Goal: Task Accomplishment & Management: Complete application form

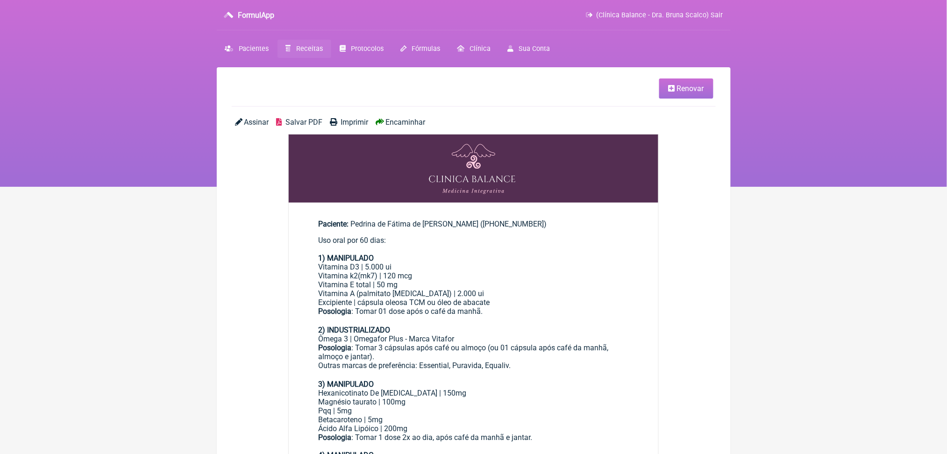
click at [320, 53] on span "Receitas" at bounding box center [309, 49] width 27 height 8
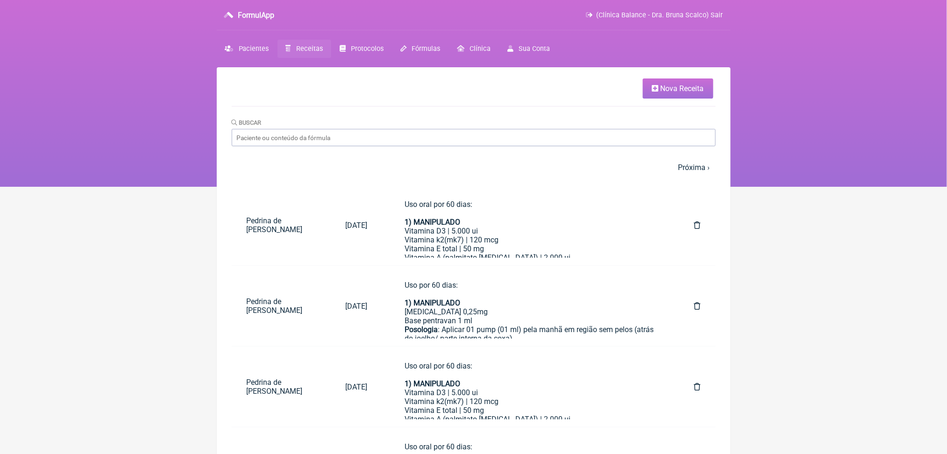
click at [139, 187] on html "FormulApp (Clínica Balance - Dra. Bruna Scalco) Sair [GEOGRAPHIC_DATA] Receitas…" at bounding box center [473, 93] width 947 height 187
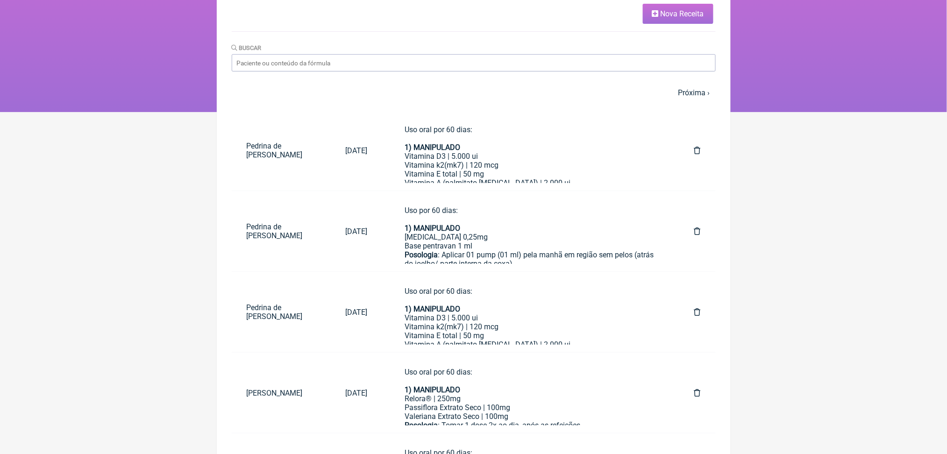
scroll to position [25, 0]
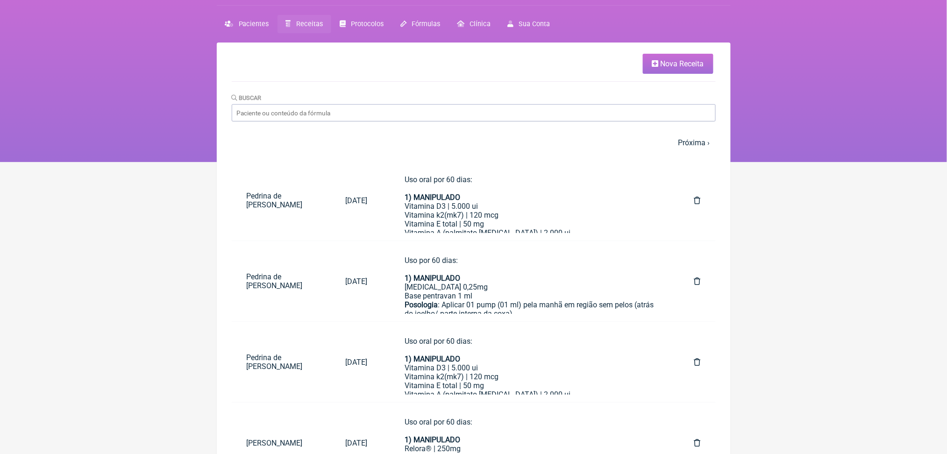
click at [661, 68] on span "Nova Receita" at bounding box center [682, 63] width 43 height 9
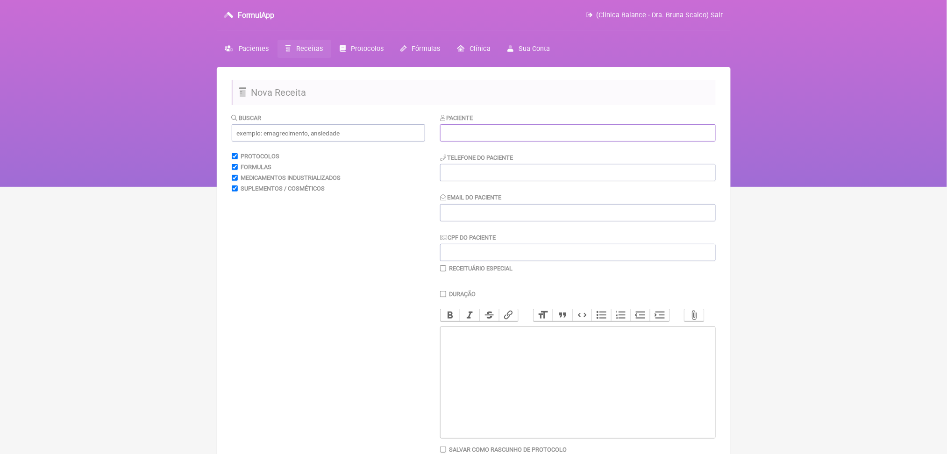
click at [513, 142] on input "text" at bounding box center [578, 132] width 276 height 17
type input "o"
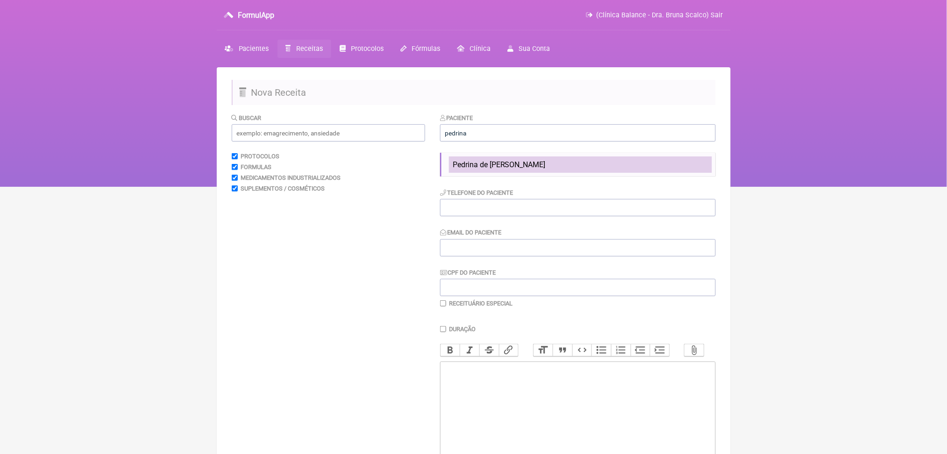
click at [537, 169] on span "Pedrina de [PERSON_NAME]" at bounding box center [499, 164] width 93 height 9
type input "Pedrina de [PERSON_NAME]"
type input "(66) 99600-6106"
type input "marianammartinelli@hotmail.com"
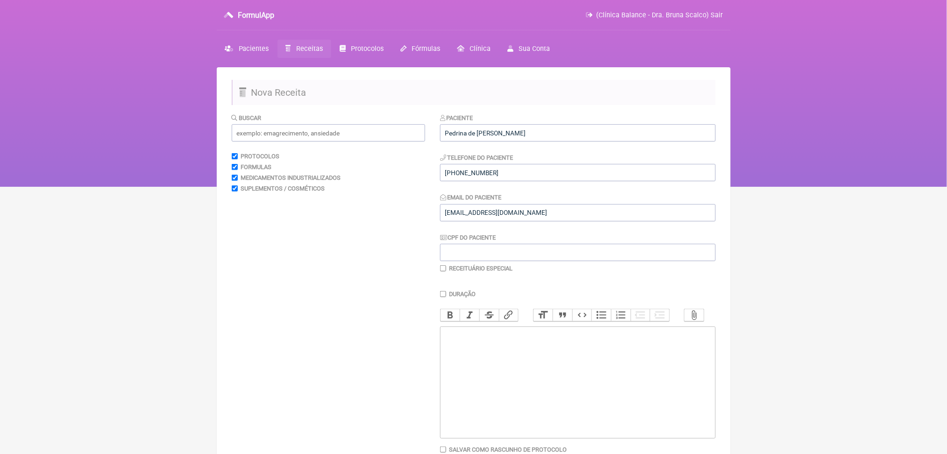
click at [517, 412] on trix-editor at bounding box center [578, 383] width 276 height 112
click at [455, 357] on div "Uai subcutâneo" at bounding box center [577, 343] width 265 height 27
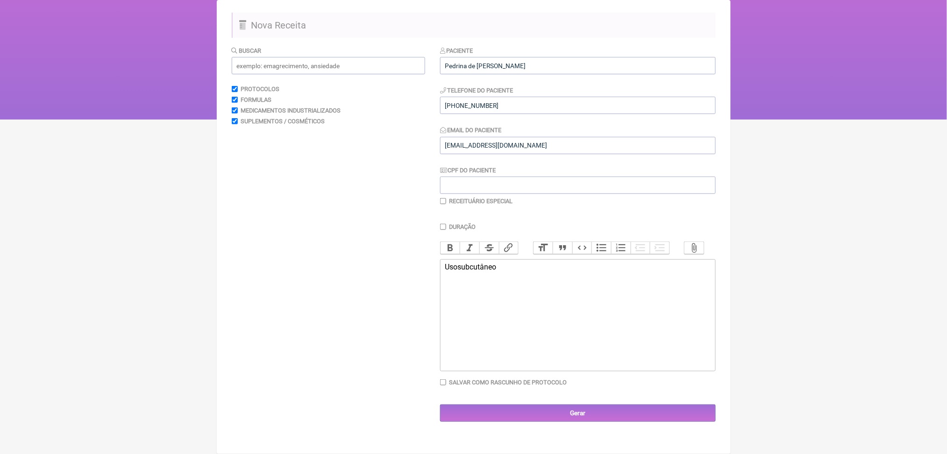
scroll to position [102, 0]
click at [526, 371] on trix-editor "Uso subcutâneo" at bounding box center [578, 315] width 276 height 112
click at [541, 298] on div "Uso subcutâneo 1) Prolia 60mg/ml Aplicar o conteúdo de 01 seringa, via subcutâe…" at bounding box center [577, 281] width 265 height 36
click at [455, 278] on div "Uso subcutâneo 1) Prolia 60mg/ml ---- 01 unidade de 01ml Aplicar o conteúdo de …" at bounding box center [577, 281] width 265 height 36
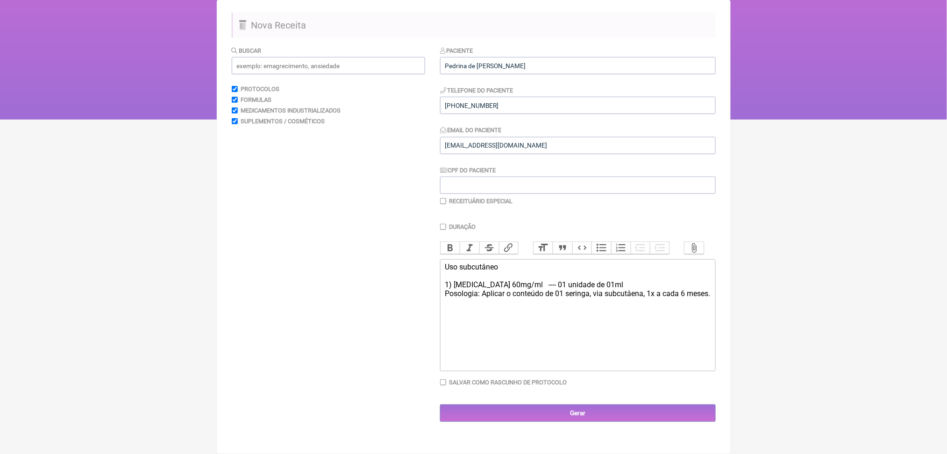
type trix-editor "<div>Uso subcutâneo<br><br>1) Prolia 60mg/ml&nbsp; &nbsp;---- 01 unidade de 01m…"
click at [465, 285] on div "Uso subcutâneo 1) Prolia 60mg/ml ---- 01 unidade de 01ml Posologia: Aplicar o c…" at bounding box center [577, 281] width 265 height 36
click at [469, 285] on div "Uso subcutâneo 1) Prolia 60mg/ml ---- 01 unidade de 01ml Posologia: Aplicar o c…" at bounding box center [577, 281] width 265 height 36
click at [453, 242] on button "Bold" at bounding box center [451, 248] width 20 height 12
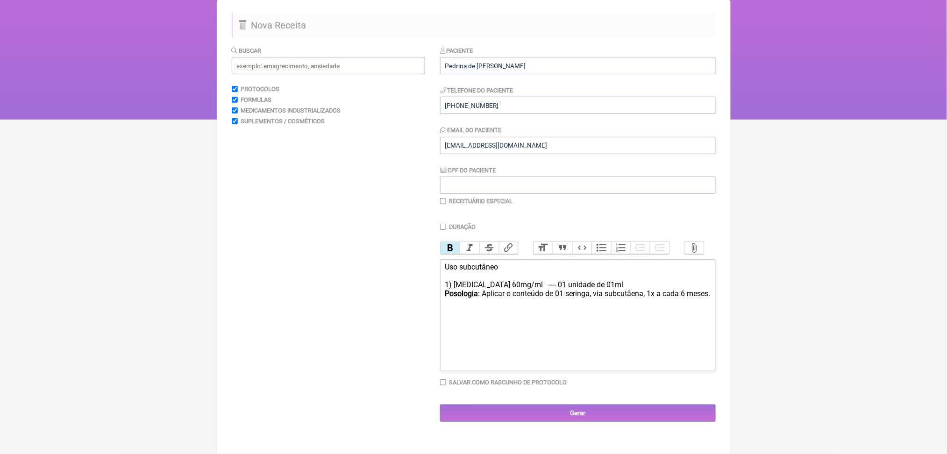
click at [446, 385] on input "Salvar como rascunho de Protocolo" at bounding box center [443, 382] width 6 height 6
checkbox input "true"
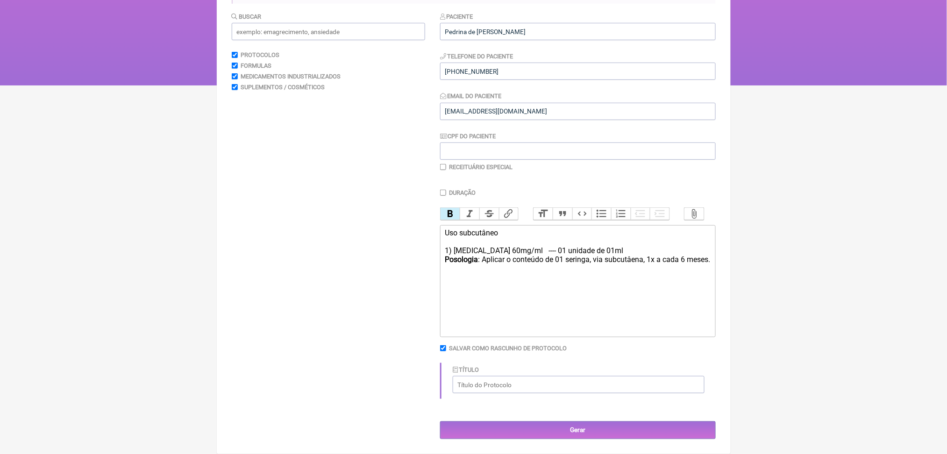
scroll to position [234, 0]
click at [505, 376] on input "Título" at bounding box center [579, 384] width 252 height 17
type input "Prolia"
click at [534, 425] on input "Gerar" at bounding box center [578, 429] width 276 height 17
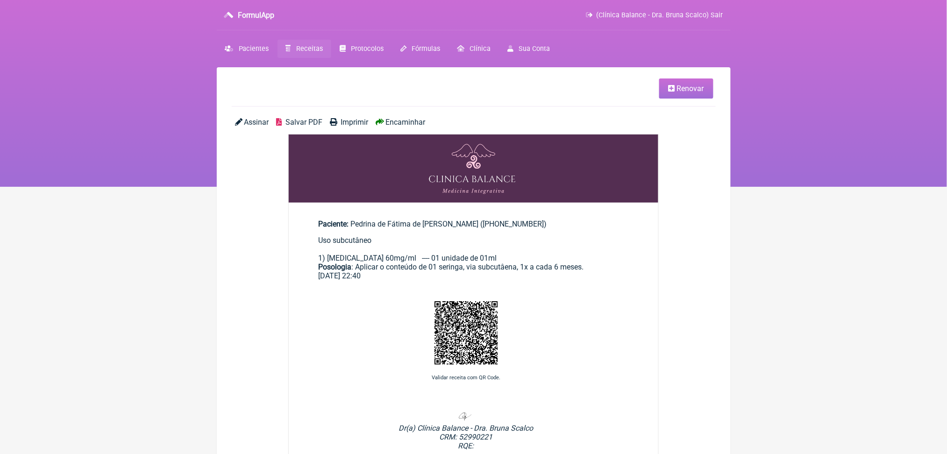
click at [262, 127] on span "Assinar" at bounding box center [256, 122] width 25 height 9
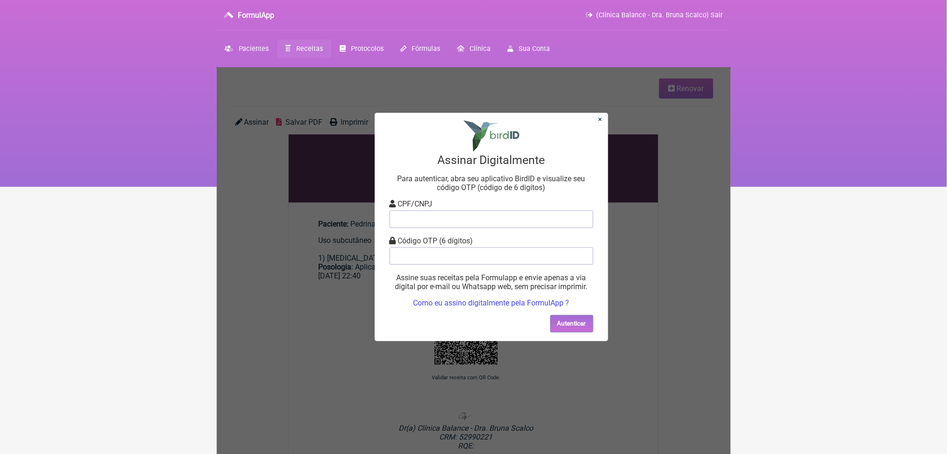
click at [599, 115] on link "×" at bounding box center [600, 119] width 4 height 9
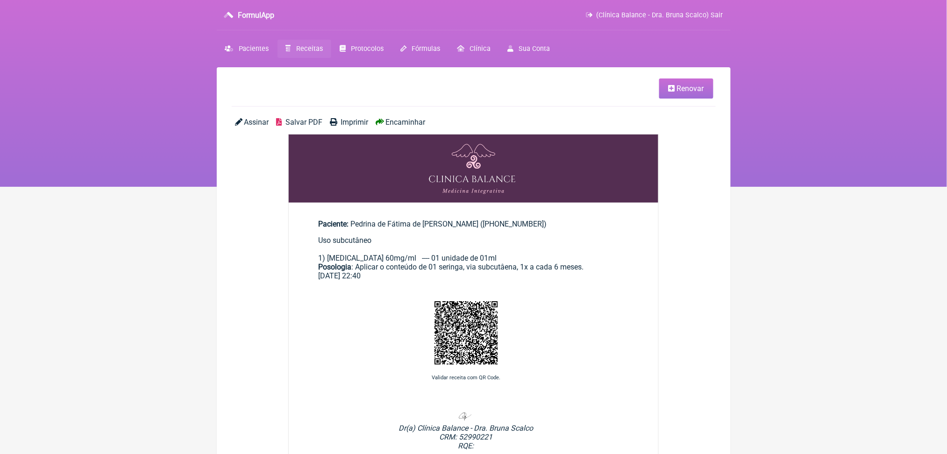
click at [314, 127] on span "Salvar PDF" at bounding box center [303, 122] width 37 height 9
click at [323, 53] on span "Receitas" at bounding box center [309, 49] width 27 height 8
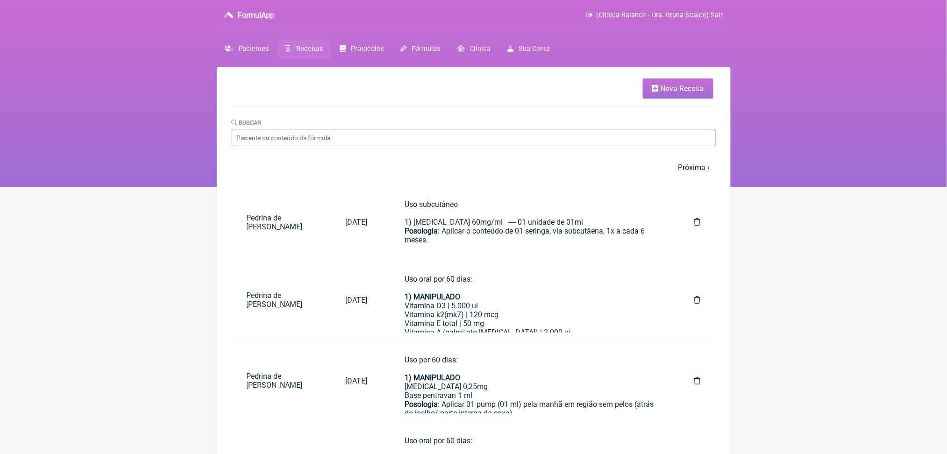
click at [396, 146] on input "Buscar" at bounding box center [474, 137] width 484 height 17
type input "glei"
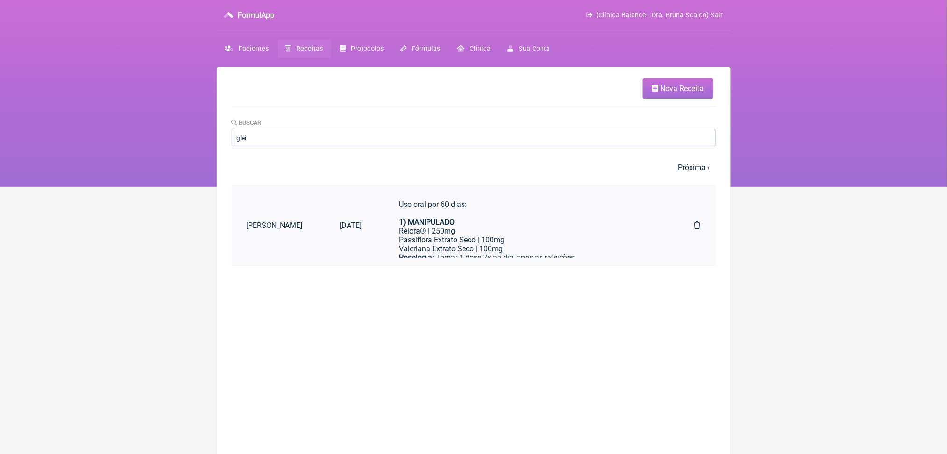
click at [428, 244] on td "Uso oral por 60 dias: 1) MANIPULADO Relora® | 250mg Passiflora Extrato Seco | 1…" at bounding box center [528, 225] width 302 height 81
click at [479, 227] on div "Uso oral por 60 dias: 1) MANIPULADO" at bounding box center [527, 213] width 257 height 27
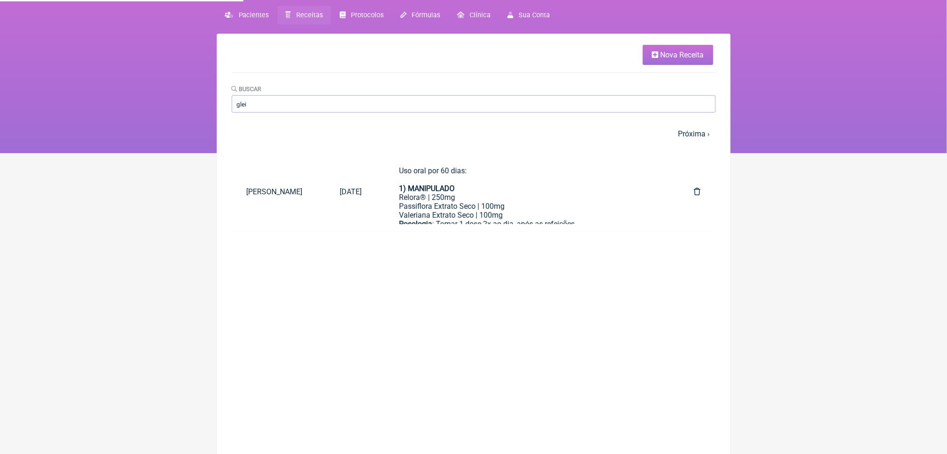
scroll to position [67, 0]
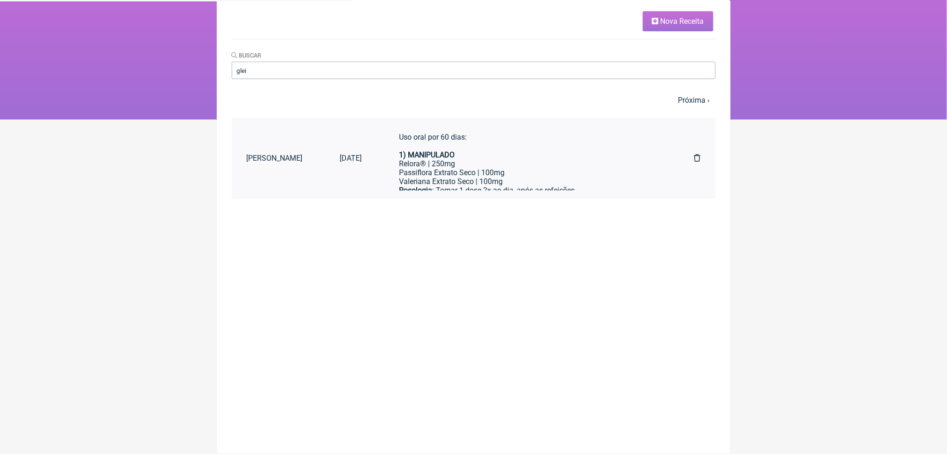
click at [514, 177] on div "Passiflora Extrato Seco | 100mg" at bounding box center [527, 172] width 257 height 9
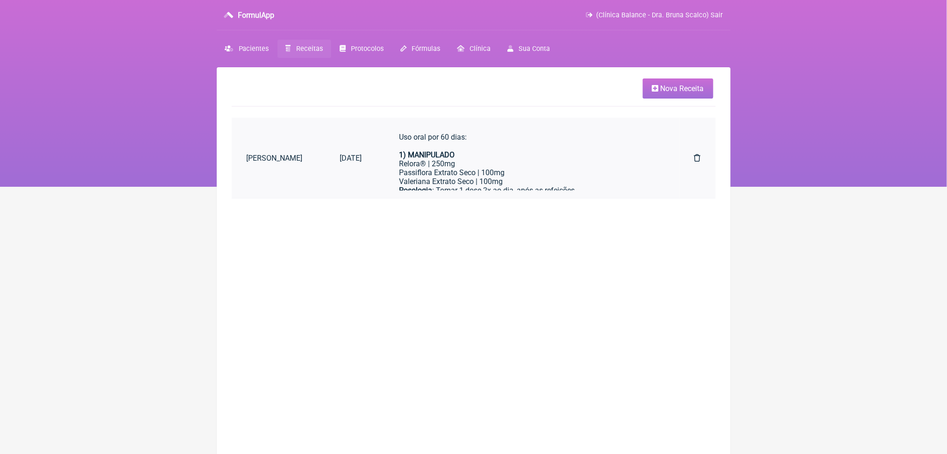
click at [531, 157] on div "Uso oral por 60 dias: 1) MANIPULADO" at bounding box center [527, 146] width 257 height 27
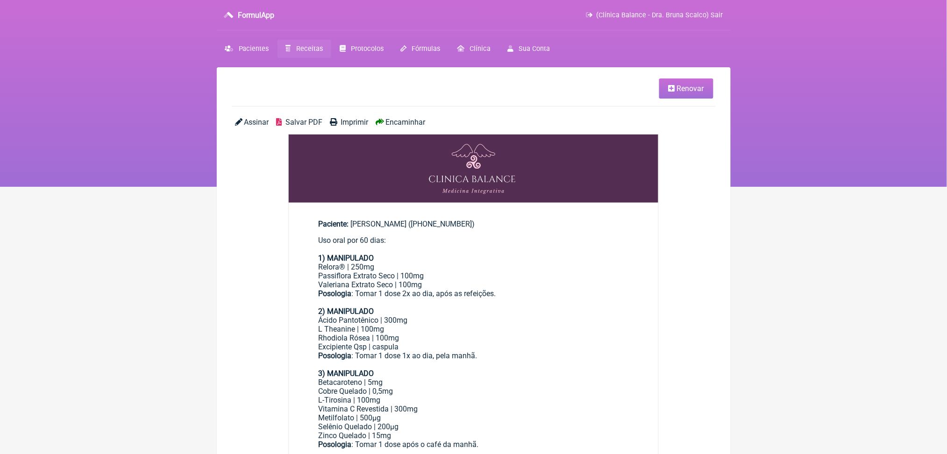
click at [687, 88] on span "Renovar" at bounding box center [690, 88] width 27 height 9
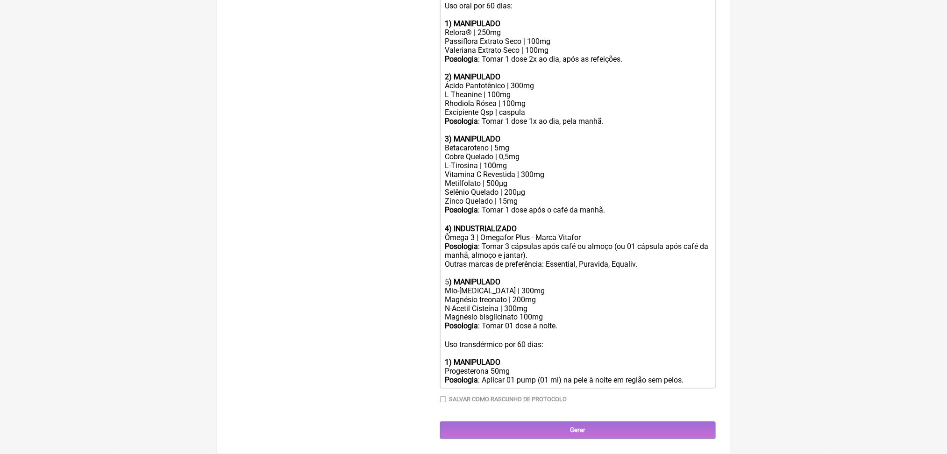
scroll to position [525, 0]
click at [652, 381] on div "ㅤ Uso transdérmico por 60 dias: 1) MANIPULADO Progesterona 50mg Posologia : Apl…" at bounding box center [577, 358] width 265 height 54
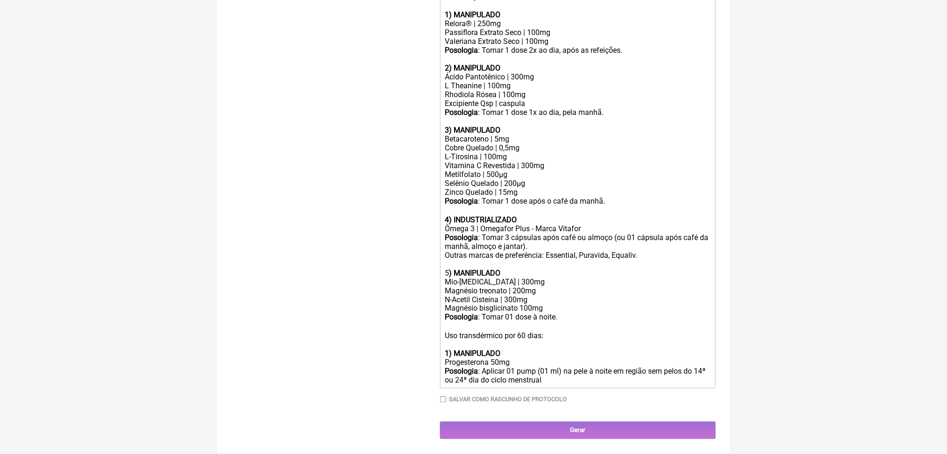
type trix-editor "<div>Uso oral por 60 dias:<br><br><strong>1) MANIPULADO</strong></div><div>Relo…"
click at [627, 427] on input "Gerar" at bounding box center [578, 430] width 276 height 17
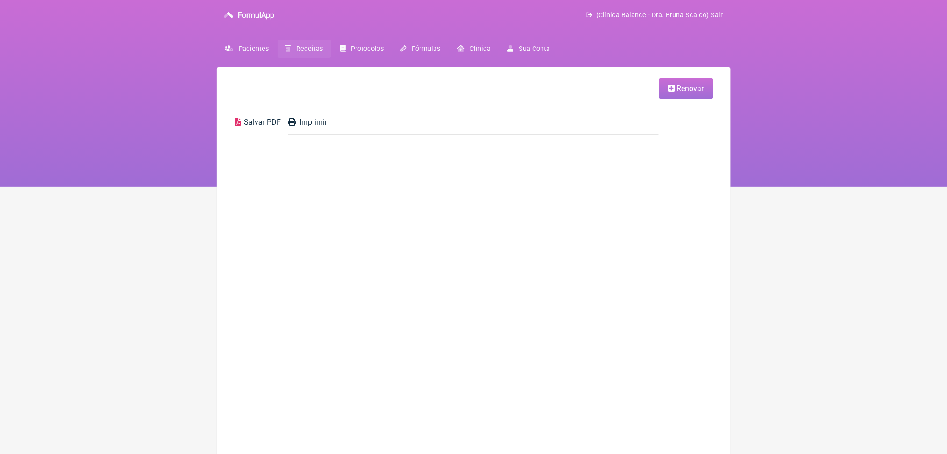
click at [259, 127] on span "Salvar PDF" at bounding box center [262, 122] width 37 height 9
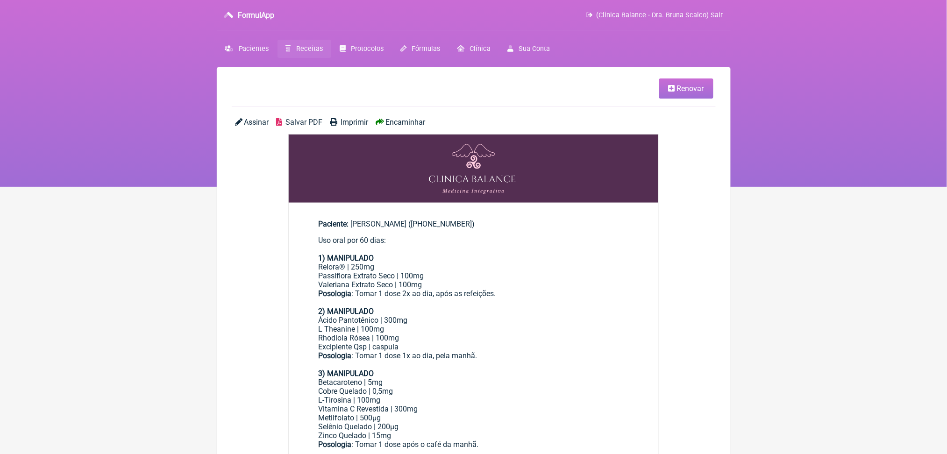
click at [317, 127] on span "Salvar PDF" at bounding box center [303, 122] width 37 height 9
click at [322, 127] on span "Salvar PDF" at bounding box center [303, 122] width 37 height 9
click at [323, 53] on span "Receitas" at bounding box center [309, 49] width 27 height 8
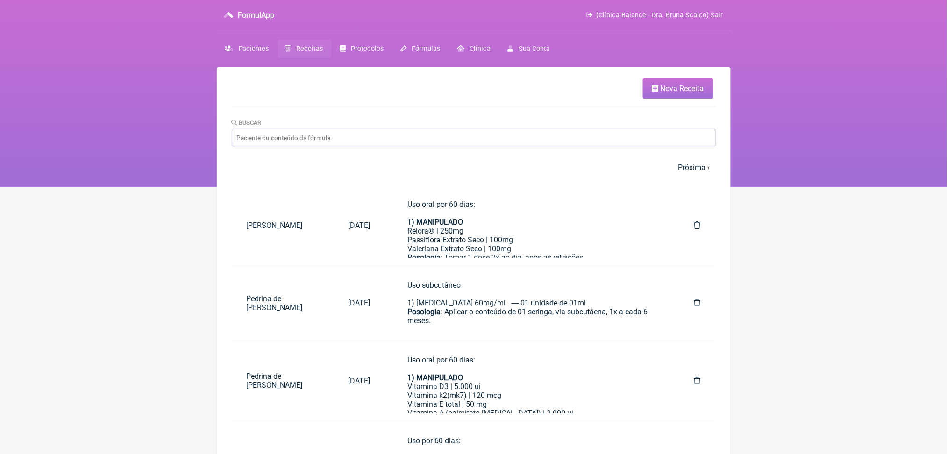
click at [694, 93] on span "Nova Receita" at bounding box center [682, 88] width 43 height 9
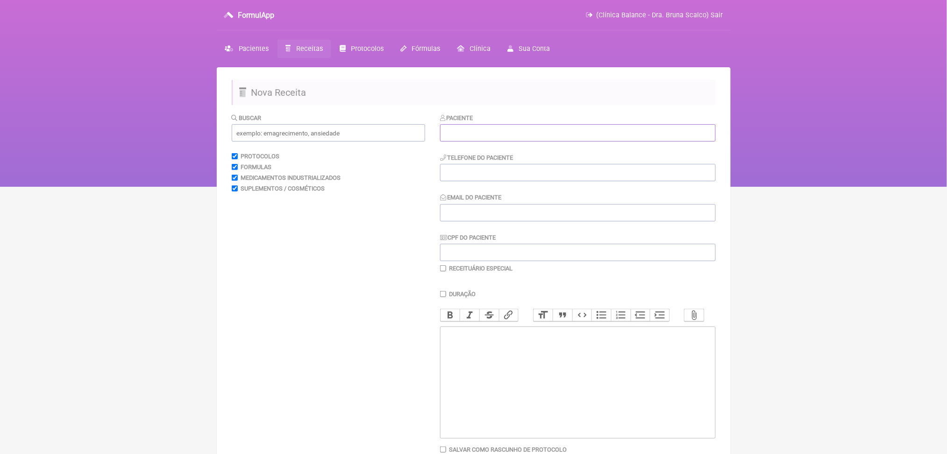
click at [535, 142] on input "text" at bounding box center [578, 132] width 276 height 17
type input "onei"
click at [263, 53] on span "Pacientes" at bounding box center [254, 49] width 30 height 8
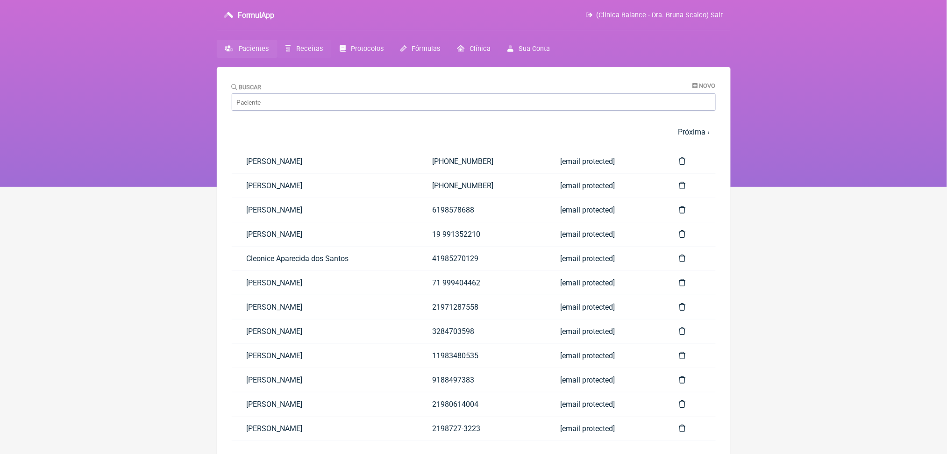
click at [323, 53] on span "Receitas" at bounding box center [309, 49] width 27 height 8
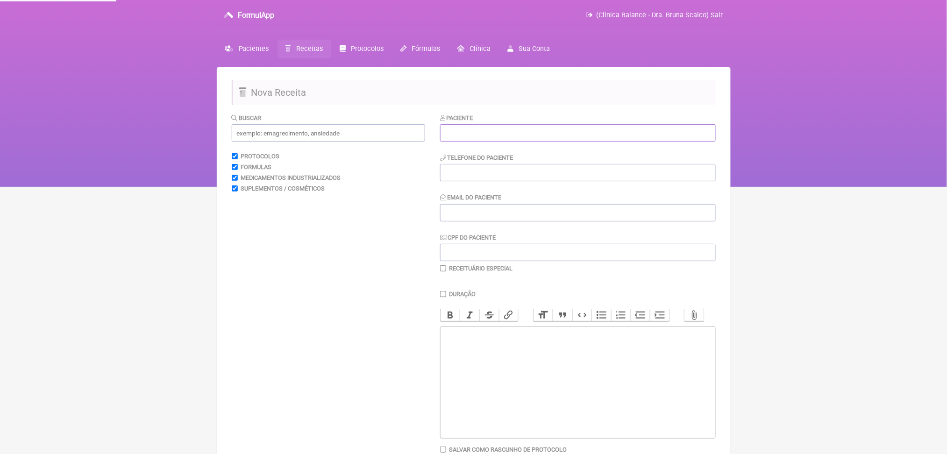
click at [464, 142] on input "text" at bounding box center [578, 132] width 276 height 17
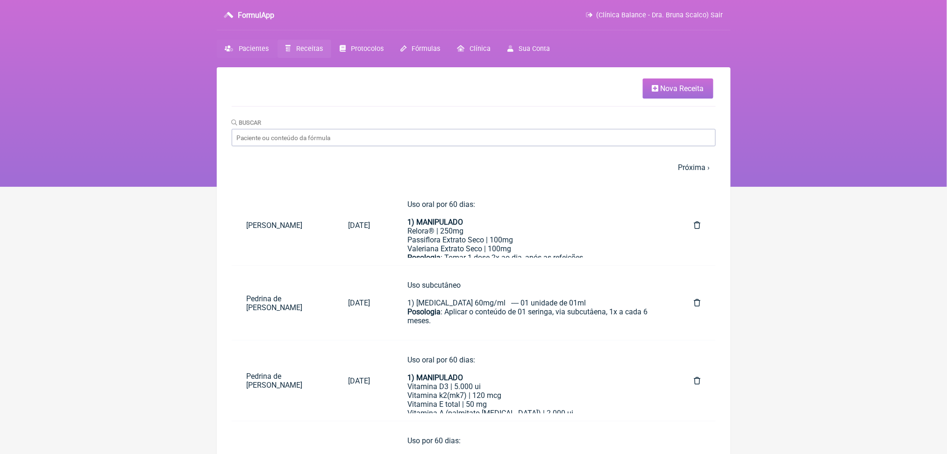
click at [266, 53] on span "Pacientes" at bounding box center [254, 49] width 30 height 8
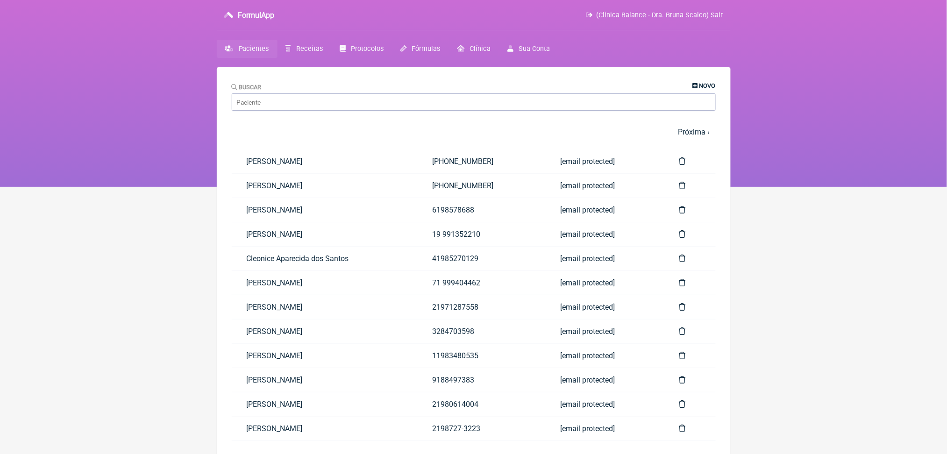
click at [699, 89] on span "Novo" at bounding box center [707, 85] width 16 height 7
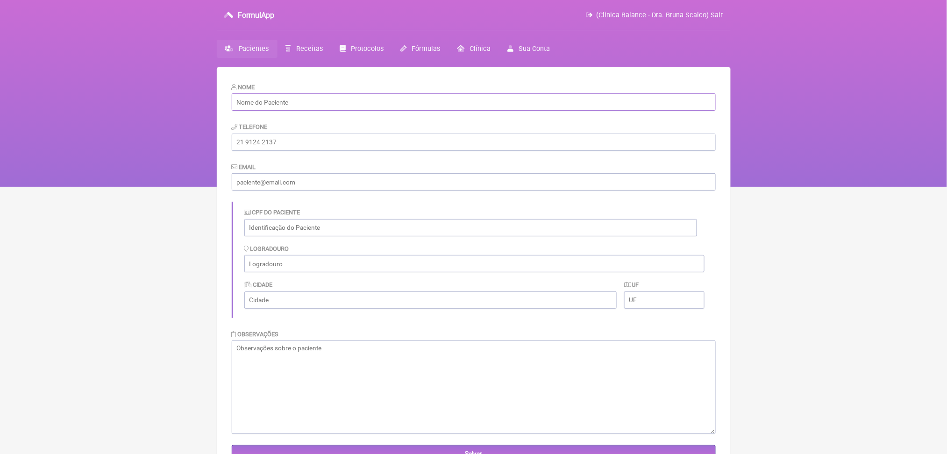
click at [303, 111] on input "text" at bounding box center [474, 101] width 484 height 17
paste input "Oneida Heiderick Maximo"
type input "Oneida Heiderick Maximo"
click at [267, 191] on input "email" at bounding box center [474, 181] width 484 height 17
paste input "oneidahm@hotmail.com"
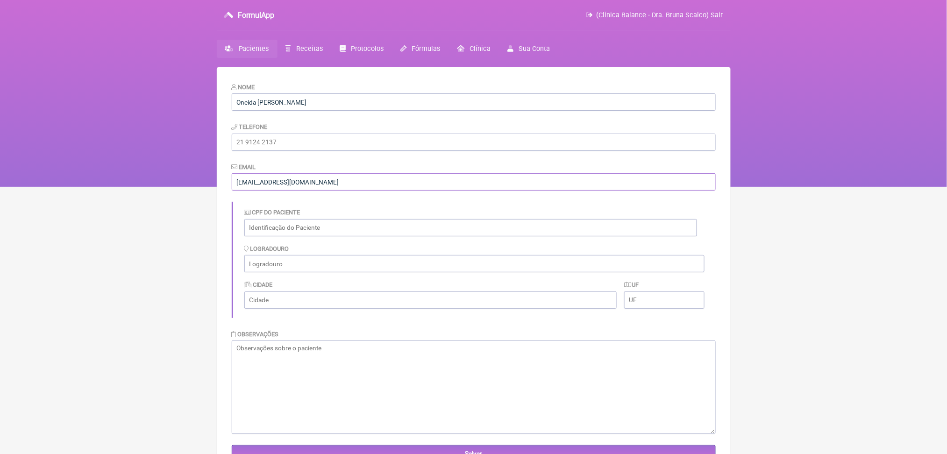
type input "oneidahm@hotmail.com"
click at [272, 151] on input "tel" at bounding box center [474, 142] width 484 height 17
paste input "[PHONE_NUMBER]"
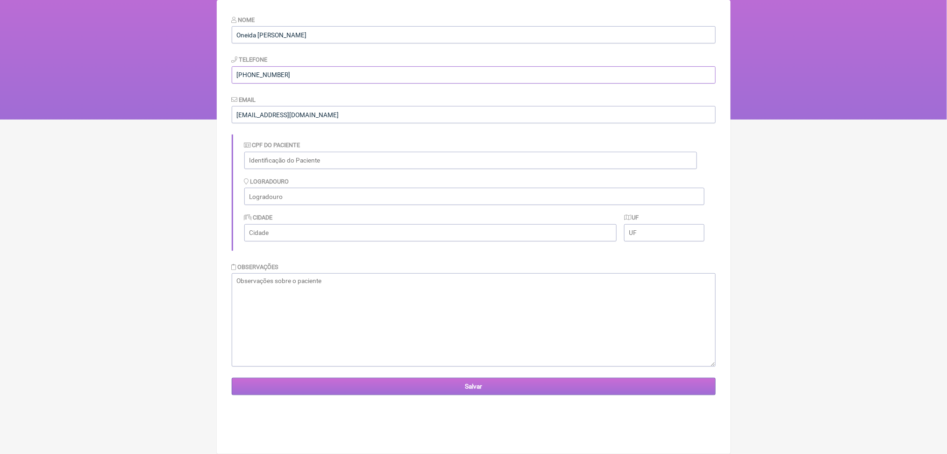
type input "[PHONE_NUMBER]"
click at [462, 395] on input "Salvar" at bounding box center [474, 386] width 484 height 17
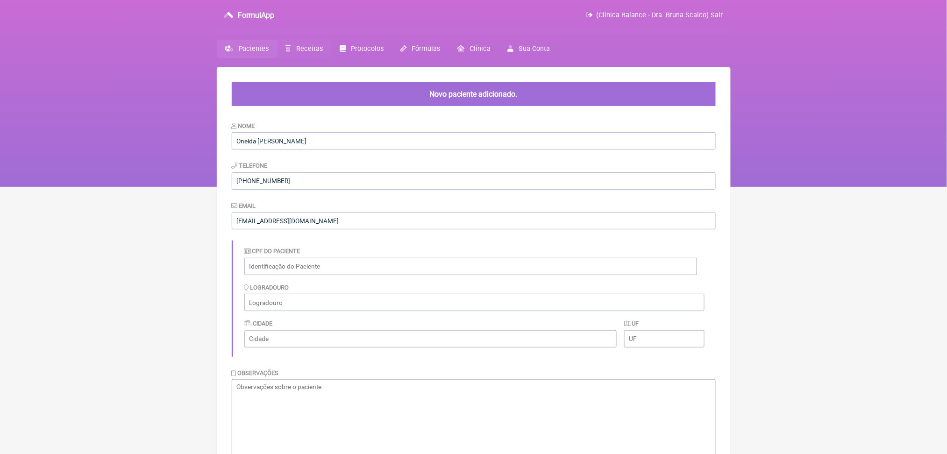
click at [316, 55] on link "Receitas" at bounding box center [305, 49] width 54 height 18
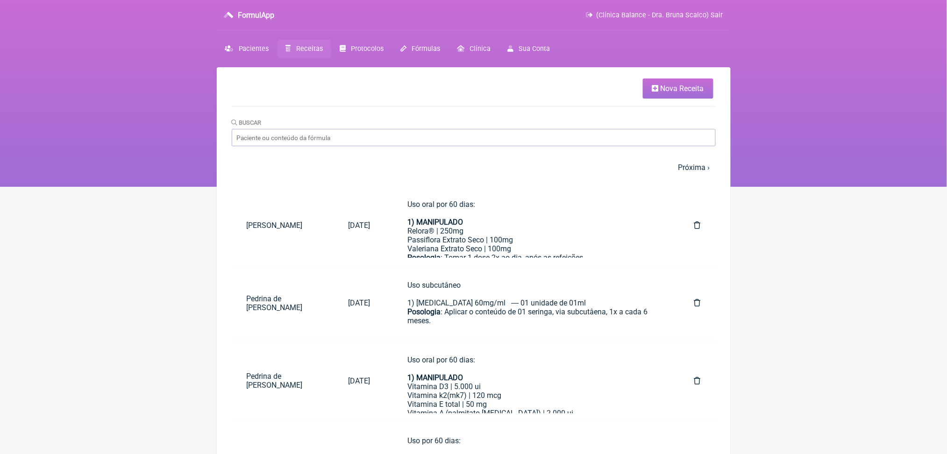
click at [697, 99] on link "Nova Receita" at bounding box center [678, 88] width 71 height 20
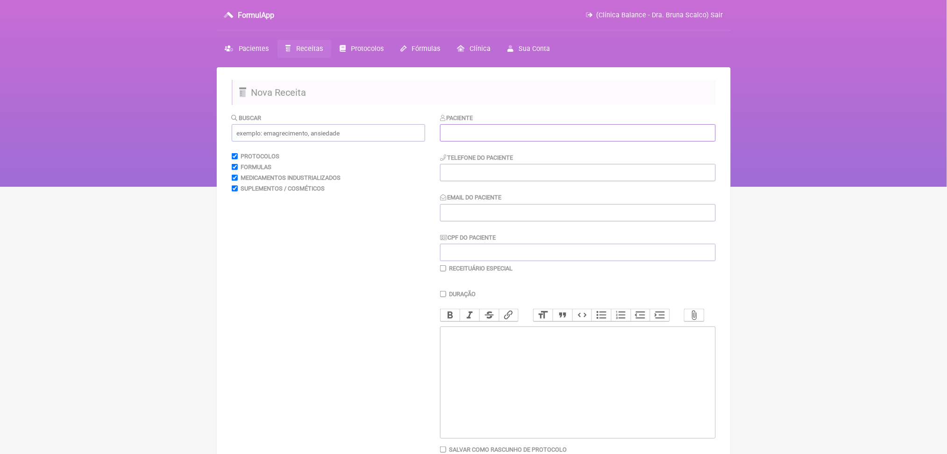
click at [574, 142] on input "text" at bounding box center [578, 132] width 276 height 17
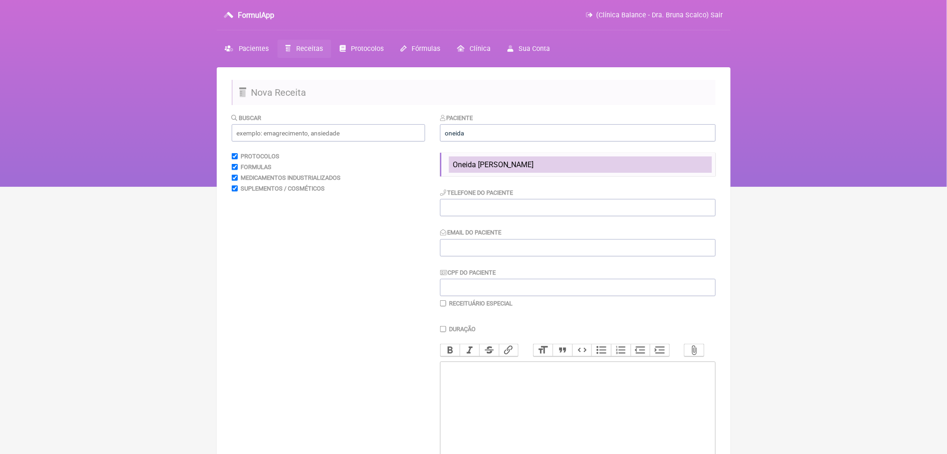
click at [520, 169] on span "Oneida Heiderick Maximo" at bounding box center [493, 164] width 81 height 9
type input "Oneida Heiderick Maximo"
type input "(31) 7190-0358"
type input "oneidahm@hotmail.com"
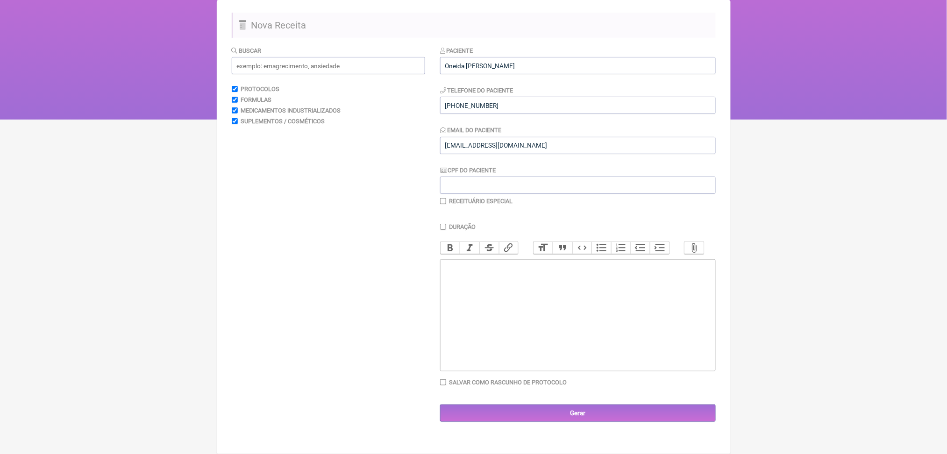
scroll to position [116, 0]
click at [333, 57] on input "text" at bounding box center [328, 65] width 193 height 17
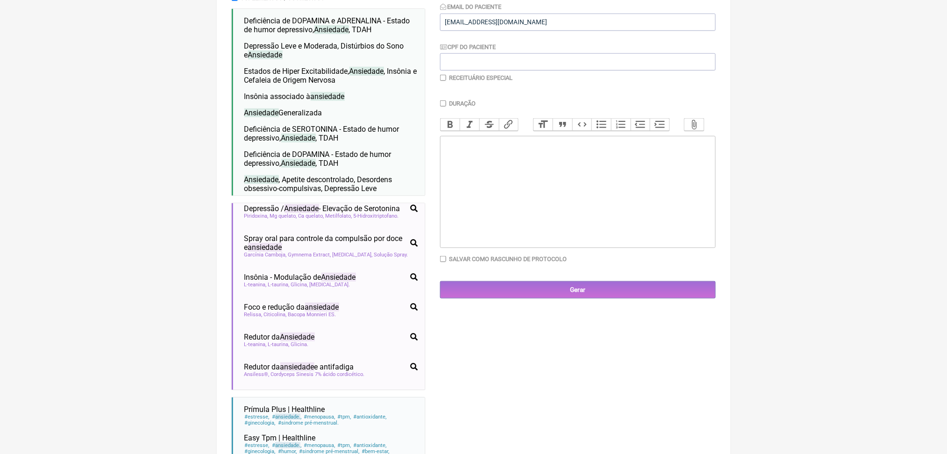
scroll to position [281, 0]
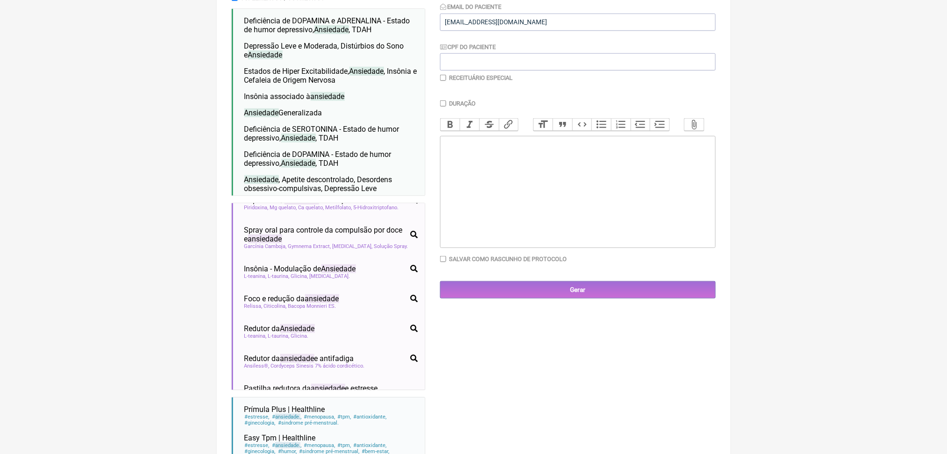
click at [313, 175] on span "ansiedade" at bounding box center [297, 170] width 34 height 9
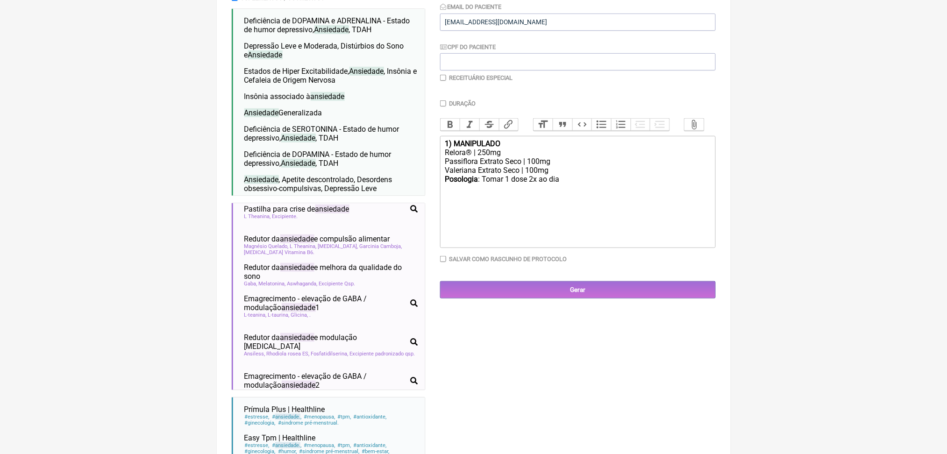
scroll to position [41, 0]
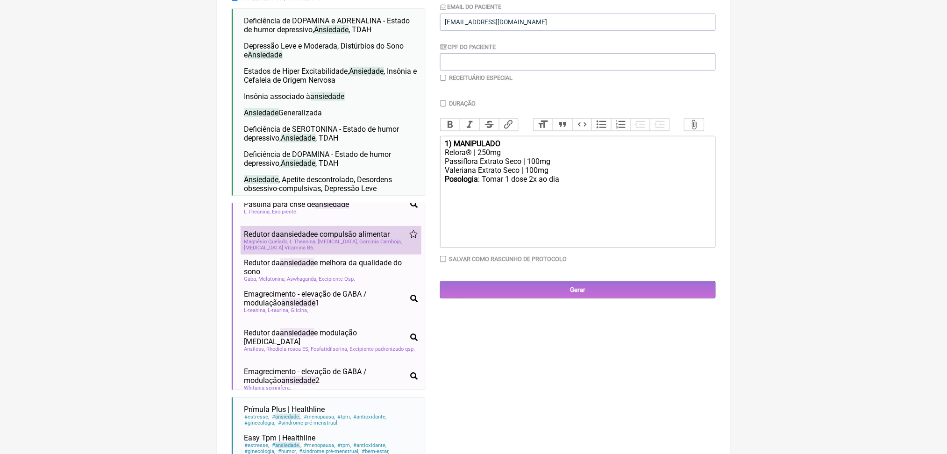
click at [317, 245] on span "L Theanina" at bounding box center [303, 242] width 27 height 6
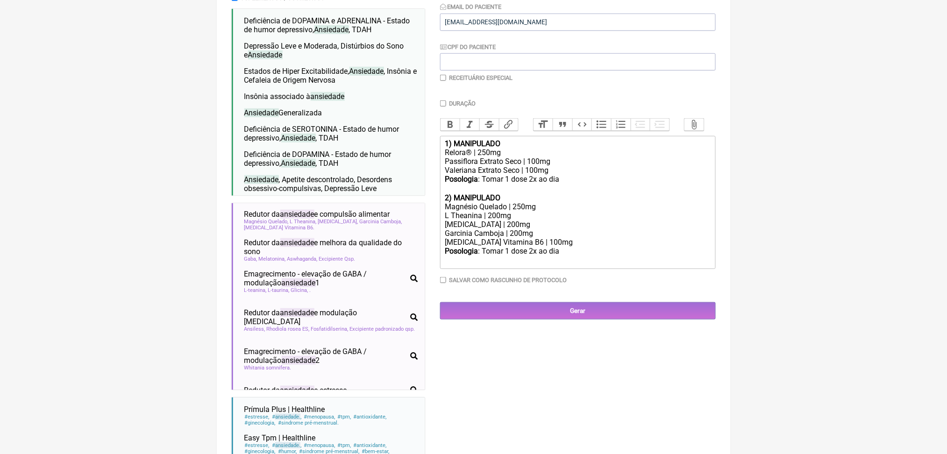
scroll to position [65, 0]
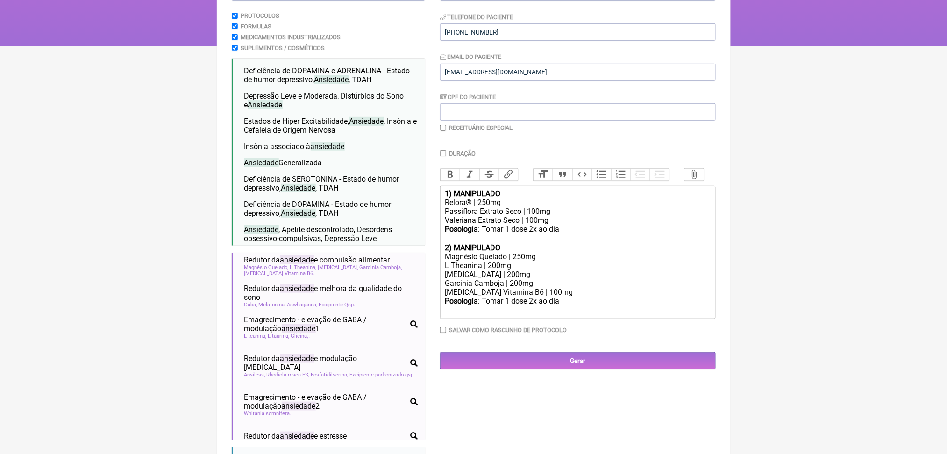
scroll to position [116, 0]
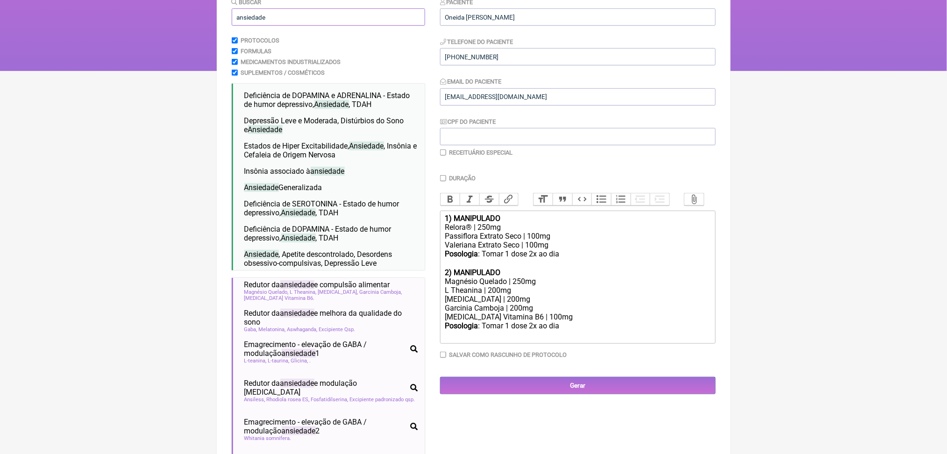
click at [277, 26] on input "ansiedade" at bounding box center [328, 16] width 193 height 17
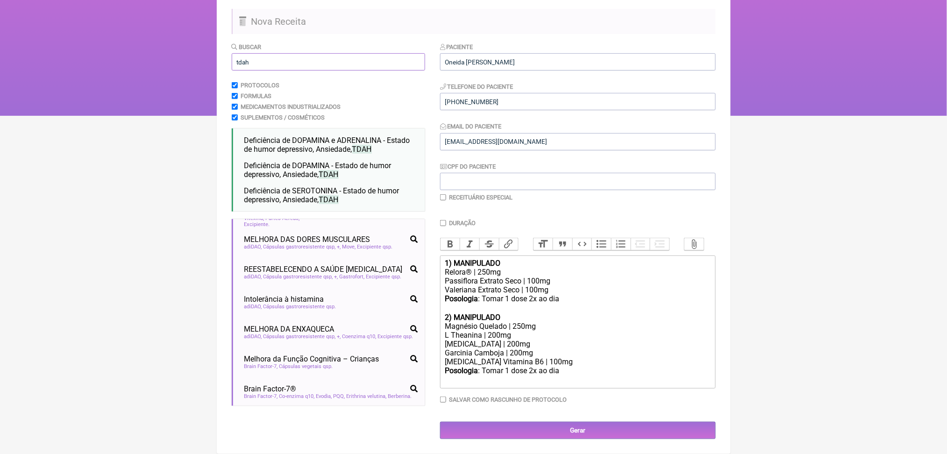
type input "tdah"
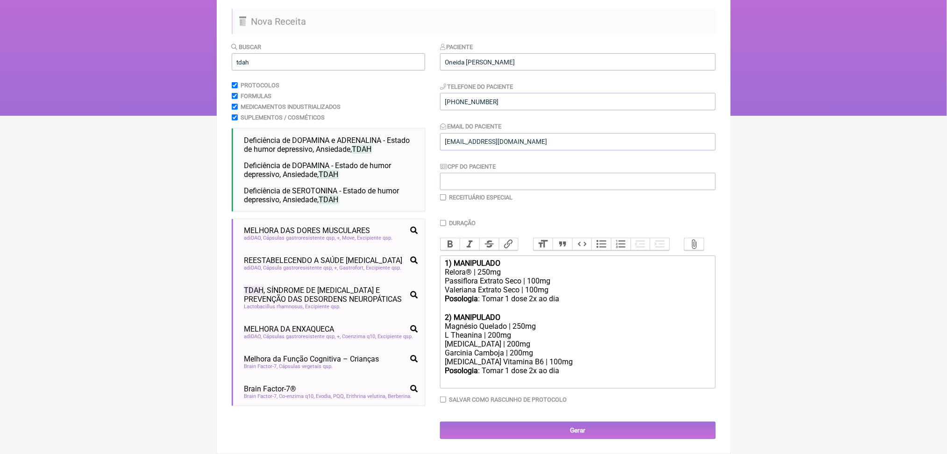
click at [135, 116] on html "FormulApp (Clínica Balance - Dra. Bruna Scalco) Sair Pacientes Receitas Protoco…" at bounding box center [473, 22] width 947 height 187
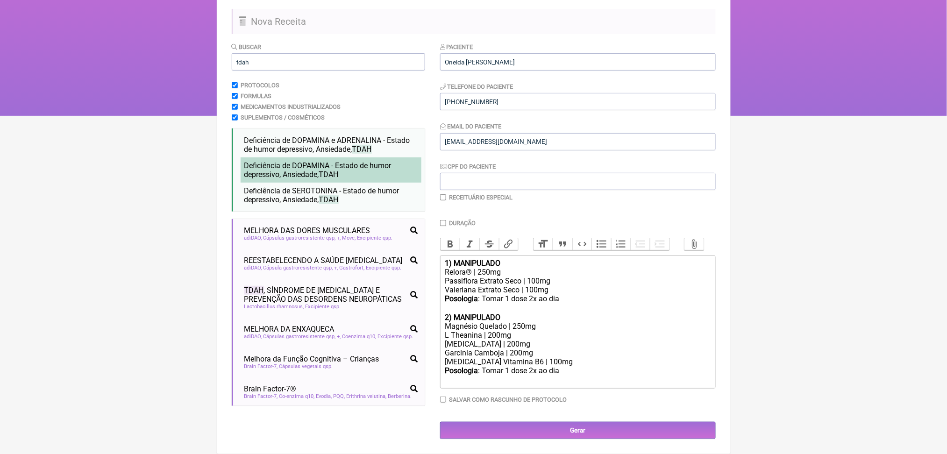
click at [360, 161] on span "Deficiência de DOPAMINA - Estado de humor depressivo, Ansiedade, TDAH" at bounding box center [317, 170] width 147 height 18
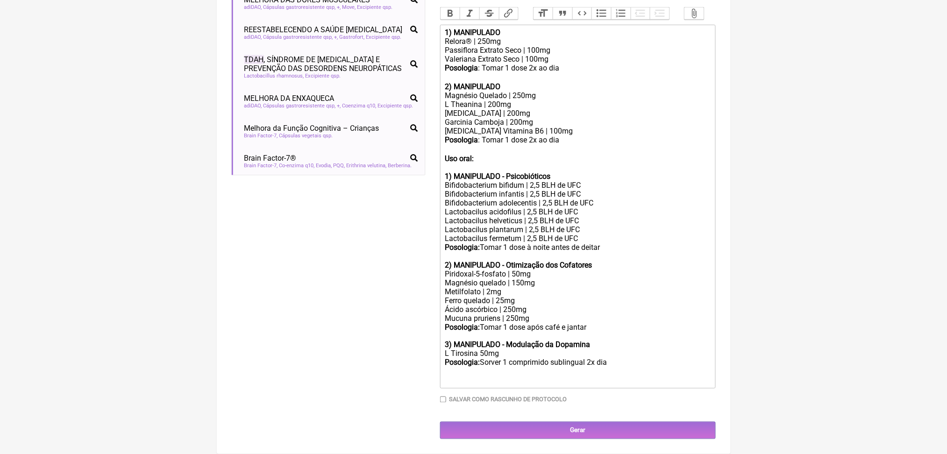
scroll to position [454, 0]
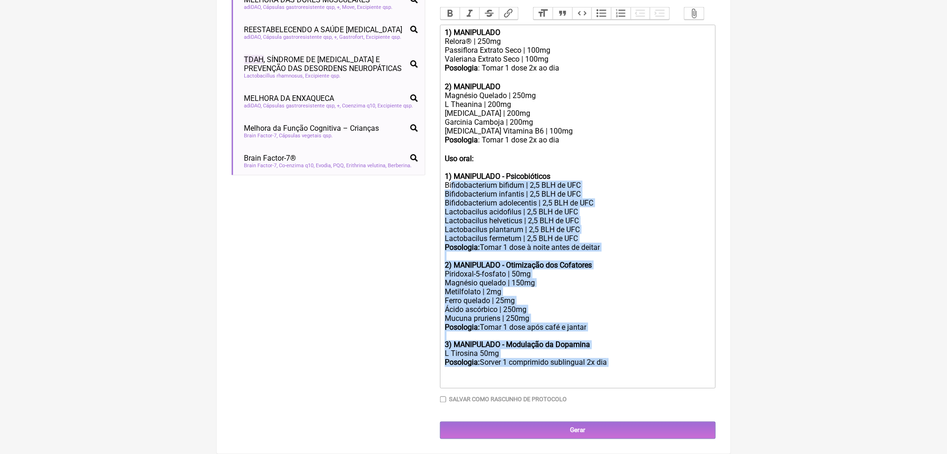
drag, startPoint x: 674, startPoint y: 391, endPoint x: 459, endPoint y: 159, distance: 316.1
click at [459, 159] on trix-editor "1) MANIPULADO Relora® | 250mg Passiflora Extrato Seco | 100mg Valeriana Extrato…" at bounding box center [578, 207] width 276 height 364
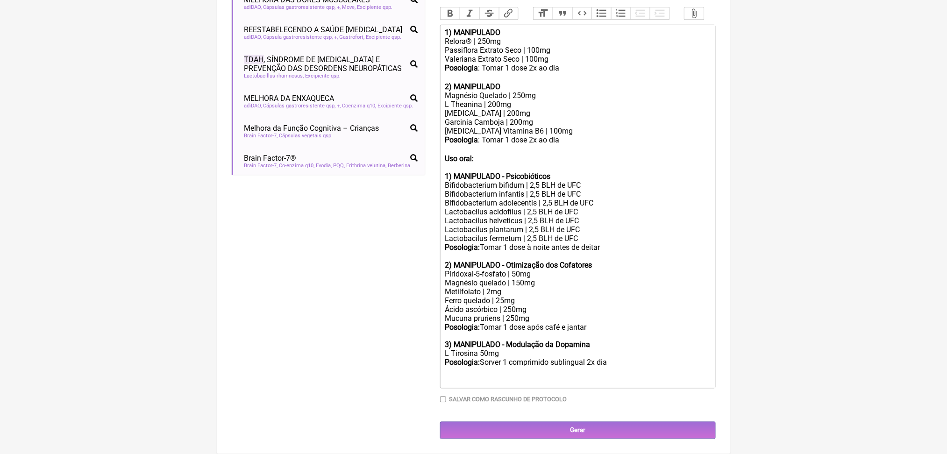
scroll to position [257, 0]
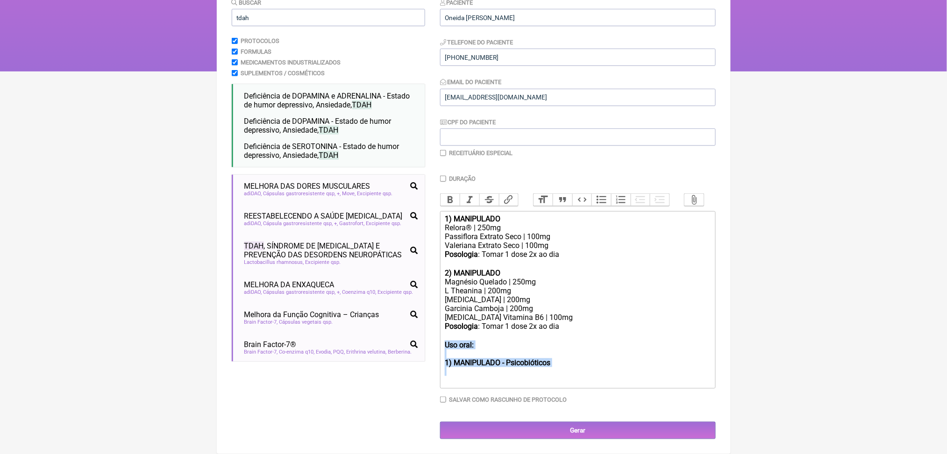
drag, startPoint x: 506, startPoint y: 367, endPoint x: 442, endPoint y: 318, distance: 81.0
click at [442, 318] on form "Buscar tdah Protocolos Formulas Medicamentos Industrializados Suplementos / Cos…" at bounding box center [474, 219] width 484 height 442
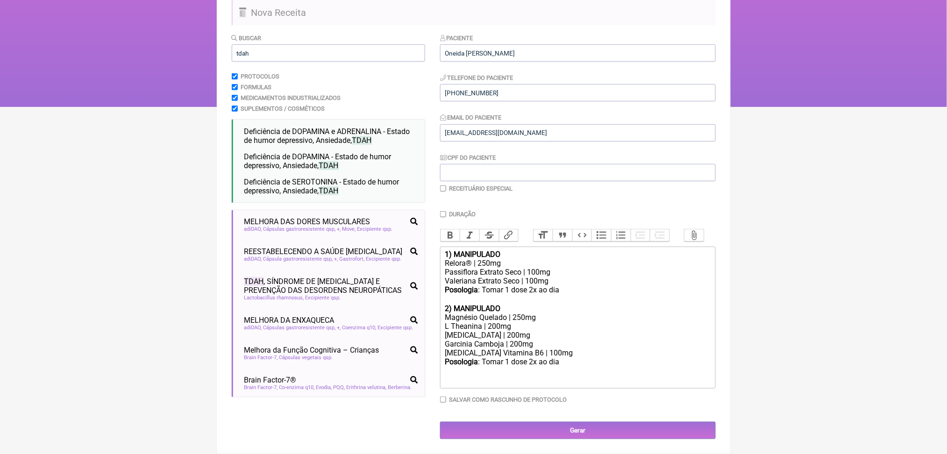
scroll to position [188, 0]
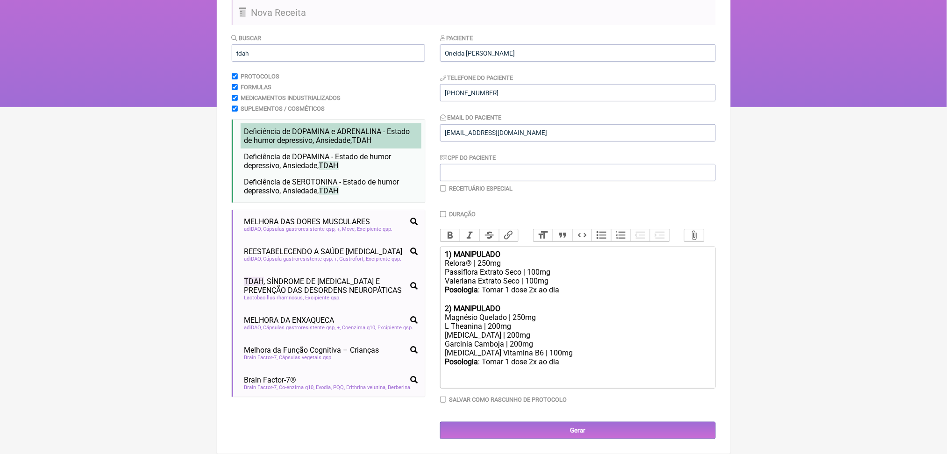
click at [295, 127] on span "Deficiência de DOPAMINA e ADRENALINA - Estado de humor depressivo, Ansiedade, T…" at bounding box center [327, 136] width 166 height 18
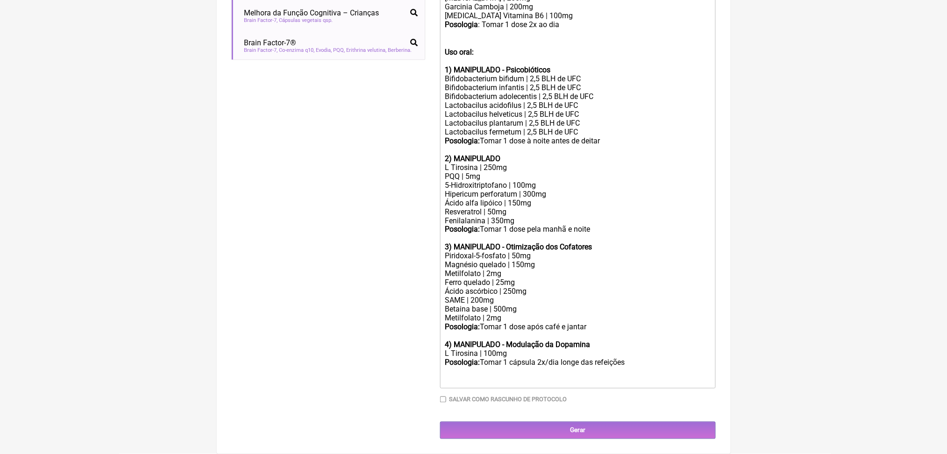
scroll to position [617, 0]
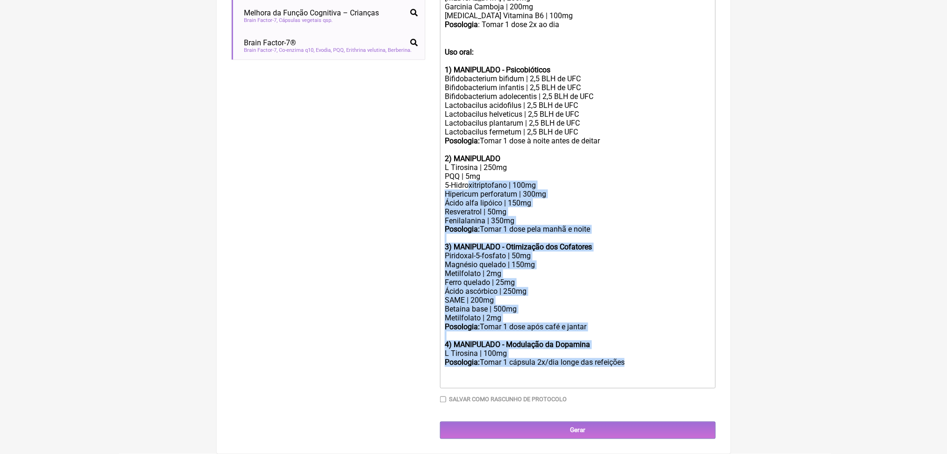
drag, startPoint x: 694, startPoint y: 382, endPoint x: 483, endPoint y: 144, distance: 317.4
click at [483, 144] on trix-editor "1) MANIPULADO Relora® | 250mg Passiflora Extrato Seco | 100mg Valeriana Extrato…" at bounding box center [578, 148] width 276 height 479
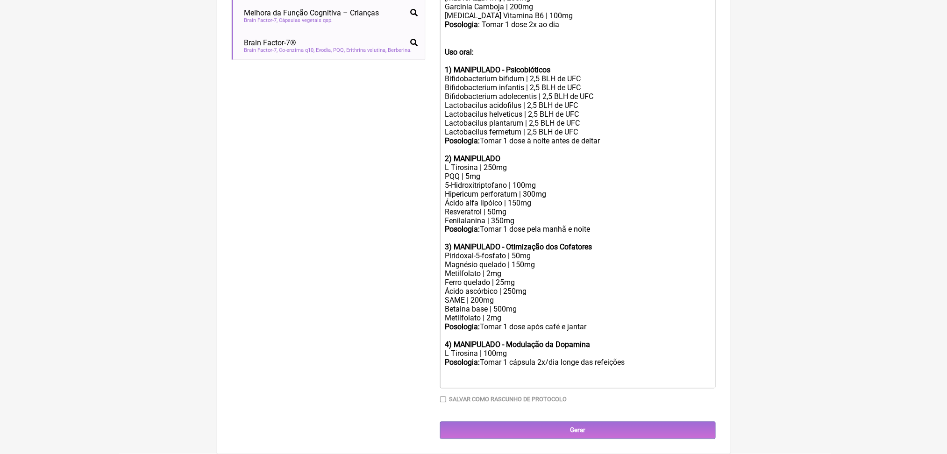
scroll to position [417, 0]
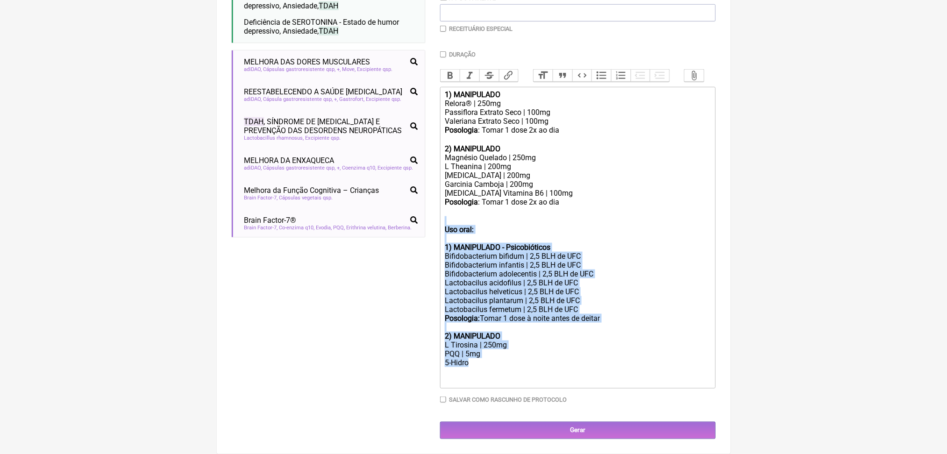
drag, startPoint x: 503, startPoint y: 352, endPoint x: 451, endPoint y: 160, distance: 198.9
click at [451, 160] on trix-editor "1) MANIPULADO Relora® | 250mg Passiflora Extrato Seco | 100mg Valeriana Extrato…" at bounding box center [578, 238] width 276 height 302
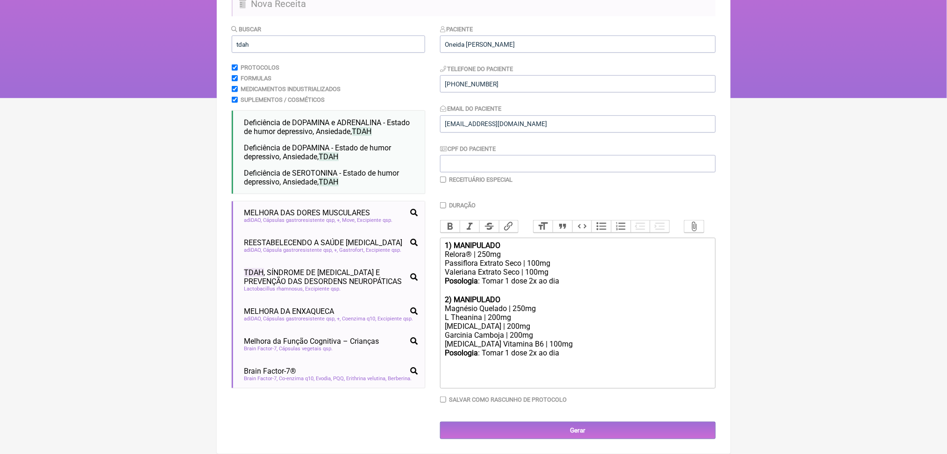
type trix-editor "<div><strong>1) MANIPULADO</strong></div><div>Relora® | 250mg</div><div>Passifl…"
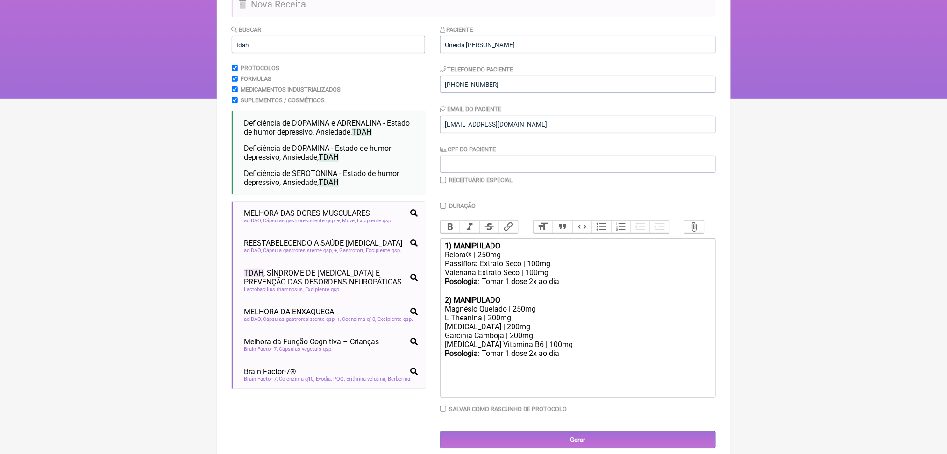
scroll to position [72, 0]
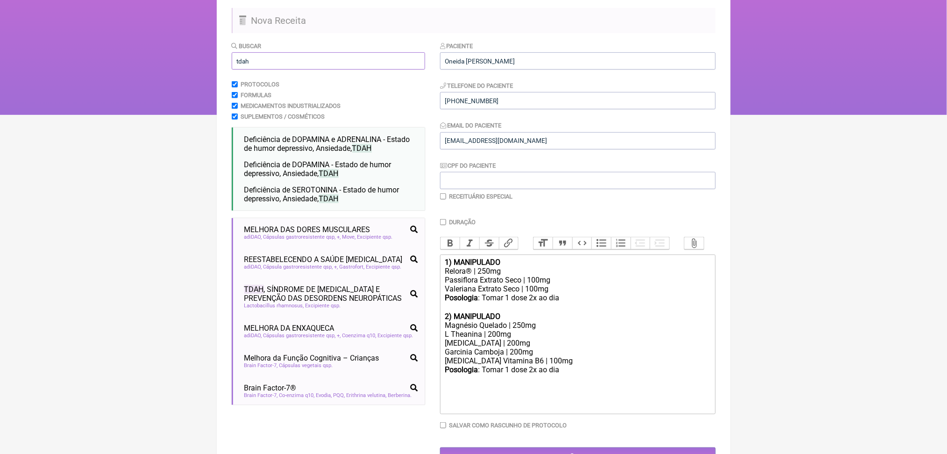
click at [259, 70] on input "tdah" at bounding box center [328, 60] width 193 height 17
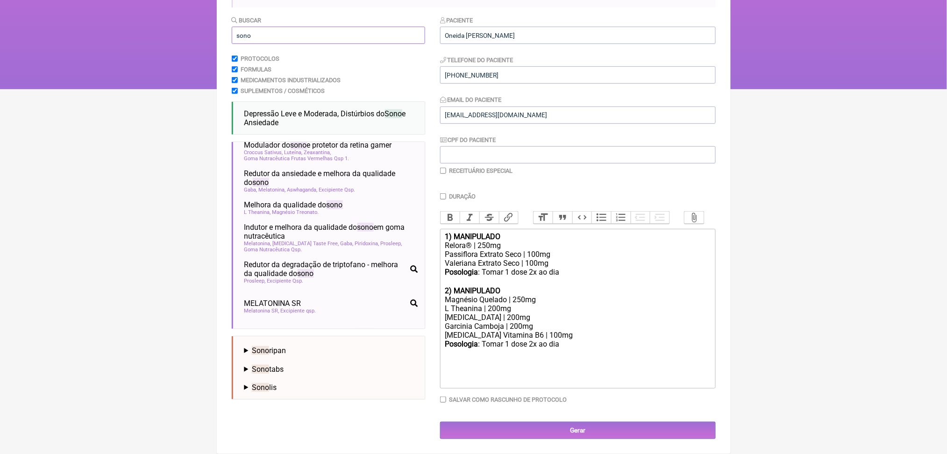
scroll to position [35, 0]
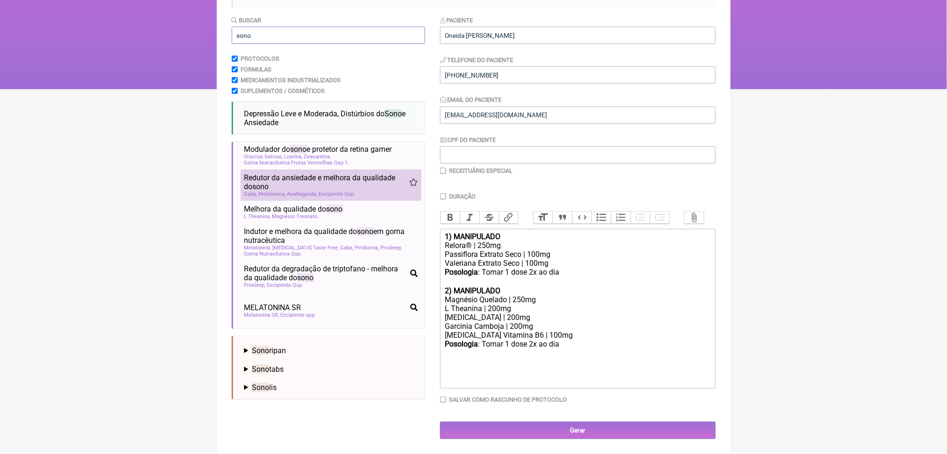
type input "sono"
click at [354, 190] on span "Redutor da ansiedade e melhora da qualidade do sono" at bounding box center [326, 182] width 165 height 18
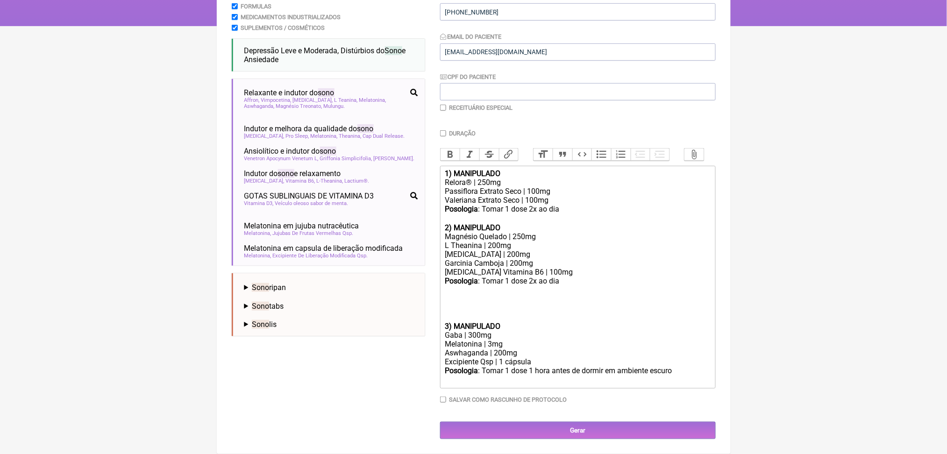
scroll to position [327, 0]
click at [470, 349] on div "Aswhaganda | 200mg" at bounding box center [577, 353] width 265 height 9
click at [481, 349] on div "Rhodiolarosea | 200mg" at bounding box center [577, 353] width 265 height 9
click at [554, 349] on div "Rhodiola rosea | 200mg" at bounding box center [577, 353] width 265 height 9
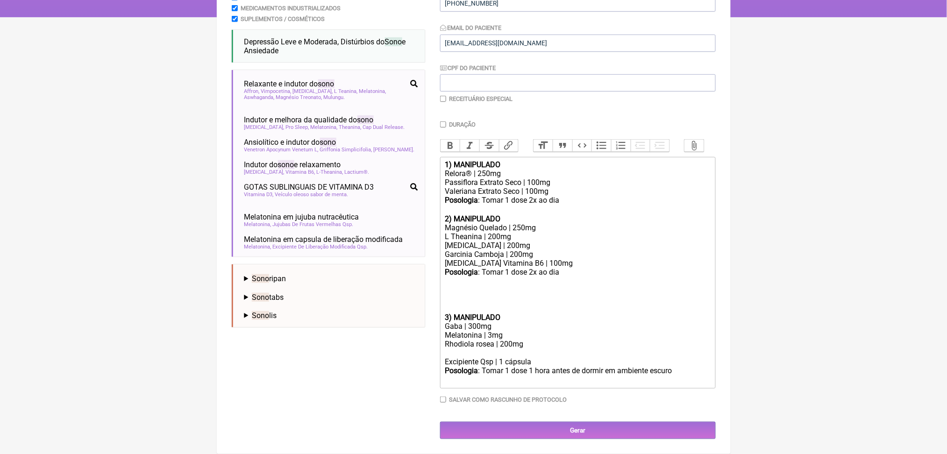
click at [510, 331] on div "Melatonina | 3mg" at bounding box center [577, 335] width 265 height 9
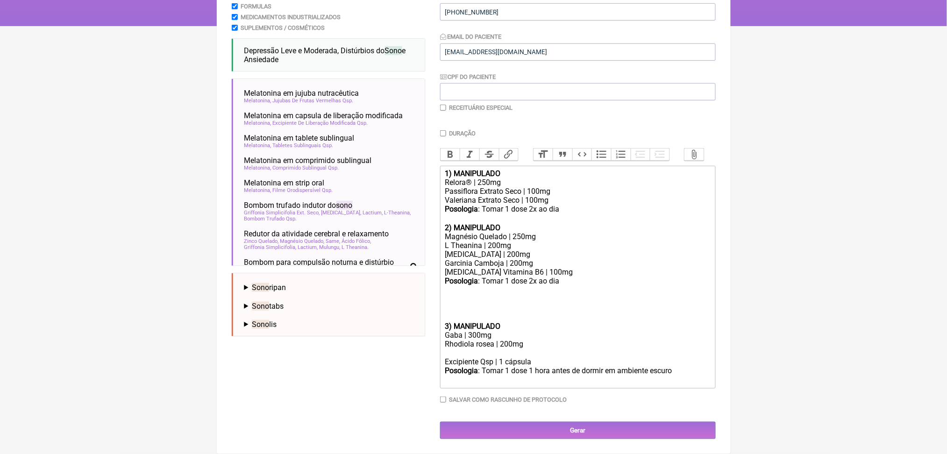
scroll to position [467, 0]
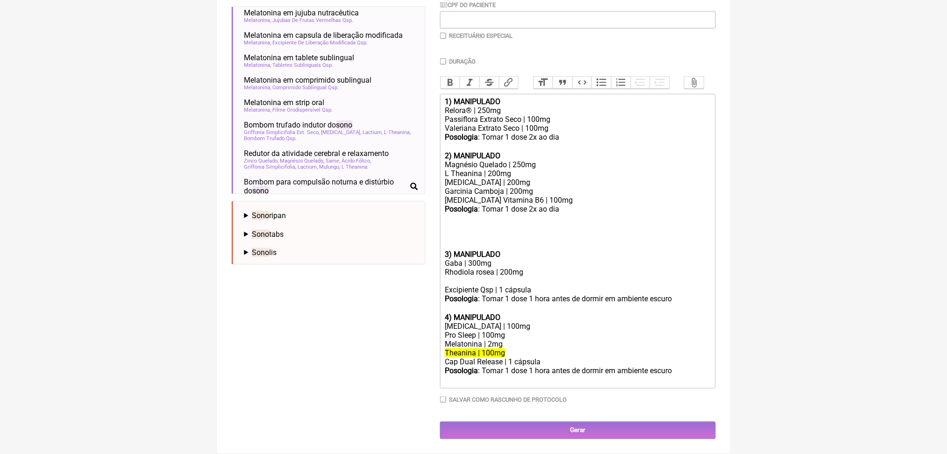
scroll to position [431, 0]
drag, startPoint x: 449, startPoint y: 282, endPoint x: 533, endPoint y: 294, distance: 84.0
click at [533, 294] on trix-editor "1) MANIPULADO Relora® | 250mg Passiflora Extrato Seco | 100mg Valeriana Extrato…" at bounding box center [578, 241] width 276 height 295
copy trix-editor "Phenibut | 100mg Pro Sleep | 100mg"
click at [472, 285] on div "Excipiente Qsp | 1 cápsula" at bounding box center [577, 289] width 265 height 9
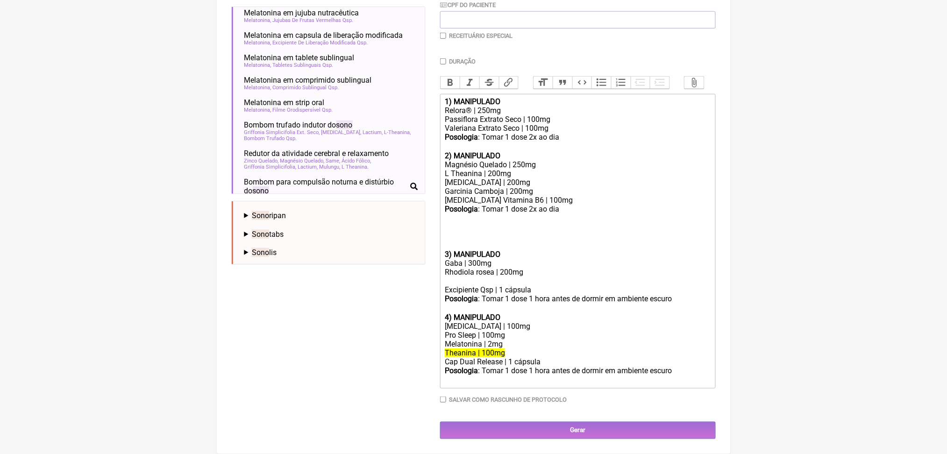
click at [460, 268] on div "Rhodiola rosea | 200mg" at bounding box center [577, 277] width 265 height 18
paste trix-editor "Phenibut | 100mg</div><div>Pro Sleep | 100mg"
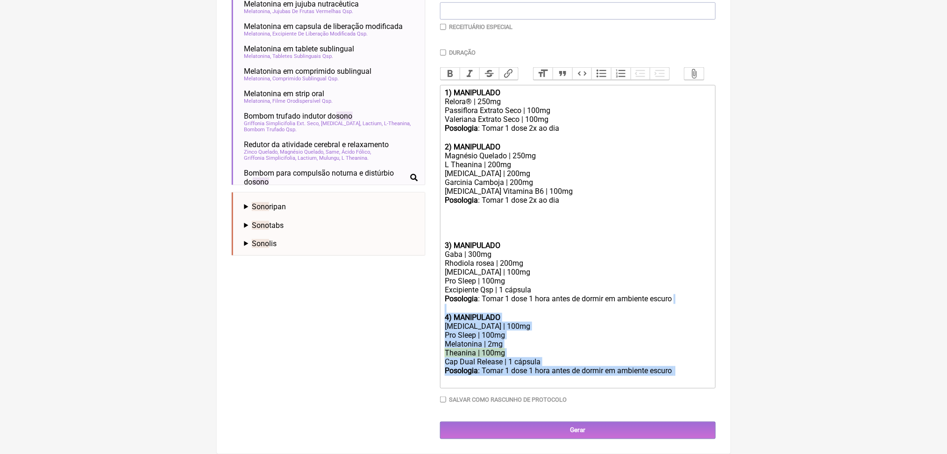
drag, startPoint x: 536, startPoint y: 372, endPoint x: 447, endPoint y: 276, distance: 131.3
click at [447, 276] on trix-editor "1) MANIPULADO Relora® | 250mg Passiflora Extrato Seco | 100mg Valeriana Extrato…" at bounding box center [578, 237] width 276 height 304
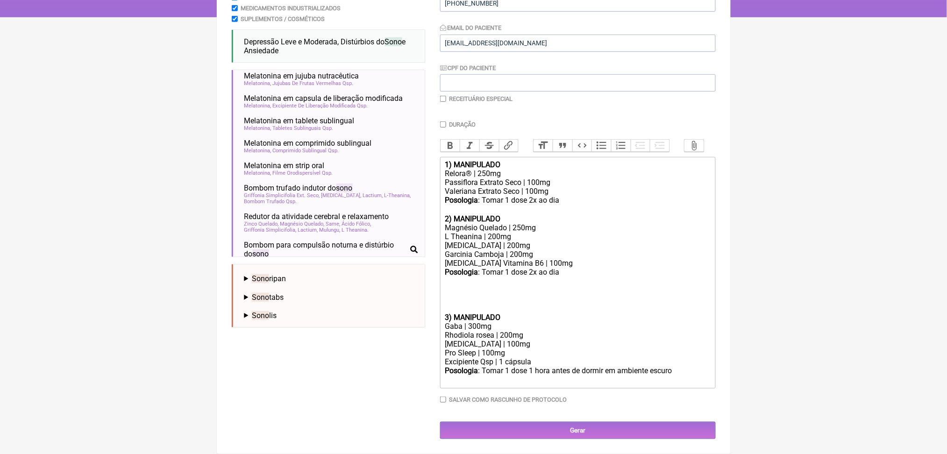
scroll to position [338, 0]
click at [468, 268] on div "Posologia : Tomar 1 dose 2x ao dia ㅤ" at bounding box center [577, 282] width 265 height 28
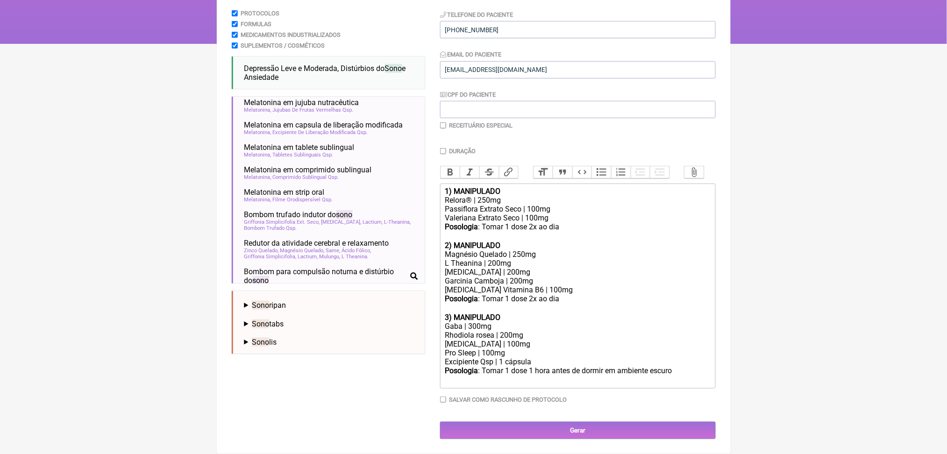
type trix-editor "<div><strong>1) MANIPULADO</strong></div><div>Relora® | 250mg</div><div>Passifl…"
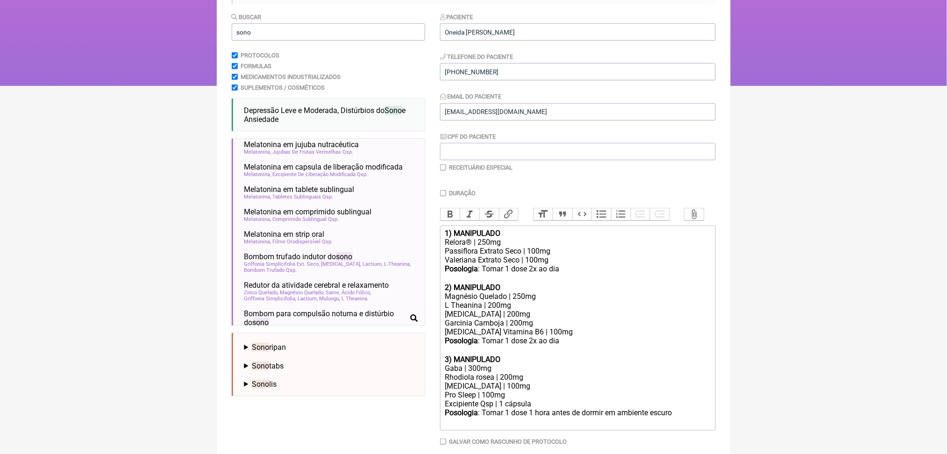
scroll to position [76, 0]
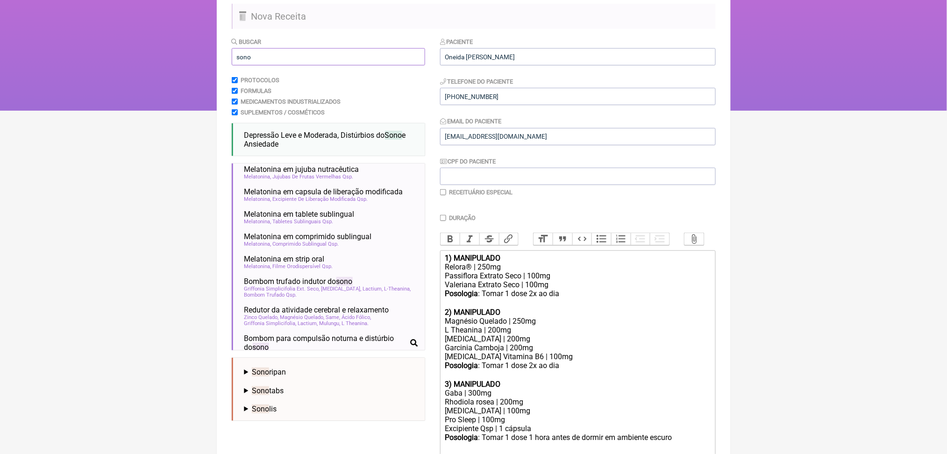
click at [262, 65] on input "sono" at bounding box center [328, 56] width 193 height 17
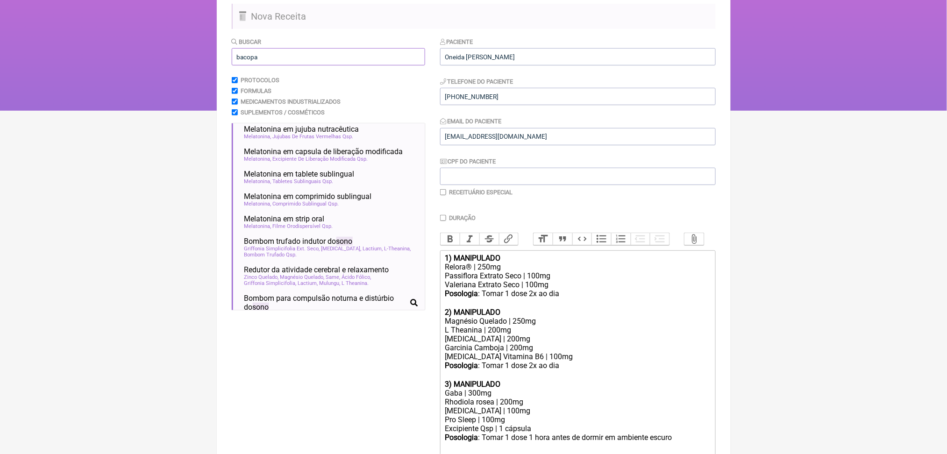
scroll to position [97, 0]
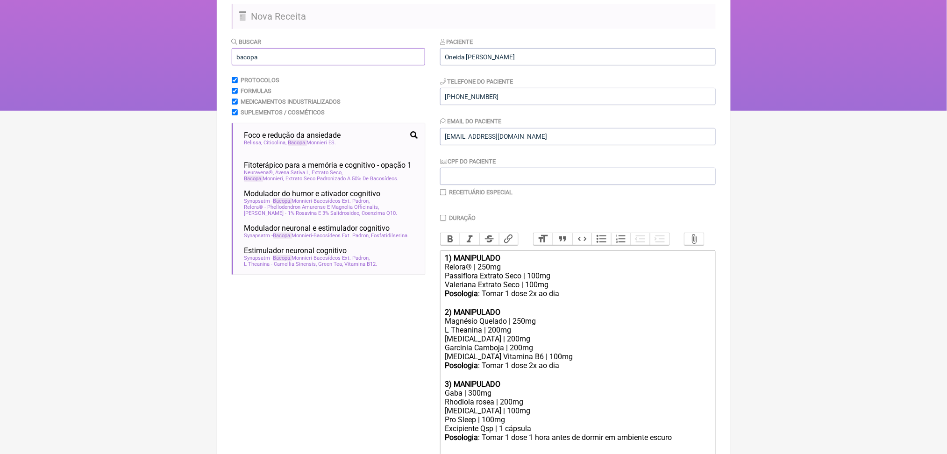
type input "bacopa"
click at [170, 111] on html "FormulApp (Clínica Balance - Dra. Bruna Scalco) Sair Pacientes Receitas Protoco…" at bounding box center [473, 17] width 947 height 187
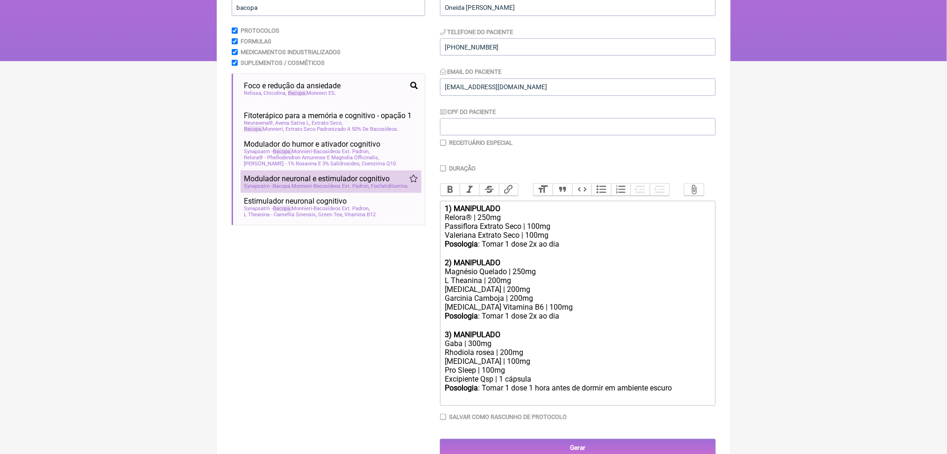
click at [330, 189] on span "Synapsatm - Bacopa Monnieri-Bacosídeos Ext. Padron" at bounding box center [307, 186] width 126 height 6
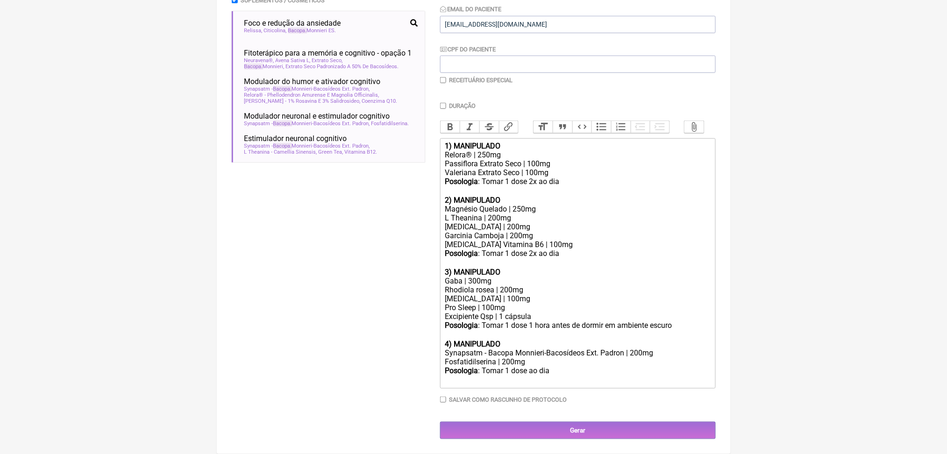
scroll to position [359, 0]
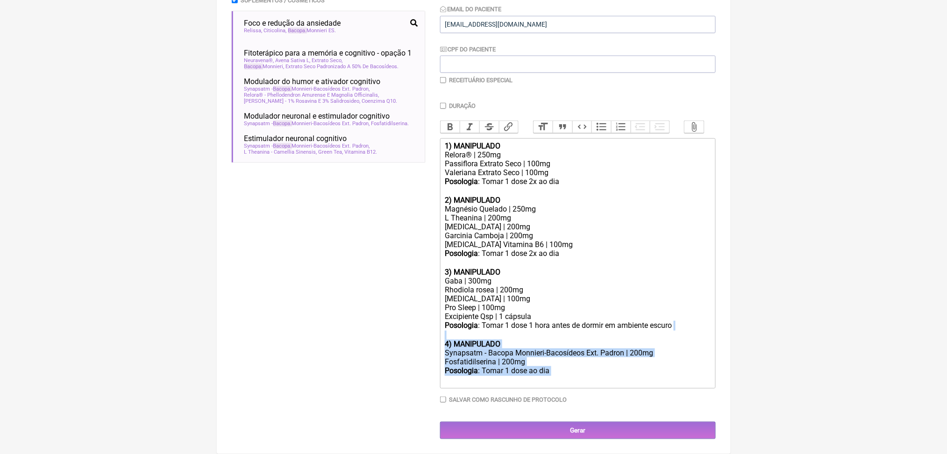
drag, startPoint x: 585, startPoint y: 366, endPoint x: 442, endPoint y: 311, distance: 154.1
click at [442, 311] on form "Buscar bacopa Protocolos Formulas Medicamentos Industrializados Suplementos / C…" at bounding box center [474, 182] width 484 height 514
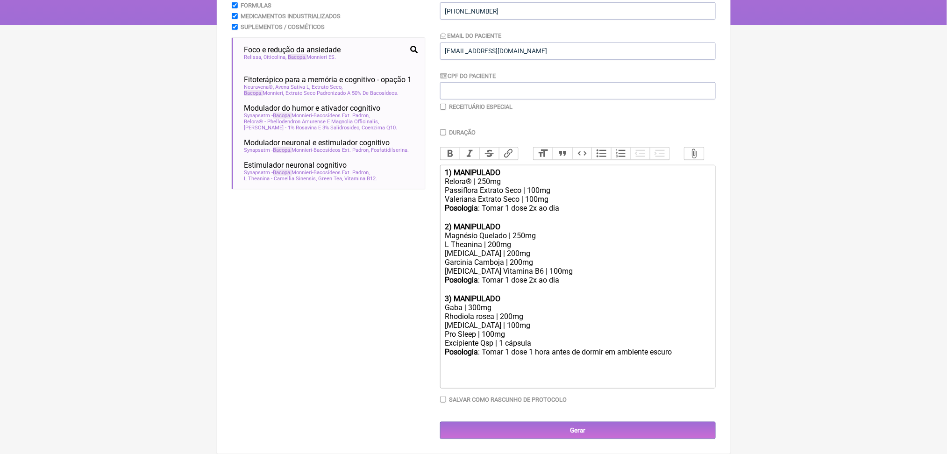
scroll to position [257, 0]
click at [453, 168] on strong "1) MANIPULADO" at bounding box center [473, 172] width 56 height 9
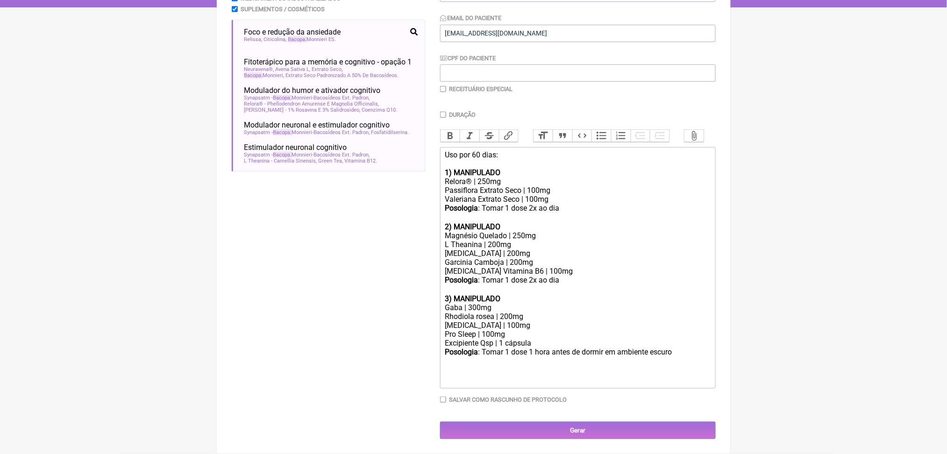
click at [466, 156] on div "Uso por 60 dias: 1) MANIPULADO" at bounding box center [577, 163] width 265 height 27
click at [516, 385] on div "Posologia : Tomar 1 dose 1 hora antes de dormir em ambiente escuro ㅤ ㅤ" at bounding box center [577, 366] width 265 height 37
type trix-editor "<div>Uso por 60 dias:<br><br><strong>1) MANIPULADO</strong></div><div>Relora® |…"
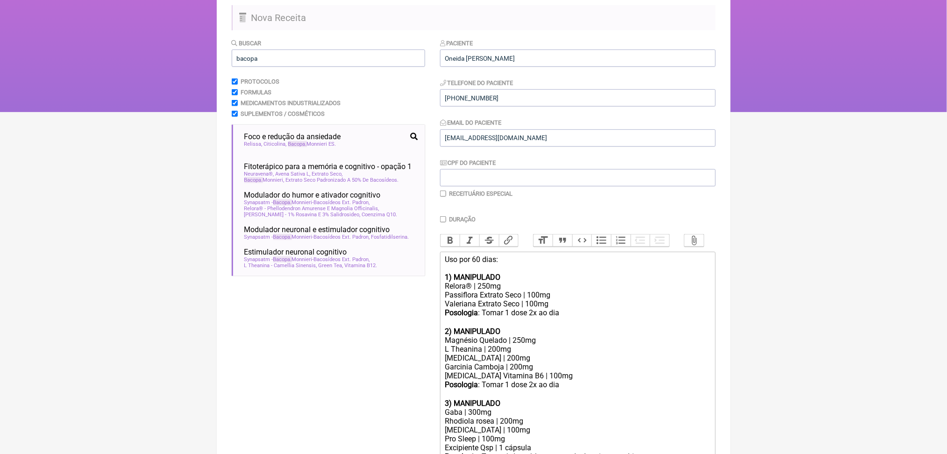
scroll to position [58, 0]
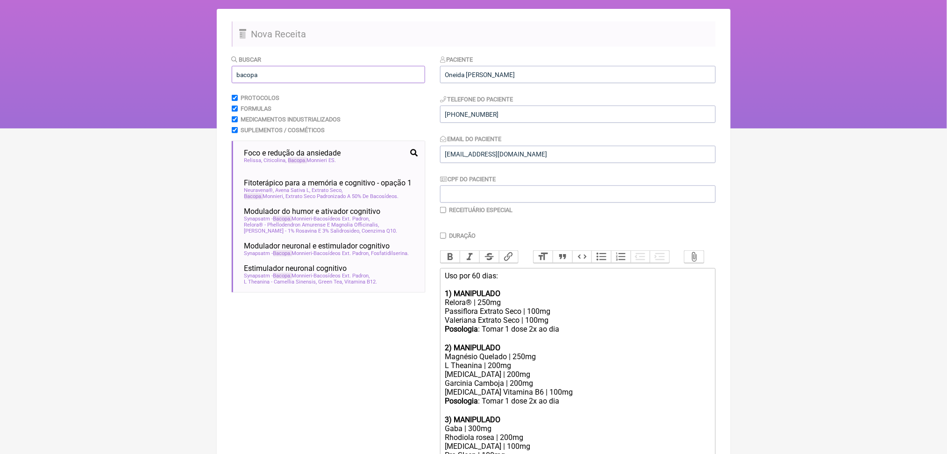
click at [355, 83] on input "bacopa" at bounding box center [328, 74] width 193 height 17
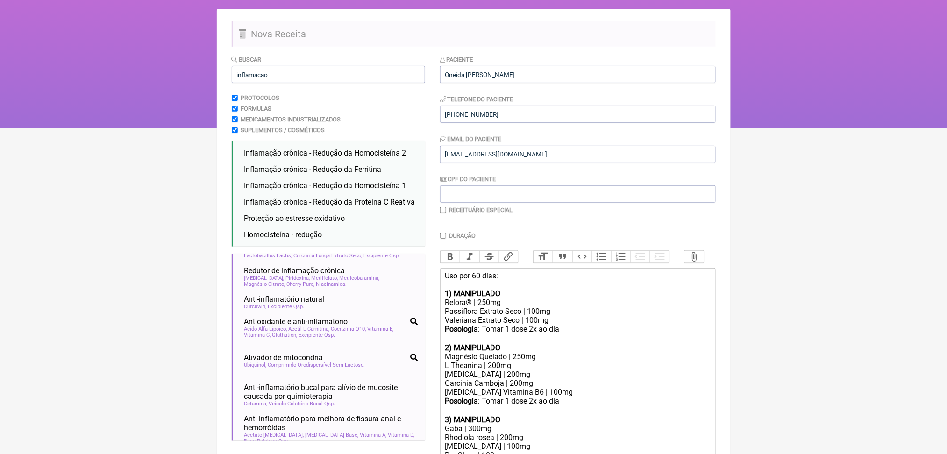
click at [192, 128] on html "FormulApp (Clínica Balance - Dra. Bruna Scalco) Sair Pacientes Receitas Protoco…" at bounding box center [473, 35] width 947 height 187
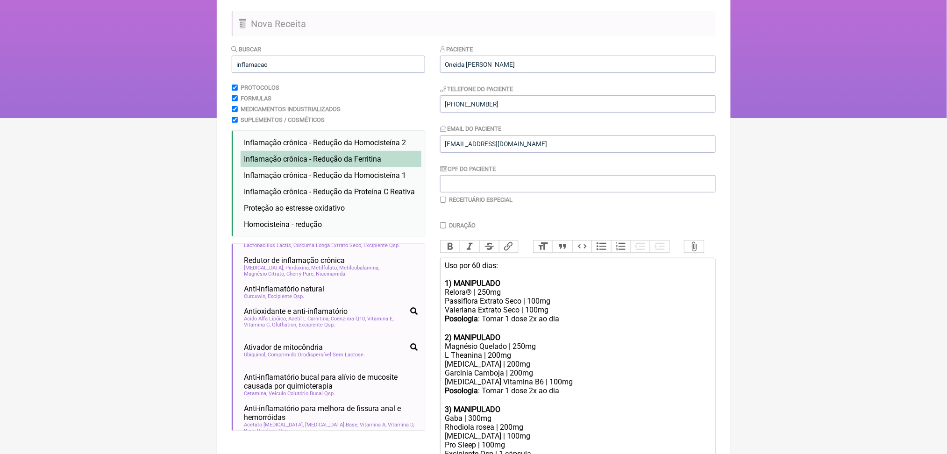
scroll to position [41, 0]
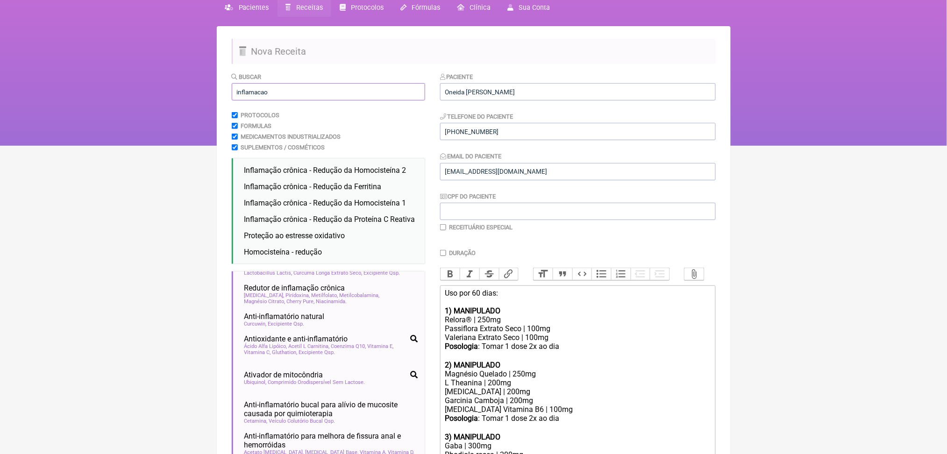
click at [267, 100] on input "inflamacao" at bounding box center [328, 91] width 193 height 17
click at [254, 100] on input "inflamacao" at bounding box center [328, 91] width 193 height 17
click at [280, 100] on input "inflamacao" at bounding box center [328, 91] width 193 height 17
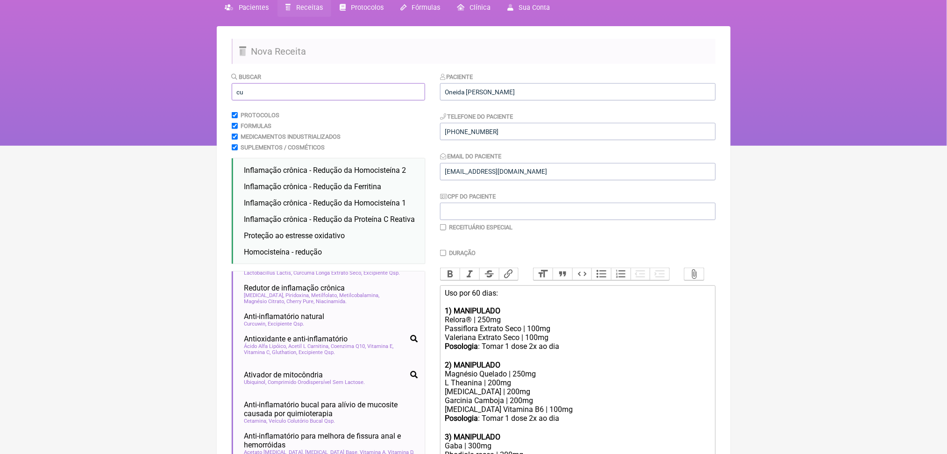
type input "c"
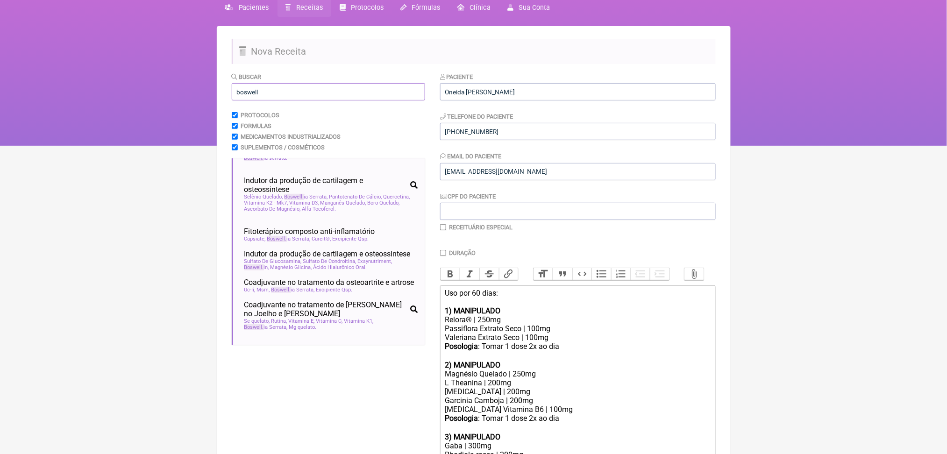
scroll to position [53, 0]
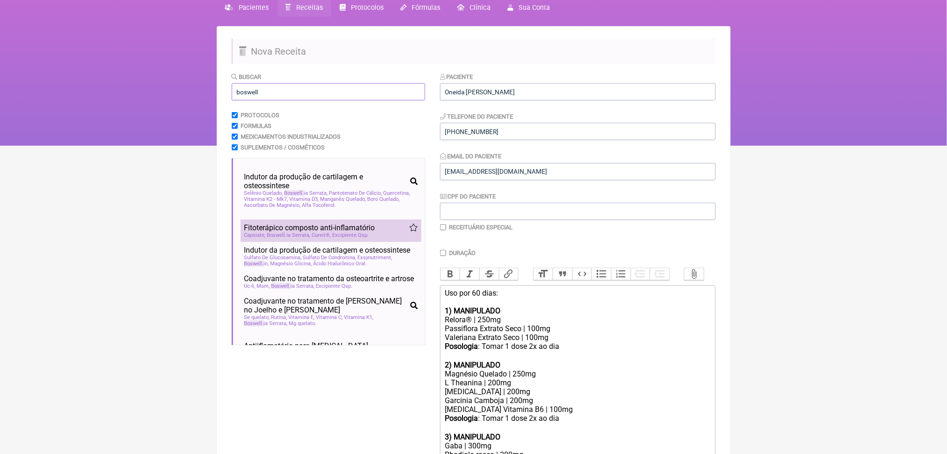
type input "boswell"
click at [287, 238] on span "Boswell" at bounding box center [277, 235] width 20 height 6
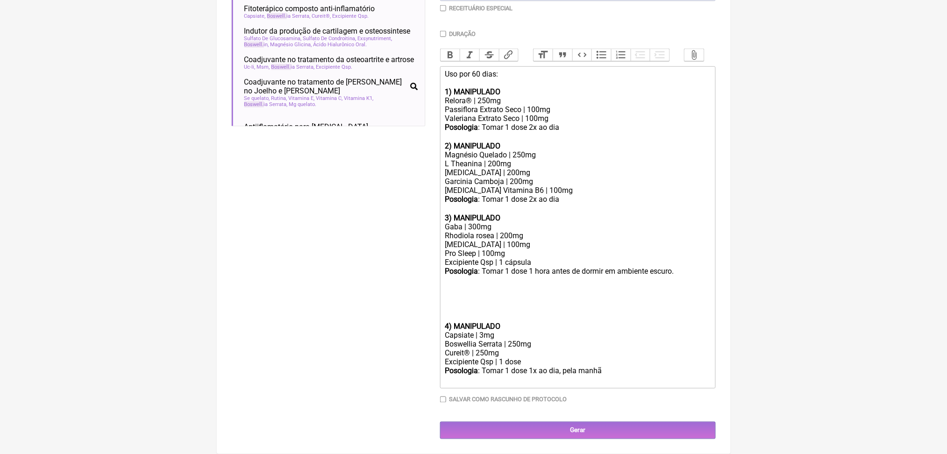
scroll to position [429, 0]
click at [490, 268] on div "Posologia : Tomar 1 dose 1 hora antes de dormir em ambiente escuro. ㅤ ㅤ" at bounding box center [577, 294] width 265 height 55
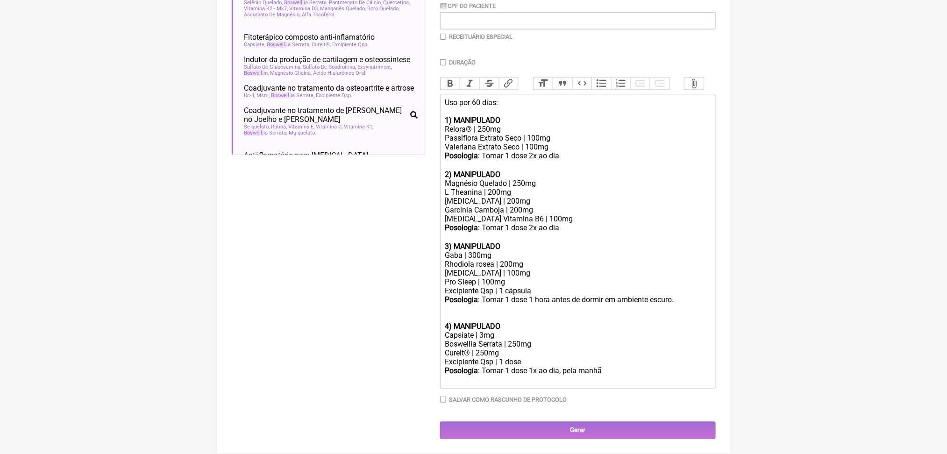
scroll to position [407, 0]
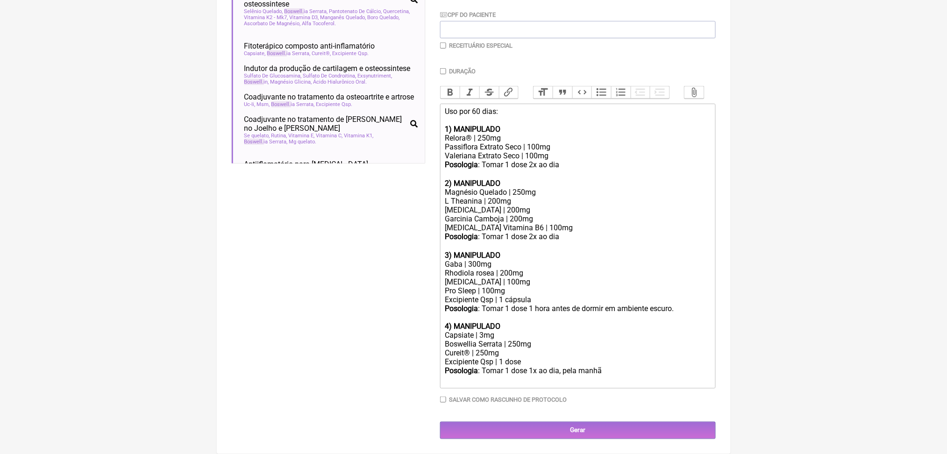
click at [485, 331] on div "Capsiate | 3mg" at bounding box center [577, 335] width 265 height 9
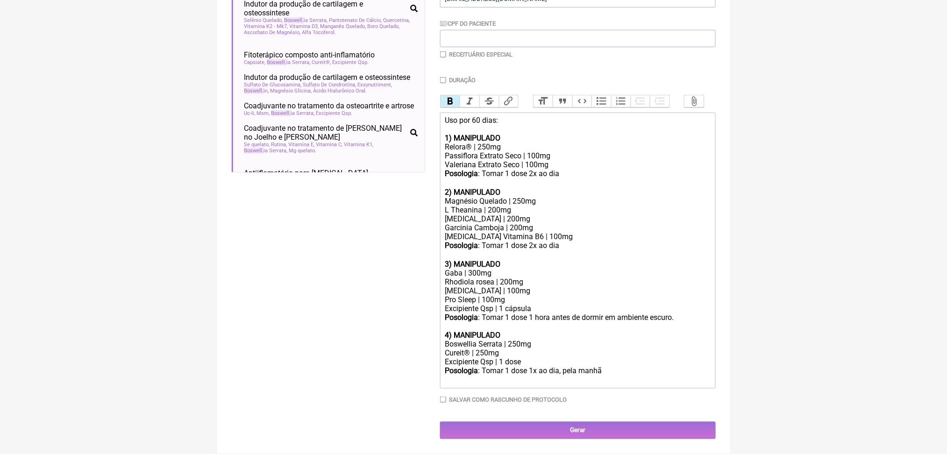
scroll to position [395, 0]
drag, startPoint x: 556, startPoint y: 351, endPoint x: 596, endPoint y: 355, distance: 40.4
click at [596, 366] on div "Posologia : Tomar 1 dose 1x ao dia, pela manhã ㅤ" at bounding box center [577, 375] width 265 height 19
drag, startPoint x: 496, startPoint y: 163, endPoint x: 546, endPoint y: 165, distance: 50.5
click at [546, 232] on div "Piridoxina Vitamina B6 | 100mg" at bounding box center [577, 236] width 265 height 9
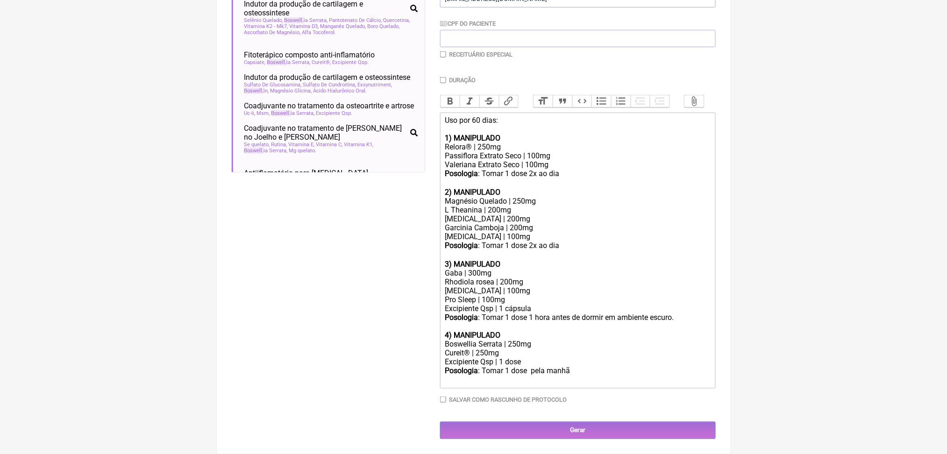
click at [546, 232] on div "Piridoxina | 100mg" at bounding box center [577, 236] width 265 height 9
click at [630, 366] on div "Posologia : Tomar 1 dose pela manhã ㅤ" at bounding box center [577, 375] width 265 height 19
click at [623, 366] on div "Posologia : Tomar 1 dose pela manhã ㅤ" at bounding box center [577, 375] width 265 height 19
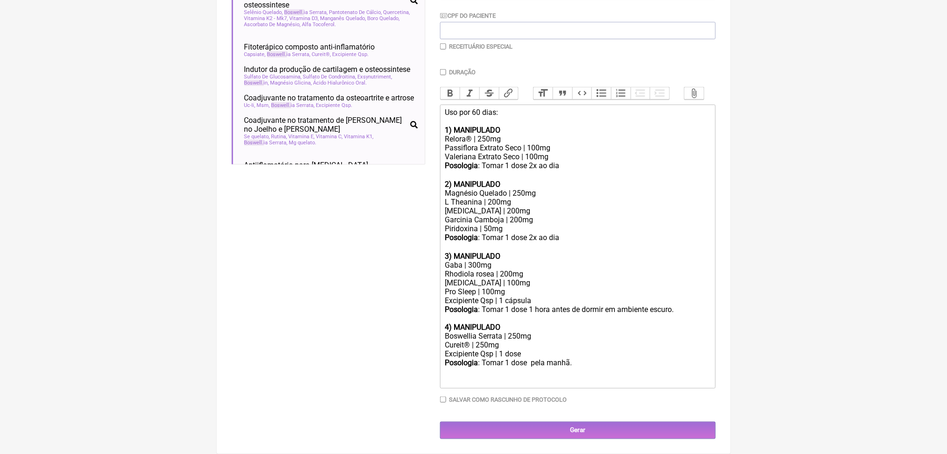
scroll to position [417, 0]
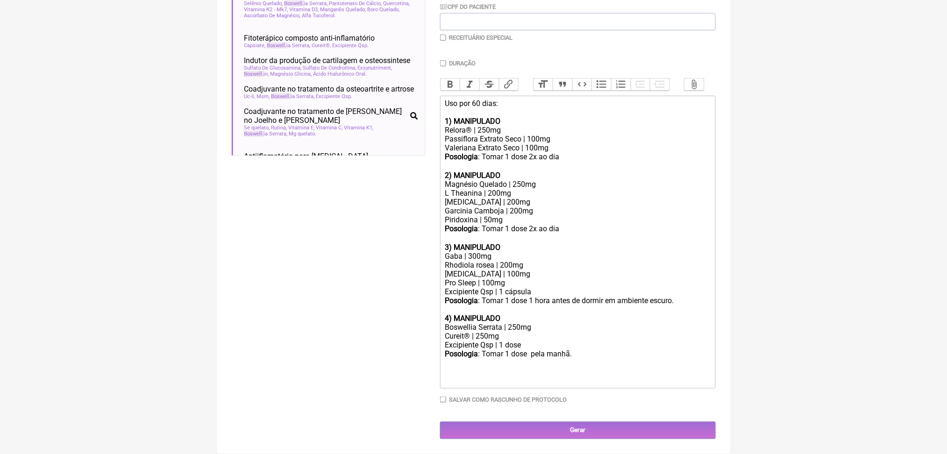
click at [576, 207] on div "Garcinia Camboja | 200mg" at bounding box center [577, 211] width 265 height 9
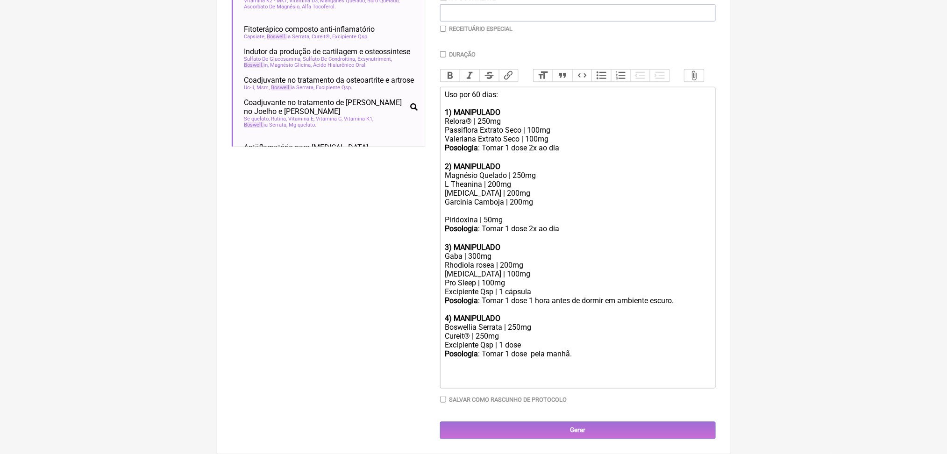
scroll to position [420, 0]
click at [619, 349] on div "Posologia : Tomar 1 dose pela manhã." at bounding box center [577, 367] width 265 height 36
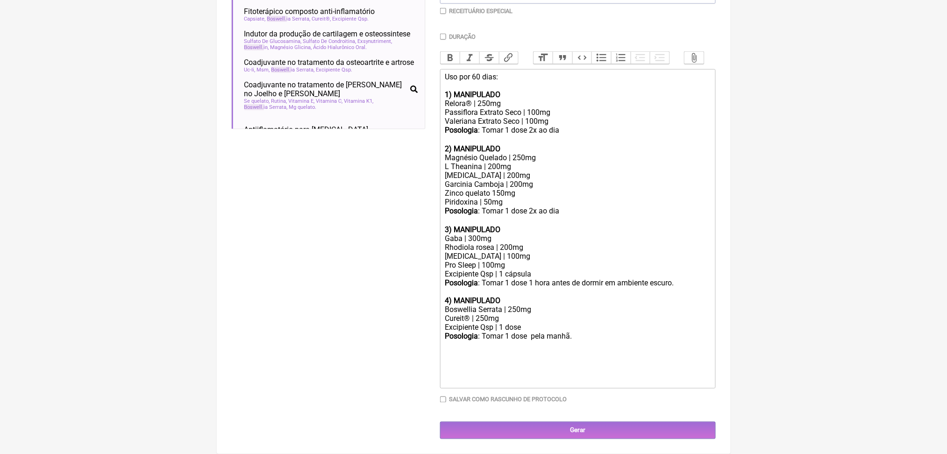
type trix-editor "<div>Uso por 60 dias:<br><br><strong>1) MANIPULADO</strong></div><div>Relora® |…"
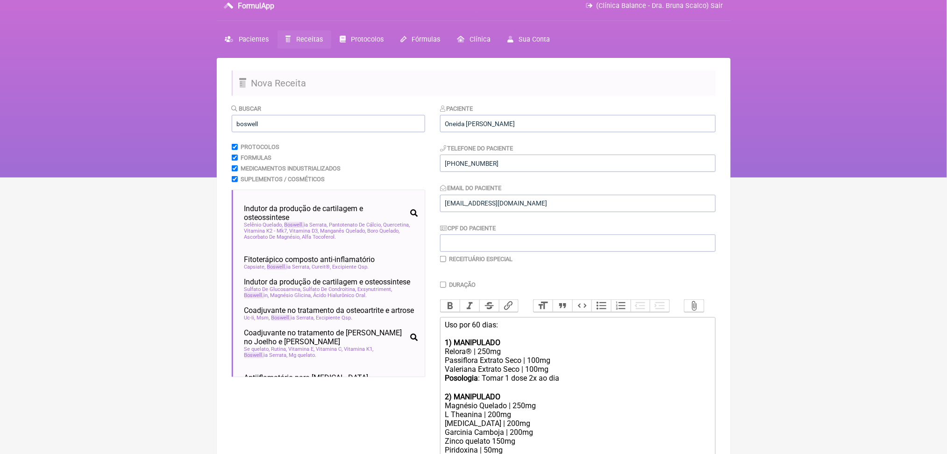
scroll to position [7, 0]
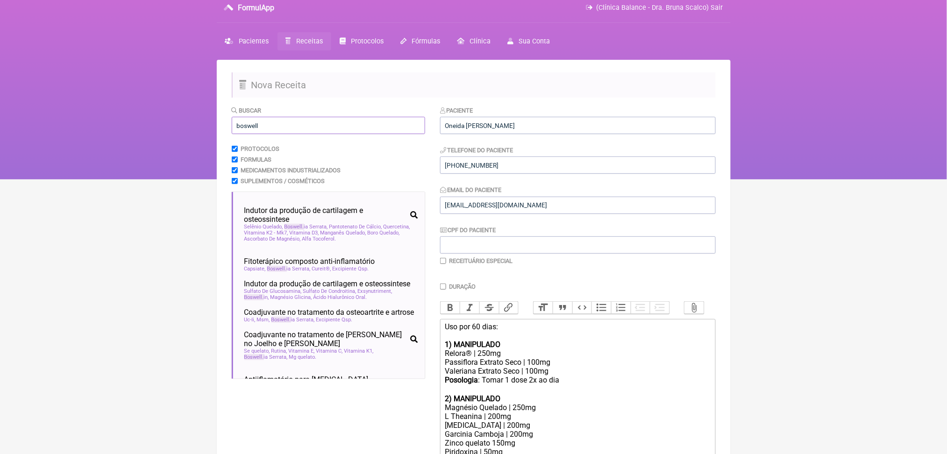
click at [269, 134] on input "boswell" at bounding box center [328, 125] width 193 height 17
click at [263, 134] on input "boswell" at bounding box center [328, 125] width 193 height 17
type input "t3"
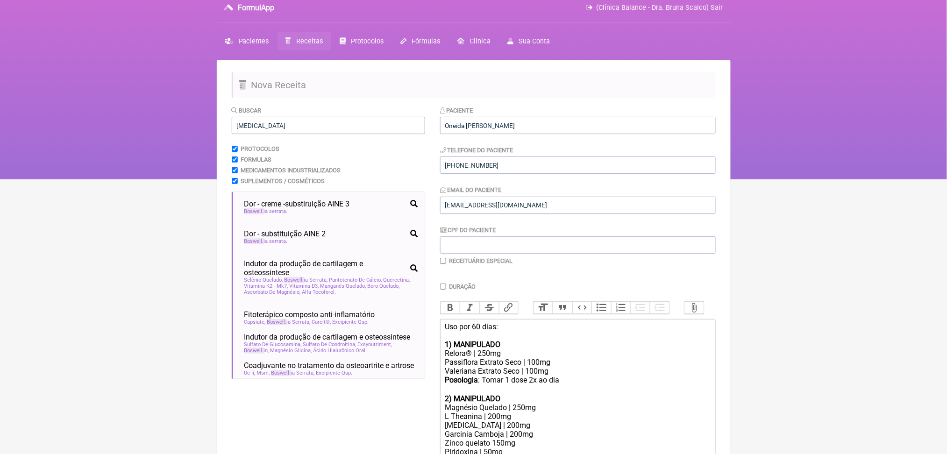
click at [158, 179] on html "FormulApp (Clínica Balance - Dra. Bruna Scalco) Sair Pacientes Receitas Protoco…" at bounding box center [473, 86] width 947 height 187
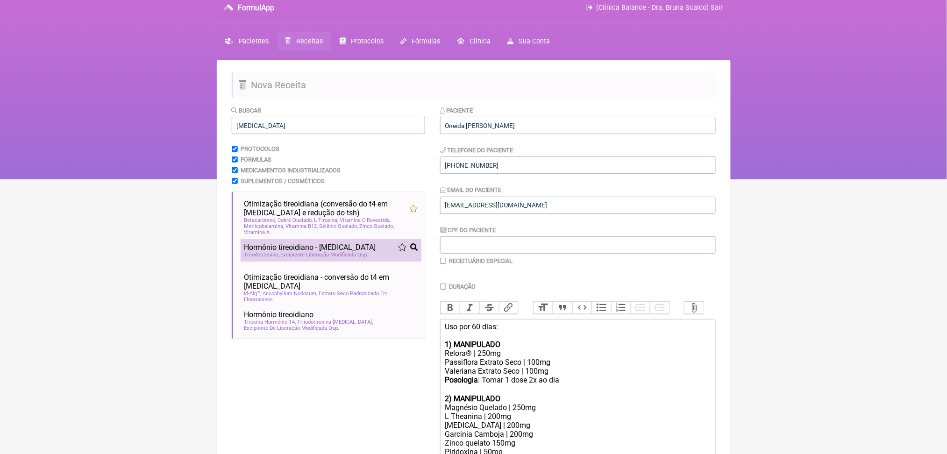
click at [342, 252] on span "Hormônio tireoidiano - t3" at bounding box center [310, 247] width 132 height 9
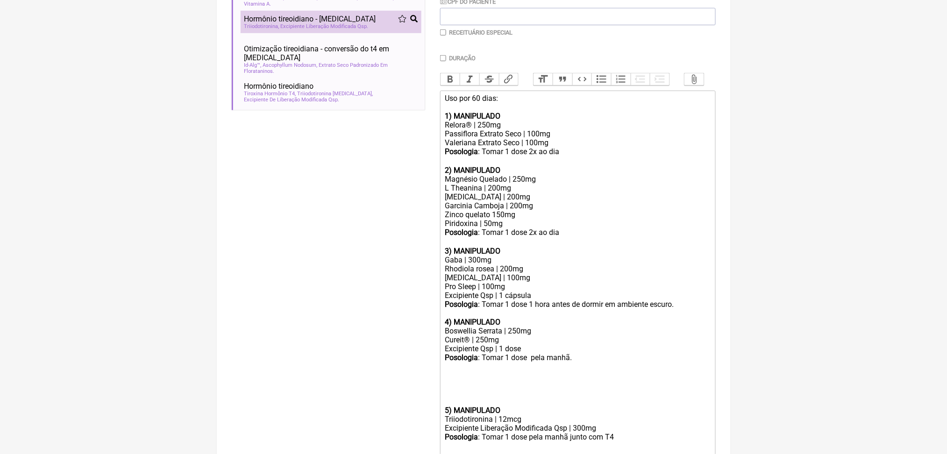
scroll to position [510, 0]
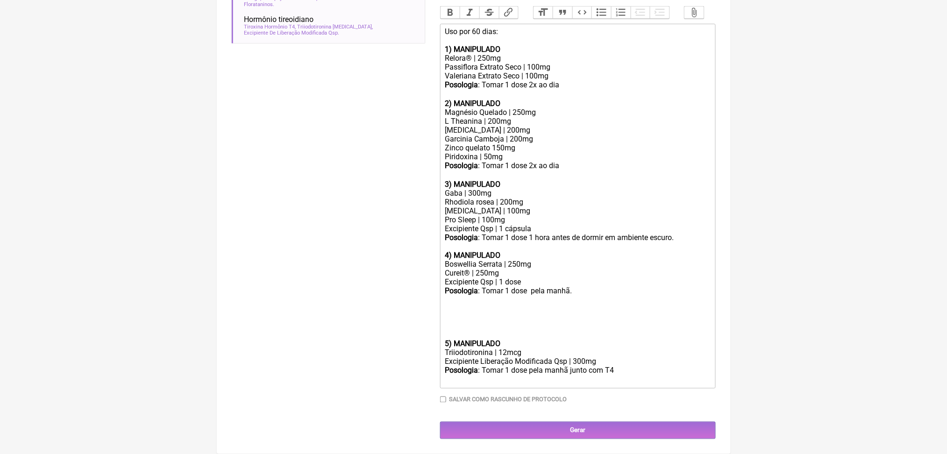
click at [506, 286] on div "Posologia : Tomar 1 dose pela manhã." at bounding box center [577, 312] width 265 height 53
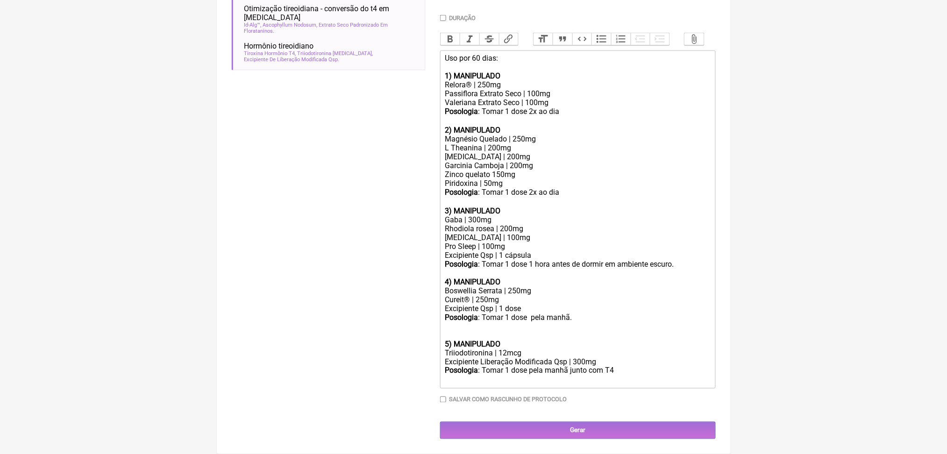
scroll to position [464, 0]
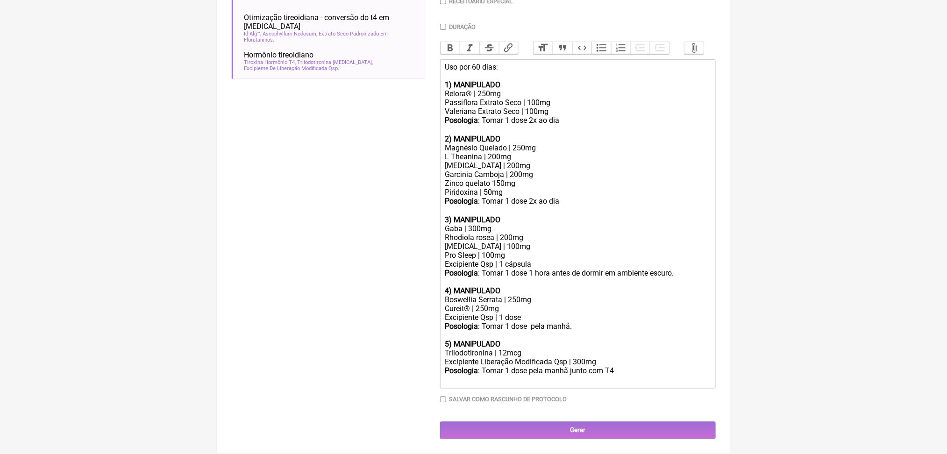
click at [524, 349] on div "Triiodotironina | 12mcg" at bounding box center [577, 353] width 265 height 9
click at [664, 366] on div "Posologia : Tomar 1 dose pela manhã junto com T4 ㅤ" at bounding box center [577, 375] width 265 height 19
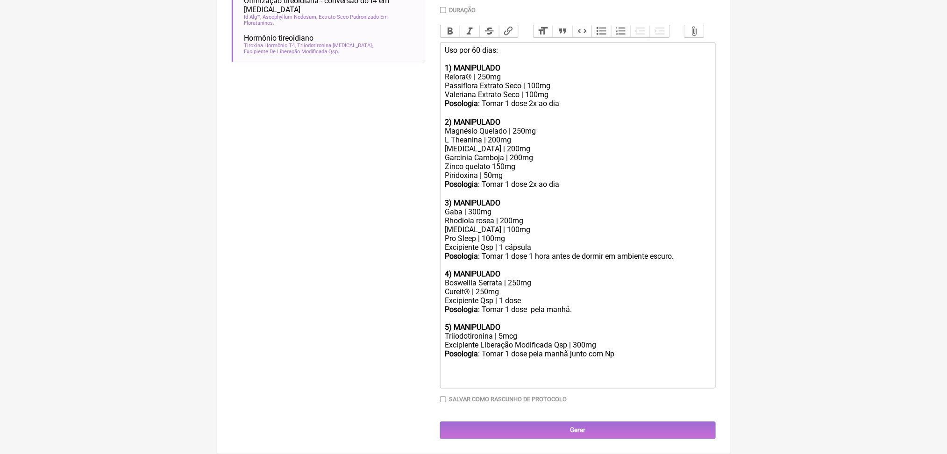
paste trix-editor "Np Thyroid"
click at [449, 358] on trix-editor "Uso por 60 dias: 1) MANIPULADO Relora® | 250mg Passiflora Extrato Seco | 100mg …" at bounding box center [578, 216] width 276 height 346
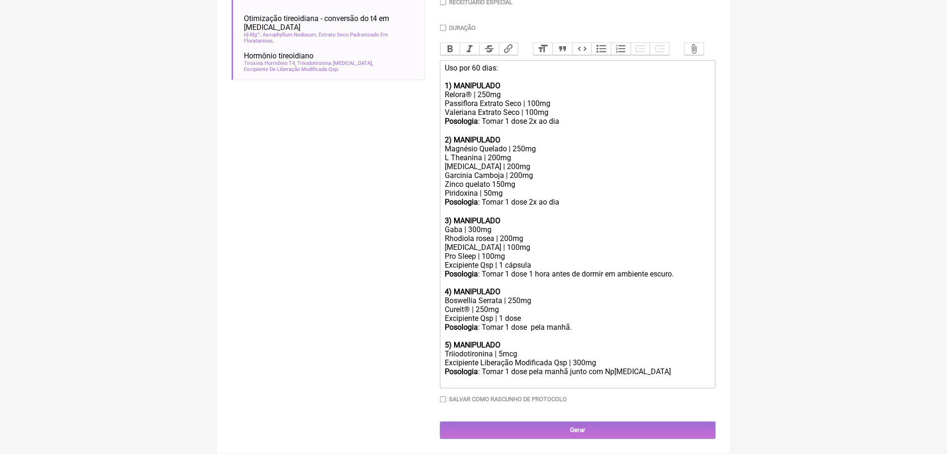
scroll to position [463, 0]
click at [705, 367] on div "Posologia : Tomar 1 dose pela manhã junto com o Np Thyroid" at bounding box center [577, 376] width 265 height 18
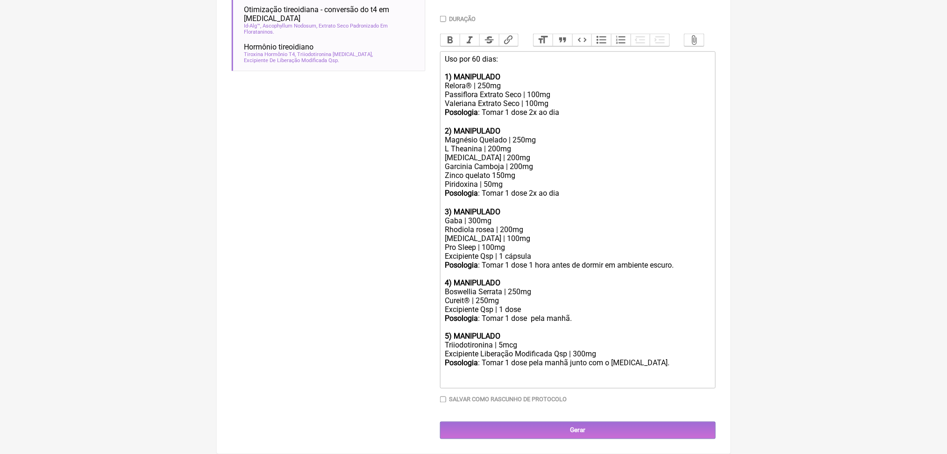
type trix-editor "<div>Uso por 60 dias:<br><br><strong>1) MANIPULADO</strong></div><div>Relora® |…"
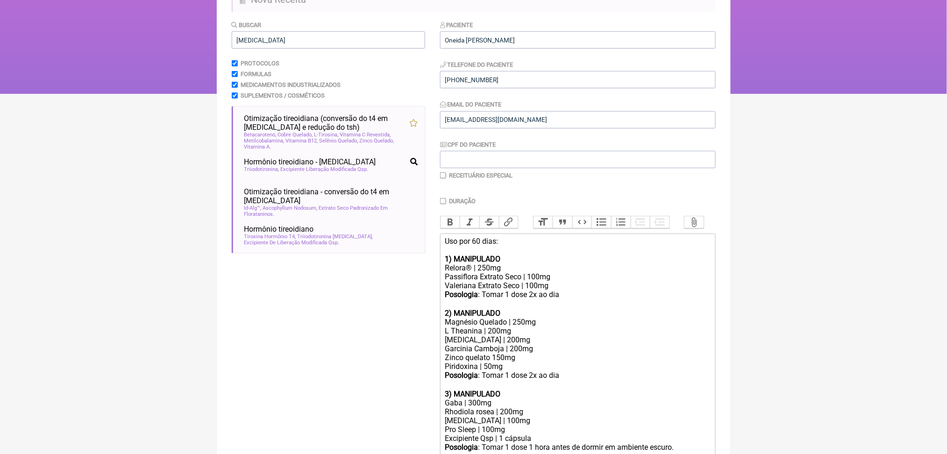
scroll to position [91, 0]
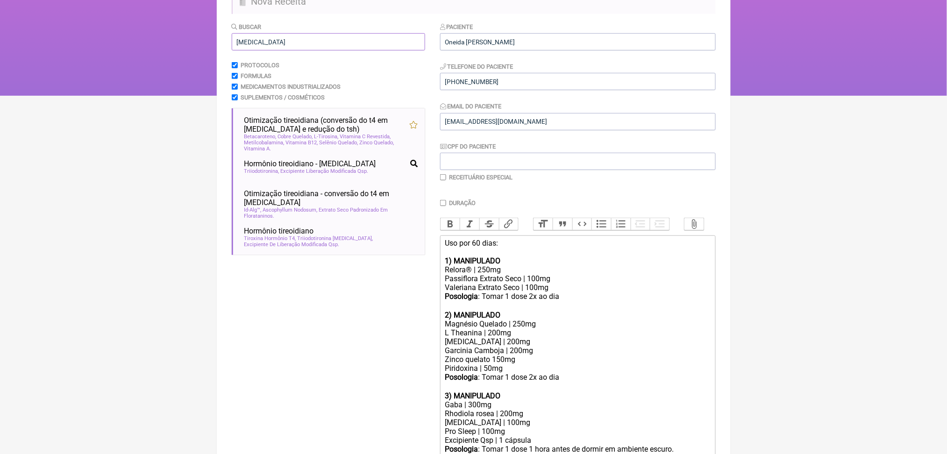
click at [319, 50] on input "t3" at bounding box center [328, 41] width 193 height 17
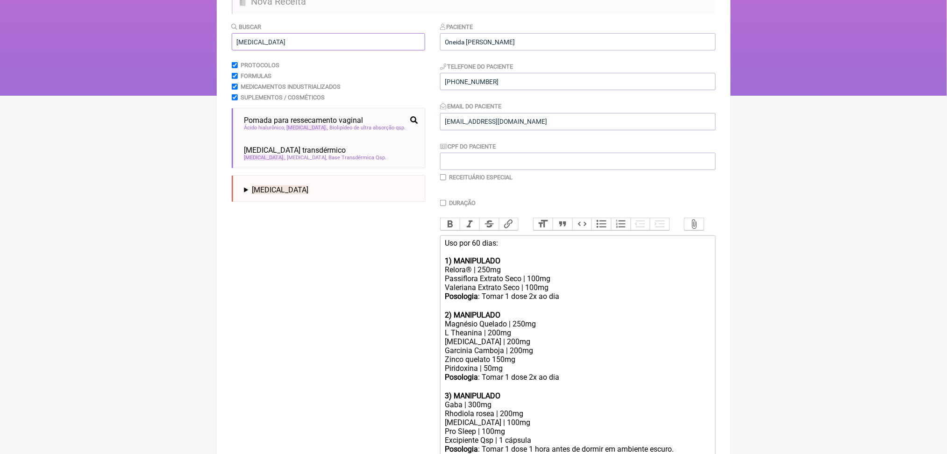
type input "estriol"
click at [303, 194] on summary "Estriol" at bounding box center [330, 189] width 173 height 9
click at [310, 207] on li "Creme Vaginal | 1 MG/G" at bounding box center [330, 200] width 173 height 12
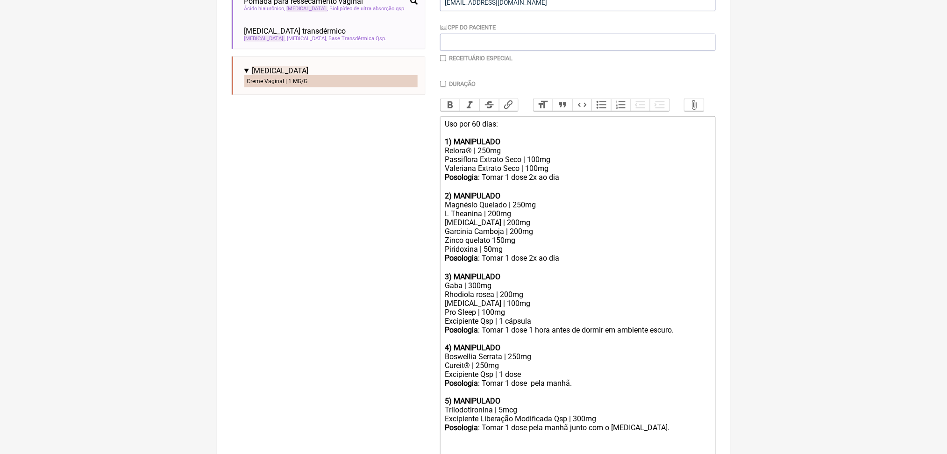
scroll to position [543, 0]
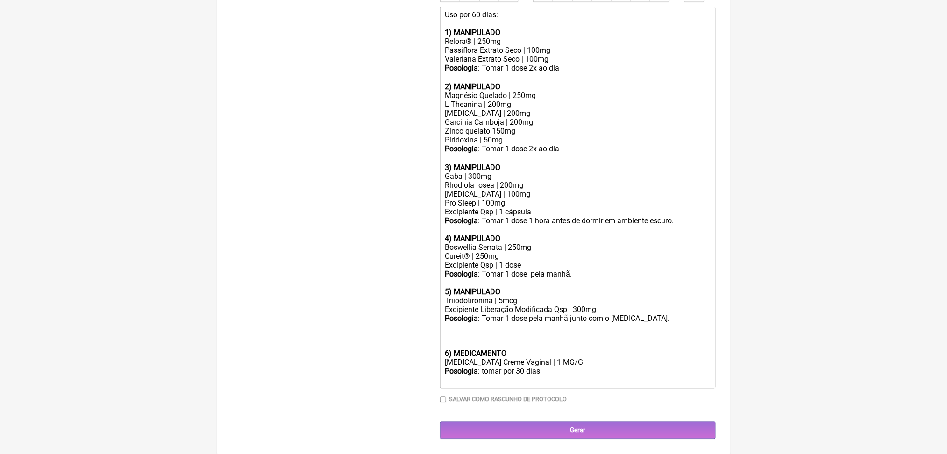
click at [476, 314] on div "Posologia : Tomar 1 dose pela manhã junto com o Np Thyroid." at bounding box center [577, 332] width 265 height 36
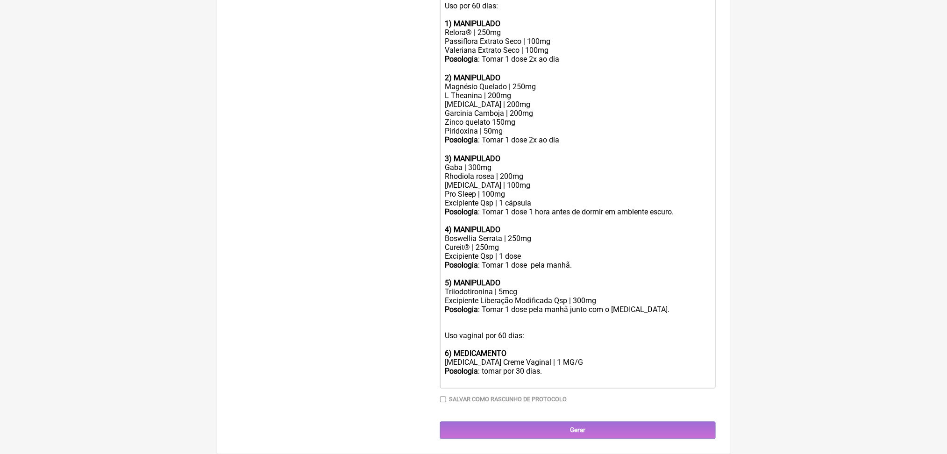
drag, startPoint x: 579, startPoint y: 367, endPoint x: 497, endPoint y: 363, distance: 81.9
click at [497, 367] on div "Posologia : tomar por 30 dias." at bounding box center [577, 376] width 265 height 18
click at [581, 358] on div "Estriol Creme Vaginal | 1 MG/G" at bounding box center [577, 362] width 265 height 9
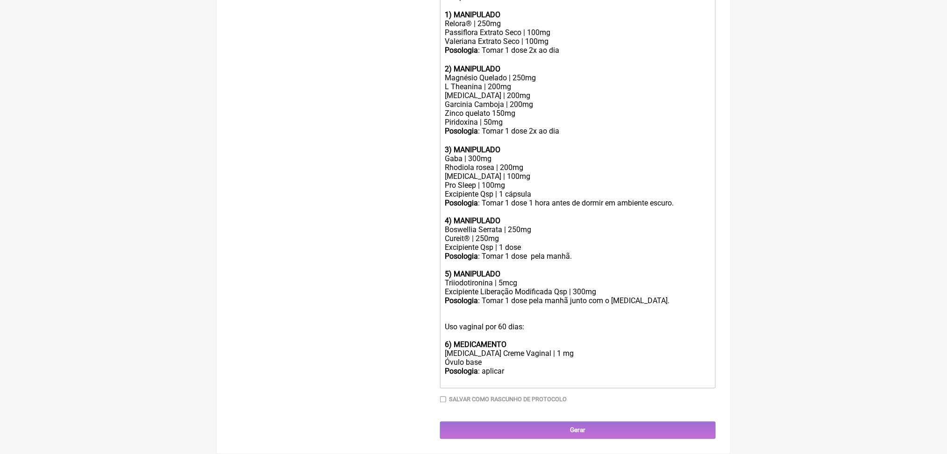
click at [520, 373] on div "Posologia : aplicar" at bounding box center [577, 376] width 265 height 18
click at [519, 374] on div "Posologia : Aplicar 01 óvulo intravaginal 2x na semana." at bounding box center [577, 376] width 265 height 18
click at [510, 363] on div "Estriol Creme Vaginal | 1 mg Óvulo base" at bounding box center [577, 358] width 265 height 18
click at [542, 352] on div "Estriol Creme Vaginal | 1 mg Óvulo base qsq 1 unidade" at bounding box center [577, 358] width 265 height 18
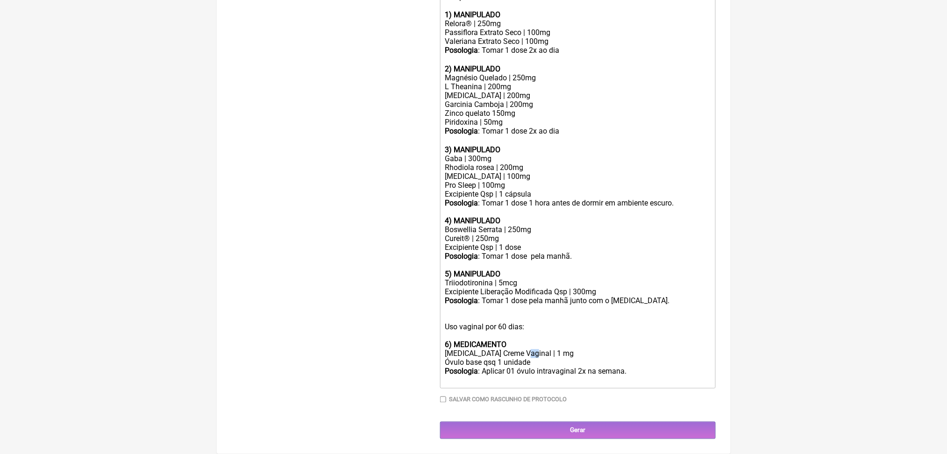
click at [542, 352] on div "Estriol Creme Vaginal | 1 mg Óvulo base qsq 1 unidade" at bounding box center [577, 358] width 265 height 18
copy div "|"
click at [515, 362] on div "Estriol Creme Vaginal | 1 mg Óvulo base qsq 1 unidade" at bounding box center [577, 358] width 265 height 18
paste trix-editor "|&nbsp;&nbsp;"
drag, startPoint x: 479, startPoint y: 351, endPoint x: 538, endPoint y: 350, distance: 58.9
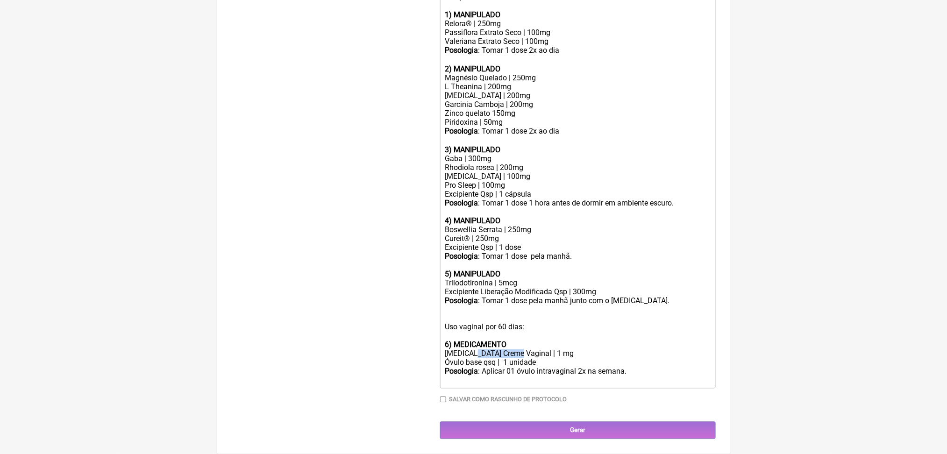
click at [538, 350] on div "Estriol Creme Vaginal | 1 mg Óvulo base qsq | 1 unidade" at bounding box center [577, 358] width 265 height 18
click at [506, 341] on strong "6) MEDICAMENTO" at bounding box center [476, 345] width 62 height 9
click at [545, 375] on div "Posologia : Aplicar 01 óvulo intravaginal 2x na semana." at bounding box center [577, 376] width 265 height 18
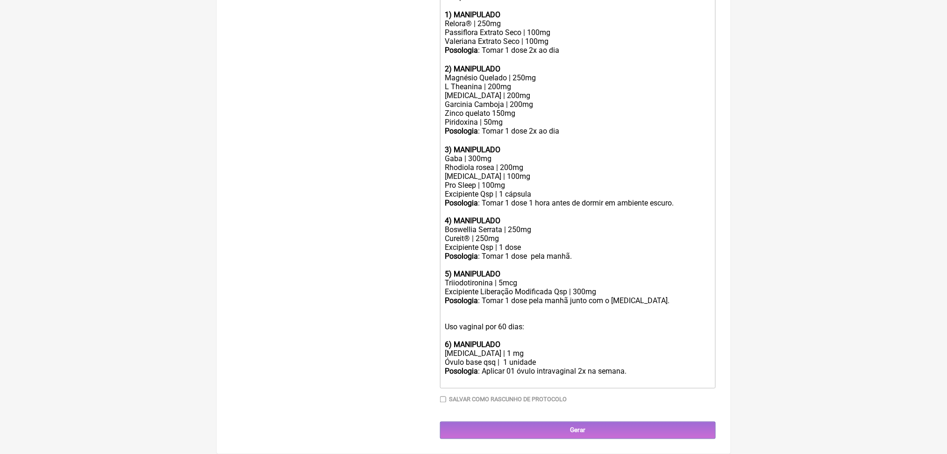
click at [670, 370] on trix-editor "Uso por 60 dias: 1) MANIPULADO Relora® | 250mg Passiflora Extrato Seco | 100mg …" at bounding box center [578, 188] width 276 height 399
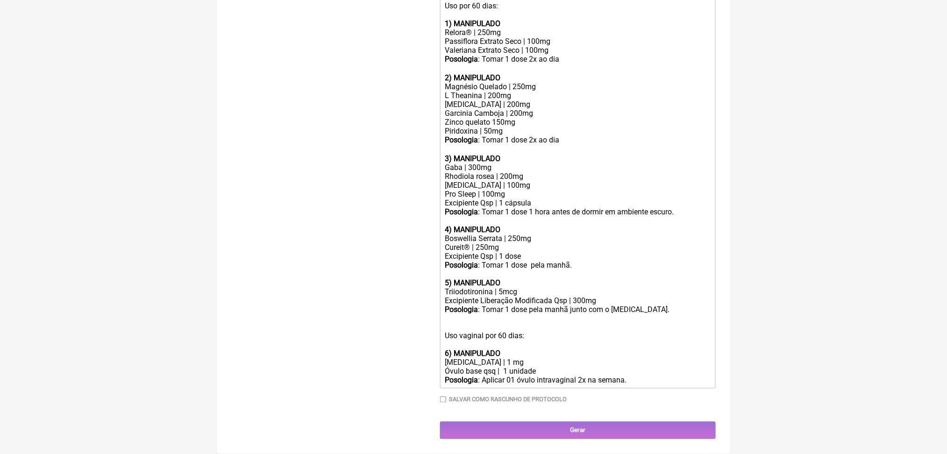
click at [507, 305] on div "Posologia : Tomar 1 dose pela manhã junto com o Np Thyroid. Uso vaginal por 60 …" at bounding box center [577, 327] width 265 height 44
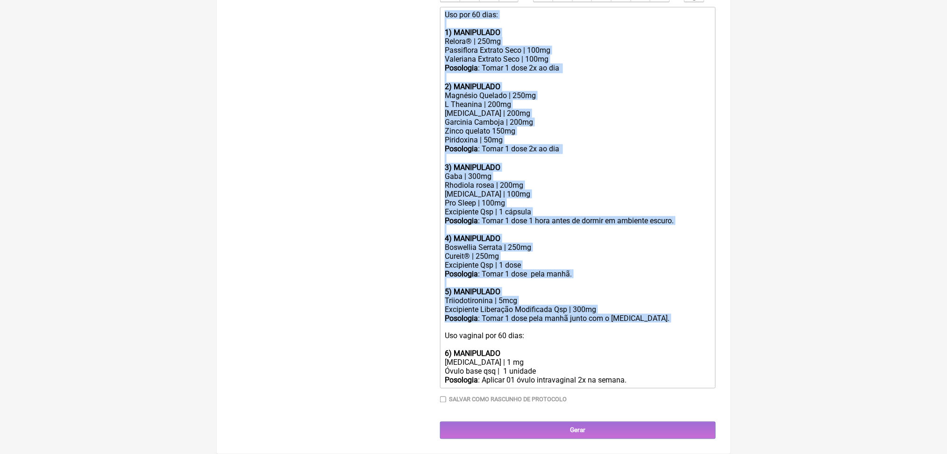
scroll to position [543, 0]
drag, startPoint x: 450, startPoint y: 84, endPoint x: 691, endPoint y: 374, distance: 377.0
click at [691, 374] on div "Duração Duração de 30 dias Bold Italic Strikethrough Link Heading Quote Code Bu…" at bounding box center [578, 190] width 276 height 439
copy trix-editor "Uso por 60 dias: 1) MANIPULADO Relora® | 250mg Passiflora Extrato Seco | 100mg …"
click at [525, 296] on div "Triiodotironina | 5mcg" at bounding box center [577, 300] width 265 height 9
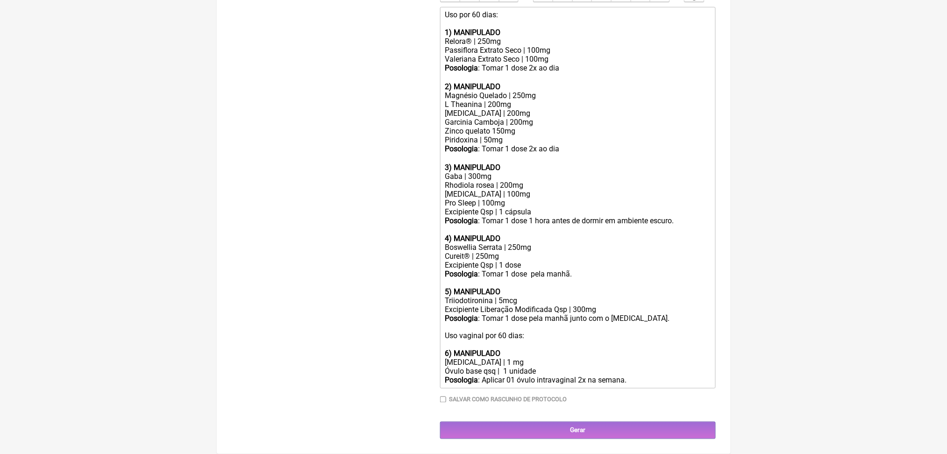
click at [478, 172] on div "Gaba | 300mg" at bounding box center [577, 176] width 265 height 9
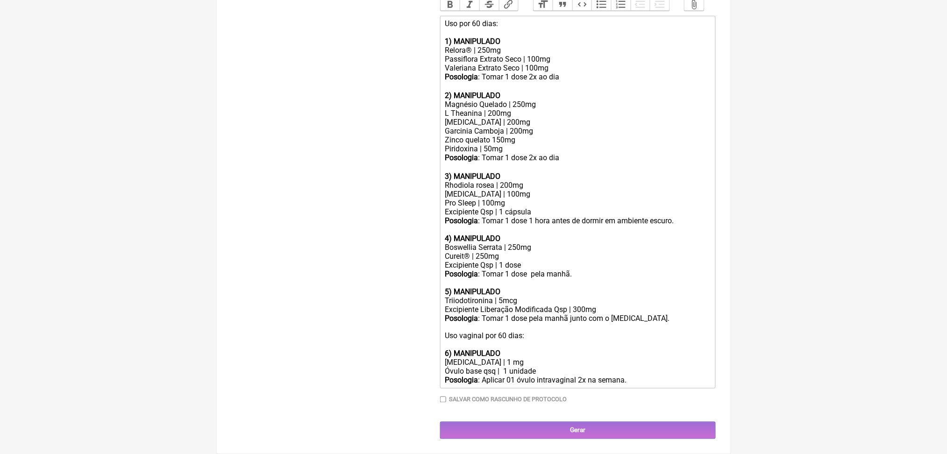
type trix-editor "<div>Uso por 60 dias:<br><br><strong>1) MANIPULADO</strong></div><div>Relora® |…"
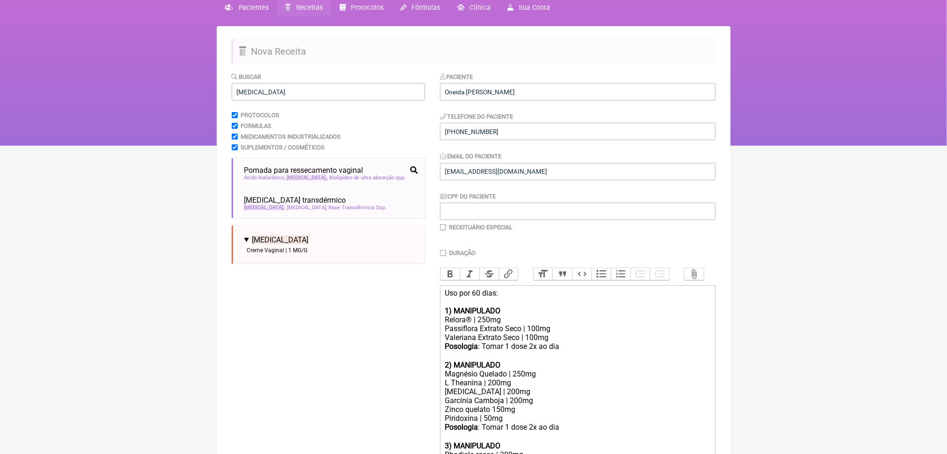
scroll to position [28, 0]
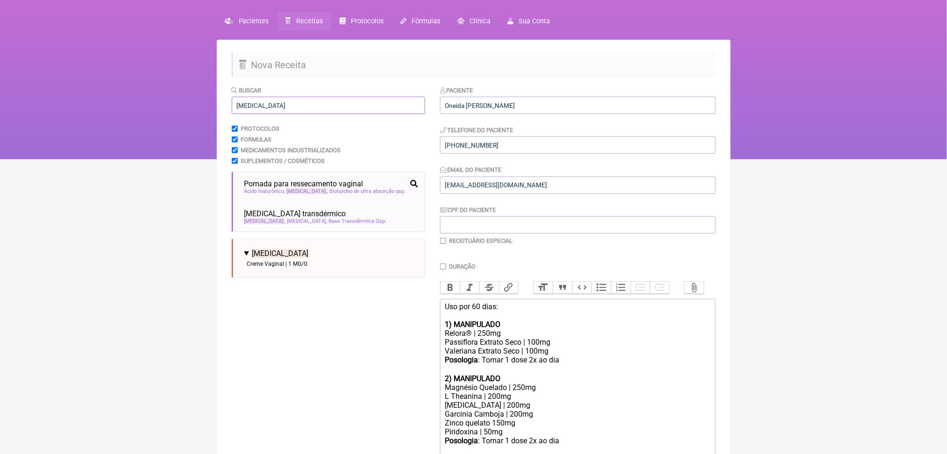
click at [271, 114] on input "estriol" at bounding box center [328, 105] width 193 height 17
click at [266, 114] on input "estriol" at bounding box center [328, 105] width 193 height 17
type input "e"
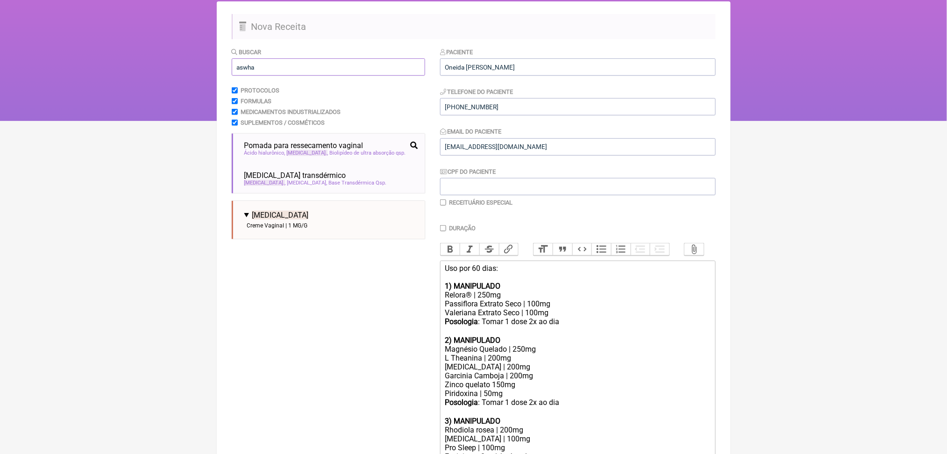
scroll to position [93, 0]
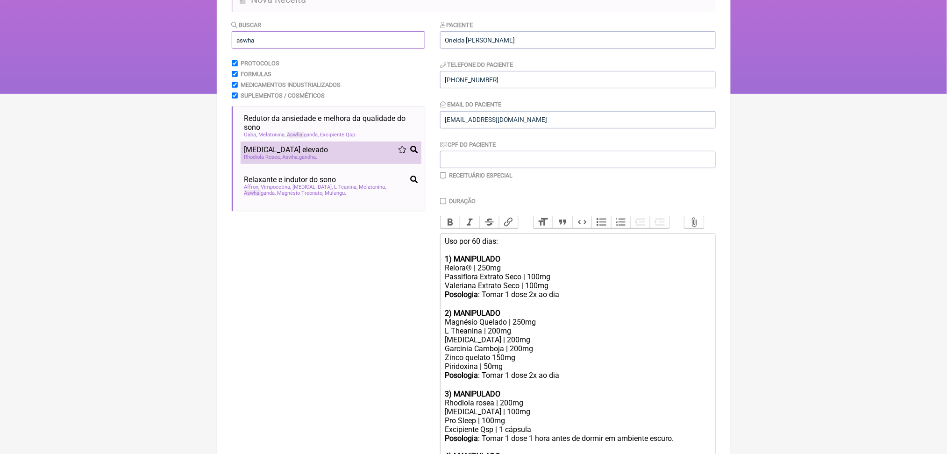
type input "aswha"
click at [276, 160] on span "Rhodiola Rosea" at bounding box center [262, 157] width 37 height 6
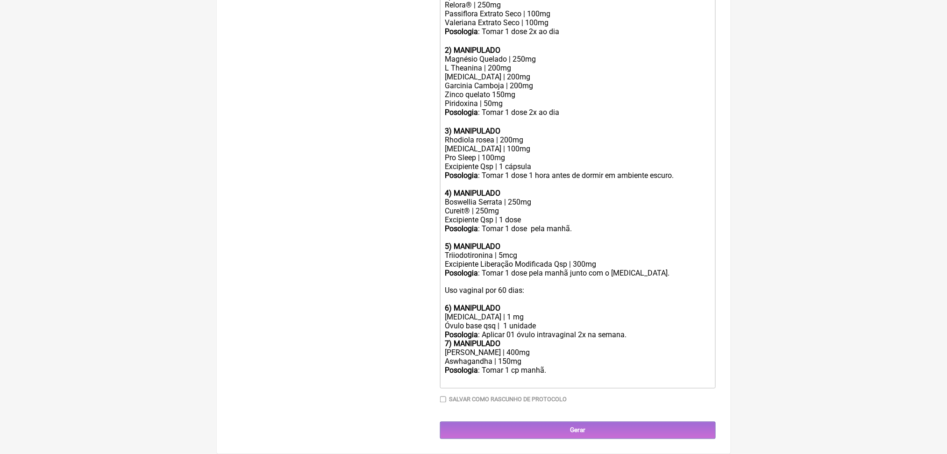
scroll to position [591, 0]
click at [483, 357] on div "Aswhagandha | 150mg" at bounding box center [577, 361] width 265 height 9
copy div "Aswhagandha"
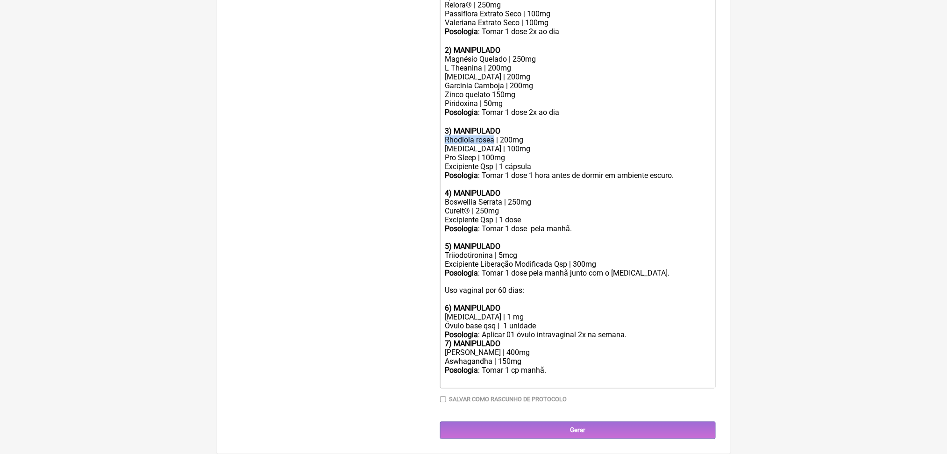
drag, startPoint x: 449, startPoint y: 219, endPoint x: 512, endPoint y: 221, distance: 62.6
click at [512, 221] on trix-editor "Uso por 60 dias: 1) MANIPULADO Relora® | 250mg Passiflora Extrato Seco | 100mg …" at bounding box center [578, 180] width 276 height 418
paste trix-editor "Aswhagandha&nbsp;"
click at [525, 99] on div "Garcinia Camboja | 200mg Zinco quelato 150mg" at bounding box center [577, 90] width 265 height 18
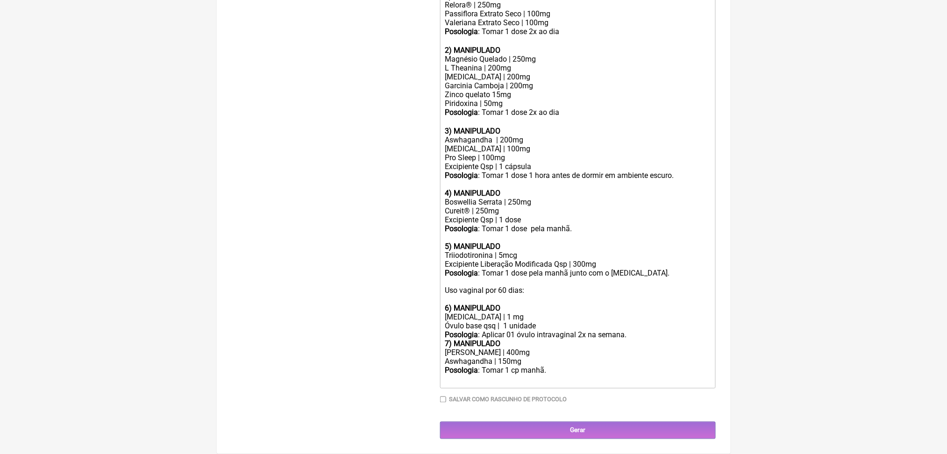
click at [478, 99] on div "Garcinia Camboja | 200mg Zinco quelato 15mg" at bounding box center [577, 90] width 265 height 18
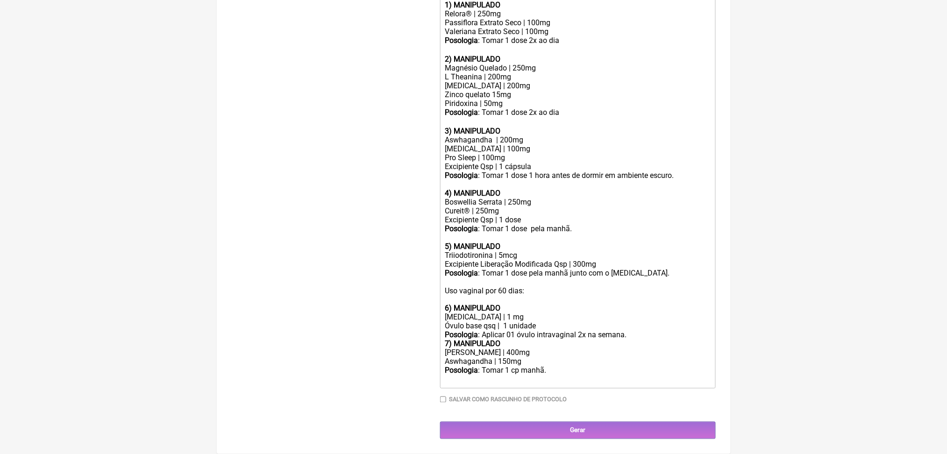
scroll to position [393, 0]
click at [483, 153] on div "Aswhagandha | 200mg Phenibut | 100mg" at bounding box center [577, 144] width 265 height 18
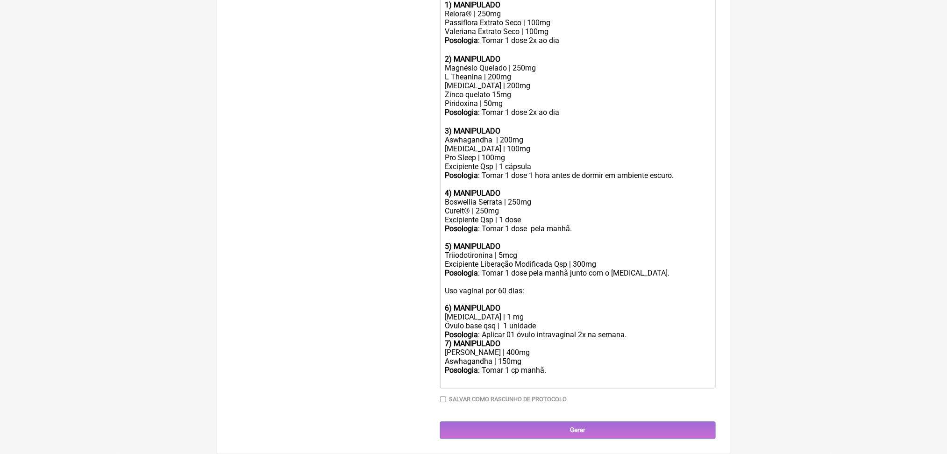
click at [483, 153] on div "Aswhagandha | 200mg Phenibut | 100mg" at bounding box center [577, 144] width 265 height 18
click at [476, 153] on div "Aswhagandha | 200mg Phenibut | 100mg" at bounding box center [577, 144] width 265 height 18
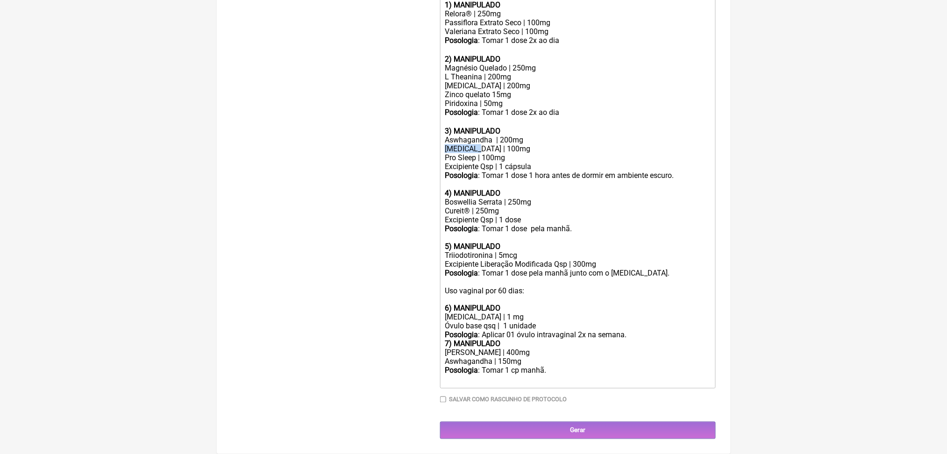
click at [476, 153] on div "Aswhagandha | 200mg Phenibut | 100mg" at bounding box center [577, 144] width 265 height 18
click at [524, 81] on div "L Theanina | 200mg" at bounding box center [577, 76] width 265 height 9
click at [476, 90] on div "5-Htp | 200mg" at bounding box center [577, 85] width 265 height 9
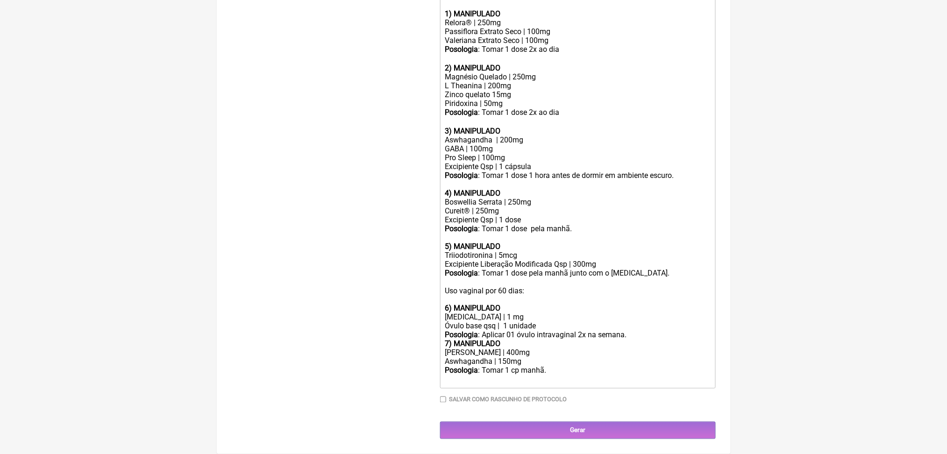
click at [504, 81] on div "Magnésio Quelado | 250mg" at bounding box center [577, 76] width 265 height 9
click at [531, 36] on div "Passiflora Extrato Seco | 100mg" at bounding box center [577, 31] width 265 height 9
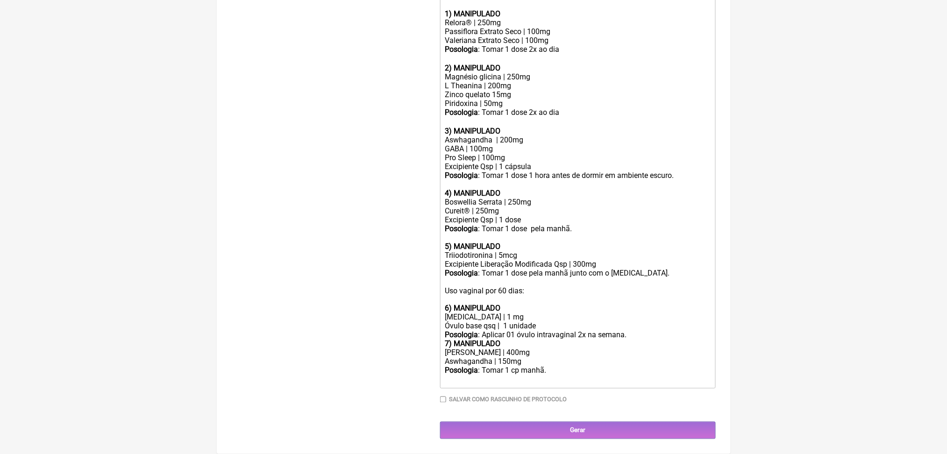
click at [500, 72] on strong "2) MANIPULADO" at bounding box center [473, 68] width 56 height 9
click at [598, 64] on div "Posologia : Tomar 1 dose 2x ao dia ㅤ" at bounding box center [577, 54] width 265 height 19
click at [614, 135] on div "Posologia : Tomar 1 dose 2x ao dia ㅤ 3) MANIPULADO" at bounding box center [577, 122] width 265 height 28
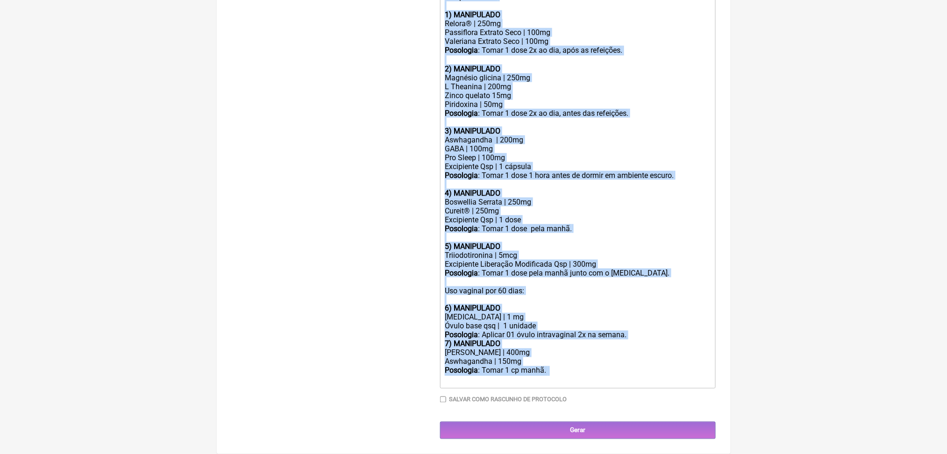
scroll to position [566, 0]
drag, startPoint x: 450, startPoint y: 23, endPoint x: 602, endPoint y: 361, distance: 370.4
click at [602, 361] on trix-editor "Uso por 60 dias: 1) MANIPULADO Relora® | 250mg Passiflora Extrato Seco | 100mg …" at bounding box center [578, 188] width 276 height 399
click at [602, 366] on div "Posologia : Tomar 1 cp manhã. ㅤ" at bounding box center [577, 375] width 265 height 19
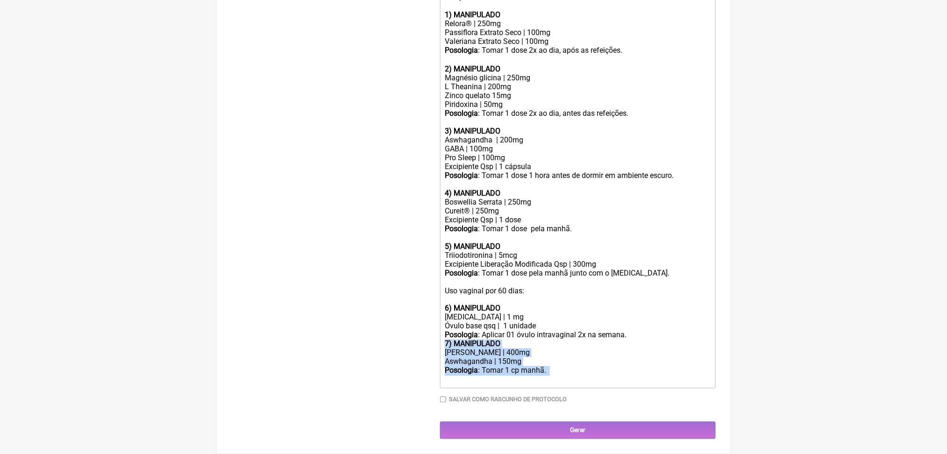
drag, startPoint x: 599, startPoint y: 361, endPoint x: 437, endPoint y: 316, distance: 167.6
click at [437, 316] on form "Buscar aswha Protocolos Formulas Medicamentos Industrializados Suplementos / Co…" at bounding box center [474, 107] width 484 height 663
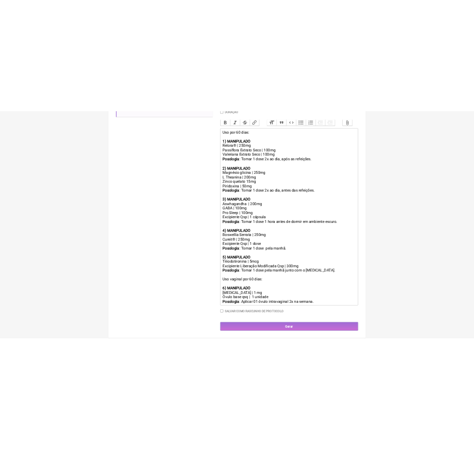
scroll to position [308, 0]
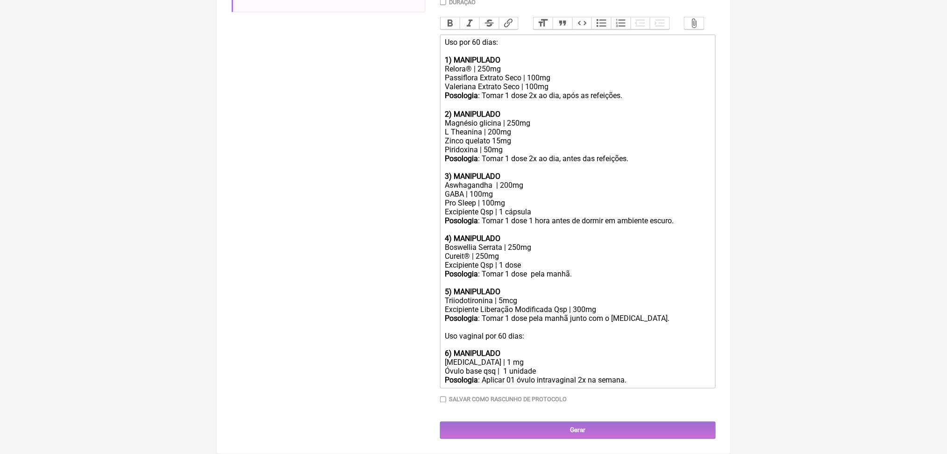
copy trix-editor "Uso por 60 dias: 1) MANIPULADO Relora® | 250mg Passiflora Extrato Seco | 100mg …"
click at [473, 145] on div "Zinco quelato 15mg" at bounding box center [577, 140] width 265 height 9
click at [542, 119] on div "2) MANIPULADO" at bounding box center [577, 114] width 265 height 9
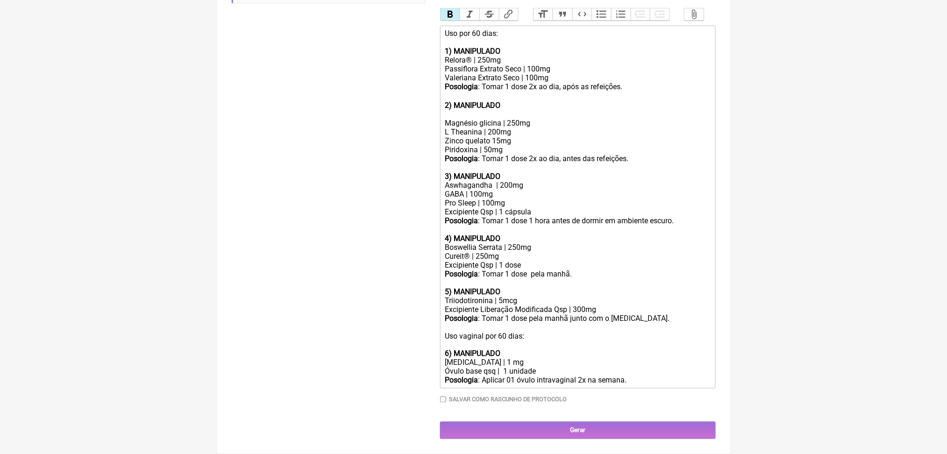
paste trix-editor "&nbsp;N-Acetil-L-Tirosina (250–500mg/dia)&nbsp;"
click at [453, 119] on div "2) MANIPULADO N-Acetil-L-Tirosina (250–500mg/dia)" at bounding box center [577, 110] width 265 height 18
click at [535, 119] on div "2) MANIPULADO N-Acetil-L-Tirosina (250–500mg/dia)" at bounding box center [577, 110] width 265 height 18
drag, startPoint x: 554, startPoint y: 205, endPoint x: 614, endPoint y: 212, distance: 60.2
click at [614, 119] on div "2) MANIPULADO N-Acetil-L-Tirosina 250–500mg/dia)" at bounding box center [577, 110] width 265 height 18
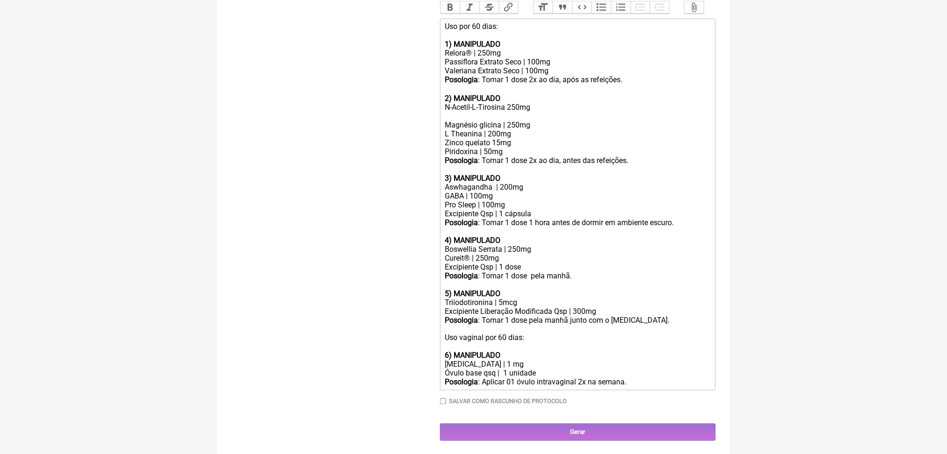
paste trix-editor "&nbsp;Panax ginseng&nbsp;"
click at [452, 121] on div "2) MANIPULADO N-Acetil-L-Tirosina 250mg Panax ginseng 100mg" at bounding box center [577, 107] width 265 height 27
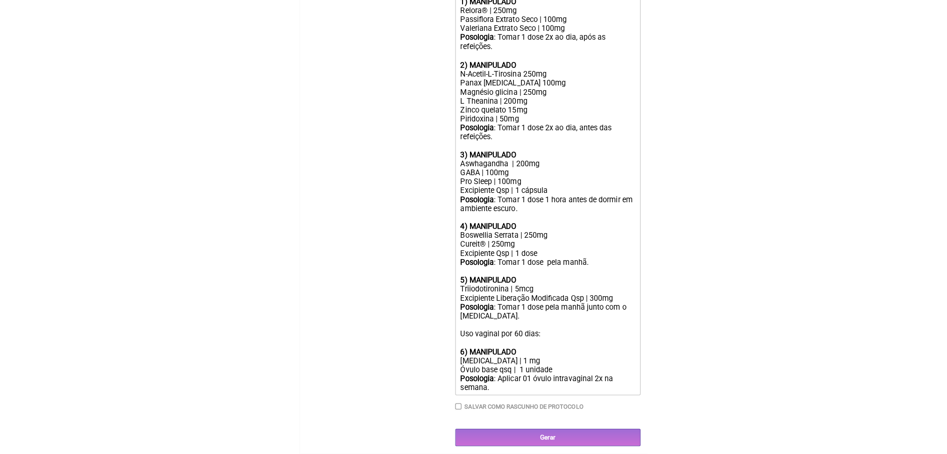
scroll to position [541, 0]
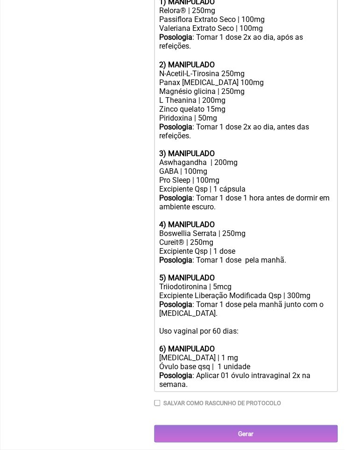
click at [202, 158] on div "Aswhagandha | 200mg GABA | 100mg" at bounding box center [245, 167] width 173 height 18
click at [268, 176] on div "Pro Sleep | 100mg" at bounding box center [245, 180] width 173 height 9
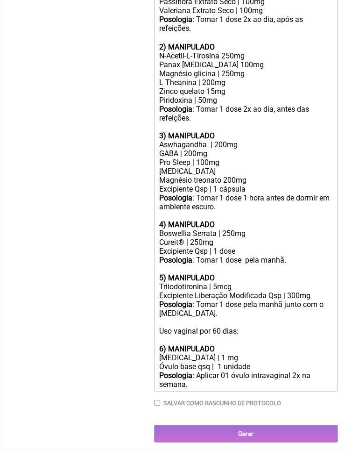
click at [240, 158] on div "Pro Sleep | 100mg Inositol Magnésio treonato 200mg" at bounding box center [245, 171] width 173 height 27
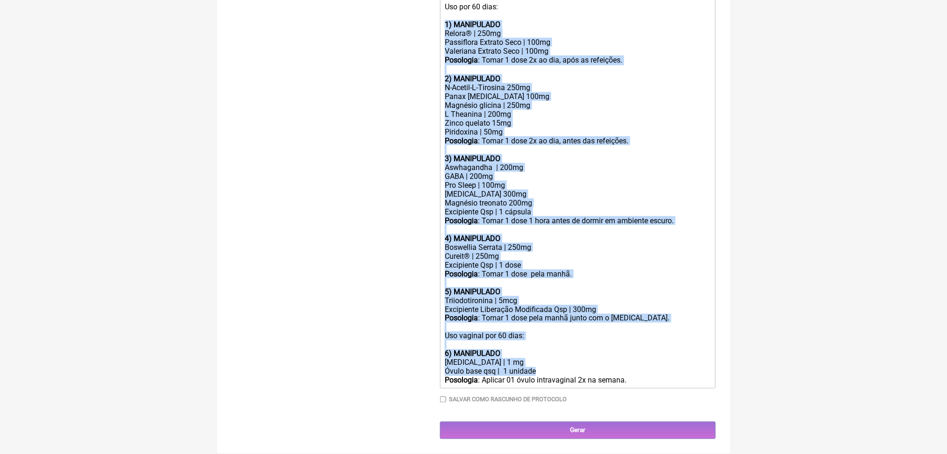
scroll to position [552, 0]
drag, startPoint x: 450, startPoint y: 127, endPoint x: 686, endPoint y: 374, distance: 341.7
click at [686, 374] on trix-editor "Uso por 60 dias: 1) MANIPULADO Relora® | 250mg Passiflora Extrato Seco | 100mg …" at bounding box center [578, 194] width 276 height 390
copy trix-editor "1) MANIPULADO Relora® | 250mg Passiflora Extrato Seco | 100mg Valeriana Extrato…"
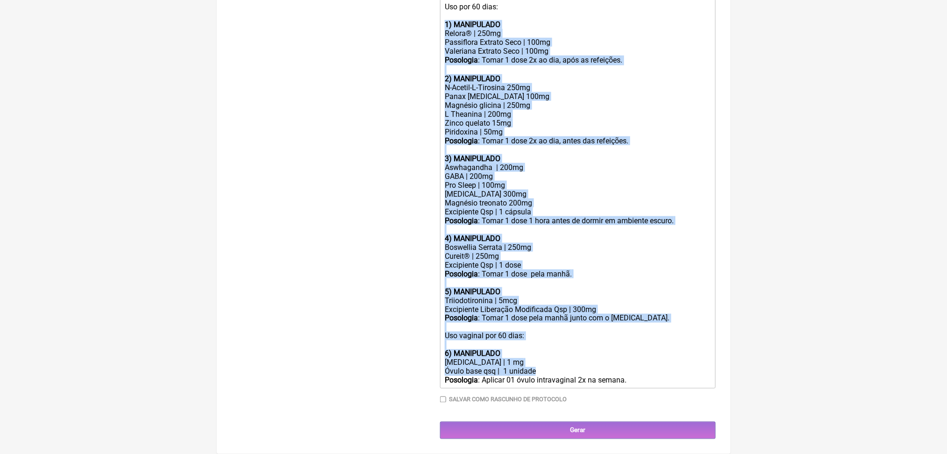
click at [483, 143] on div "Posologia : Tomar 1 dose 2x ao dia, antes das refeições. 3) MANIPULADO" at bounding box center [577, 149] width 265 height 27
click at [586, 163] on div "Posologia : Tomar 1 dose 2x ao dia, antes das refeições. 3) MANIPULADO" at bounding box center [577, 149] width 265 height 27
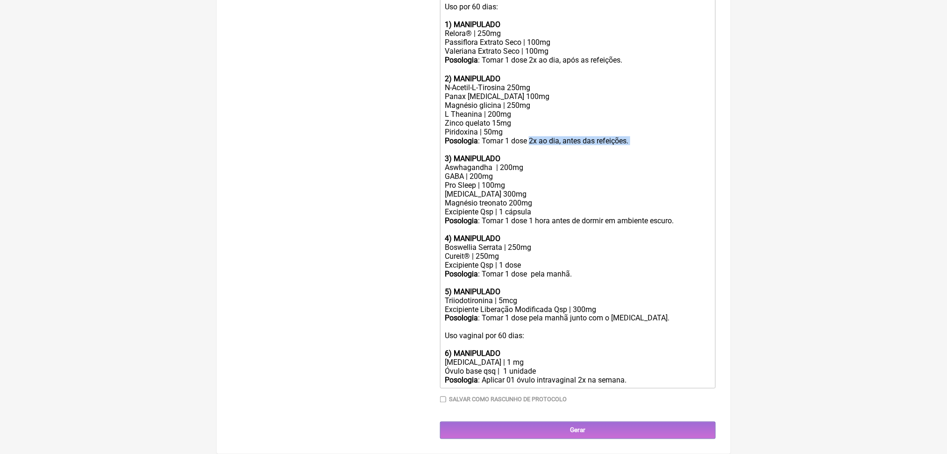
drag, startPoint x: 556, startPoint y: 193, endPoint x: 685, endPoint y: 201, distance: 128.8
click at [685, 163] on div "Posologia : Tomar 1 dose 2x ao dia, antes das refeições. 3) MANIPULADO" at bounding box center [577, 149] width 265 height 27
click at [490, 207] on div "Pro Sleep | 100mg Inositol 300mg Magnésio treonato 200mg" at bounding box center [577, 194] width 265 height 27
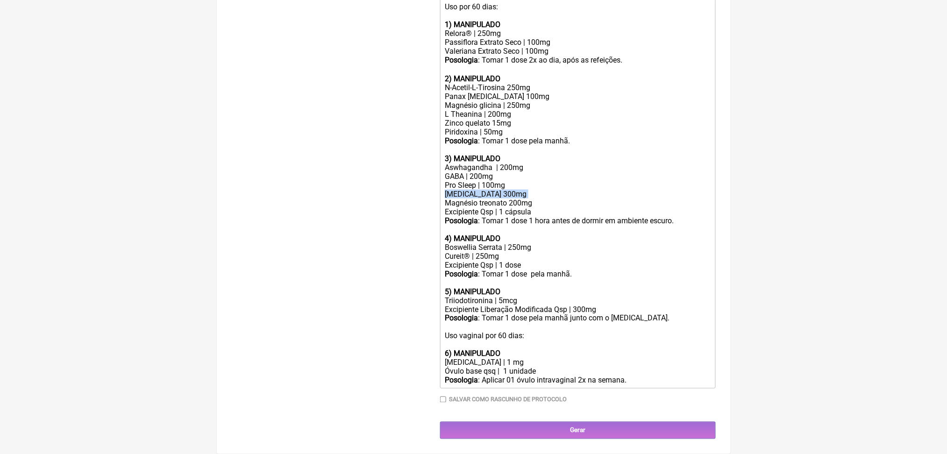
click at [490, 207] on div "Pro Sleep | 100mg Inositol 300mg Magnésio treonato 200mg" at bounding box center [577, 194] width 265 height 27
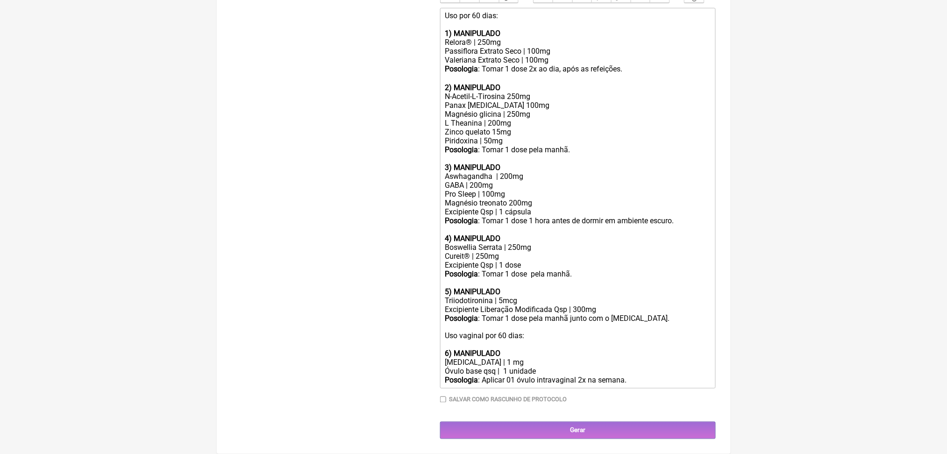
click at [557, 190] on div "Aswhagandha | 200mg GABA | 200mg" at bounding box center [577, 181] width 265 height 18
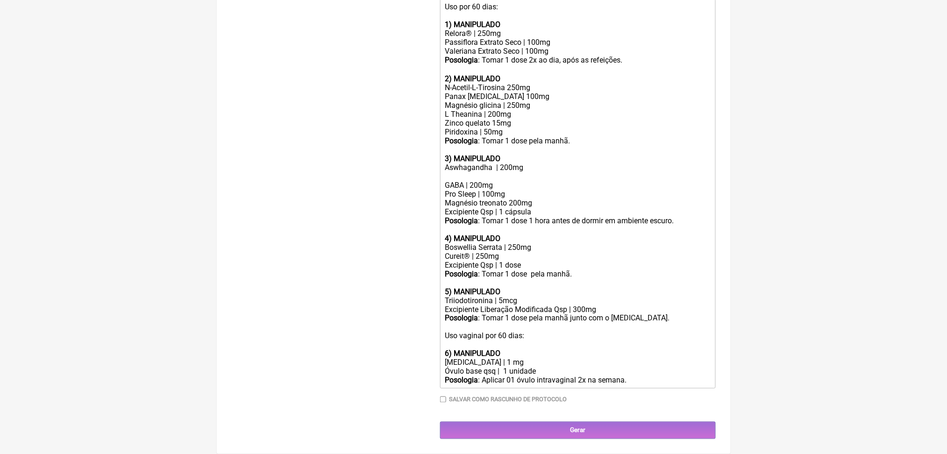
paste trix-editor "&nbsp;Magnolia officinalis (honokiol 50%) | <strong>100mg</strong>"
click at [454, 190] on div "Aswhagandha | 200mg Magnolia officinalis (honokiol 50%) | 100mg GABA | 200mg" at bounding box center [577, 176] width 265 height 27
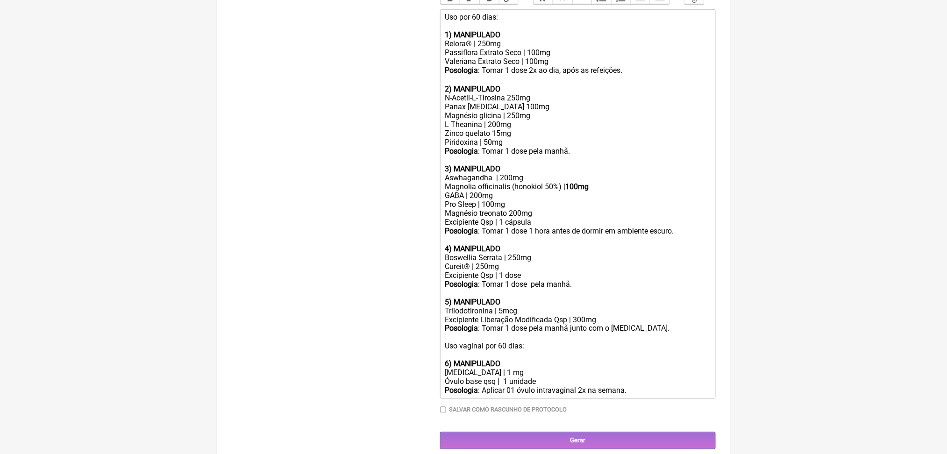
scroll to position [319, 0]
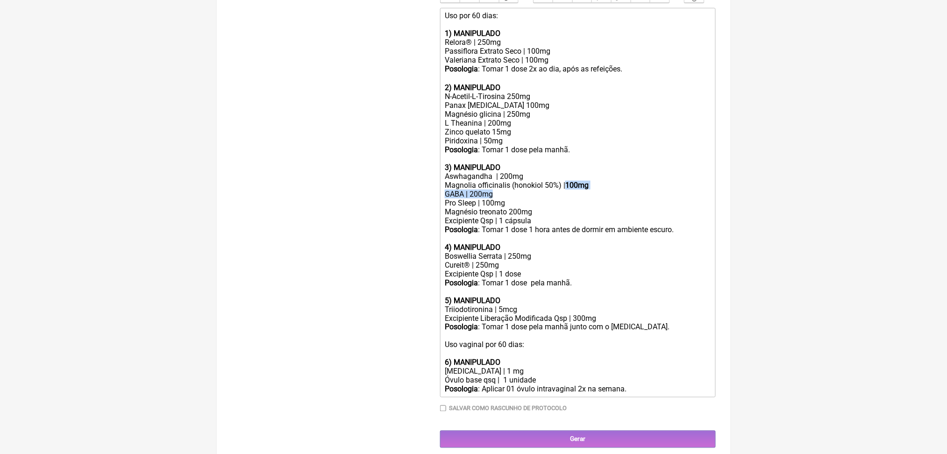
drag, startPoint x: 634, startPoint y: 320, endPoint x: 603, endPoint y: 309, distance: 32.2
click at [603, 199] on div "Aswhagandha | 200mg Magnolia officinalis (honokiol 50%) | 100mg GABA | 200mg" at bounding box center [577, 185] width 265 height 27
click at [589, 190] on strong "100mg" at bounding box center [576, 185] width 23 height 9
drag, startPoint x: 635, startPoint y: 313, endPoint x: 604, endPoint y: 310, distance: 31.4
click at [604, 199] on div "Aswhagandha | 200mg Magnolia officinalis (honokiol 50%) | 100mg GABA | 200mg" at bounding box center [577, 185] width 265 height 27
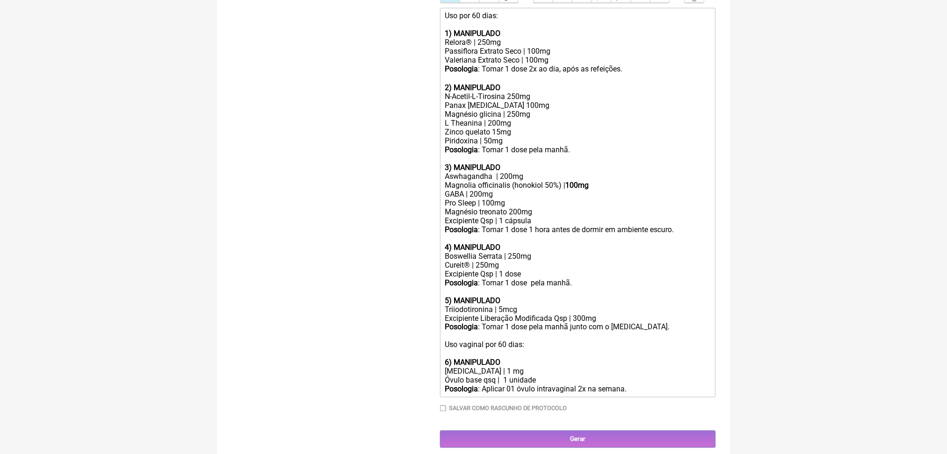
click at [536, 216] on div "Pro Sleep | 100mg Magnésio treonato 200mg" at bounding box center [577, 208] width 265 height 18
type trix-editor "<div>Uso por 60 dias:<br><br><strong>1) MANIPULADO</strong></div><div>Relora® |…"
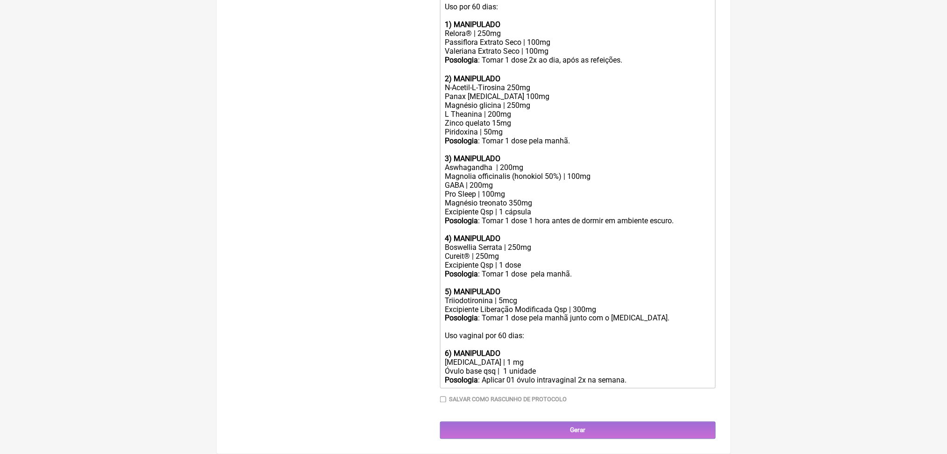
scroll to position [520, 0]
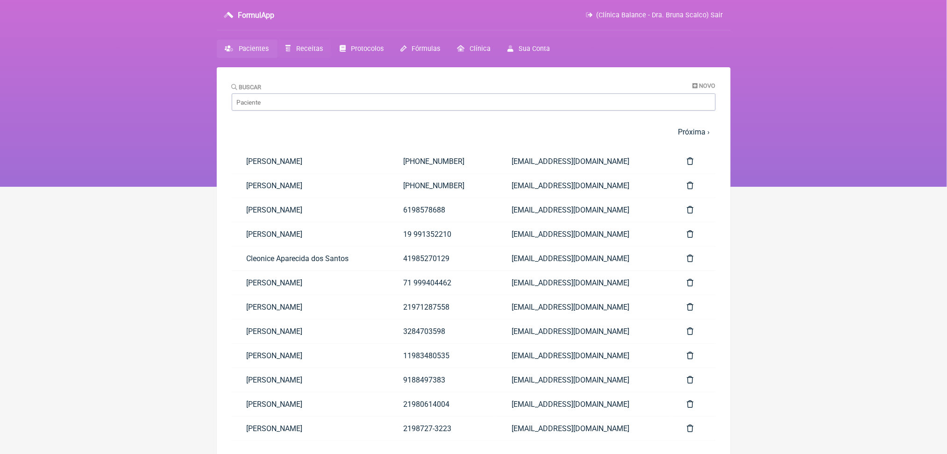
click at [317, 53] on span "Receitas" at bounding box center [309, 49] width 27 height 8
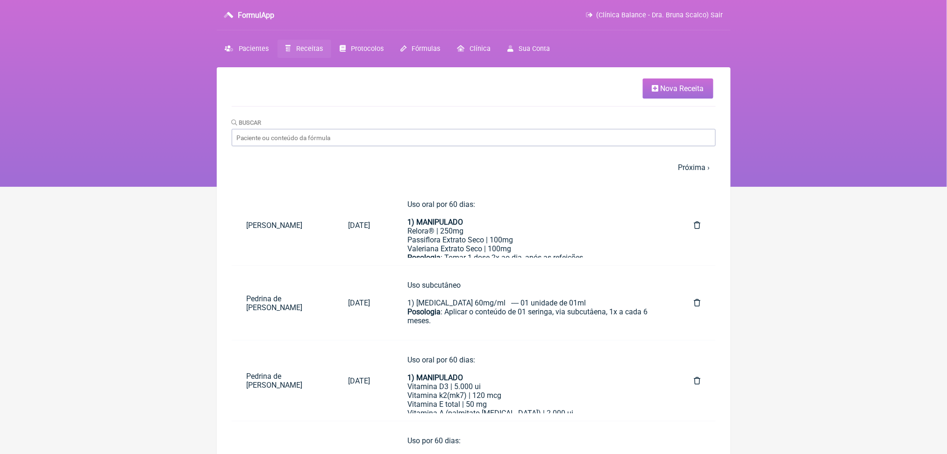
click at [136, 176] on nav "FormulApp (Clínica Balance - Dra. Bruna Scalco) Sair [GEOGRAPHIC_DATA] Receitas…" at bounding box center [473, 93] width 947 height 187
click at [562, 227] on div "Uso oral por 60 dias: 1) MANIPULADO" at bounding box center [531, 213] width 249 height 27
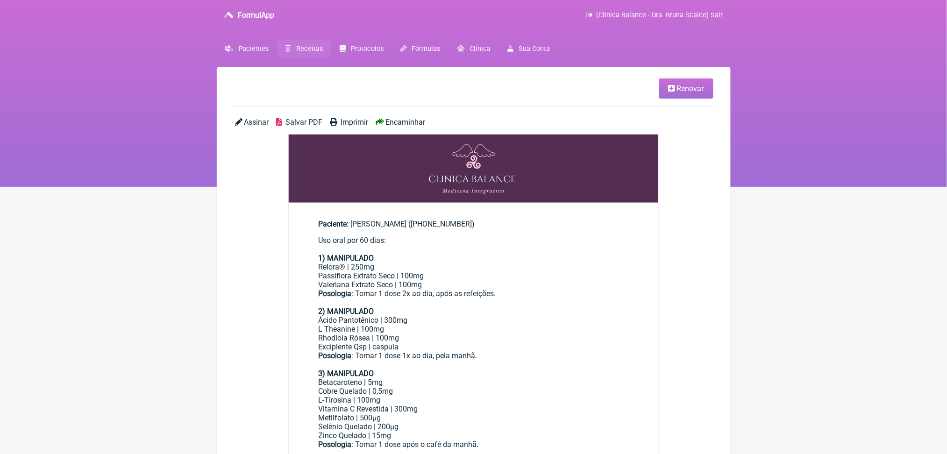
click at [501, 228] on div "Paciente: [PERSON_NAME] ([PHONE_NUMBER])" at bounding box center [474, 224] width 310 height 9
click at [677, 93] on span "Renovar" at bounding box center [690, 88] width 27 height 9
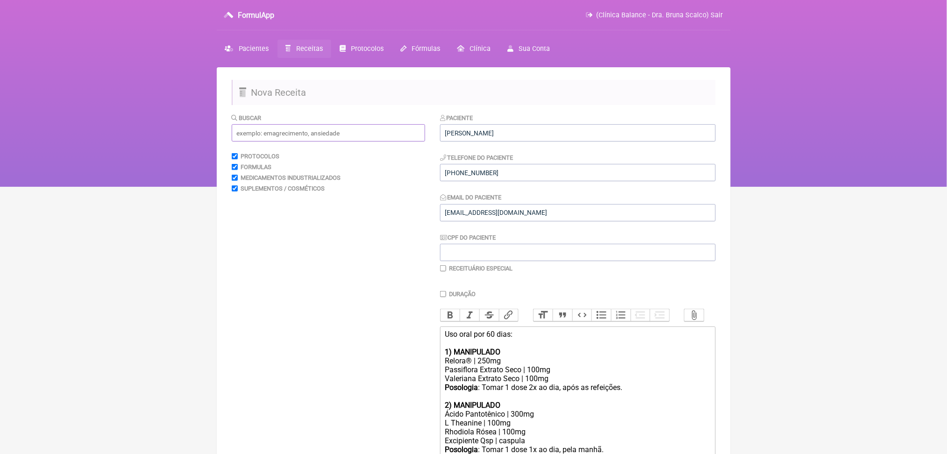
click at [281, 142] on input "text" at bounding box center [328, 132] width 193 height 17
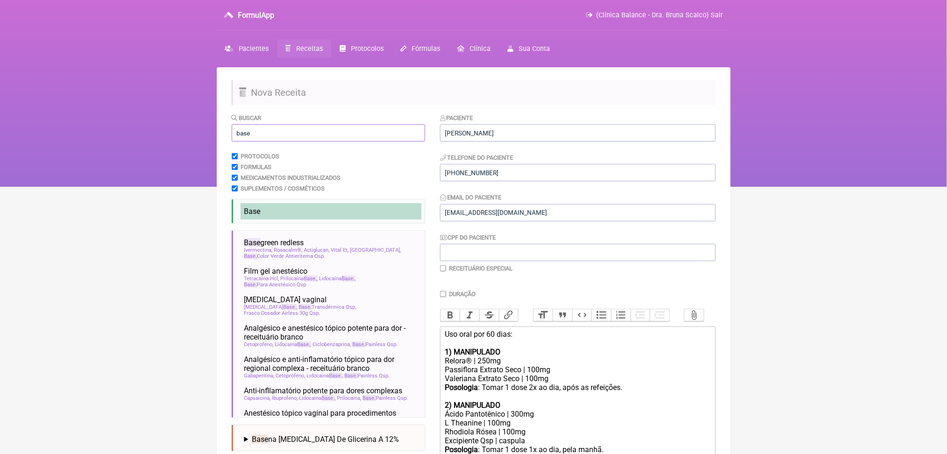
type input "base"
click at [351, 220] on li "Base" at bounding box center [331, 211] width 181 height 16
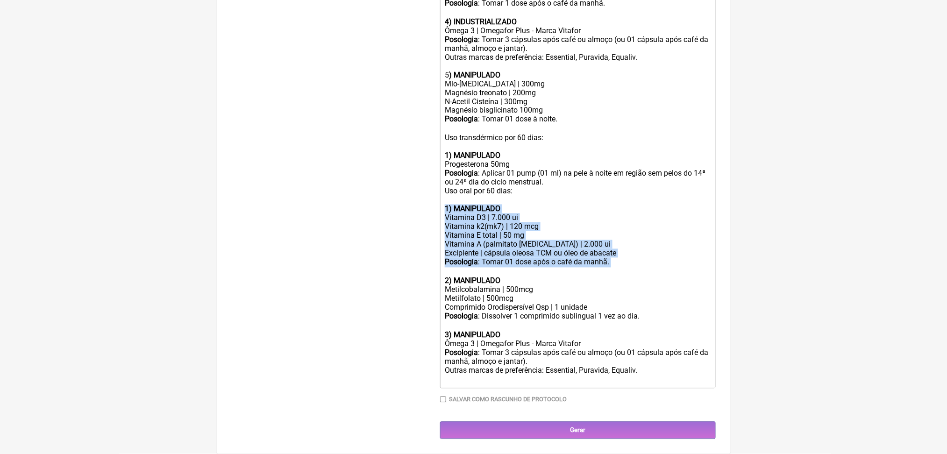
drag, startPoint x: 449, startPoint y: 128, endPoint x: 689, endPoint y: 200, distance: 251.4
click at [689, 200] on trix-editor "Uso oral por 60 dias: 1) MANIPULADO Relora® | 250mg Passiflora Extrato Seco | 1…" at bounding box center [578, 90] width 276 height 598
copy trix-editor "1) MANIPULADO Vitamina D3 | 7.000 ui Vitamina k2(mk7) | 120 mcg Vitamina E tota…"
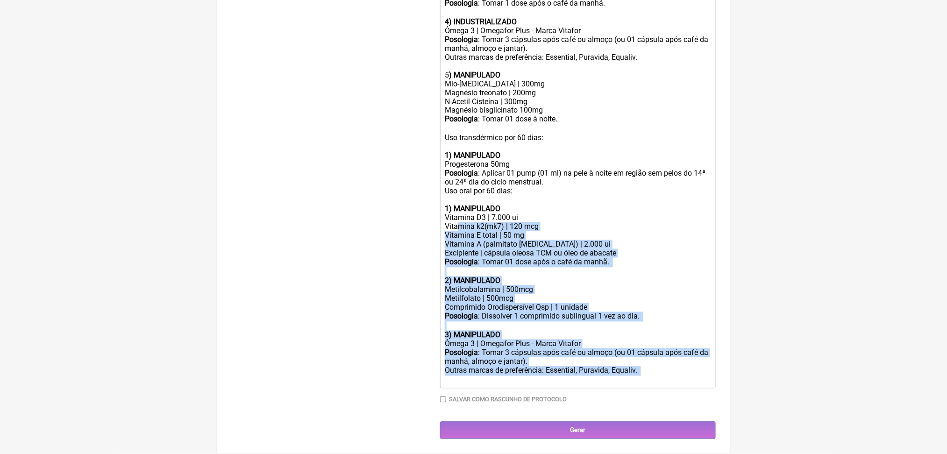
drag, startPoint x: 705, startPoint y: 360, endPoint x: 468, endPoint y: 152, distance: 314.8
click at [468, 152] on trix-editor "Uso oral por 60 dias: 1) MANIPULADO Relora® | 250mg Passiflora Extrato Seco | 1…" at bounding box center [578, 90] width 276 height 598
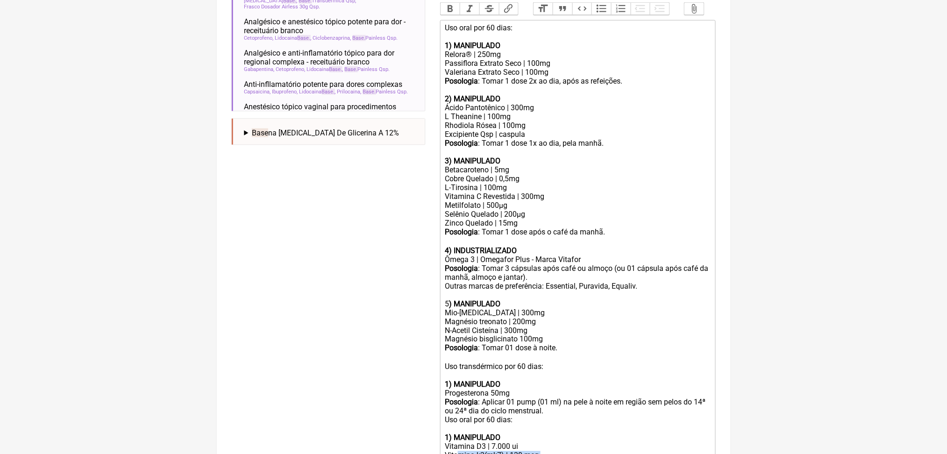
scroll to position [300, 0]
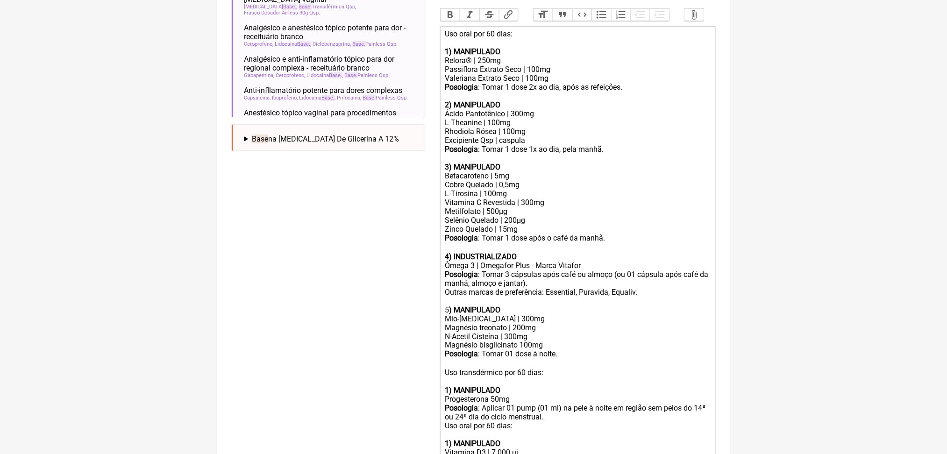
click at [565, 56] on div "Uso oral por 60 dias: 1) MANIPULADO" at bounding box center [577, 42] width 265 height 27
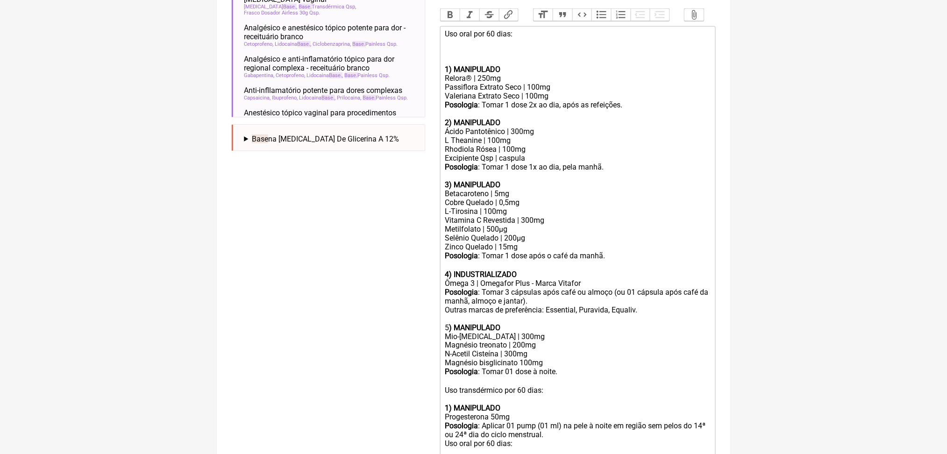
paste trix-editor "strong>1) MANIPULADO</strong></div><div>Vitamina D3 | 7.000 ui</div><div>Vitami…"
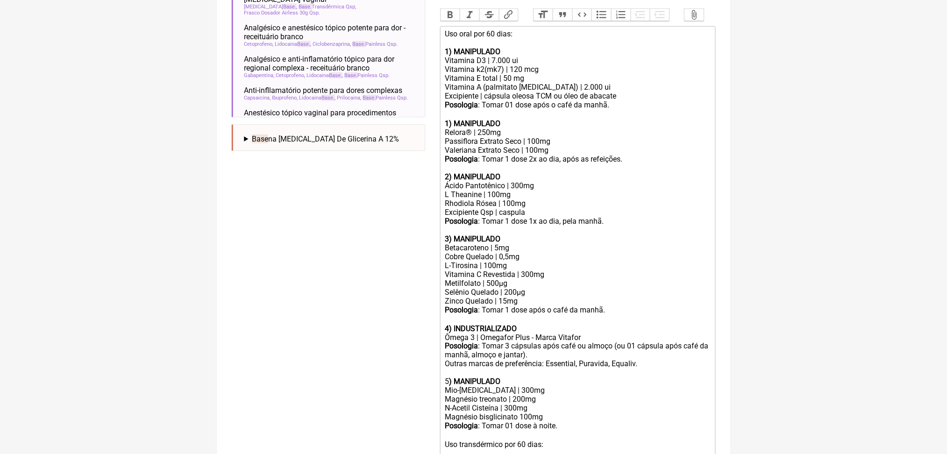
click at [455, 128] on strong "1) MANIPULADO" at bounding box center [473, 123] width 56 height 9
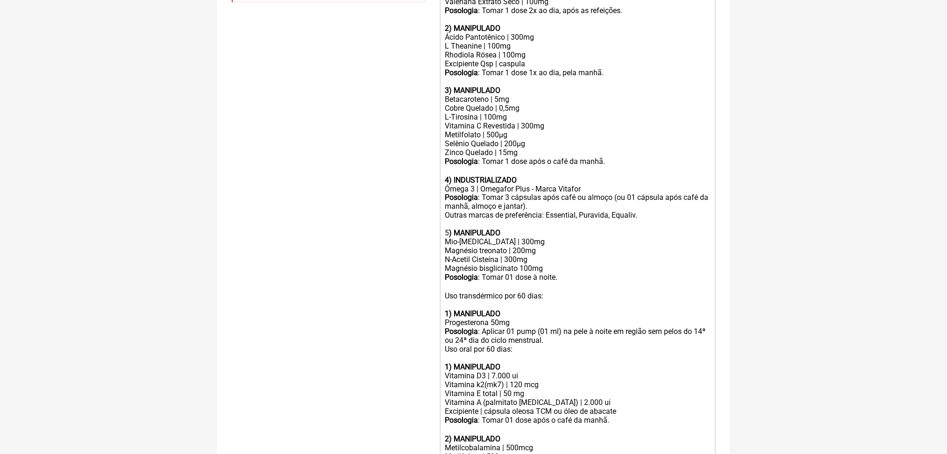
scroll to position [479, 0]
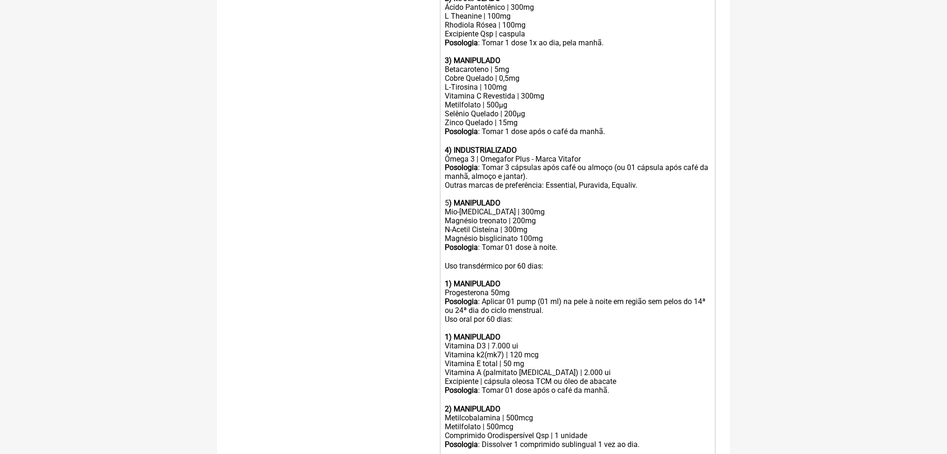
click at [453, 65] on strong "3) MANIPULADO" at bounding box center [473, 60] width 56 height 9
click at [450, 155] on strong "4) INDUSTRIALIZADO" at bounding box center [481, 150] width 72 height 9
click at [450, 383] on trix-editor "Uso oral por 60 dias: 1) MANIPULADO Vitamina D3 | 7.000 ui Vitamina k2(mk7) | 1…" at bounding box center [578, 183] width 276 height 670
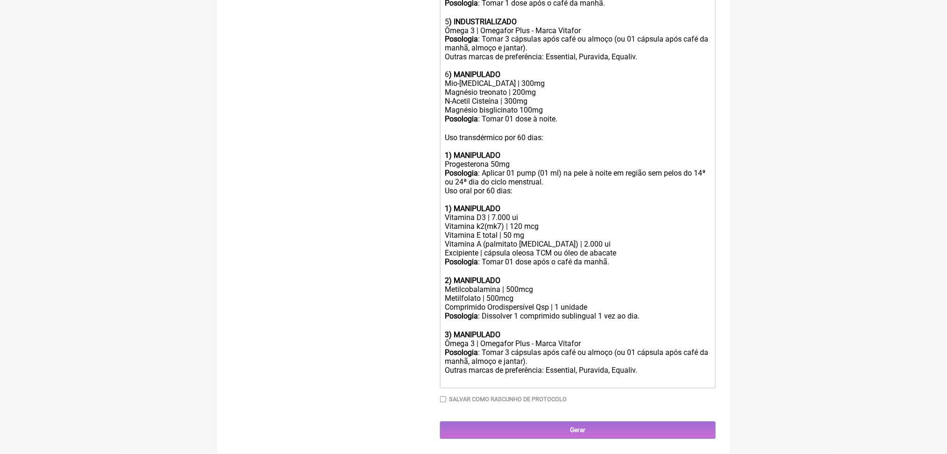
scroll to position [875, 0]
click at [450, 151] on strong "1) MANIPULADO" at bounding box center [473, 155] width 56 height 9
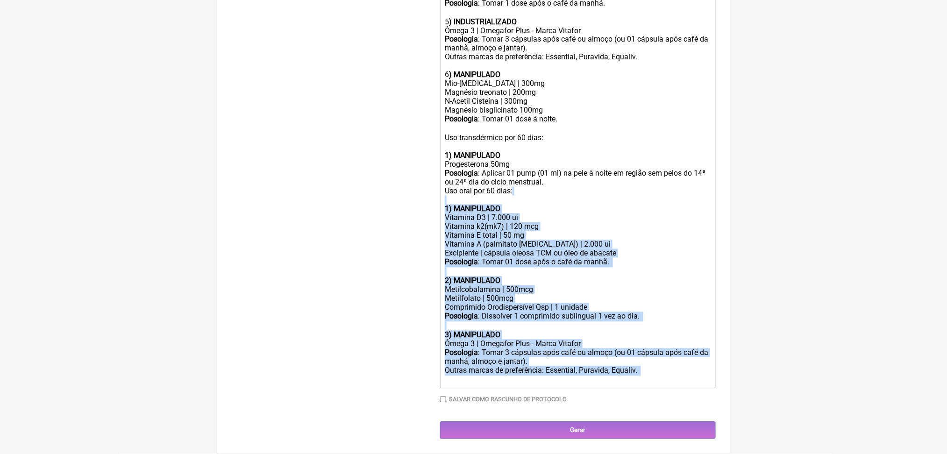
drag, startPoint x: 451, startPoint y: 152, endPoint x: 708, endPoint y: 385, distance: 347.3
click at [708, 385] on trix-editor "Uso oral por 60 dias: 1) MANIPULADO Vitamina D3 | 7.000 ui Vitamina k2(mk7) | 1…" at bounding box center [578, 54] width 276 height 670
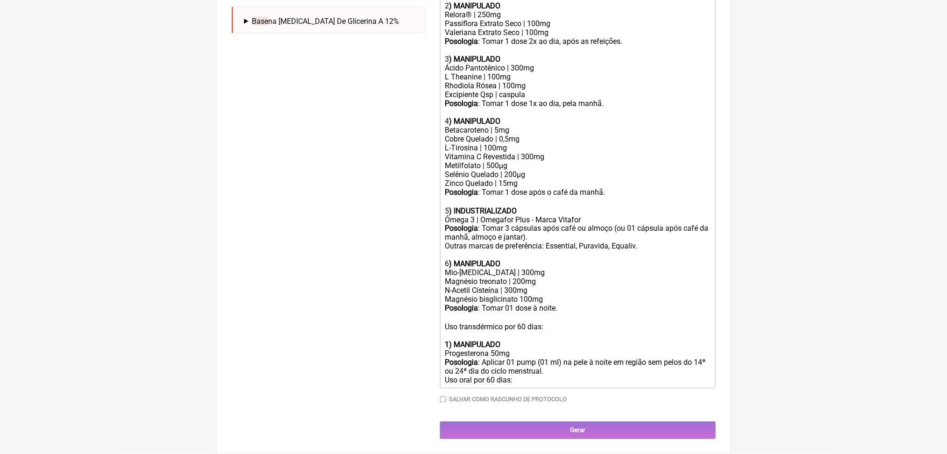
scroll to position [648, 0]
click at [519, 376] on div "Uso oral por 60 dias:" at bounding box center [577, 380] width 265 height 9
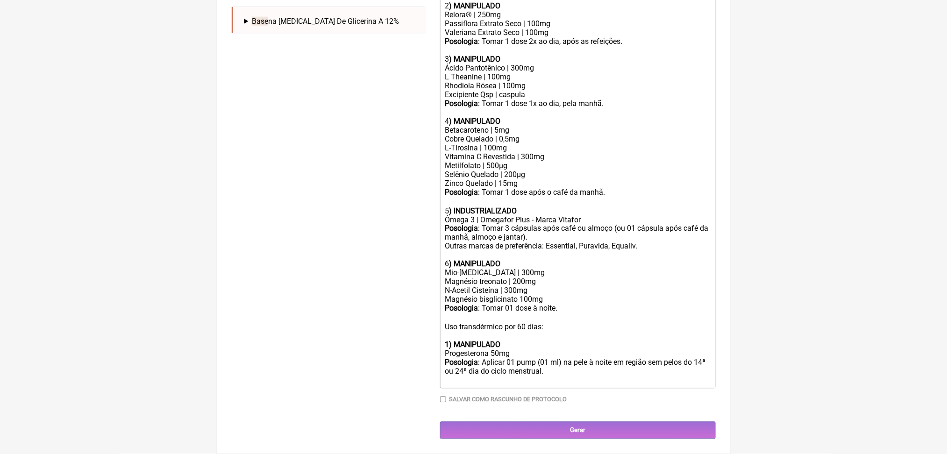
type trix-editor "<lor>Ips dolo sit 89 amet:<co><ad><elitse>4) DOEIUSMODT</incidi></utl><etd>Magn…"
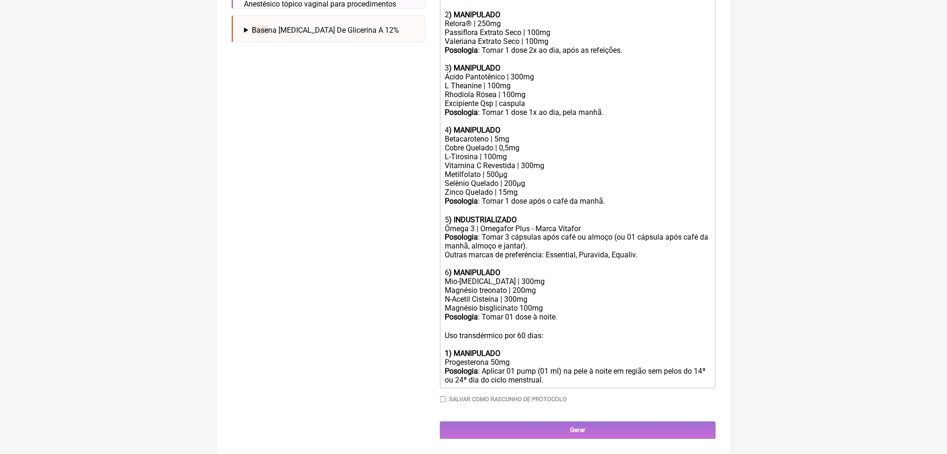
scroll to position [636, 0]
click at [569, 422] on input "Gerar" at bounding box center [578, 430] width 276 height 17
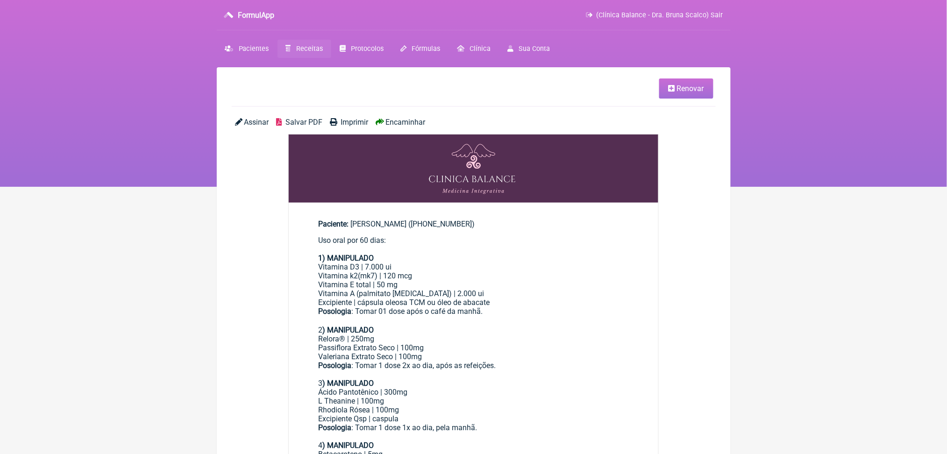
click at [321, 127] on span "Salvar PDF" at bounding box center [303, 122] width 37 height 9
click at [315, 127] on span "Salvar PDF" at bounding box center [303, 122] width 37 height 9
click at [323, 53] on span "Receitas" at bounding box center [309, 49] width 27 height 8
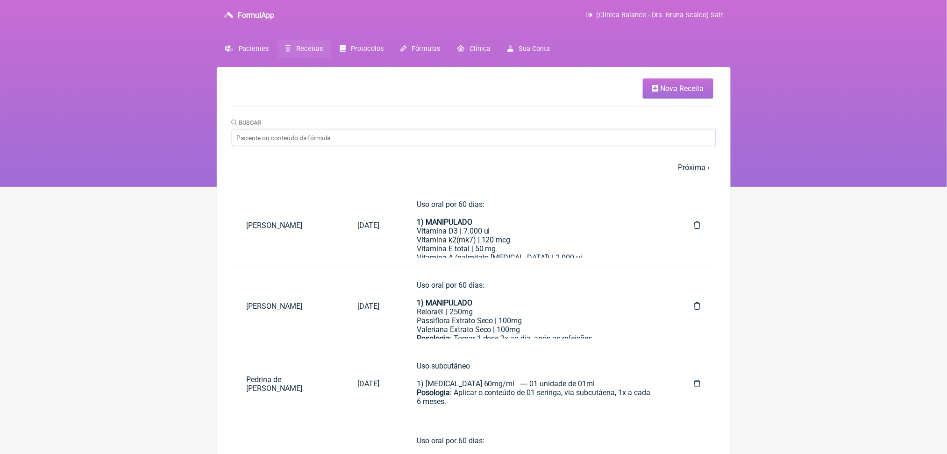
click at [140, 187] on html "FormulApp (Clínica Balance - Dra. Bruna Scalco) Sair Pacientes Receitas Protoco…" at bounding box center [473, 93] width 947 height 187
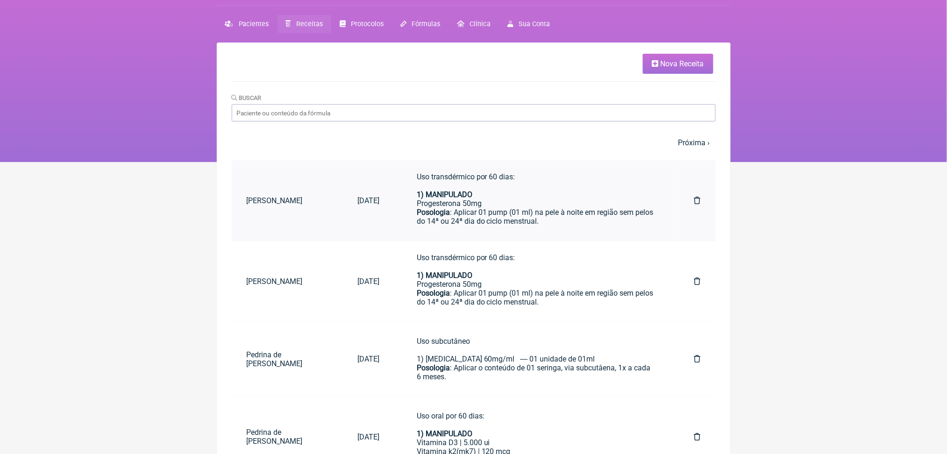
scroll to position [667, 0]
click at [694, 285] on icon at bounding box center [697, 281] width 7 height 7
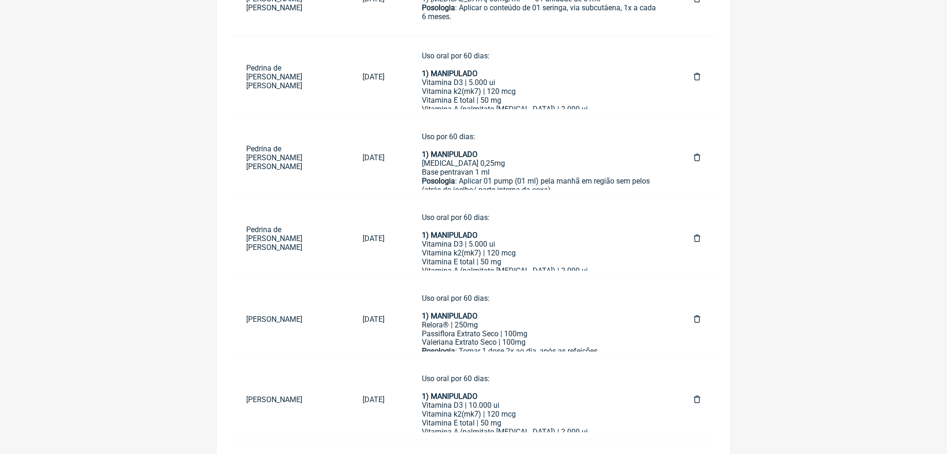
scroll to position [329, 0]
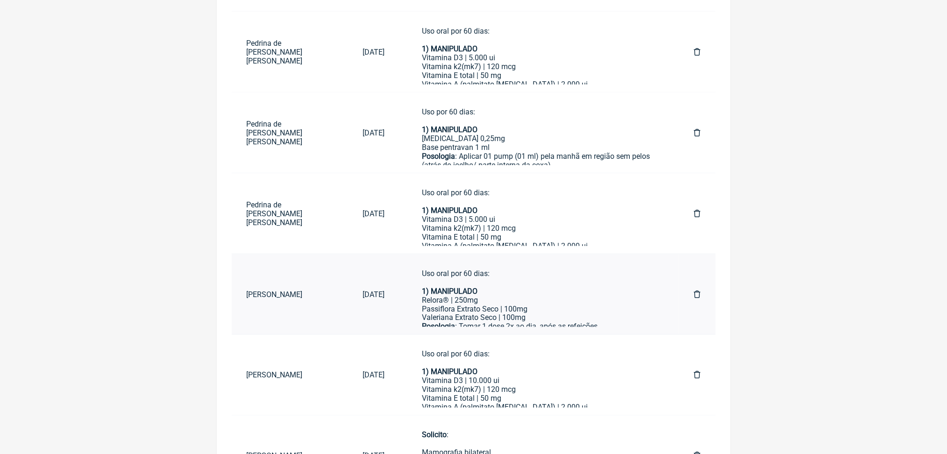
click at [694, 298] on icon at bounding box center [697, 294] width 7 height 7
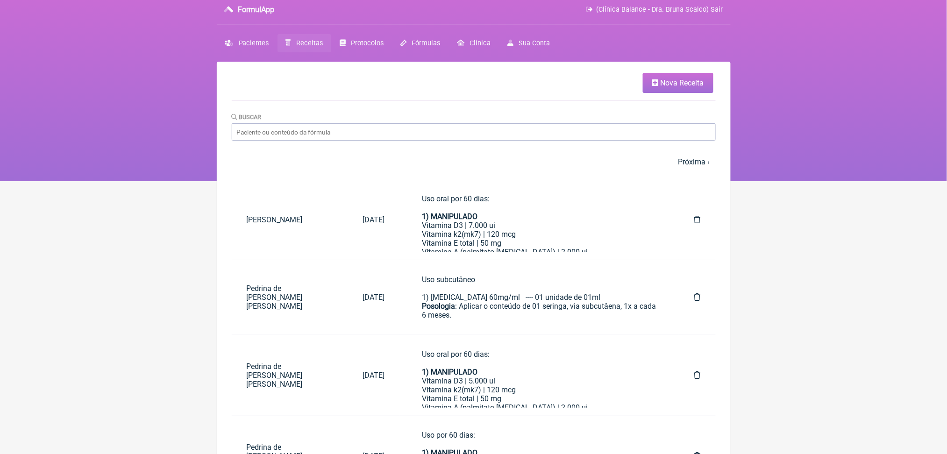
scroll to position [0, 0]
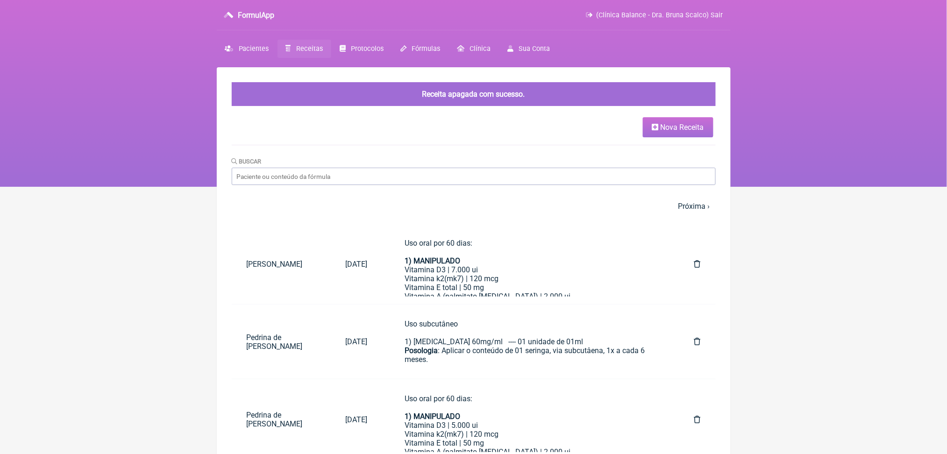
click at [677, 132] on span "Nova Receita" at bounding box center [682, 127] width 43 height 9
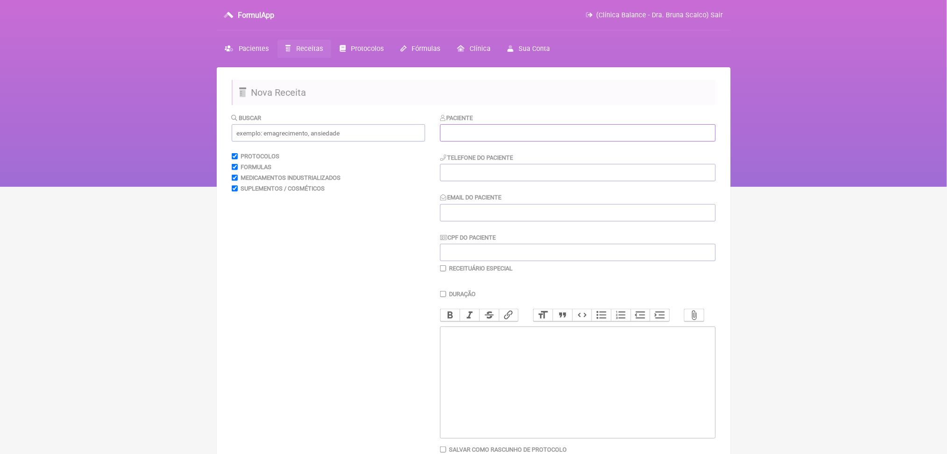
click at [504, 142] on input "text" at bounding box center [578, 132] width 276 height 17
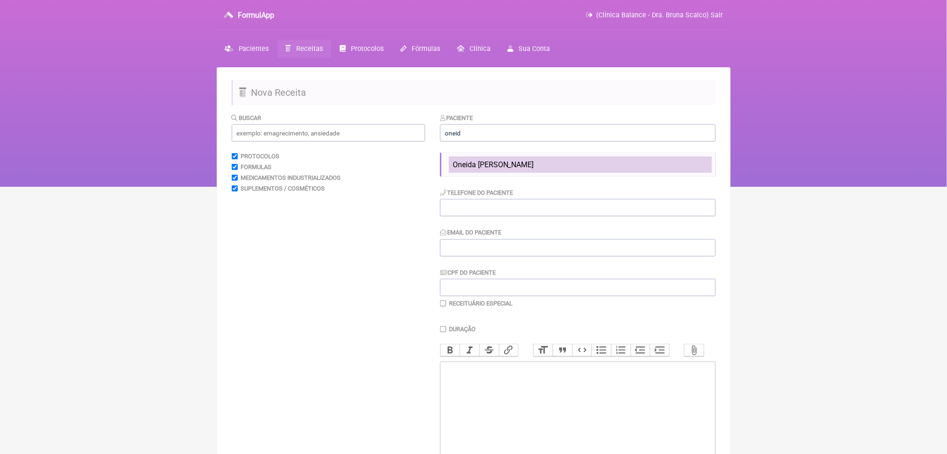
click at [517, 169] on span "Oneida [PERSON_NAME]" at bounding box center [493, 164] width 81 height 9
type input "Oneida [PERSON_NAME]"
type input "(31) 7190-0358"
type input "oneidahm@hotmail.com"
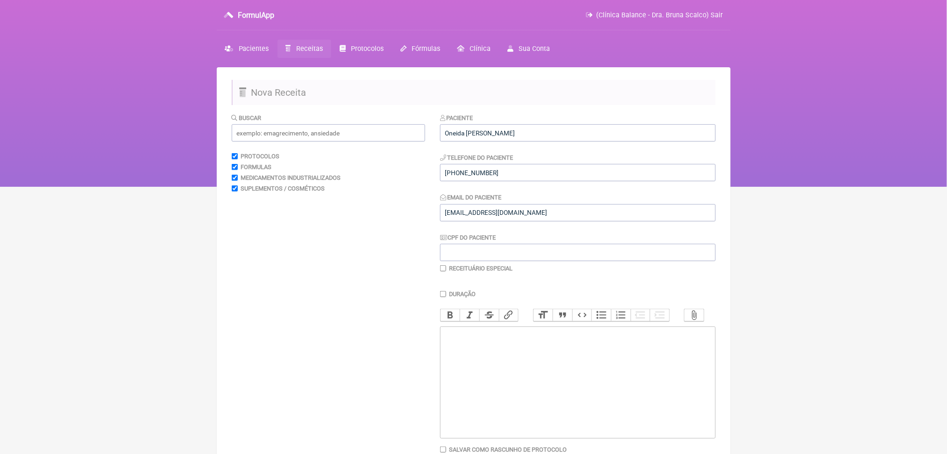
click at [499, 429] on trix-editor at bounding box center [578, 383] width 276 height 112
paste trix-editor "<div>&nbsp;1) MANIPULADO Relora® | 250mg Passiflora Extrato Seco | 100mg Valeri…"
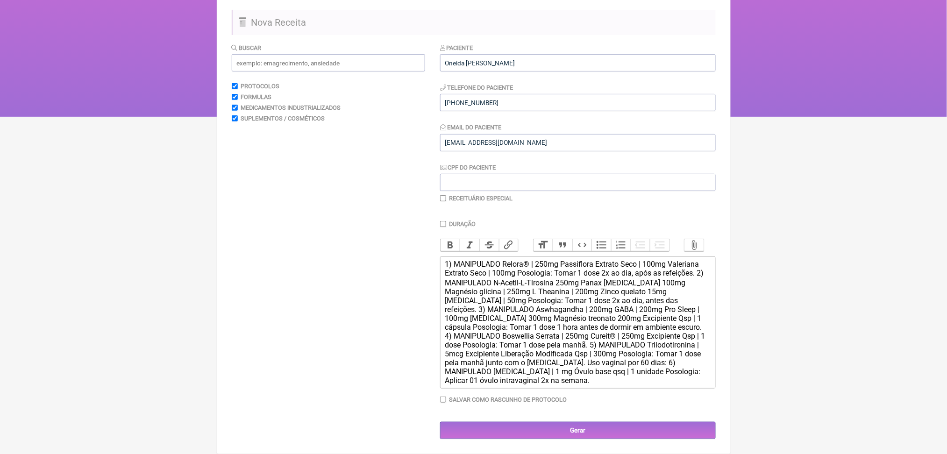
scroll to position [217, 0]
click at [524, 260] on div "1) MANIPULADO Relora® | 250mg Passiflora Extrato Seco | 100mg Valeriana Extrato…" at bounding box center [577, 322] width 265 height 125
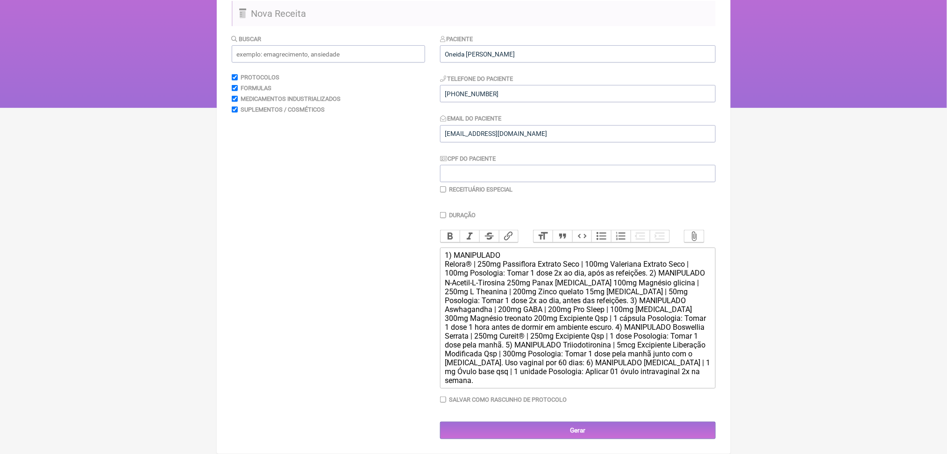
click at [524, 251] on div "1) MANIPULADO Relora® | 250mg Passiflora Extrato Seco | 100mg Valeriana Extrato…" at bounding box center [577, 318] width 265 height 134
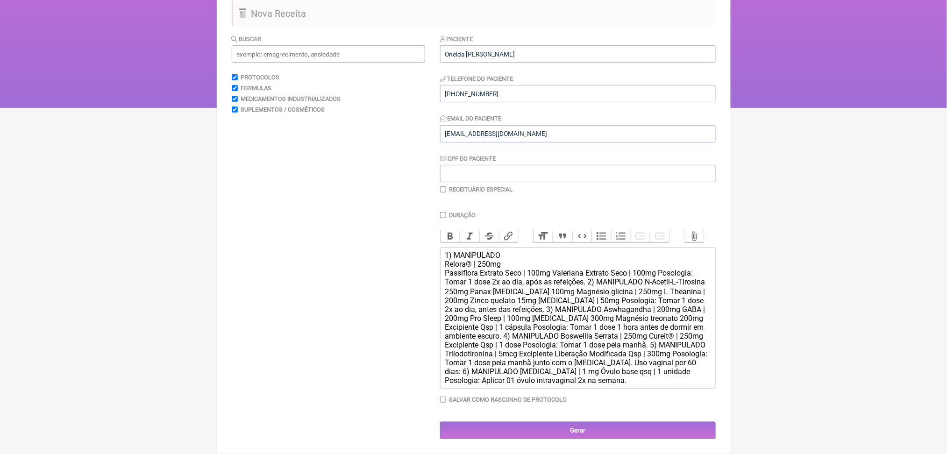
click at [583, 251] on div "1) MANIPULADO Relora® | 250mg Passiflora Extrato Seco | 100mg Valeriana Extrato…" at bounding box center [577, 318] width 265 height 134
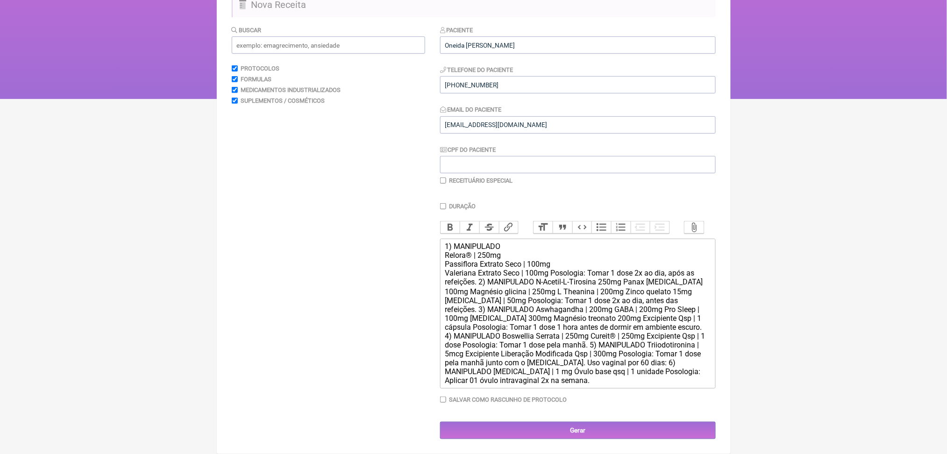
click at [583, 242] on div "1) MANIPULADO Relora® | 250mg Passiflora Extrato Seco | 100mg Valeriana Extrato…" at bounding box center [577, 313] width 265 height 143
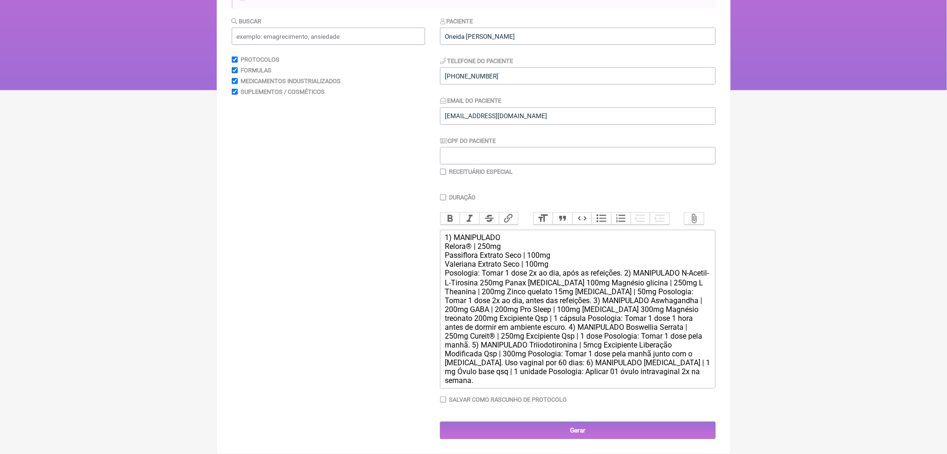
click at [688, 240] on div "1) MANIPULADO Relora® | 250mg Passiflora Extrato Seco | 100mg Valeriana Extrato…" at bounding box center [577, 309] width 265 height 152
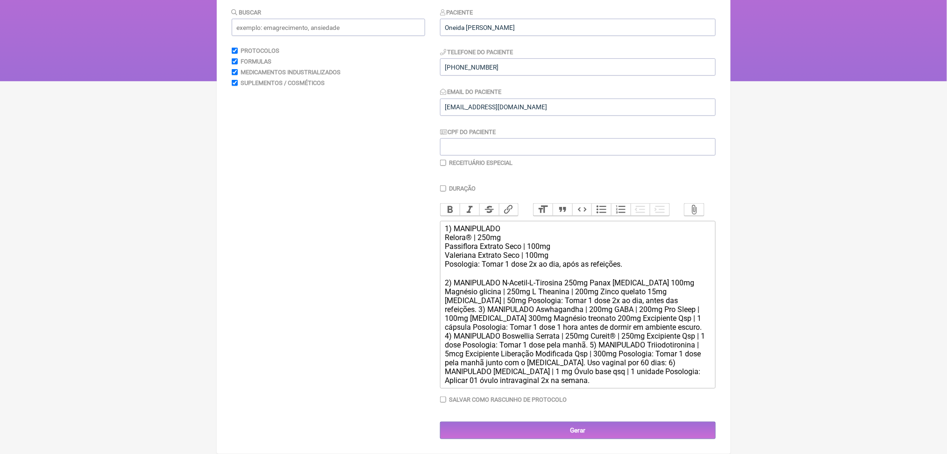
click at [526, 260] on div "1) MANIPULADO Relora® | 250mg Passiflora Extrato Seco | 100mg Valeriana Extrato…" at bounding box center [577, 304] width 265 height 161
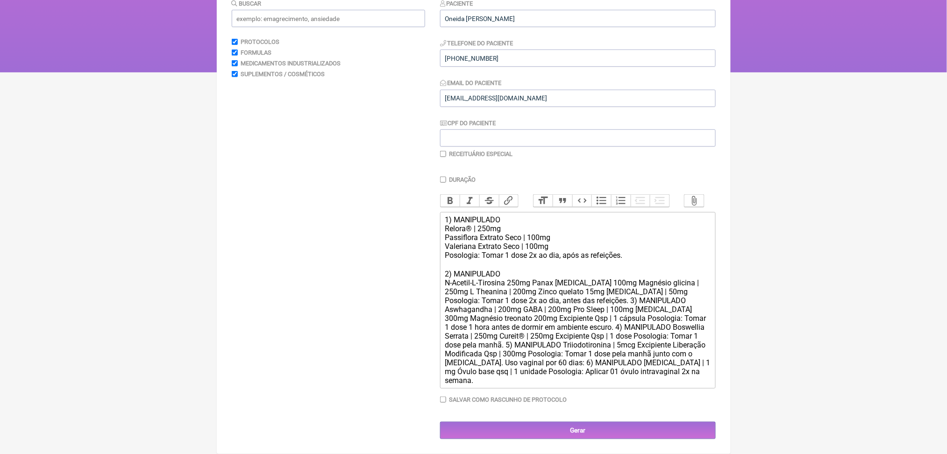
click at [562, 278] on div "1) MANIPULADO Relora® | 250mg Passiflora Extrato Seco | 100mg Valeriana Extrato…" at bounding box center [577, 300] width 265 height 170
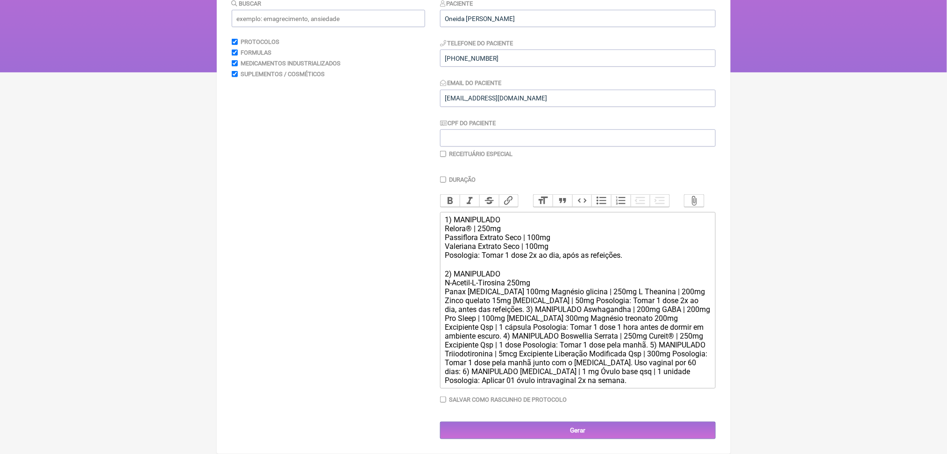
click at [545, 288] on div "1) MANIPULADO Relora® | 250mg Passiflora Extrato Seco | 100mg Valeriana Extrato…" at bounding box center [577, 300] width 265 height 170
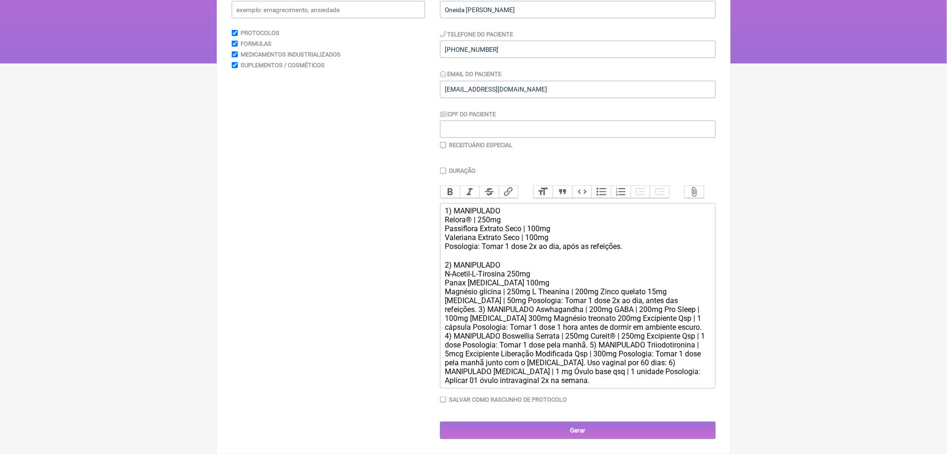
click at [558, 296] on div "1) MANIPULADO Relora® | 250mg Passiflora Extrato Seco | 100mg Valeriana Extrato…" at bounding box center [577, 296] width 265 height 178
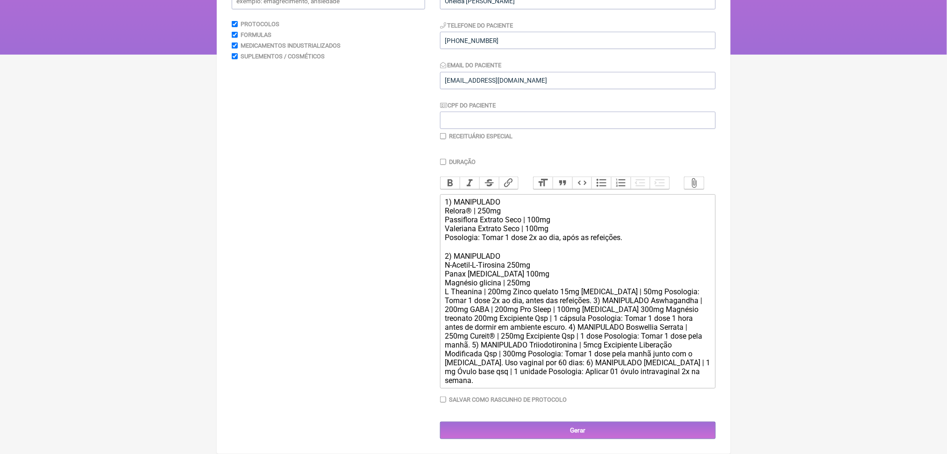
click at [535, 311] on div "1) MANIPULADO Relora® | 250mg Passiflora Extrato Seco | 100mg Valeriana Extrato…" at bounding box center [577, 291] width 265 height 187
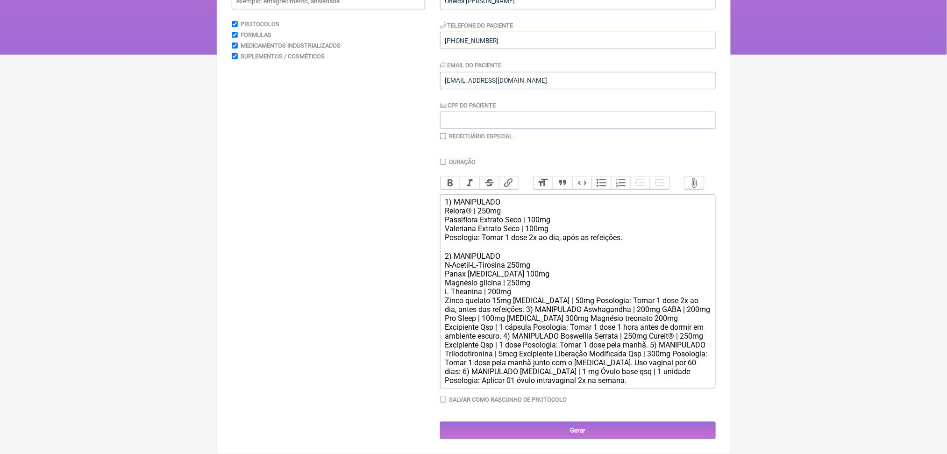
click at [537, 321] on div "1) MANIPULADO Relora® | 250mg Passiflora Extrato Seco | 100mg Valeriana Extrato…" at bounding box center [577, 291] width 265 height 187
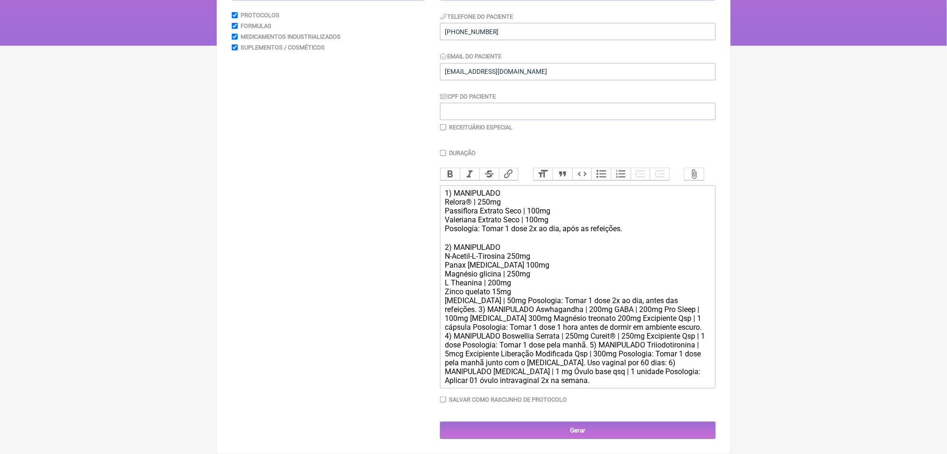
click at [524, 335] on div "1) MANIPULADO Relora® | 250mg Passiflora Extrato Seco | 100mg Valeriana Extrato…" at bounding box center [577, 287] width 265 height 196
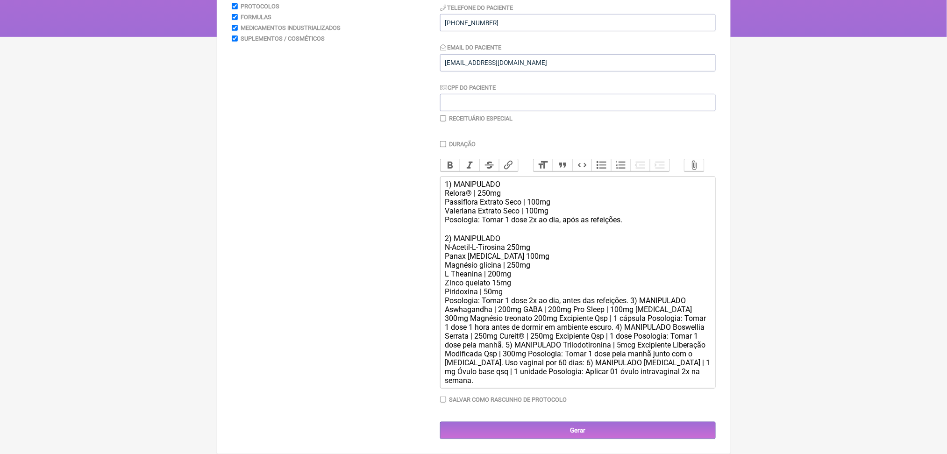
click at [685, 345] on div "1) MANIPULADO Relora® | 250mg Passiflora Extrato Seco | 100mg Valeriana Extrato…" at bounding box center [577, 282] width 265 height 205
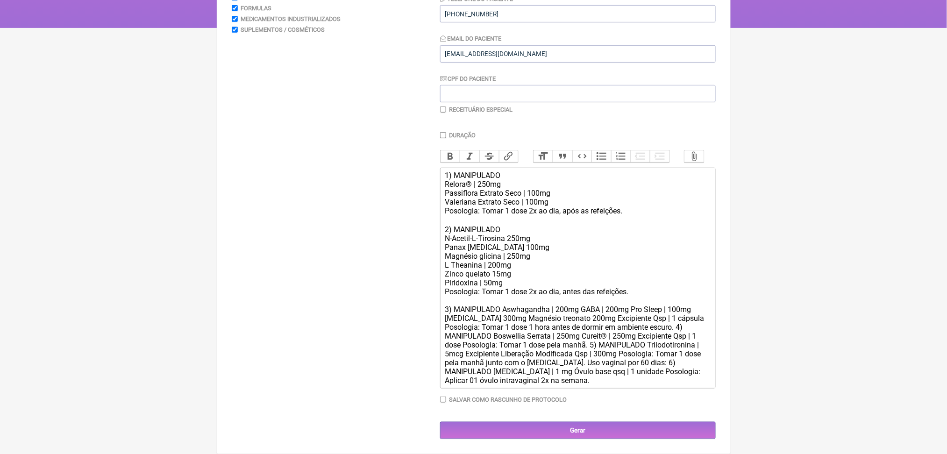
scroll to position [311, 0]
click at [522, 273] on div "1) MANIPULADO Relora® | 250mg Passiflora Extrato Seco | 100mg Valeriana Extrato…" at bounding box center [577, 278] width 265 height 214
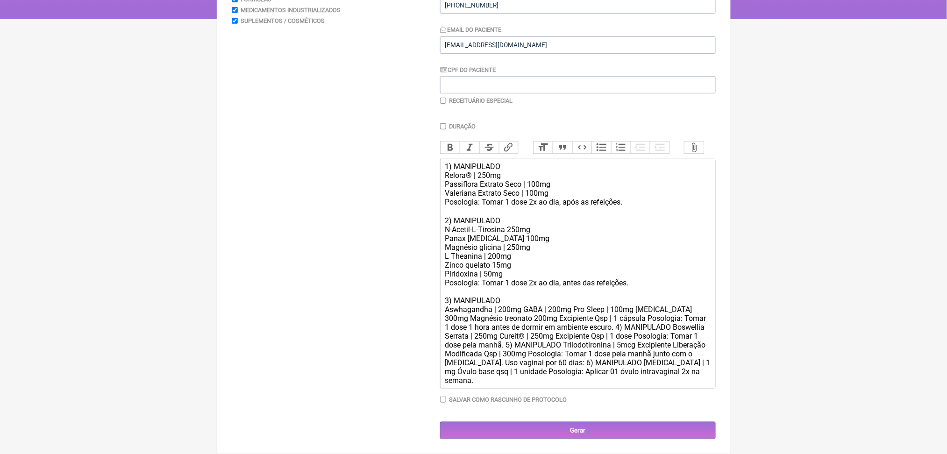
click at [547, 287] on div "1) MANIPULADO Relora® | 250mg Passiflora Extrato Seco | 100mg Valeriana Extrato…" at bounding box center [577, 273] width 265 height 223
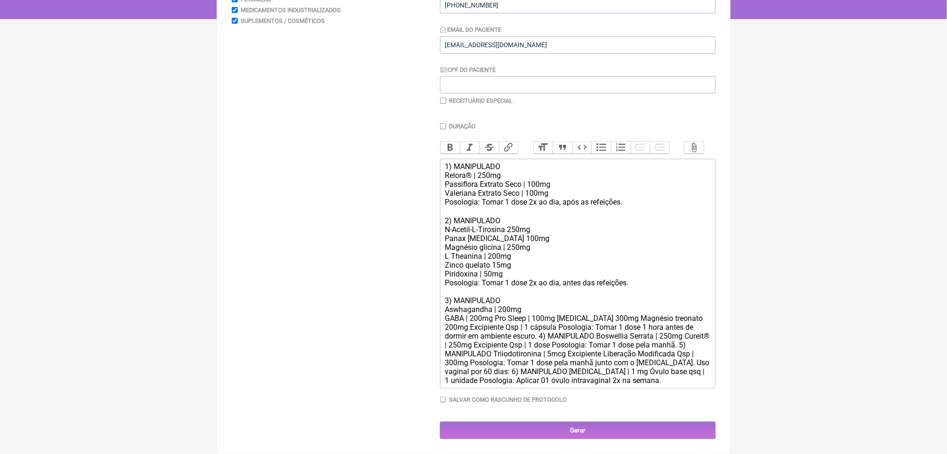
click at [516, 299] on div "1) MANIPULADO Relora® | 250mg Passiflora Extrato Seco | 100mg Valeriana Extrato…" at bounding box center [577, 273] width 265 height 223
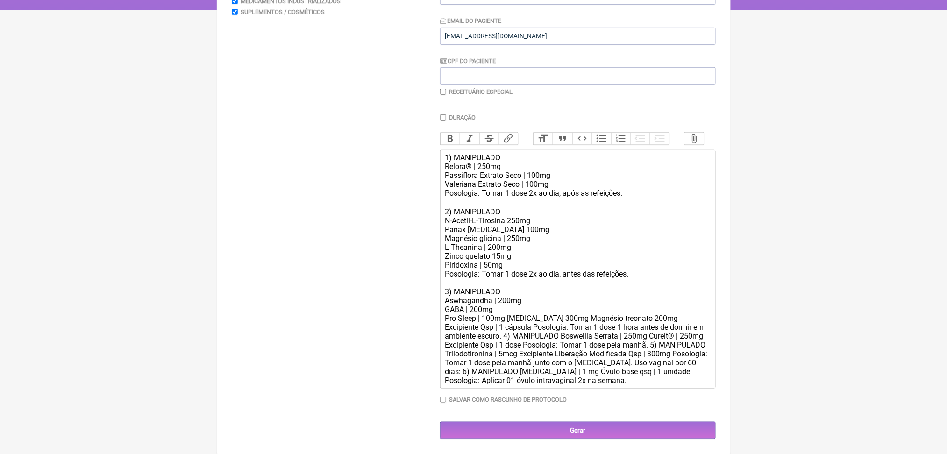
click at [528, 307] on div "1) MANIPULADO Relora® | 250mg Passiflora Extrato Seco | 100mg Valeriana Extrato…" at bounding box center [577, 269] width 265 height 232
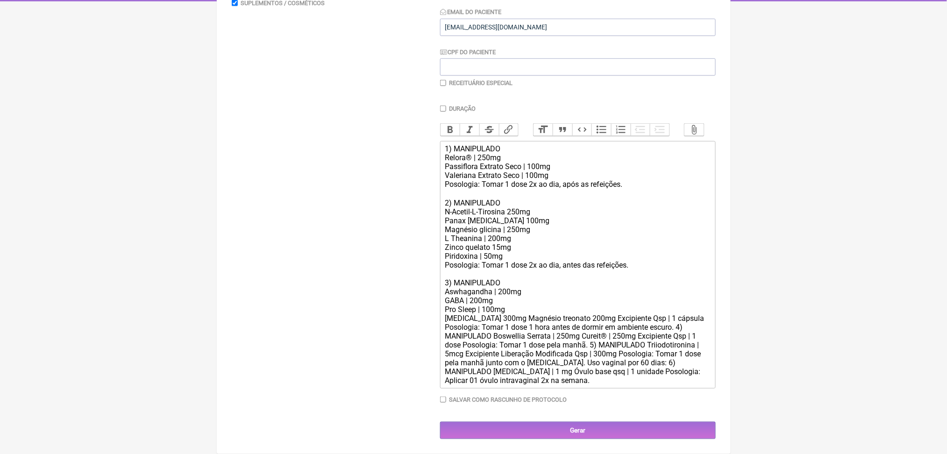
click at [517, 321] on div "1) MANIPULADO Relora® | 250mg Passiflora Extrato Seco | 100mg Valeriana Extrato…" at bounding box center [577, 264] width 265 height 241
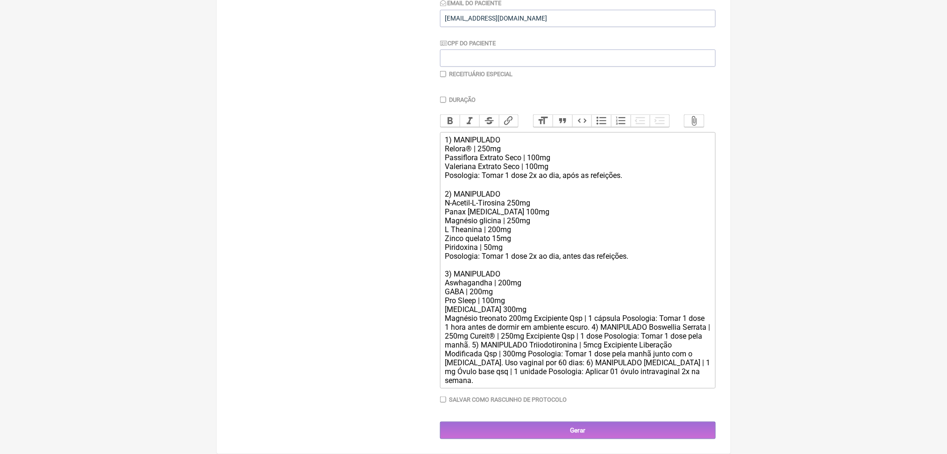
click at [566, 329] on div "1) MANIPULADO Relora® | 250mg Passiflora Extrato Seco | 100mg Valeriana Extrato…" at bounding box center [577, 260] width 265 height 250
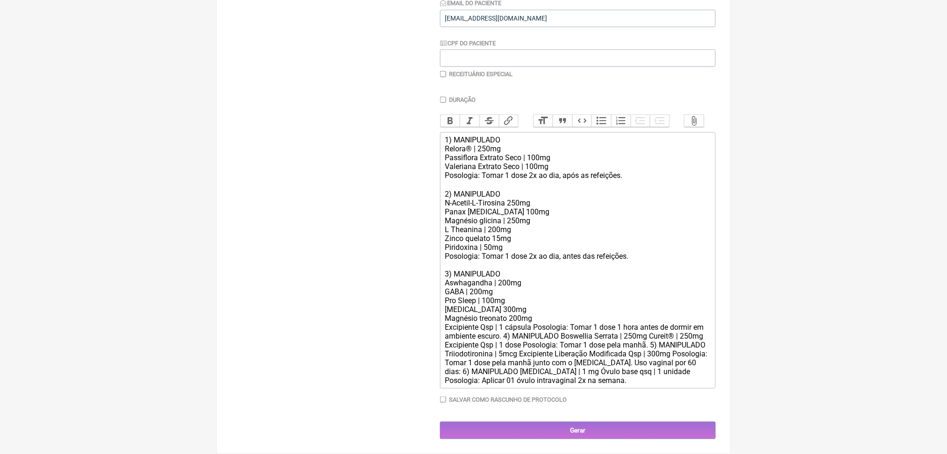
click at [562, 344] on div "1) MANIPULADO Relora® | 250mg Passiflora Extrato Seco | 100mg Valeriana Extrato…" at bounding box center [577, 260] width 265 height 250
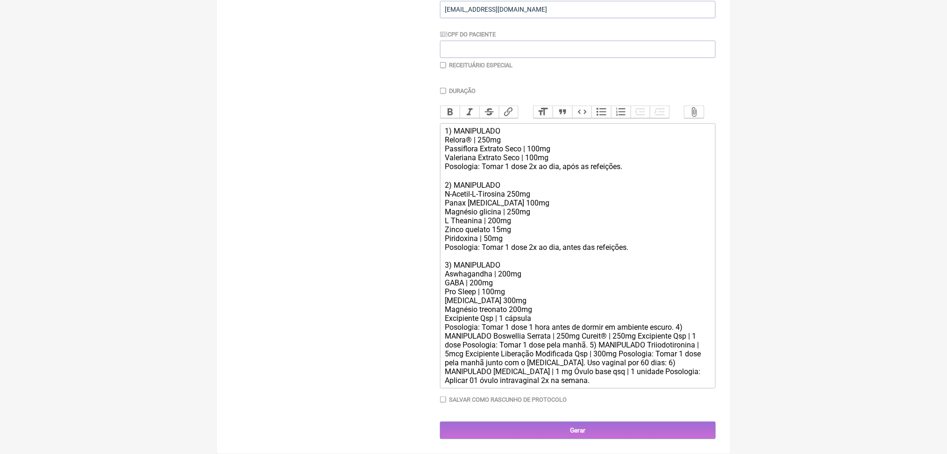
click at [526, 366] on div "1) MANIPULADO Relora® | 250mg Passiflora Extrato Seco | 100mg Valeriana Extrato…" at bounding box center [577, 256] width 265 height 258
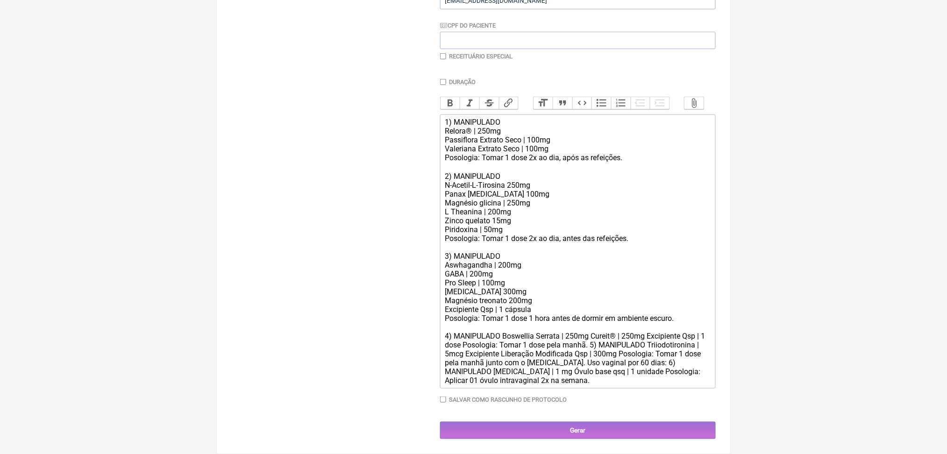
scroll to position [396, 0]
click at [632, 306] on div "1) MANIPULADO Relora® | 250mg Passiflora Extrato Seco | 100mg Valeriana Extrato…" at bounding box center [577, 251] width 265 height 267
click at [521, 315] on div "1) MANIPULADO Relora® | 250mg Passiflora Extrato Seco | 100mg Valeriana Extrato…" at bounding box center [577, 251] width 265 height 267
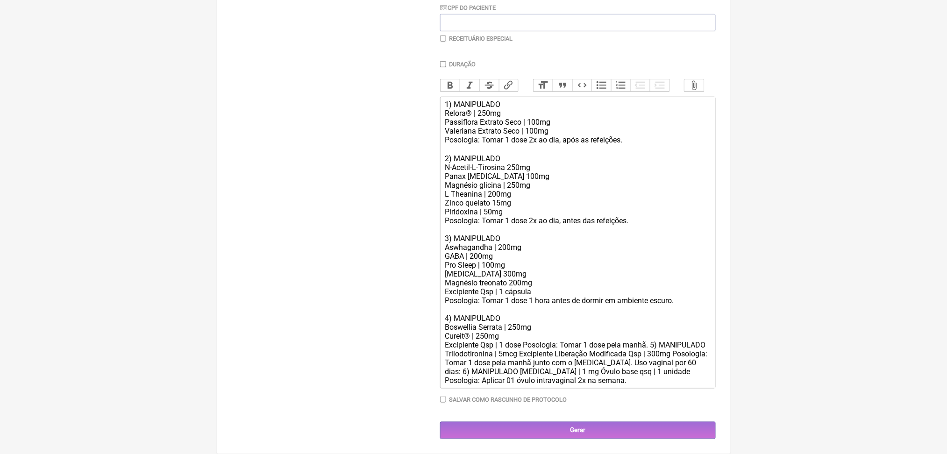
click at [551, 339] on div "1) MANIPULADO Relora® | 250mg Passiflora Extrato Seco | 100mg Valeriana Extrato…" at bounding box center [577, 242] width 265 height 285
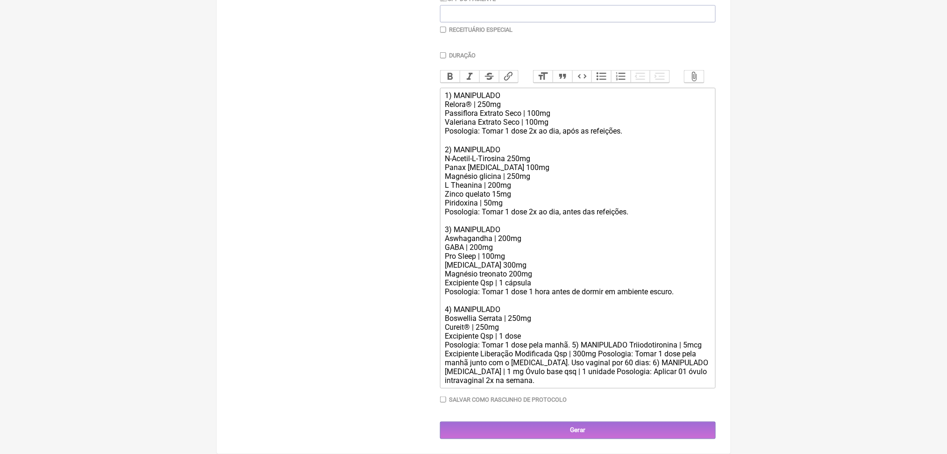
click at [611, 351] on div "1) MANIPULADO Relora® | 250mg Passiflora Extrato Seco | 100mg Valeriana Extrato…" at bounding box center [577, 238] width 265 height 294
click at [524, 360] on div "1) MANIPULADO Relora® | 250mg Passiflora Extrato Seco | 100mg Valeriana Extrato…" at bounding box center [577, 238] width 265 height 294
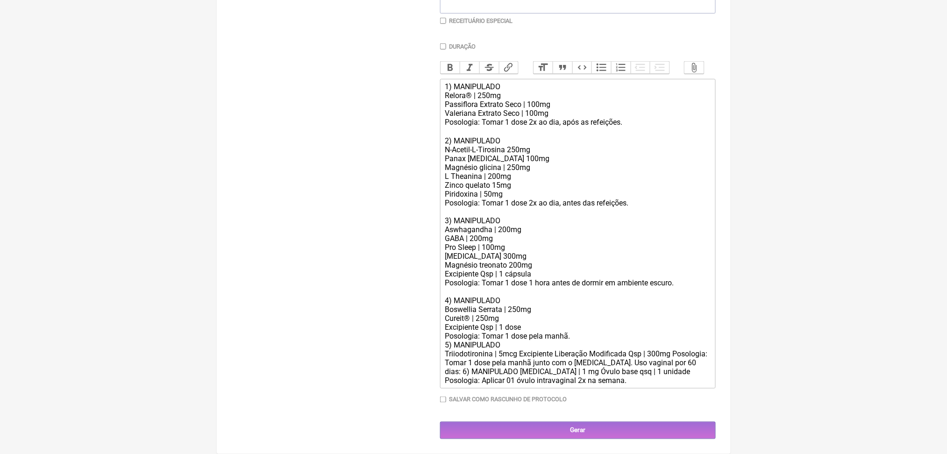
click at [546, 371] on div "1) MANIPULADO Relora® | 250mg Passiflora Extrato Seco | 100mg Valeriana Extrato…" at bounding box center [577, 233] width 265 height 303
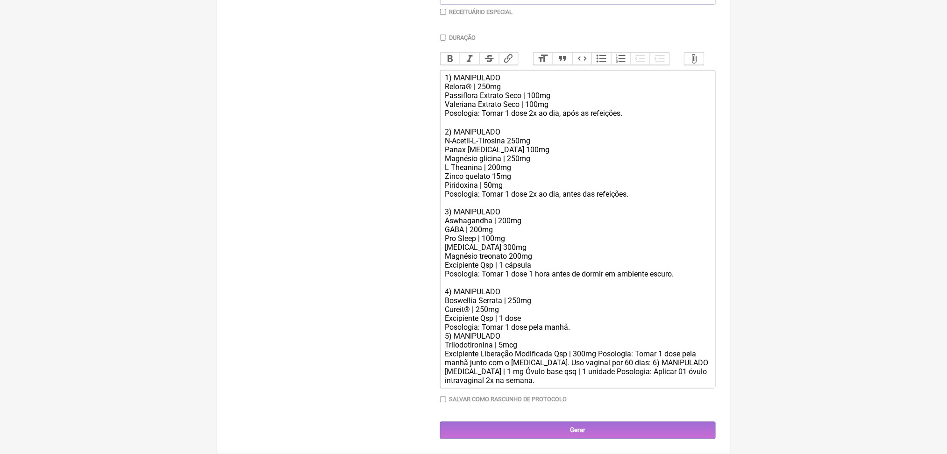
click at [646, 382] on div "1) MANIPULADO Relora® | 250mg Passiflora Extrato Seco | 100mg Valeriana Extrato…" at bounding box center [577, 229] width 265 height 312
click at [491, 385] on div "1) MANIPULADO Relora® | 250mg Passiflora Extrato Seco | 100mg Valeriana Extrato…" at bounding box center [577, 229] width 265 height 312
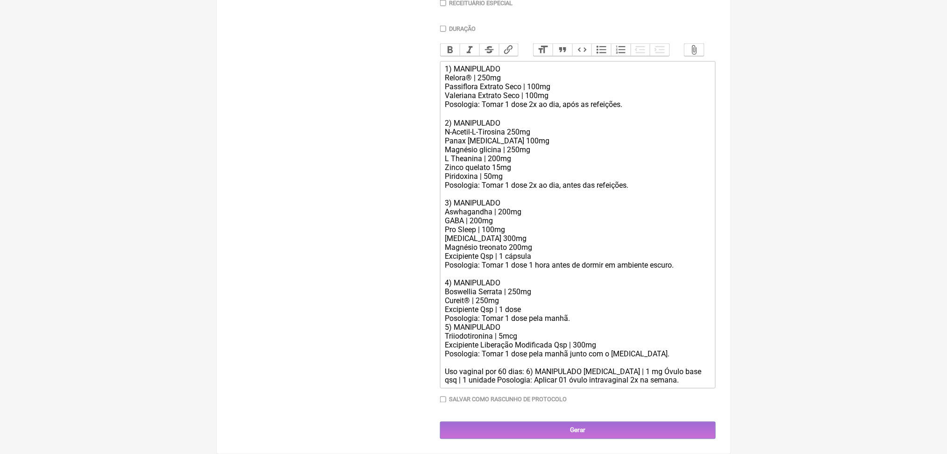
click at [554, 385] on div "1) MANIPULADO Relora® | 250mg Passiflora Extrato Seco | 100mg Valeriana Extrato…" at bounding box center [577, 224] width 265 height 321
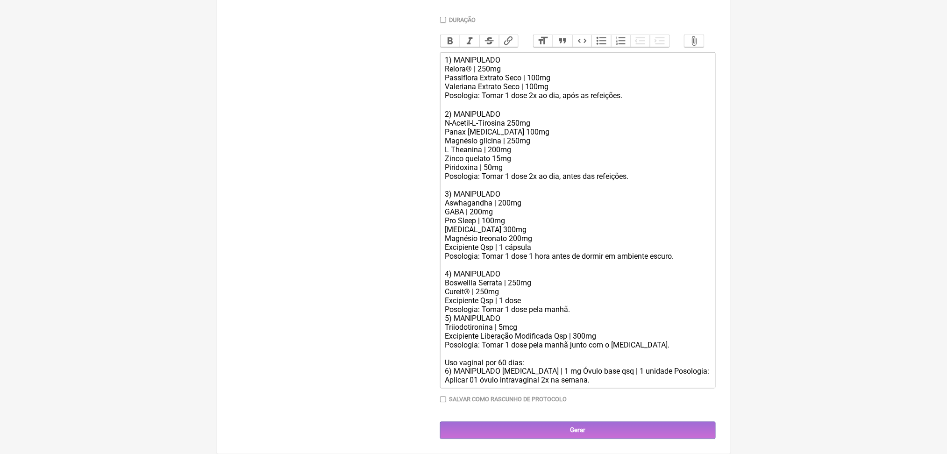
scroll to position [399, 0]
click at [524, 385] on div "1) MANIPULADO Relora® | 250mg Passiflora Extrato Seco | 100mg Valeriana Extrato…" at bounding box center [577, 220] width 265 height 329
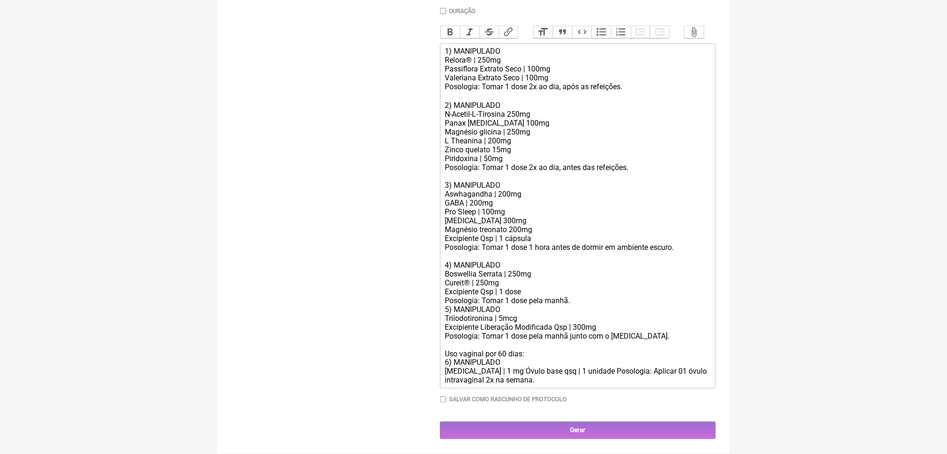
scroll to position [497, 0]
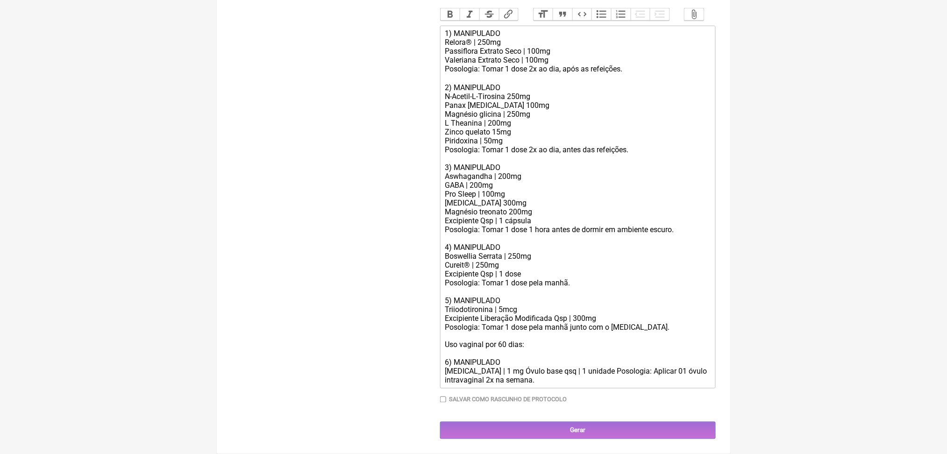
click at [505, 375] on div "1) MANIPULADO Relora® | 250mg Passiflora Extrato Seco | 100mg Valeriana Extrato…" at bounding box center [577, 207] width 265 height 356
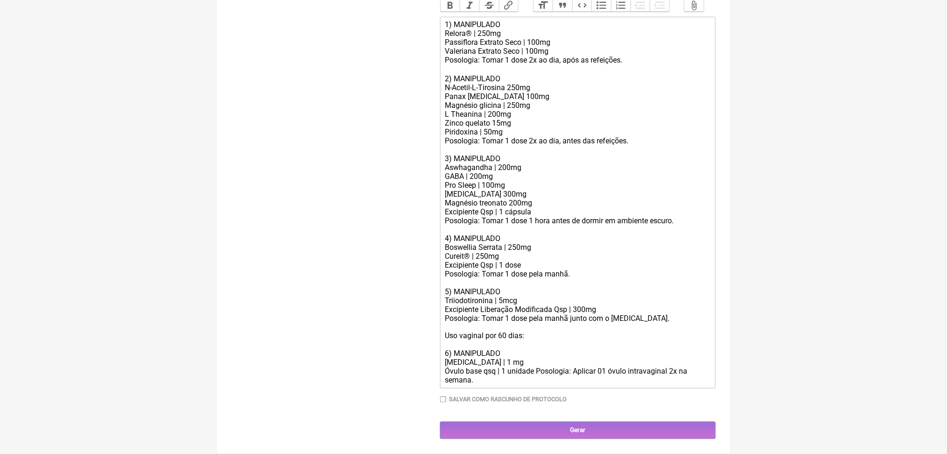
click at [564, 385] on div "1) MANIPULADO Relora® | 250mg Passiflora Extrato Seco | 100mg Valeriana Extrato…" at bounding box center [577, 202] width 265 height 365
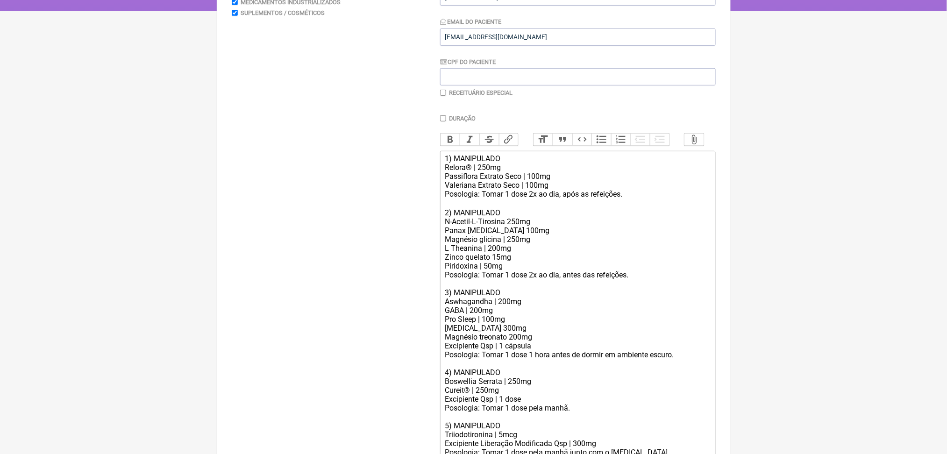
scroll to position [181, 0]
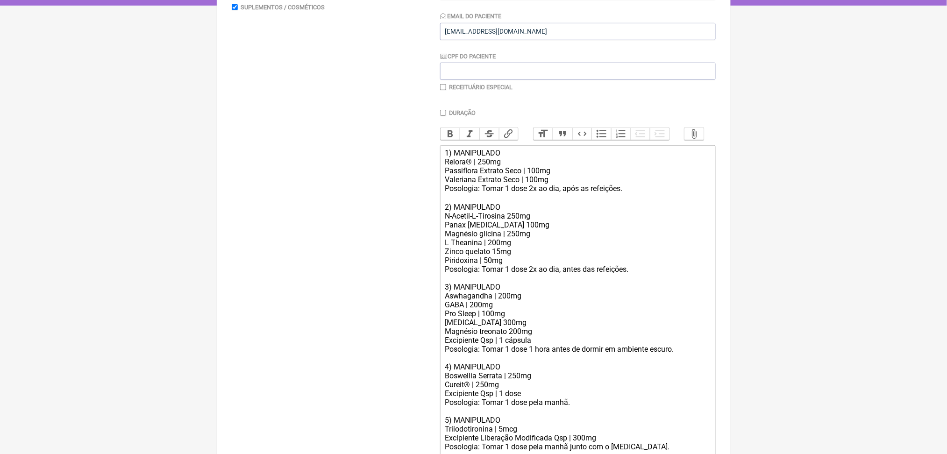
click at [454, 227] on div "1) MANIPULADO Relora® | 250mg Passiflora Extrato Seco | 100mg Valeriana Extrato…" at bounding box center [577, 331] width 265 height 365
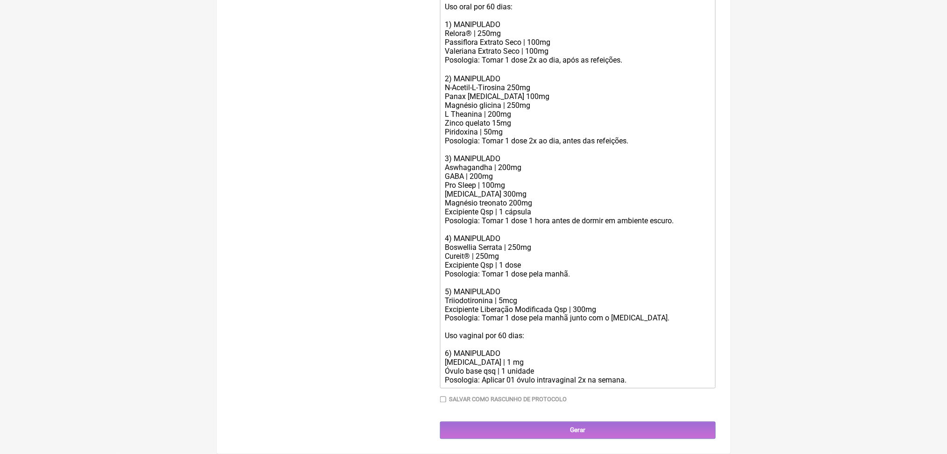
scroll to position [377, 0]
click at [492, 273] on div "Uso oral por 60 dias: 1) MANIPULADO Relora® | 250mg Passiflora Extrato Seco | 1…" at bounding box center [577, 193] width 265 height 383
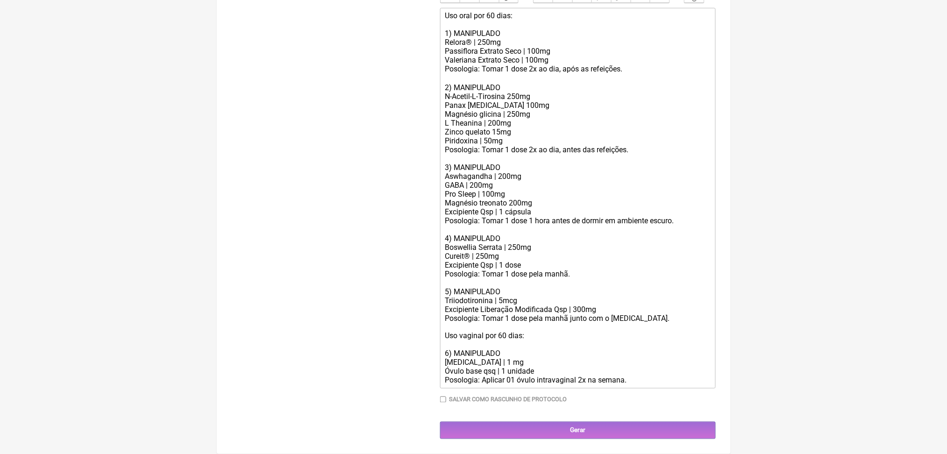
click at [539, 272] on div "Uso oral por 60 dias: 1) MANIPULADO Relora® | 250mg Passiflora Extrato Seco | 1…" at bounding box center [577, 198] width 265 height 374
type trix-editor "<div>Uso oral por 60 dias:<br><br>1) MANIPULADO<br>Relora® | 250mg&nbsp;<br>Pas…"
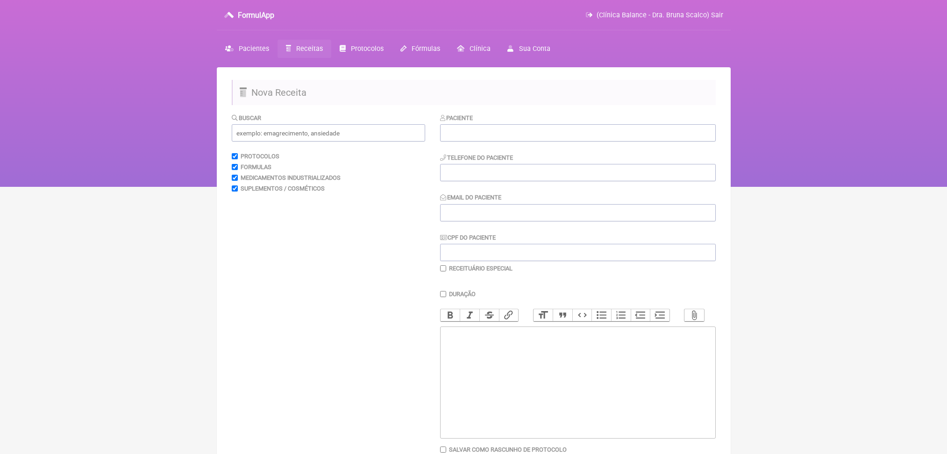
scroll to position [169, 0]
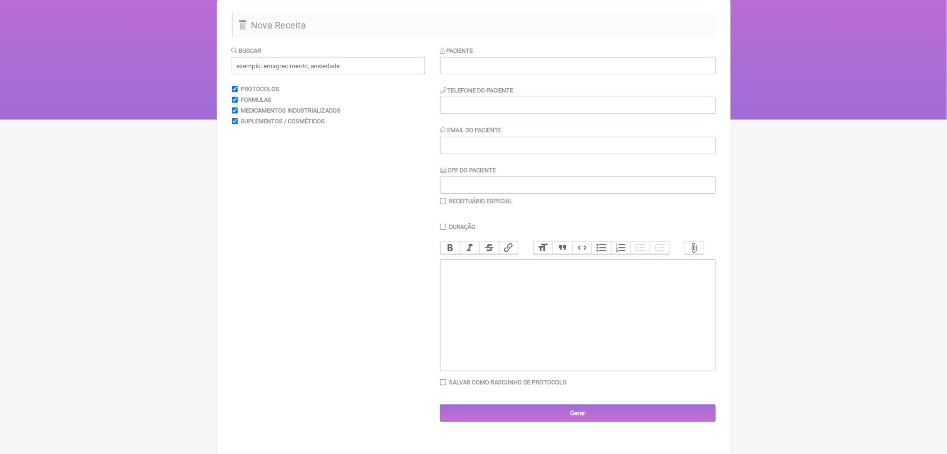
click at [494, 280] on trix-editor at bounding box center [578, 315] width 276 height 112
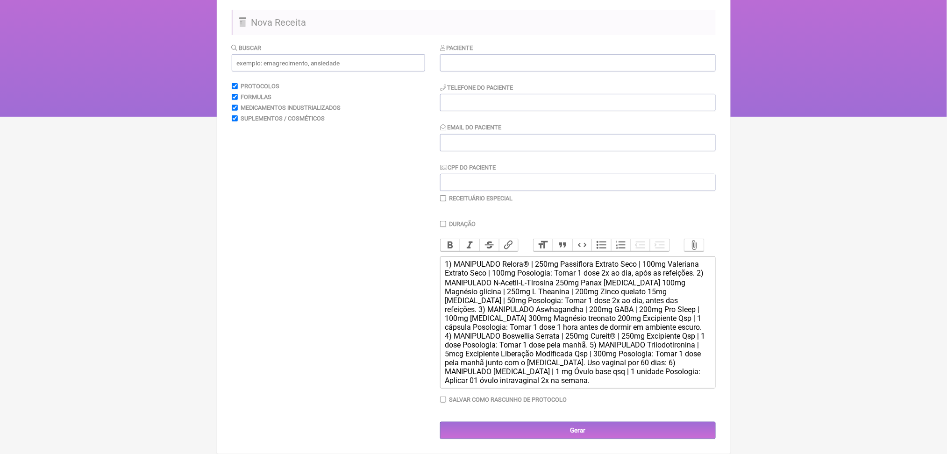
click at [457, 260] on div "1) MANIPULADO Relora® | 250mg Passiflora Extrato Seco | 100mg Valeriana Extrato…" at bounding box center [577, 322] width 265 height 125
click at [525, 260] on div "1) MANIPULADO Relora® | 250mg Passiflora Extrato Seco | 100mg Valeriana Extrato…" at bounding box center [577, 322] width 265 height 125
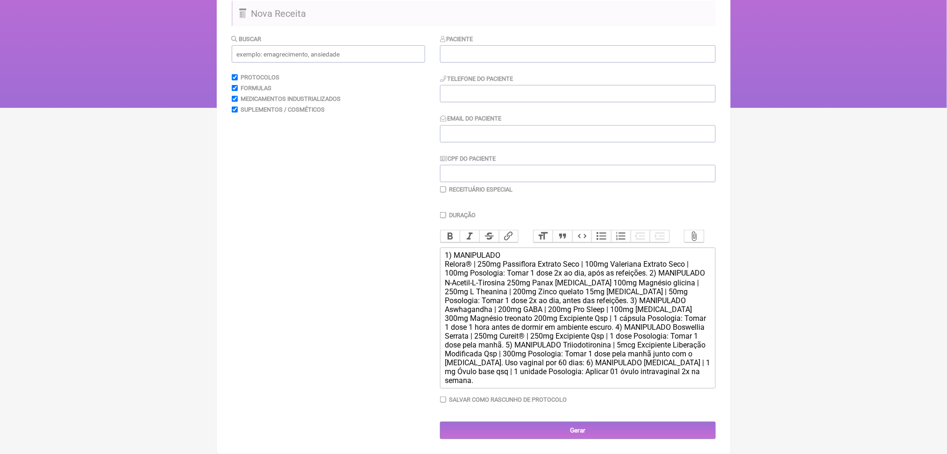
click at [525, 255] on div "1) MANIPULADO Relora® | 250mg Passiflora Extrato Seco | 100mg Valeriana Extrato…" at bounding box center [577, 318] width 265 height 134
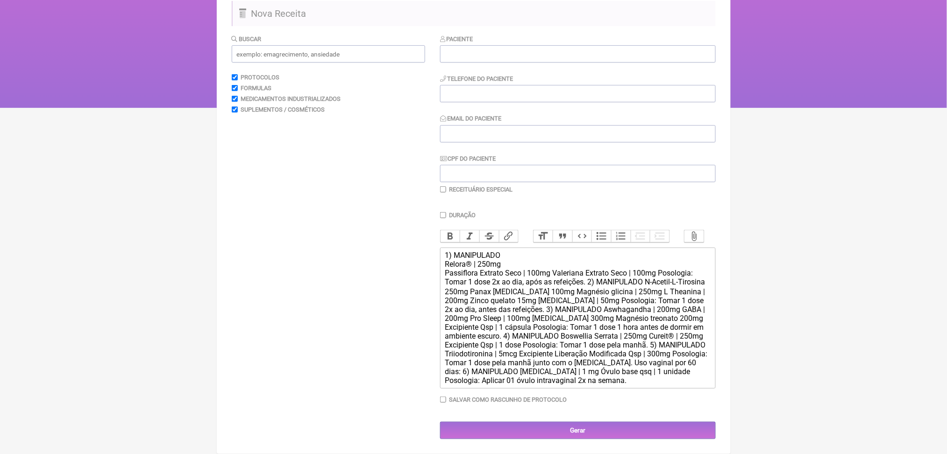
click at [587, 268] on div "1) MANIPULADO Relora® | 250mg Passiflora Extrato Seco | 100mg Valeriana Extrato…" at bounding box center [577, 318] width 265 height 134
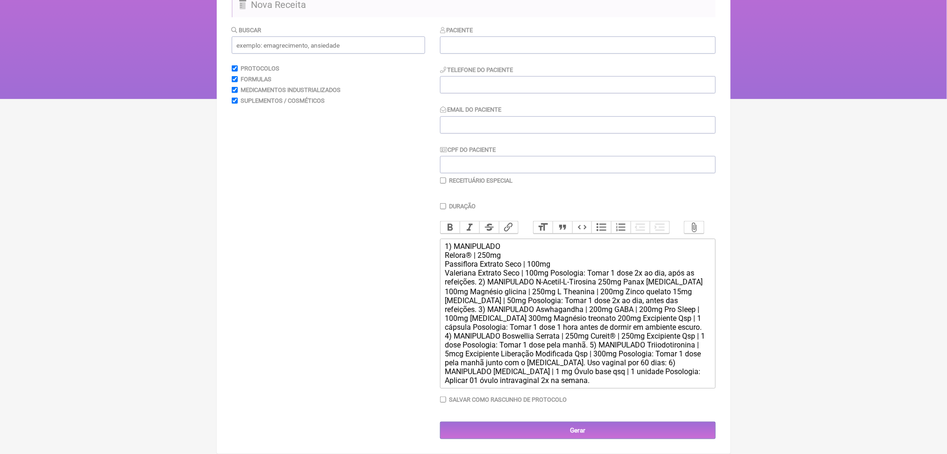
click at [585, 278] on div "1) MANIPULADO Relora® | 250mg Passiflora Extrato Seco | 100mg Valeriana Extrato…" at bounding box center [577, 313] width 265 height 143
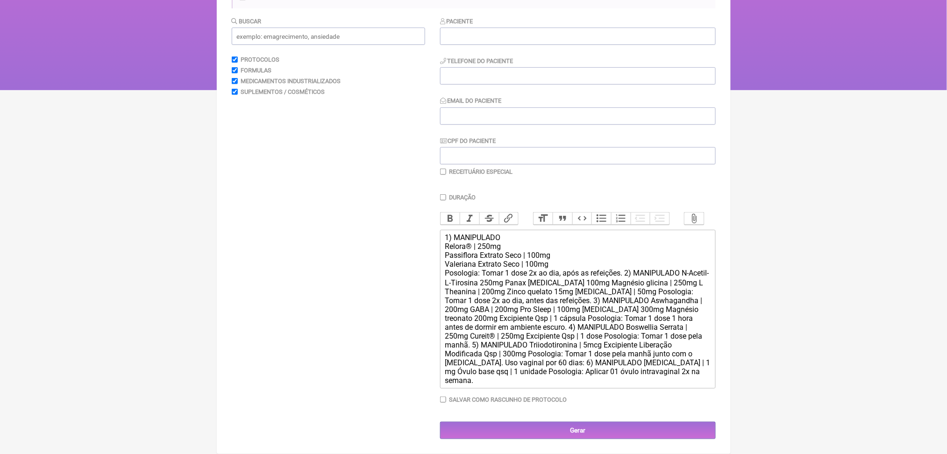
click at [688, 286] on div "1) MANIPULADO Relora® | 250mg Passiflora Extrato Seco | 100mg Valeriana Extrato…" at bounding box center [577, 309] width 265 height 152
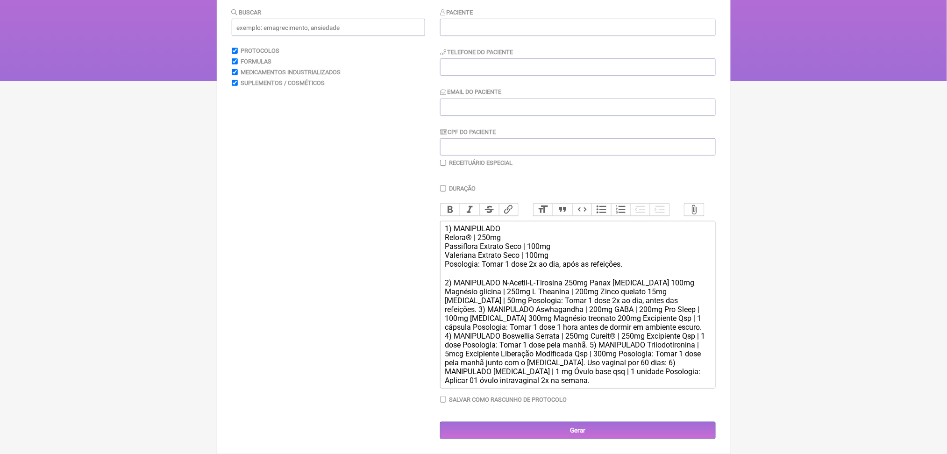
click at [523, 311] on div "1) MANIPULADO Relora® | 250mg Passiflora Extrato Seco | 100mg Valeriana Extrato…" at bounding box center [577, 304] width 265 height 161
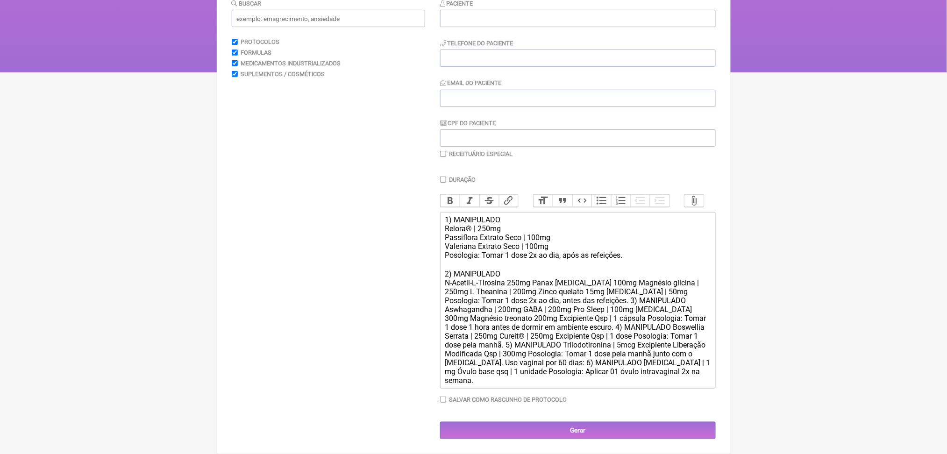
click at [562, 326] on div "1) MANIPULADO Relora® | 250mg Passiflora Extrato Seco | 100mg Valeriana Extrato…" at bounding box center [577, 300] width 265 height 170
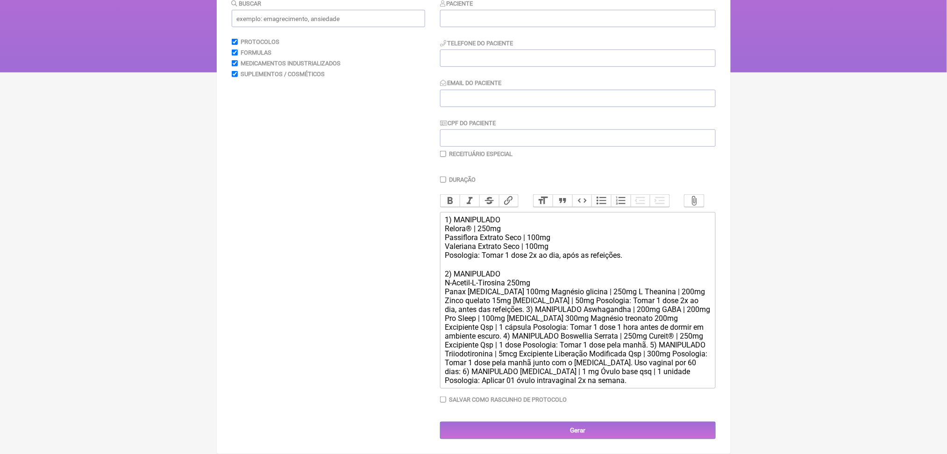
click at [546, 333] on div "1) MANIPULADO Relora® | 250mg Passiflora Extrato Seco | 100mg Valeriana Extrato…" at bounding box center [577, 300] width 265 height 170
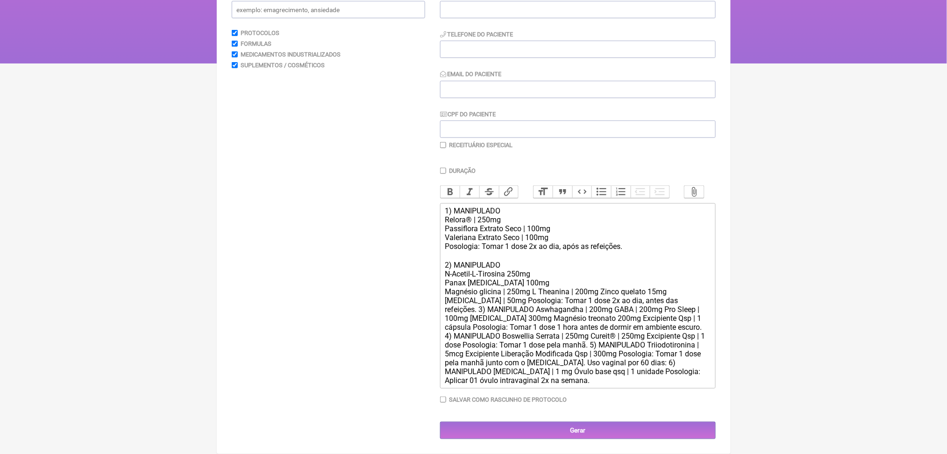
click at [561, 346] on div "1) MANIPULADO Relora® | 250mg Passiflora Extrato Seco | 100mg Valeriana Extrato…" at bounding box center [577, 296] width 265 height 178
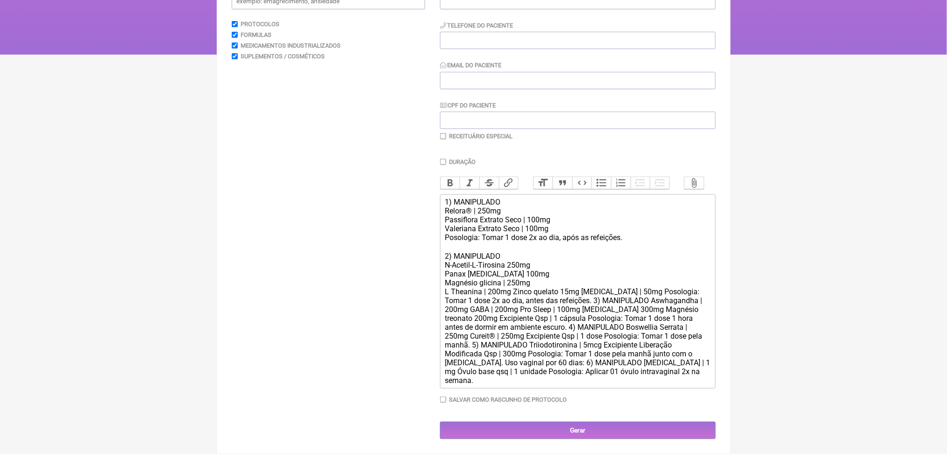
click at [533, 358] on div "1) MANIPULADO Relora® | 250mg Passiflora Extrato Seco | 100mg Valeriana Extrato…" at bounding box center [577, 291] width 265 height 187
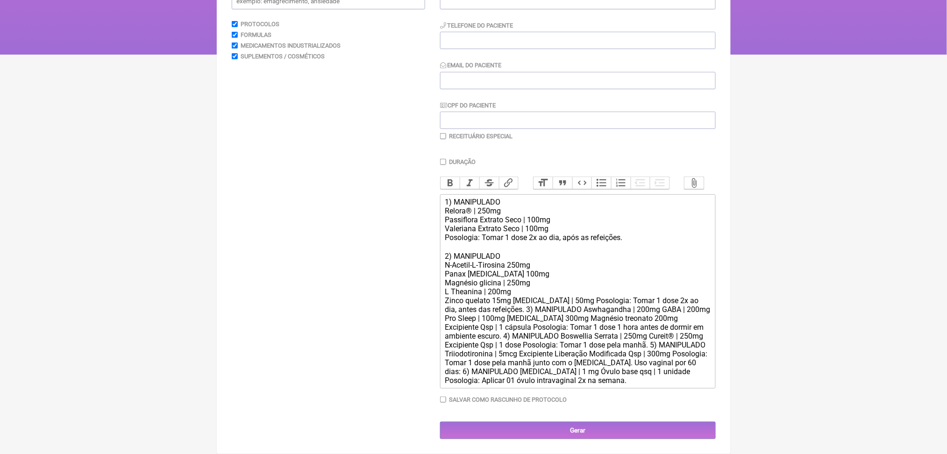
click at [534, 371] on div "1) MANIPULADO Relora® | 250mg Passiflora Extrato Seco | 100mg Valeriana Extrato…" at bounding box center [577, 291] width 265 height 187
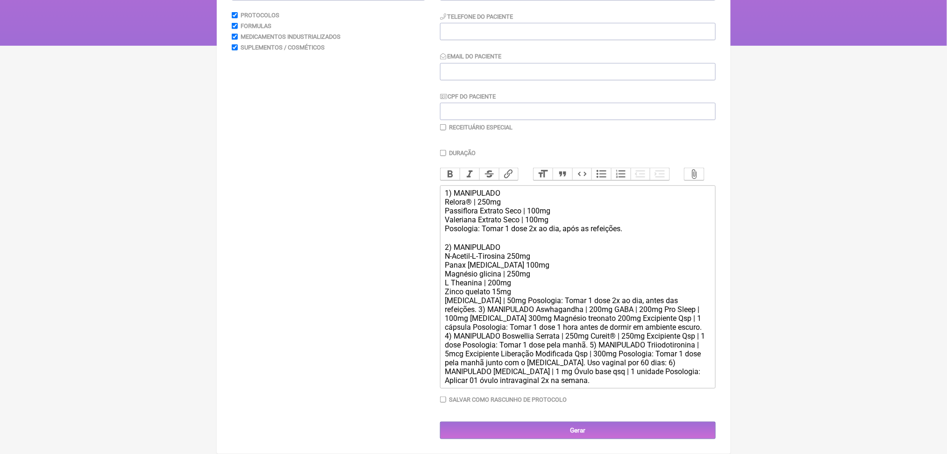
click at [527, 383] on div "1) MANIPULADO Relora® | 250mg Passiflora Extrato Seco | 100mg Valeriana Extrato…" at bounding box center [577, 287] width 265 height 196
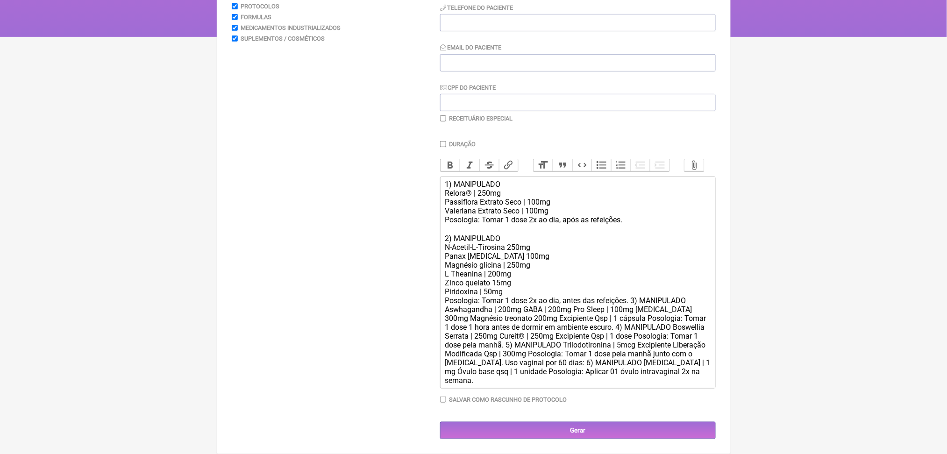
click at [685, 385] on div "1) MANIPULADO Relora® | 250mg Passiflora Extrato Seco | 100mg Valeriana Extrato…" at bounding box center [577, 282] width 265 height 205
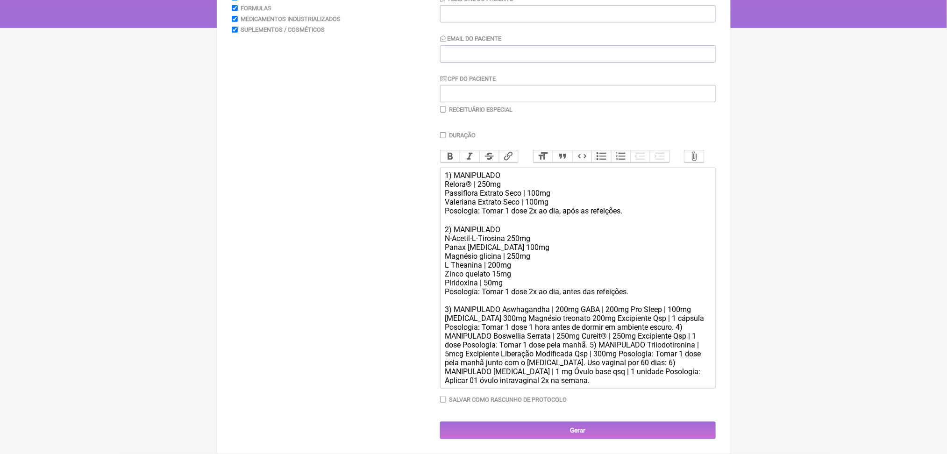
scroll to position [309, 0]
click at [525, 266] on div "1) MANIPULADO Relora® | 250mg Passiflora Extrato Seco | 100mg Valeriana Extrato…" at bounding box center [577, 278] width 265 height 214
click at [524, 272] on div "1) MANIPULADO Relora® | 250mg Passiflora Extrato Seco | 100mg Valeriana Extrato…" at bounding box center [577, 278] width 265 height 214
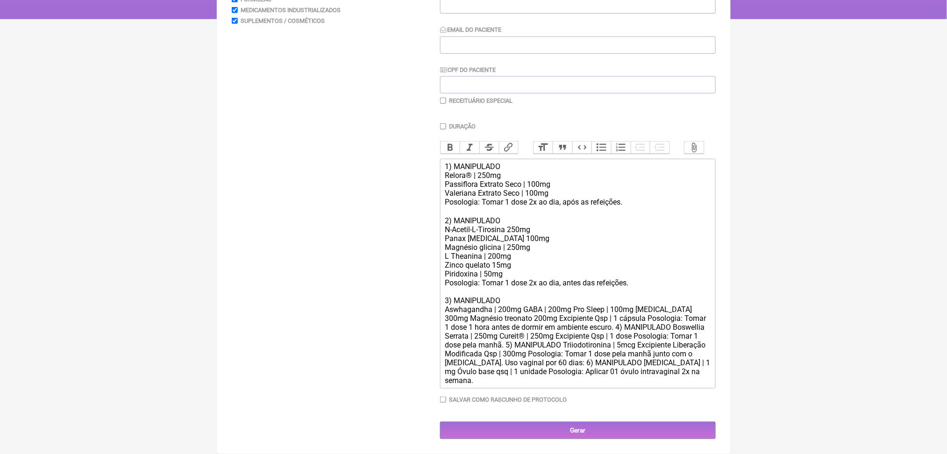
click at [549, 288] on div "1) MANIPULADO Relora® | 250mg Passiflora Extrato Seco | 100mg Valeriana Extrato…" at bounding box center [577, 273] width 265 height 223
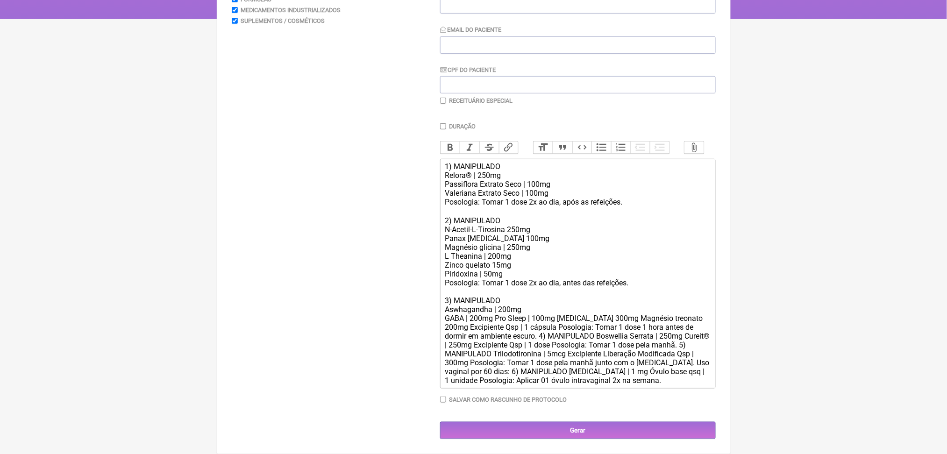
click at [514, 298] on div "1) MANIPULADO Relora® | 250mg Passiflora Extrato Seco | 100mg Valeriana Extrato…" at bounding box center [577, 273] width 265 height 223
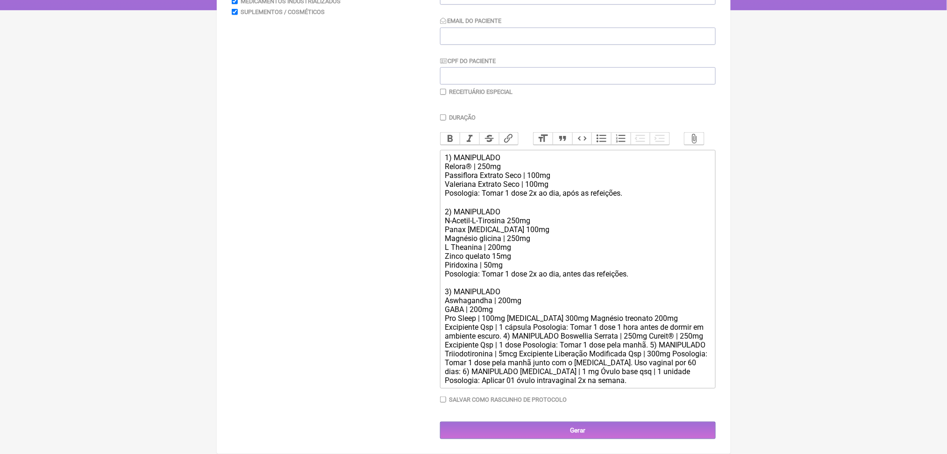
click at [528, 311] on div "1) MANIPULADO Relora® | 250mg Passiflora Extrato Seco | 100mg Valeriana Extrato…" at bounding box center [577, 269] width 265 height 232
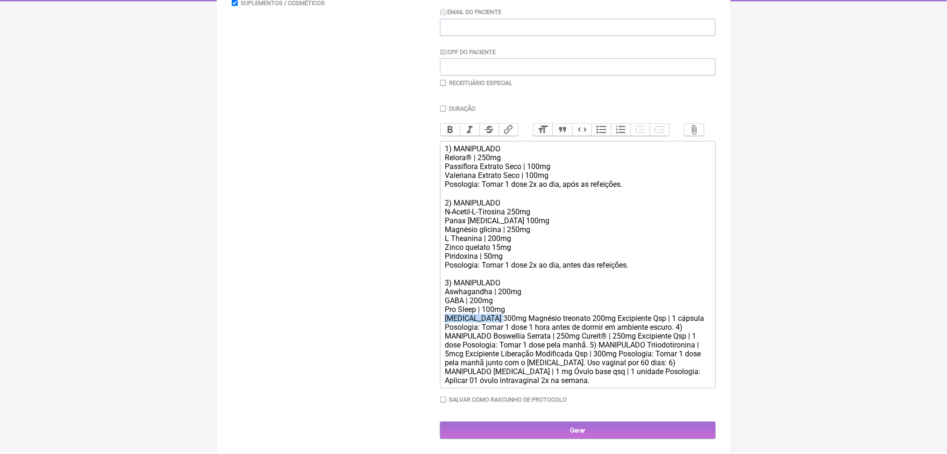
drag, startPoint x: 449, startPoint y: 321, endPoint x: 514, endPoint y: 321, distance: 64.9
click at [514, 321] on trix-editor "1) MANIPULADO Relora® | 250mg Passiflora Extrato Seco | 100mg Valeriana Extrato…" at bounding box center [578, 265] width 276 height 248
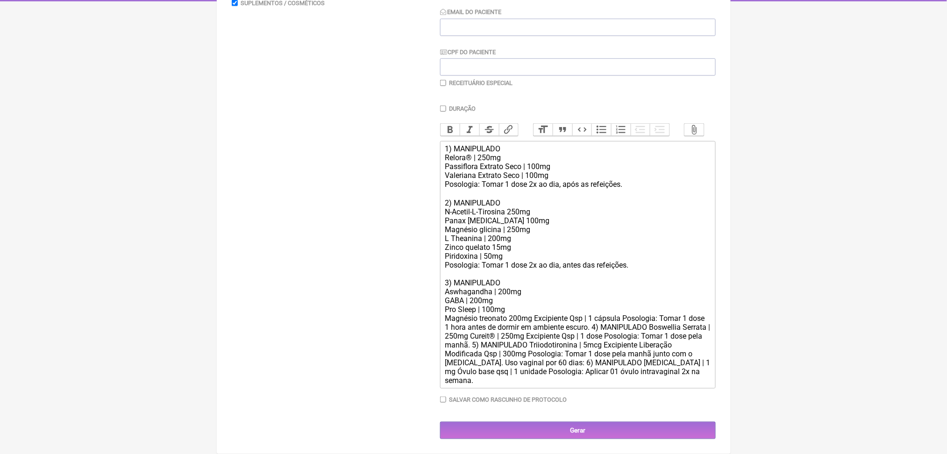
click at [563, 322] on div "1) MANIPULADO Relora® | 250mg Passiflora Extrato Seco | 100mg Valeriana Extrato…" at bounding box center [577, 264] width 265 height 241
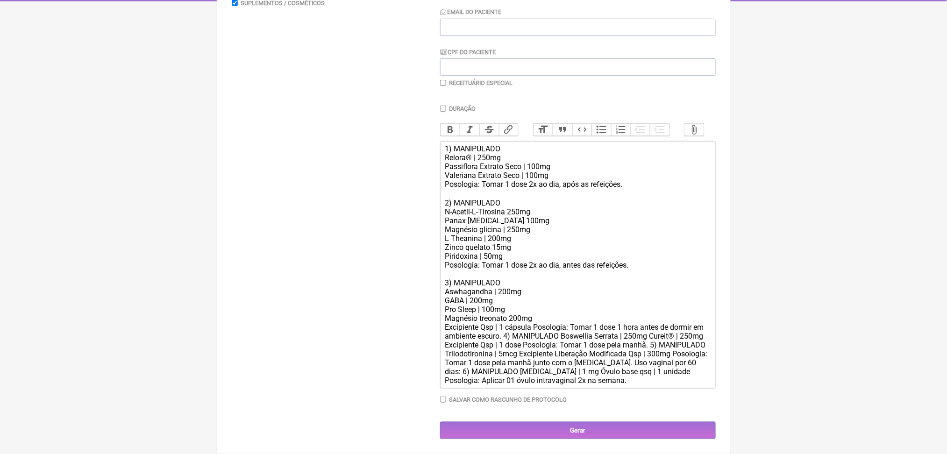
click at [563, 333] on div "1) MANIPULADO Relora® | 250mg Passiflora Extrato Seco | 100mg Valeriana Extrato…" at bounding box center [577, 264] width 265 height 241
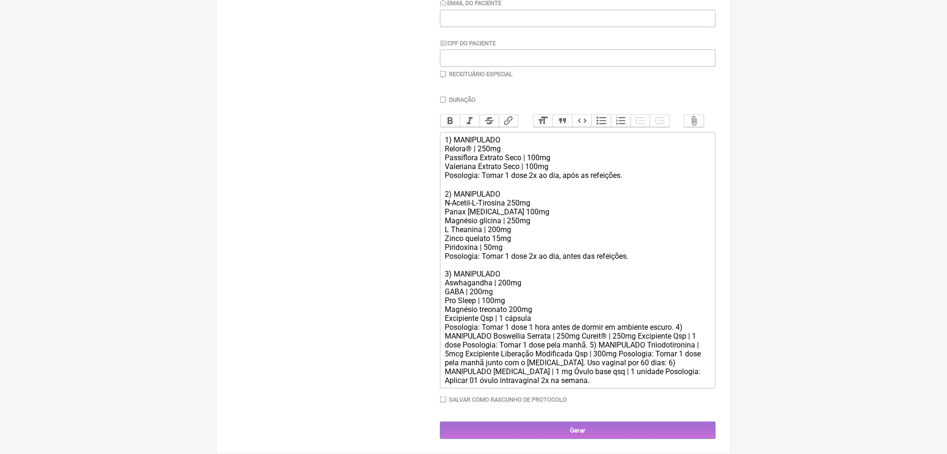
click at [522, 355] on div "1) MANIPULADO Relora® | 250mg Passiflora Extrato Seco | 100mg Valeriana Extrato…" at bounding box center [577, 260] width 265 height 250
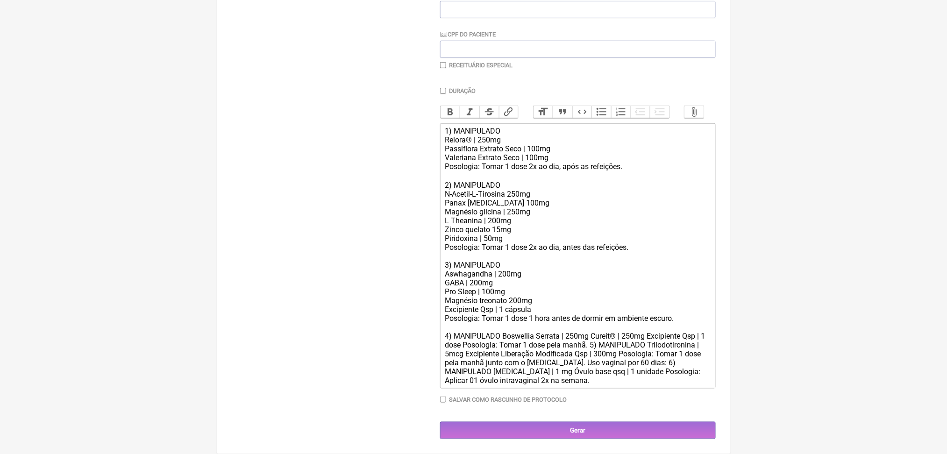
click at [523, 373] on div "1) MANIPULADO Relora® | 250mg Passiflora Extrato Seco | 100mg Valeriana Extrato…" at bounding box center [577, 256] width 265 height 258
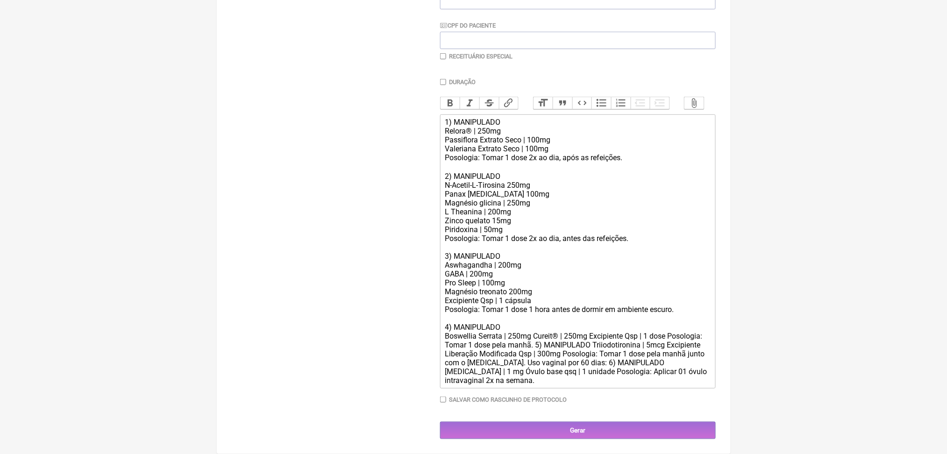
scroll to position [405, 0]
click at [562, 294] on div "1) MANIPULADO Relora® | 250mg Passiflora Extrato Seco | 100mg Valeriana Extrato…" at bounding box center [577, 251] width 265 height 267
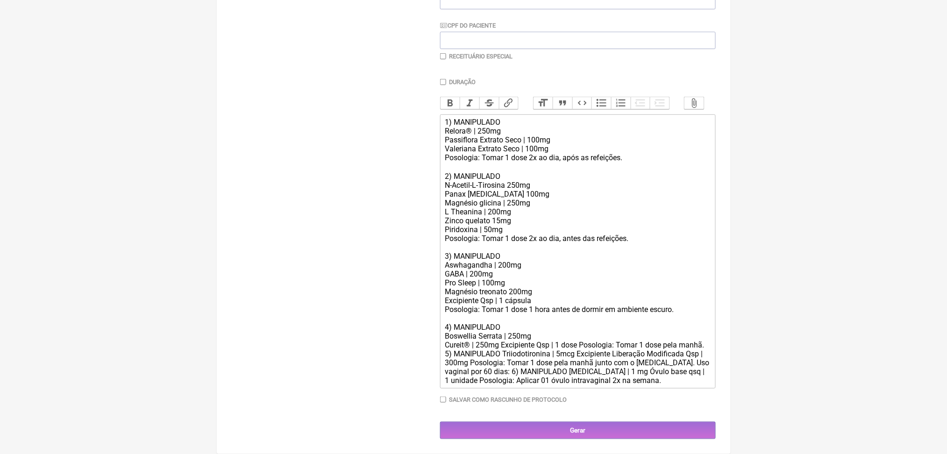
click at [520, 305] on div "1) MANIPULADO Relora® | 250mg Passiflora Extrato Seco | 100mg Valeriana Extrato…" at bounding box center [577, 251] width 265 height 267
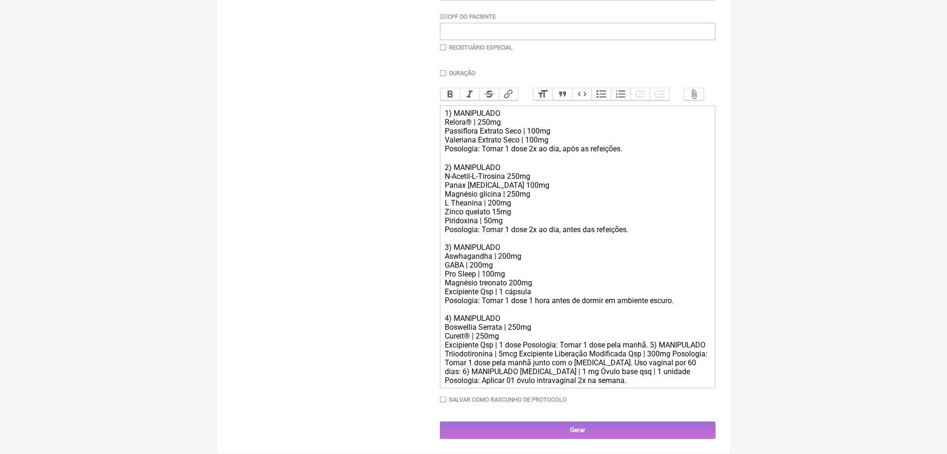
click at [546, 316] on div "1) MANIPULADO Relora® | 250mg Passiflora Extrato Seco | 100mg Valeriana Extrato…" at bounding box center [577, 247] width 265 height 276
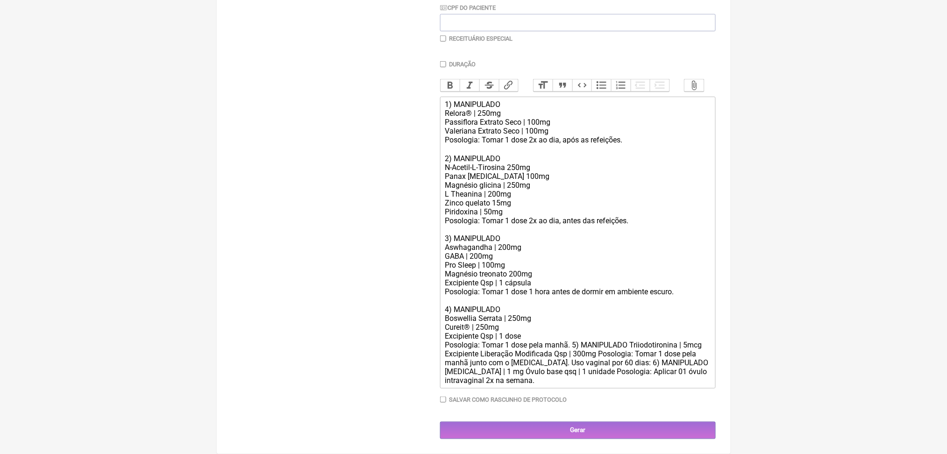
click at [612, 328] on div "1) MANIPULADO Relora® | 250mg Passiflora Extrato Seco | 100mg Valeriana Extrato…" at bounding box center [577, 242] width 265 height 285
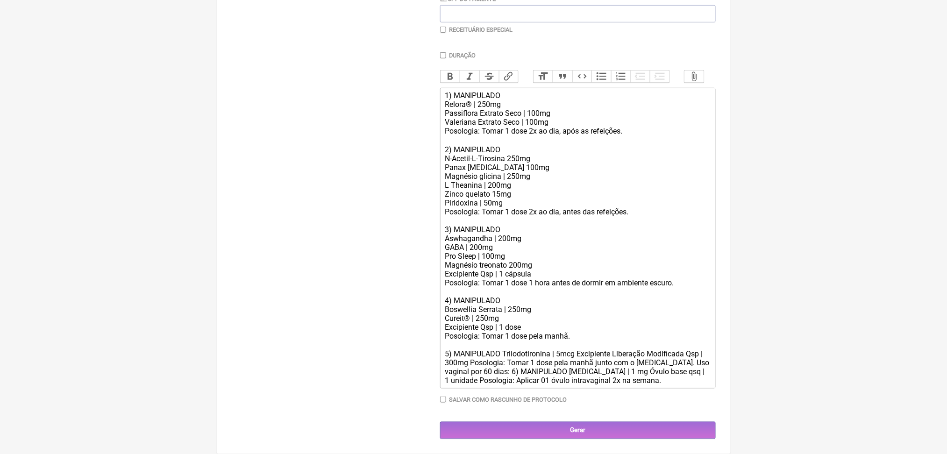
click at [524, 350] on div "1) MANIPULADO Relora® | 250mg Passiflora Extrato Seco | 100mg Valeriana Extrato…" at bounding box center [577, 238] width 265 height 294
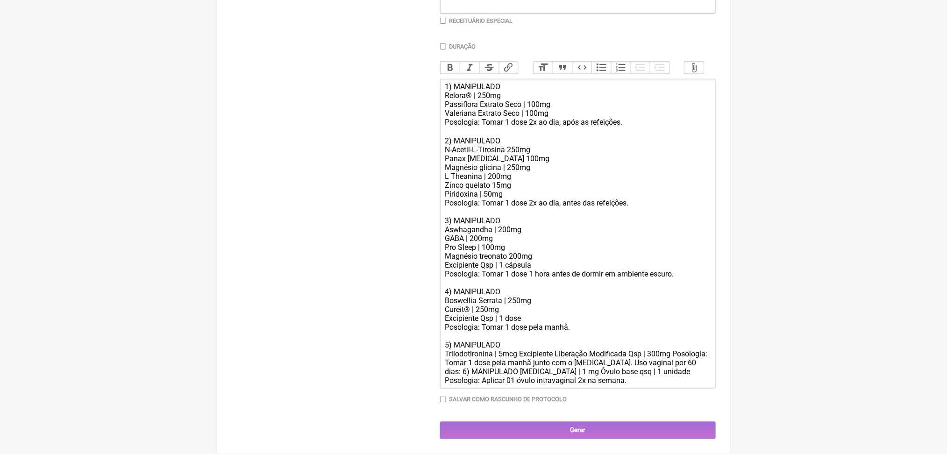
click at [546, 363] on div "1) MANIPULADO Relora® | 250mg Passiflora Extrato Seco | 100mg Valeriana Extrato…" at bounding box center [577, 233] width 265 height 303
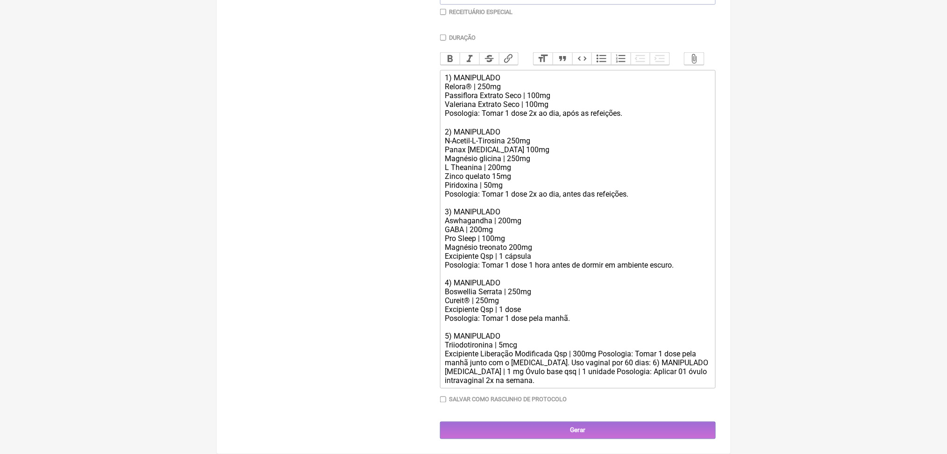
click at [645, 372] on div "1) MANIPULADO Relora® | 250mg Passiflora Extrato Seco | 100mg Valeriana Extrato…" at bounding box center [577, 229] width 265 height 312
click at [489, 385] on div "1) MANIPULADO Relora® | 250mg Passiflora Extrato Seco | 100mg Valeriana Extrato…" at bounding box center [577, 229] width 265 height 312
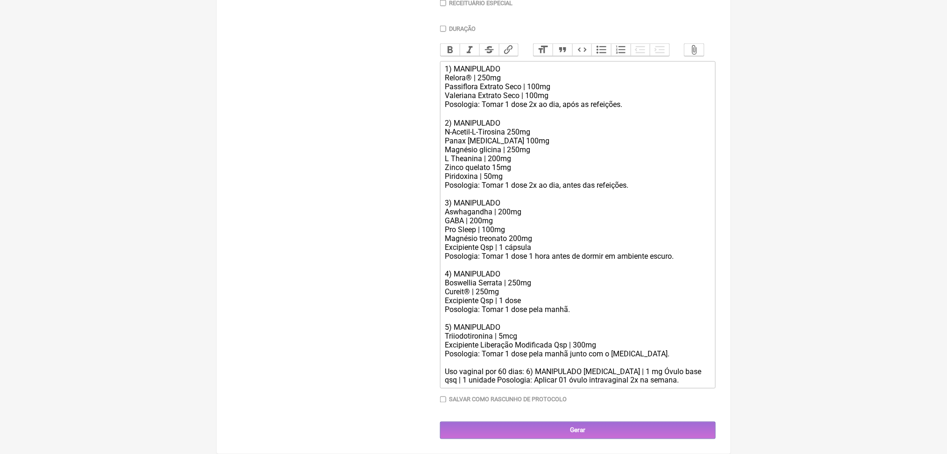
click at [556, 385] on div "1) MANIPULADO Relora® | 250mg Passiflora Extrato Seco | 100mg Valeriana Extrato…" at bounding box center [577, 224] width 265 height 321
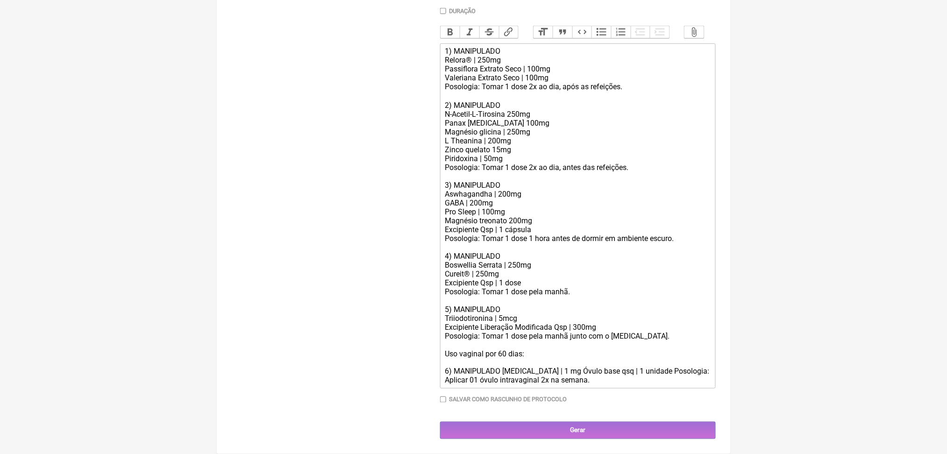
scroll to position [497, 0]
click at [521, 353] on div "1) MANIPULADO Relora® | 250mg Passiflora Extrato Seco | 100mg Valeriana Extrato…" at bounding box center [577, 216] width 265 height 338
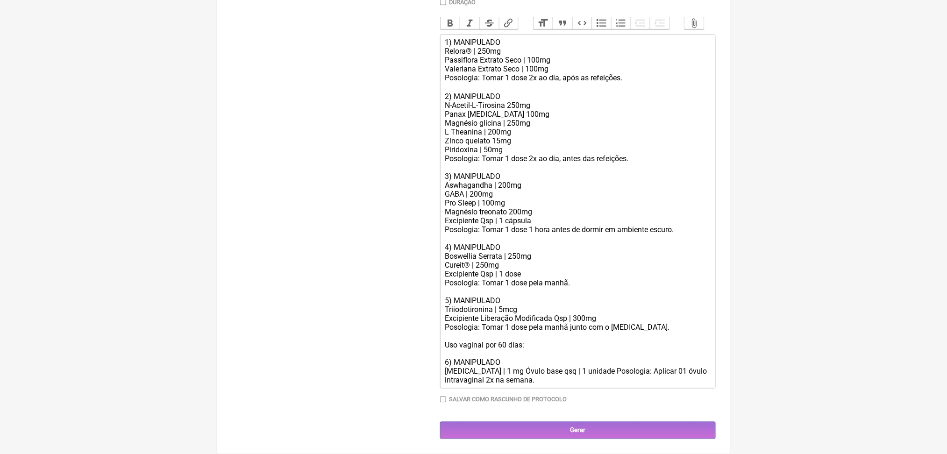
click at [506, 366] on div "1) MANIPULADO Relora® | 250mg Passiflora Extrato Seco | 100mg Valeriana Extrato…" at bounding box center [577, 211] width 265 height 347
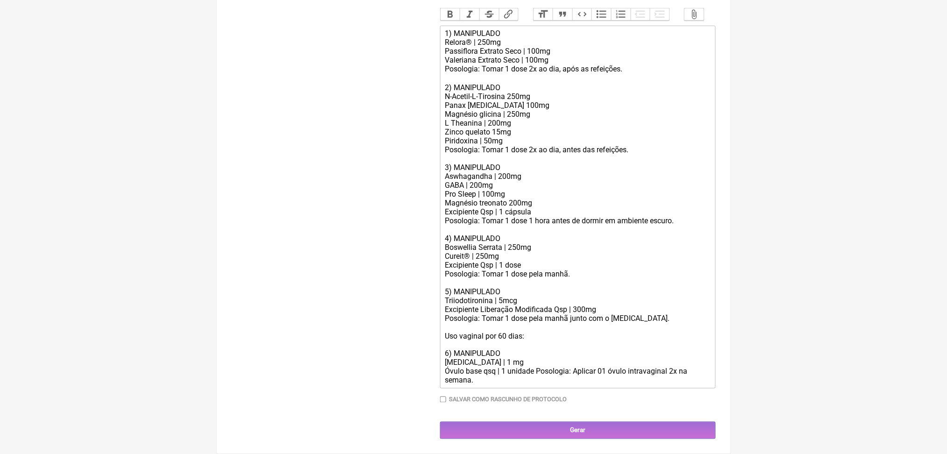
click at [565, 375] on div "1) MANIPULADO Relora® | 250mg Passiflora Extrato Seco | 100mg Valeriana Extrato…" at bounding box center [577, 207] width 265 height 356
drag, startPoint x: 687, startPoint y: 202, endPoint x: 557, endPoint y: 193, distance: 129.7
click at [557, 193] on div "1) MANIPULADO Relora® | 250mg Passiflora Extrato Seco | 100mg Valeriana Extrato…" at bounding box center [577, 207] width 265 height 356
click at [570, 262] on div "1) MANIPULADO Relora® | 250mg Passiflora Extrato Seco | 100mg Valeriana Extrato…" at bounding box center [577, 207] width 265 height 356
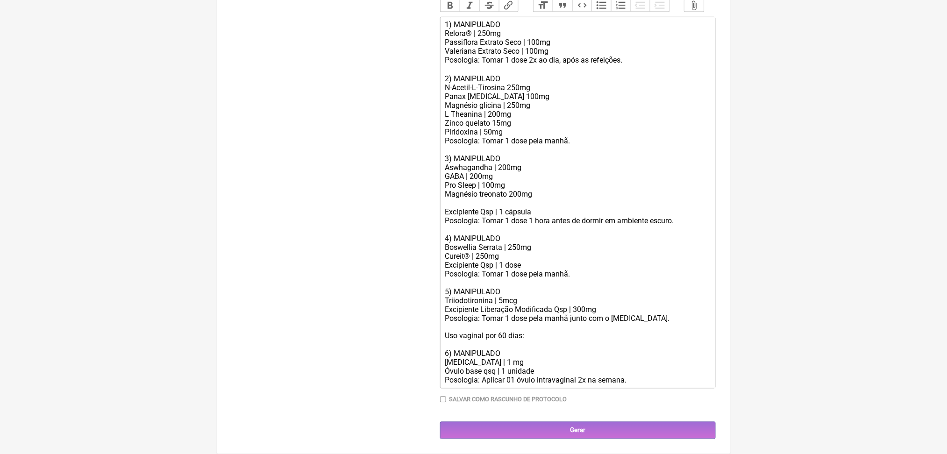
paste trix-editor "<br>Relora® | 250mg <br>Passiflora Extrato Seco | 100mg <br>Valeriana Extrato S…"
paste trix-editor "Magnolia officinalis (honokiol 50%) | <strong>100mg</strong>"
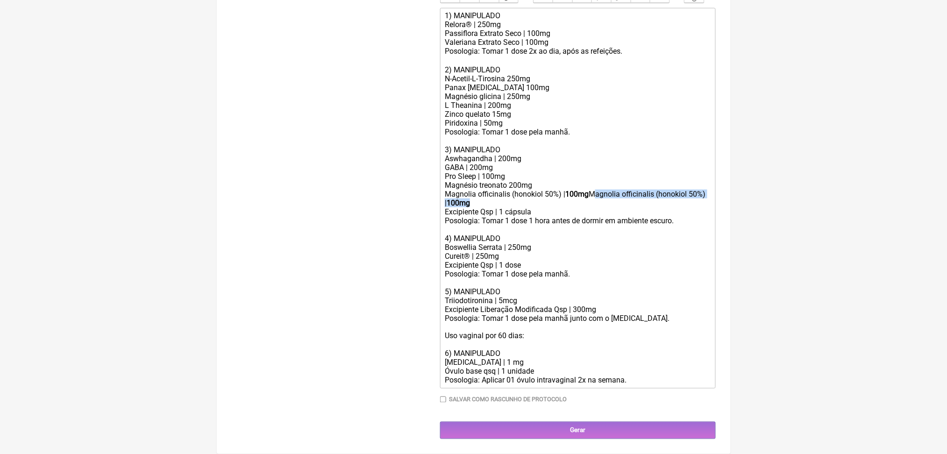
drag, startPoint x: 640, startPoint y: 276, endPoint x: 645, endPoint y: 292, distance: 17.7
click at [645, 292] on div "1) MANIPULADO Relora® | 250mg Passiflora Extrato Seco | 100mg Valeriana Extrato…" at bounding box center [577, 198] width 265 height 374
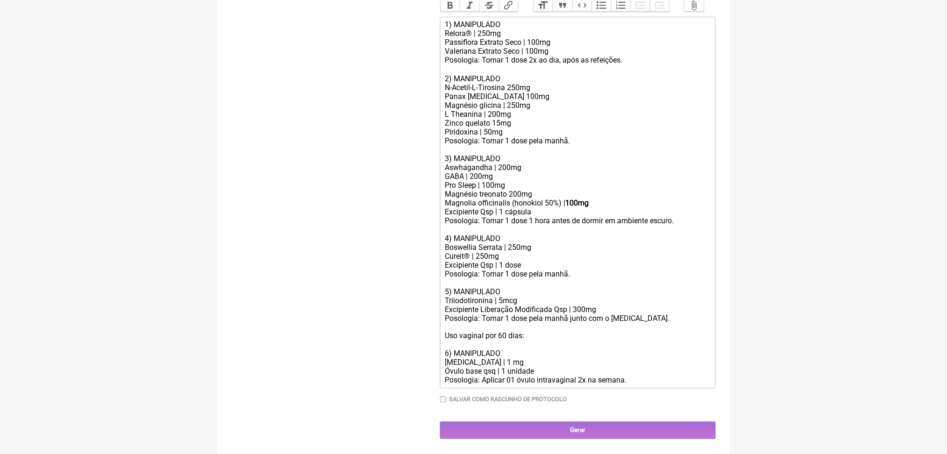
click at [456, 275] on div "1) MANIPULADO Relora® | 250mg Passiflora Extrato Seco | 100mg Valeriana Extrato…" at bounding box center [577, 202] width 265 height 365
drag, startPoint x: 606, startPoint y: 277, endPoint x: 628, endPoint y: 278, distance: 22.0
click at [589, 207] on strong "100mg" at bounding box center [576, 203] width 23 height 9
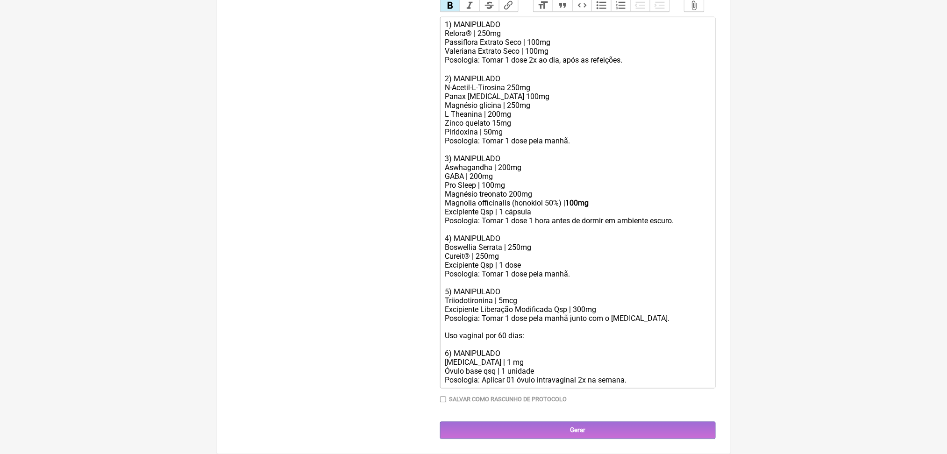
click at [460, 12] on button "Bold" at bounding box center [451, 6] width 20 height 12
click at [555, 289] on div "1) MANIPULADO Relora® | 250mg Passiflora Extrato Seco | 100mg Valeriana Extrato…" at bounding box center [577, 202] width 265 height 365
click at [536, 262] on div "1) MANIPULADO Relora® | 250mg Passiflora Extrato Seco | 100mg Valeriana Extrato…" at bounding box center [577, 202] width 265 height 365
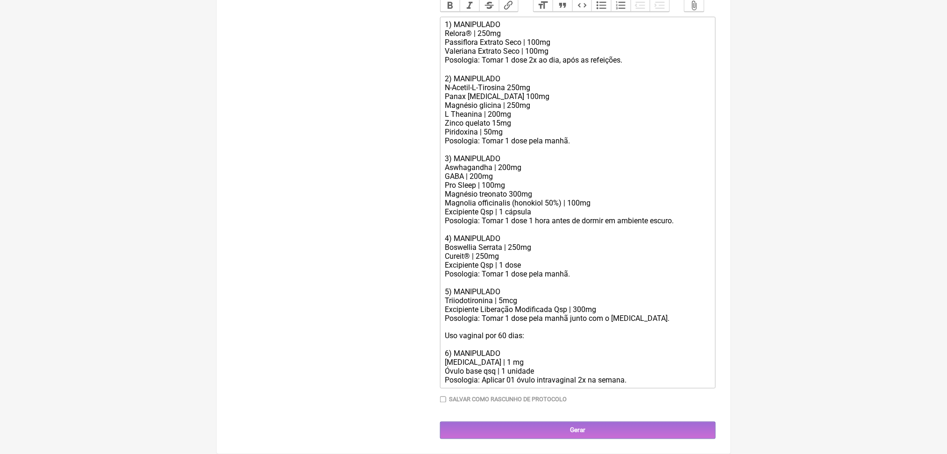
click at [453, 42] on div "1) MANIPULADO Relora® | 250mg Passiflora Extrato Seco | 100mg Valeriana Extrato…" at bounding box center [577, 202] width 265 height 365
type trix-editor "<div>Uso oral por 60 dias:<br>1) MANIPULADO&nbsp;<br>Relora® | 250mg&nbsp;<br>P…"
click at [474, 66] on div "Uso oral por 60 dias: 1) MANIPULADO Relora® | 250mg Passiflora Extrato Seco | 1…" at bounding box center [577, 193] width 265 height 383
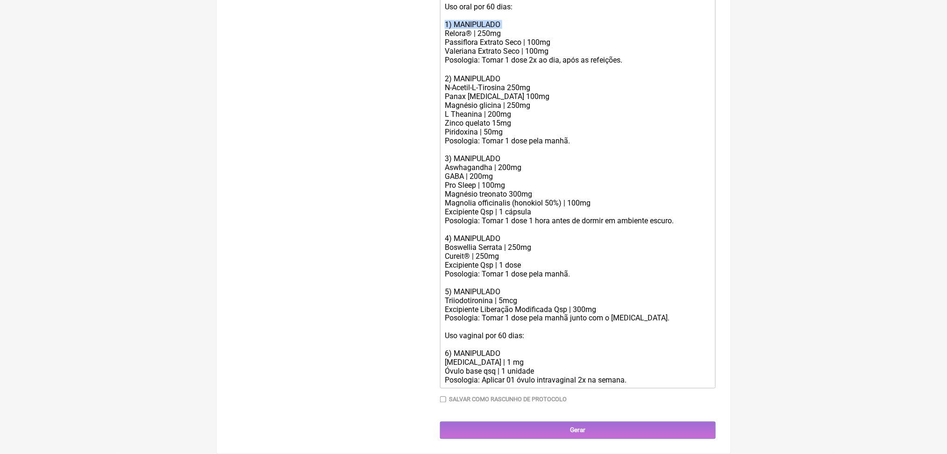
click at [474, 66] on div "Uso oral por 60 dias: 1) MANIPULADO Relora® | 250mg Passiflora Extrato Seco | 1…" at bounding box center [577, 193] width 265 height 383
click at [488, 131] on div "Uso oral por 60 dias: 1) MANIPULADO Relora® | 250mg Passiflora Extrato Seco | 1…" at bounding box center [577, 193] width 265 height 383
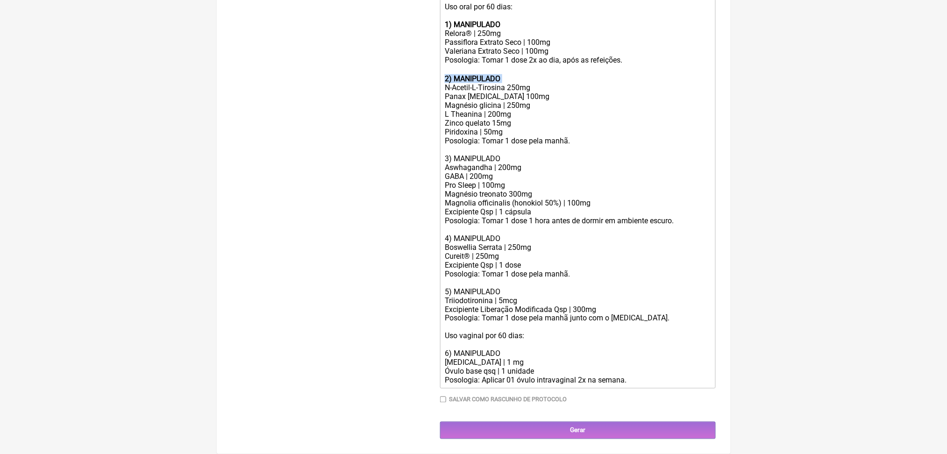
click at [482, 236] on div "Uso oral por 60 dias: 1) MANIPULADO Relora® | 250mg Passiflora Extrato Seco | 1…" at bounding box center [577, 193] width 265 height 383
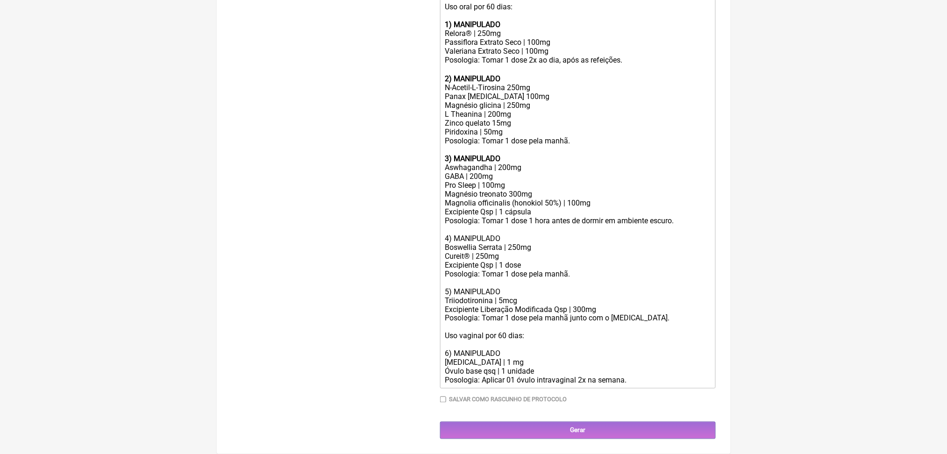
click at [480, 352] on div "Uso oral por 60 dias: 1) MANIPULADO Relora® | 250mg Passiflora Extrato Seco | 1…" at bounding box center [577, 193] width 265 height 383
click at [482, 385] on div "Uso oral por 60 dias: 1) MANIPULADO Relora® | 250mg Passiflora Extrato Seco | 1…" at bounding box center [577, 193] width 265 height 383
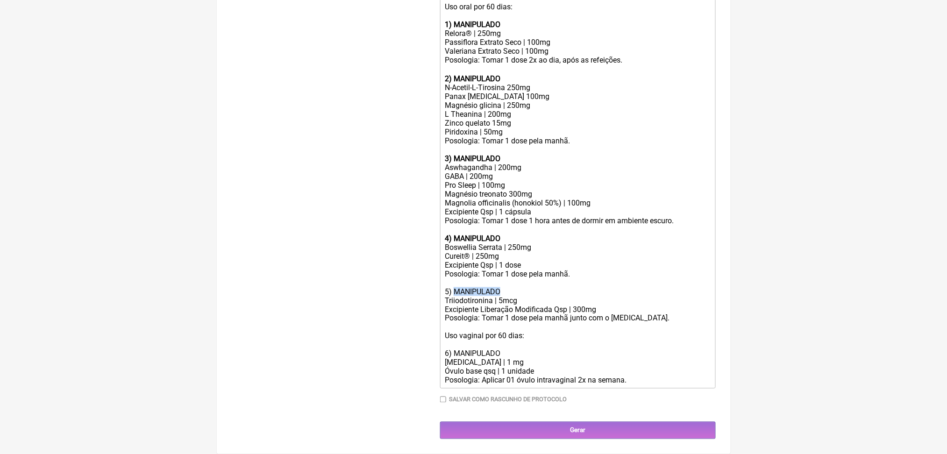
click at [482, 385] on div "Uso oral por 60 dias: 1) MANIPULADO Relora® | 250mg Passiflora Extrato Seco | 1…" at bounding box center [577, 193] width 265 height 383
click at [512, 328] on div "Uso oral por 60 dias: 1) MANIPULADO Relora® | 250mg Passiflora Extrato Seco | 1…" at bounding box center [577, 193] width 265 height 383
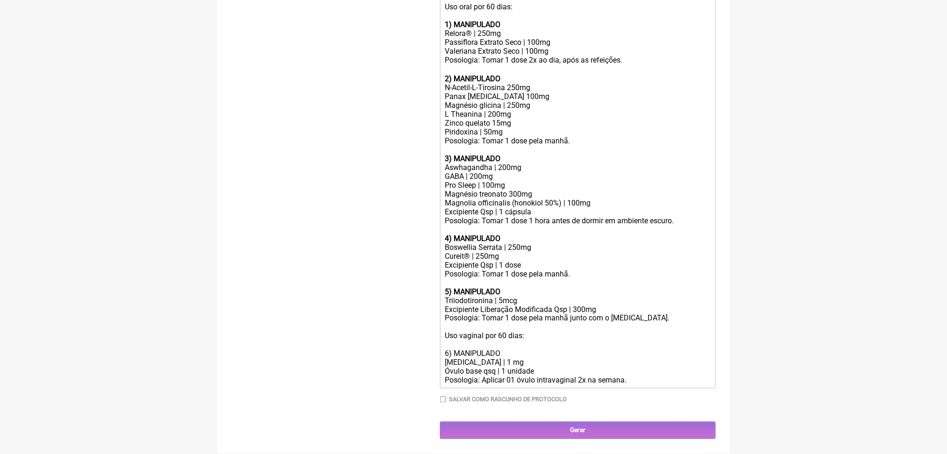
click at [512, 328] on div "Uso oral por 60 dias: 1) MANIPULADO Relora® | 250mg Passiflora Extrato Seco | 1…" at bounding box center [577, 193] width 265 height 383
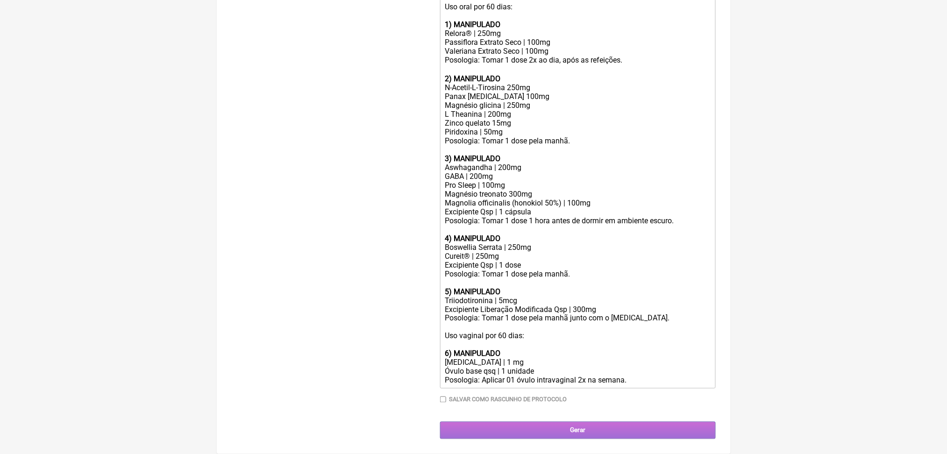
click at [576, 426] on input "Gerar" at bounding box center [578, 430] width 276 height 17
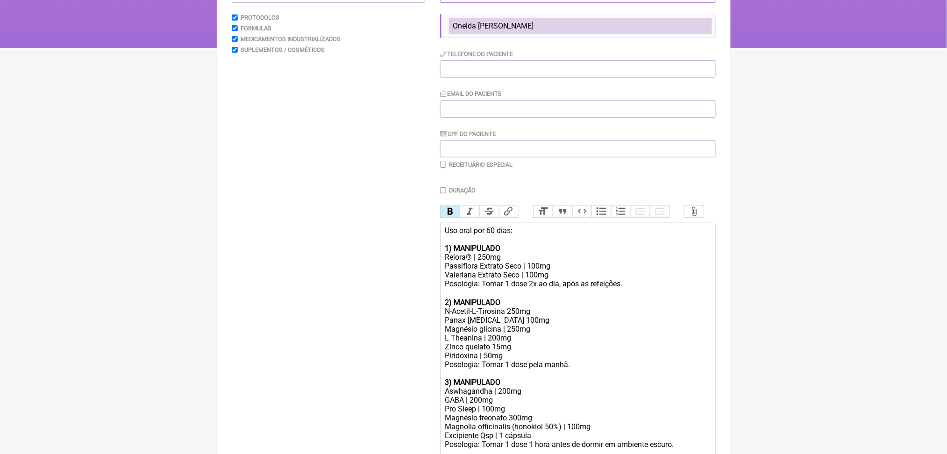
type input "oneida"
click at [518, 30] on span "Oneida [PERSON_NAME]" at bounding box center [493, 25] width 81 height 9
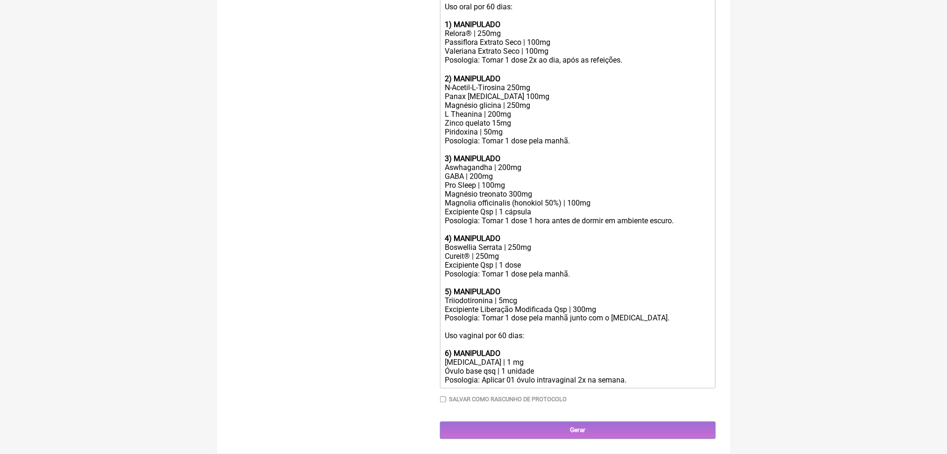
scroll to position [554, 0]
click at [534, 425] on input "Gerar" at bounding box center [578, 430] width 276 height 17
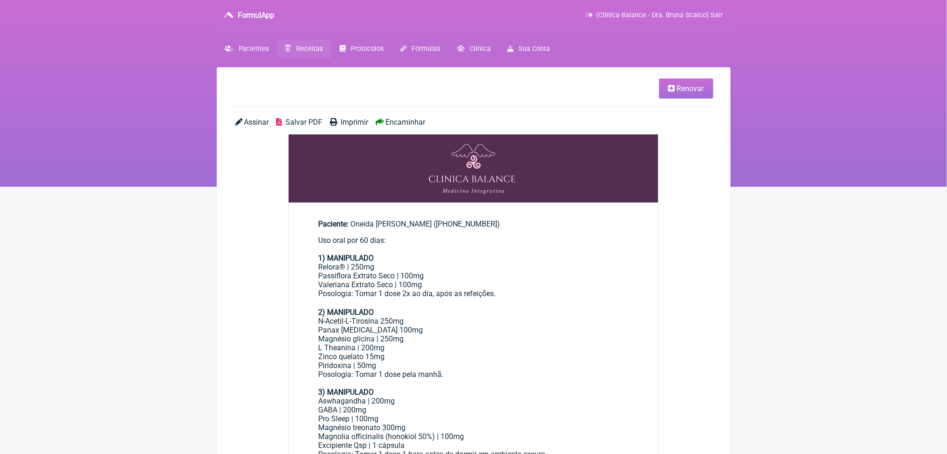
click at [317, 127] on span "Salvar PDF" at bounding box center [303, 122] width 37 height 9
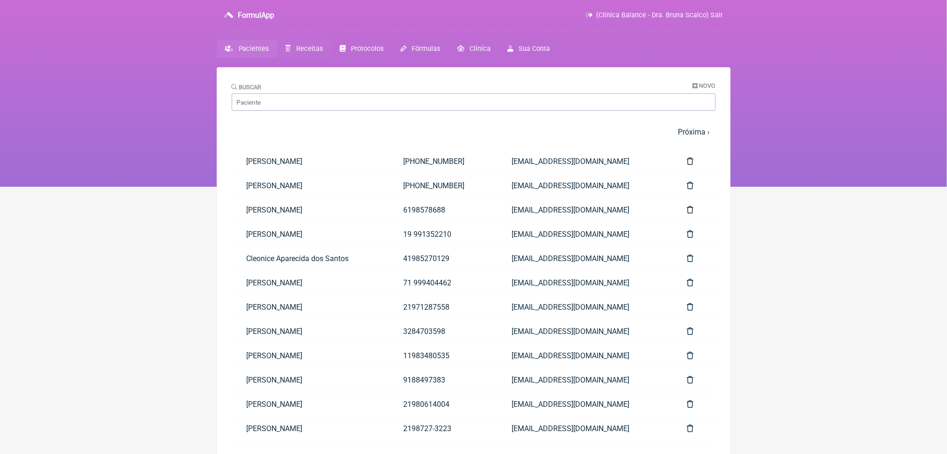
click at [331, 52] on link "Receitas" at bounding box center [305, 49] width 54 height 18
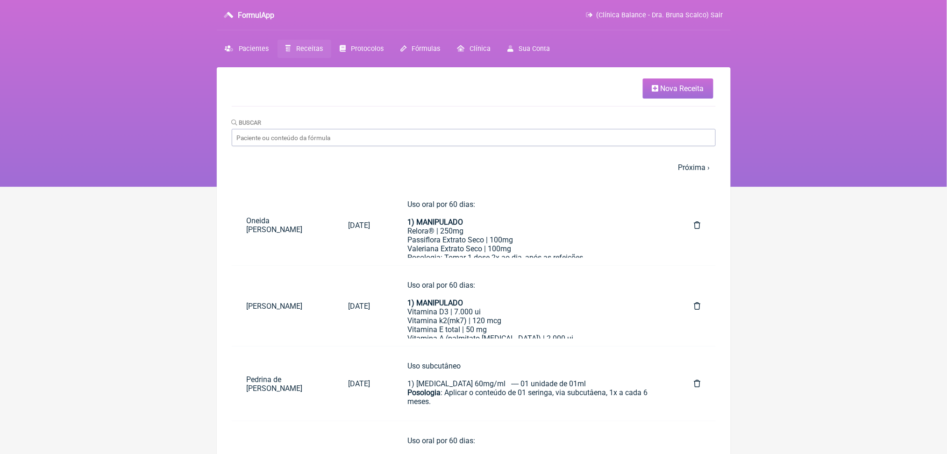
click at [661, 92] on span "Nova Receita" at bounding box center [682, 88] width 43 height 9
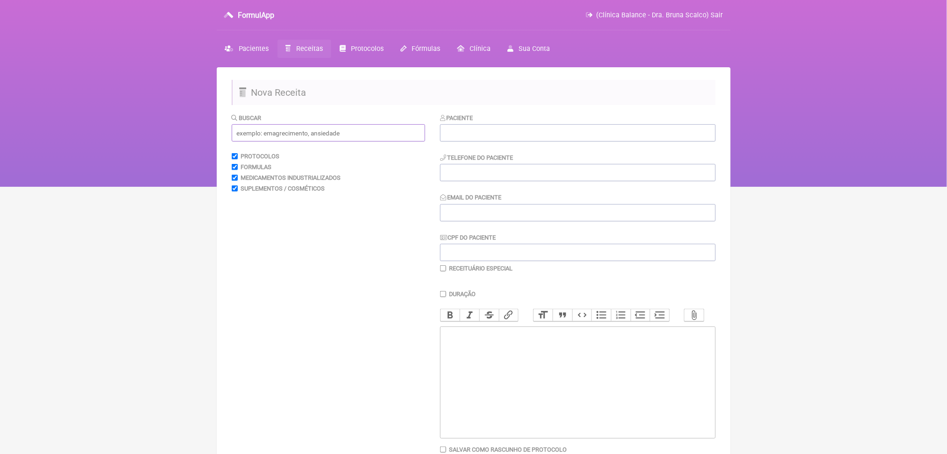
click at [328, 142] on input "text" at bounding box center [328, 132] width 193 height 17
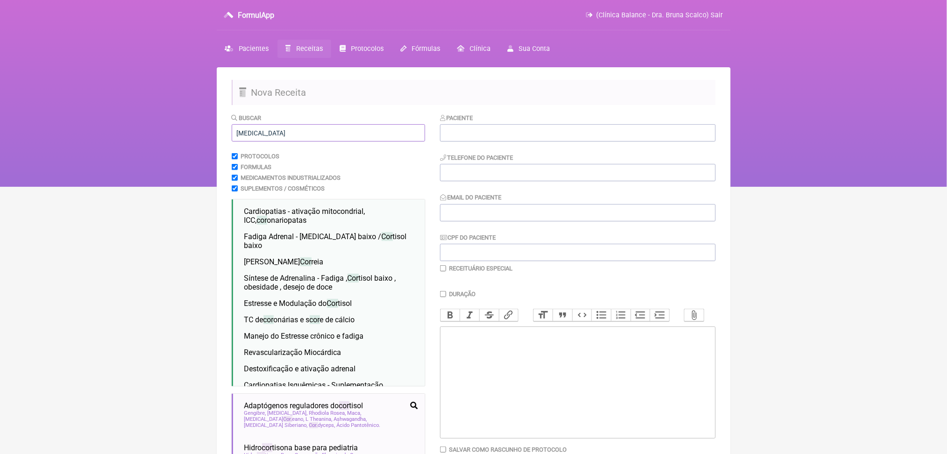
type input "[MEDICAL_DATA]"
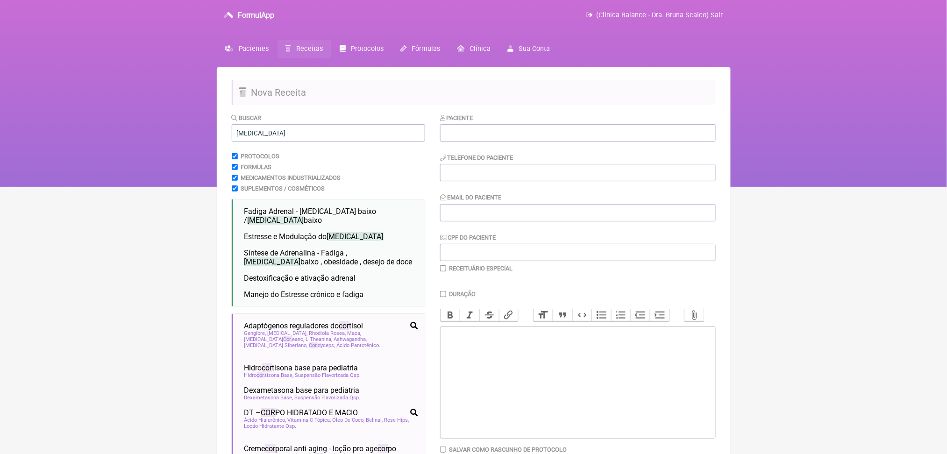
click at [146, 138] on nav "FormulApp (Clínica Balance - Dra. Bruna Scalco) Sair [GEOGRAPHIC_DATA] Receitas…" at bounding box center [473, 93] width 947 height 187
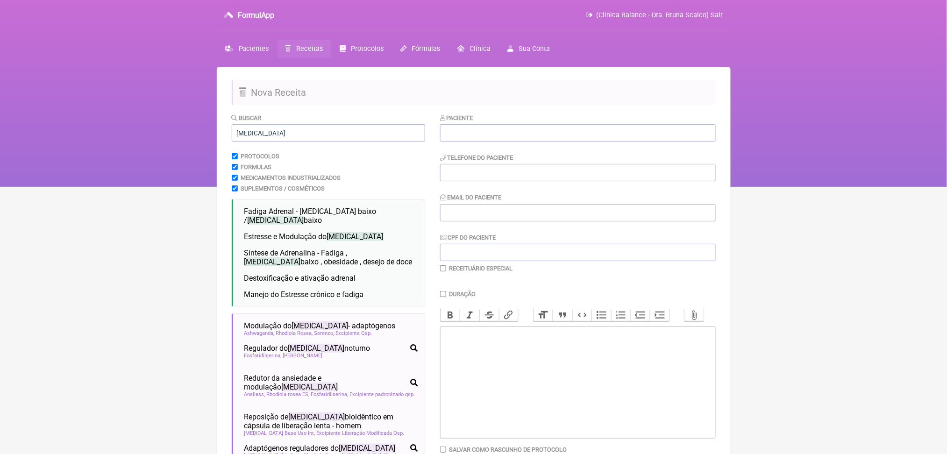
click at [168, 187] on html "FormulApp (Clínica Balance - Dra. Bruna Scalco) Sair [GEOGRAPHIC_DATA] Receitas…" at bounding box center [473, 93] width 947 height 187
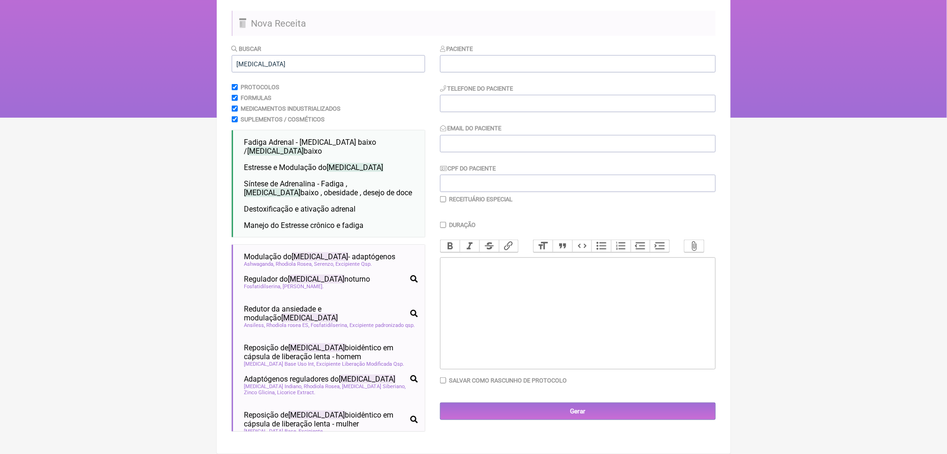
scroll to position [150, 0]
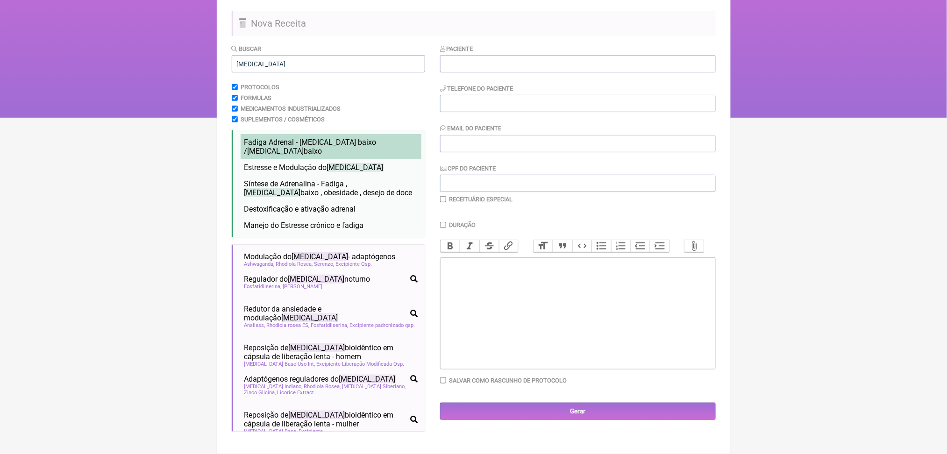
click at [304, 147] on span "[MEDICAL_DATA]" at bounding box center [276, 151] width 57 height 9
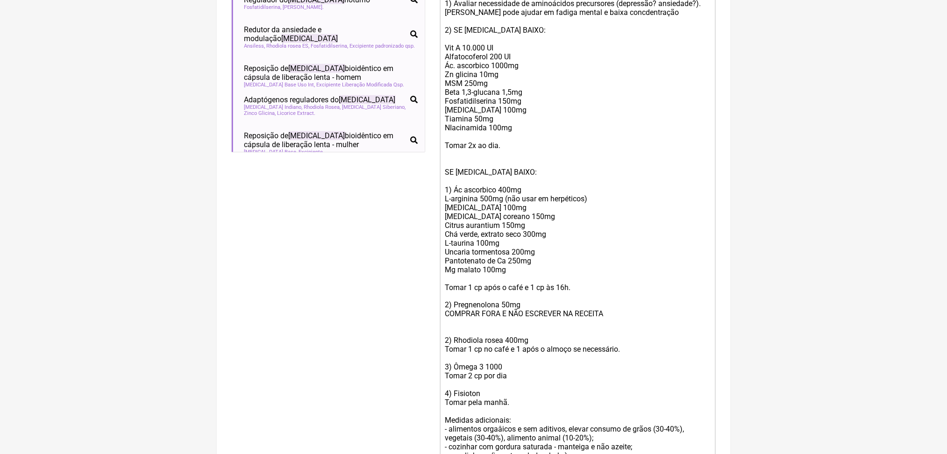
scroll to position [374, 0]
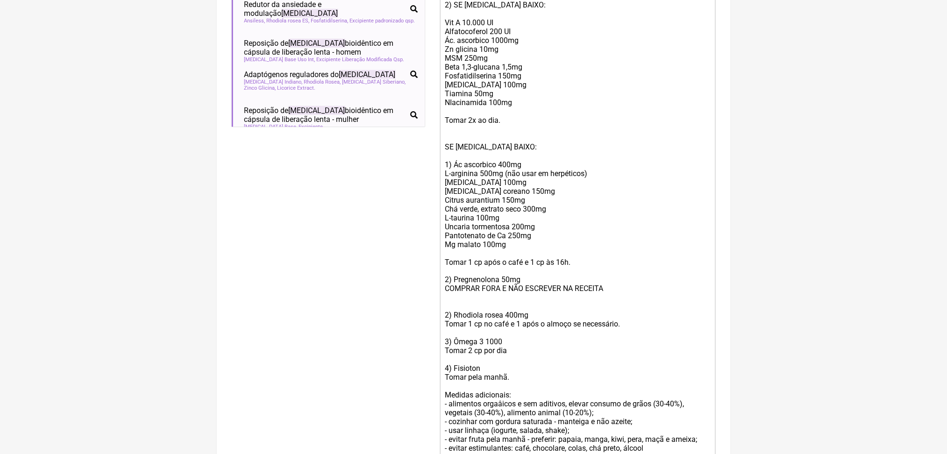
drag, startPoint x: 535, startPoint y: 251, endPoint x: 506, endPoint y: 168, distance: 87.9
click at [506, 168] on div "Uso Oral: 1) Avaliar necessidade de aminoácidos precursores (depressão? ansieda…" at bounding box center [577, 271] width 265 height 630
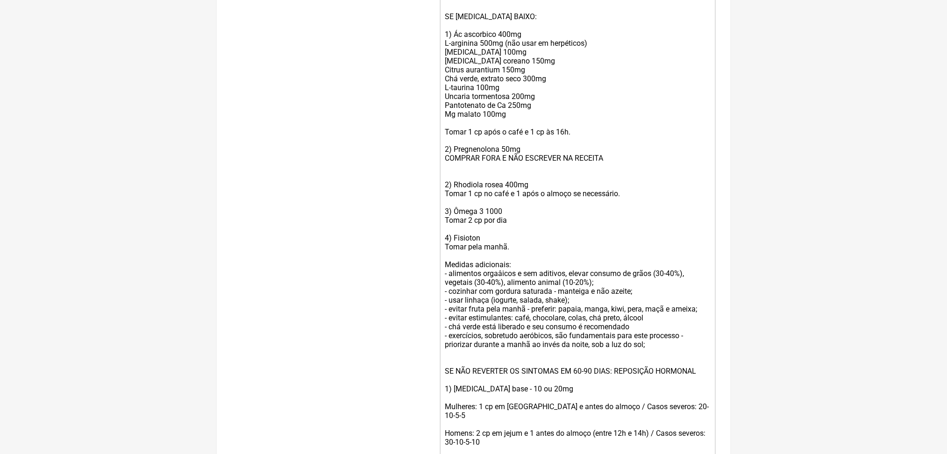
scroll to position [503, 0]
click at [534, 370] on div "Uso Oral: 1) Avaliar necessidade de aminoácidos precursores (depressão? ansieda…" at bounding box center [577, 142] width 265 height 630
click at [554, 387] on div "Uso Oral: 1) Avaliar necessidade de aminoácidos precursores (depressão? ansieda…" at bounding box center [577, 142] width 265 height 630
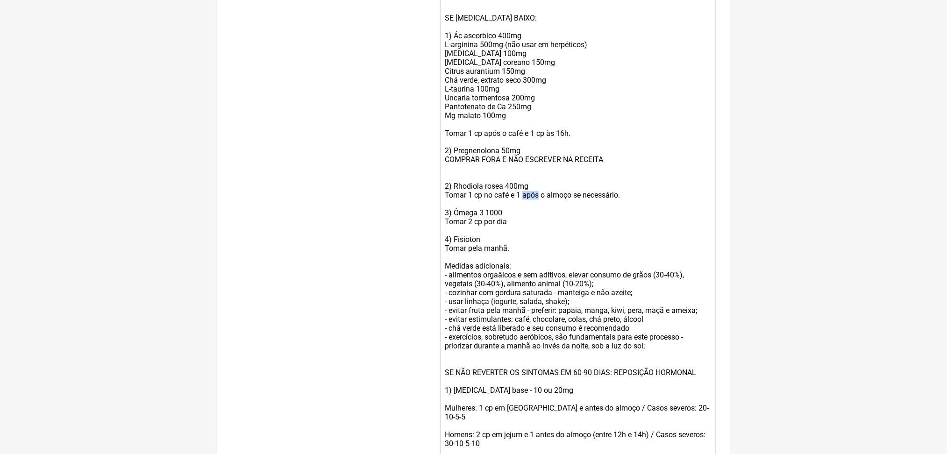
click at [554, 387] on div "Uso Oral: 1) Avaliar necessidade de aminoácidos precursores (depressão? ansieda…" at bounding box center [577, 142] width 265 height 630
click at [545, 381] on div "Uso Oral: 1) Avaliar necessidade de aminoácidos precursores (depressão? ansieda…" at bounding box center [577, 142] width 265 height 630
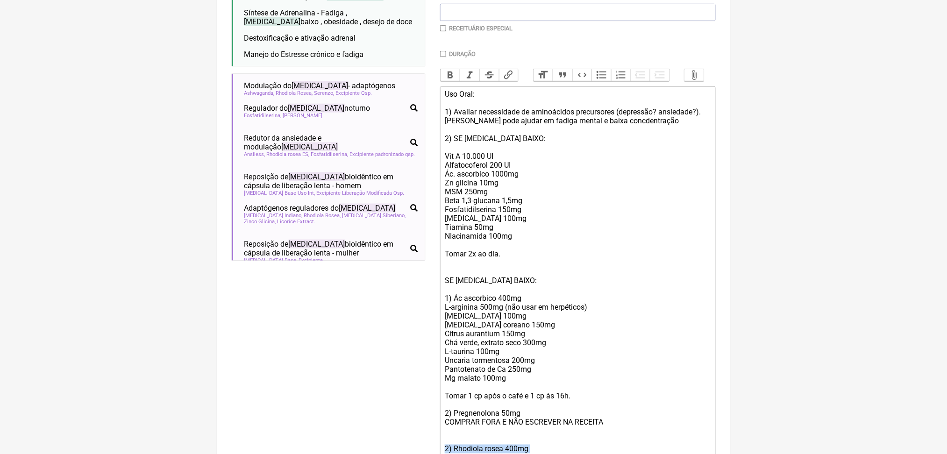
scroll to position [238, 0]
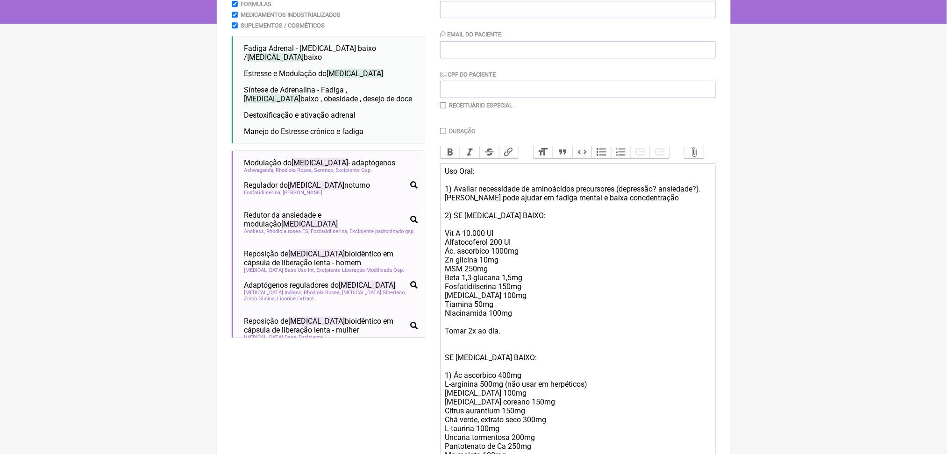
scroll to position [138, 0]
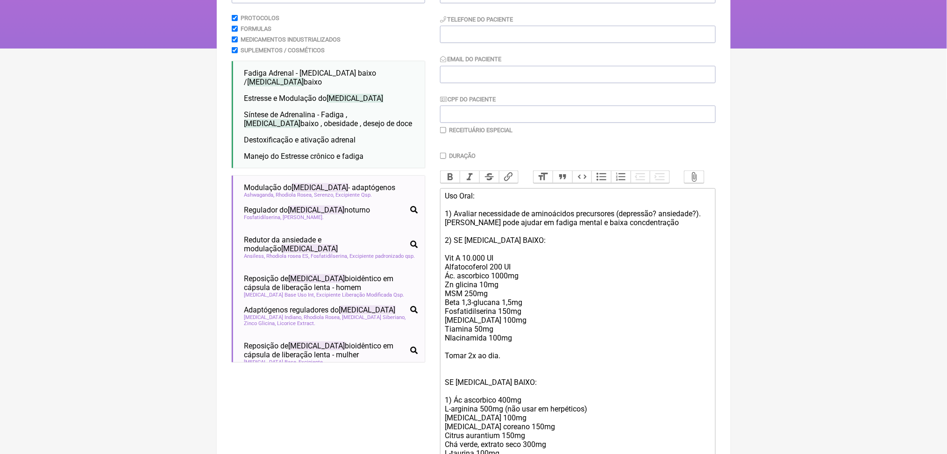
click at [356, 144] on span "Destoxificação e ativação adrenal" at bounding box center [300, 139] width 112 height 9
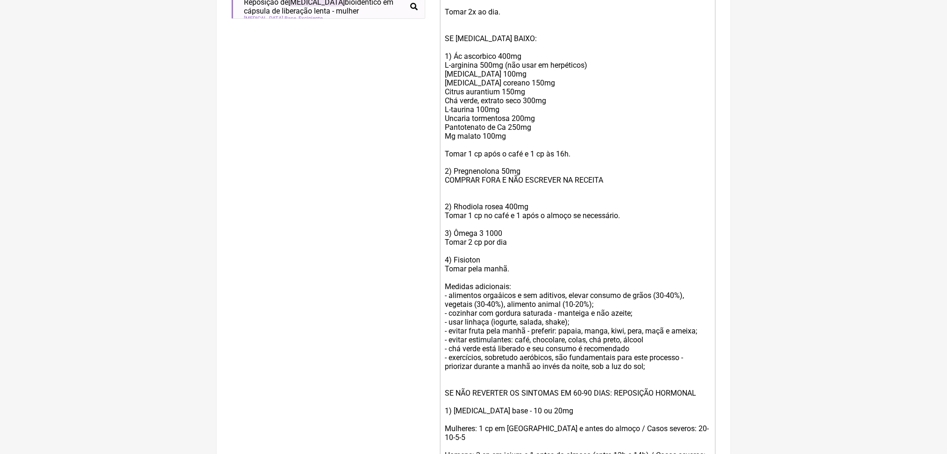
scroll to position [480, 0]
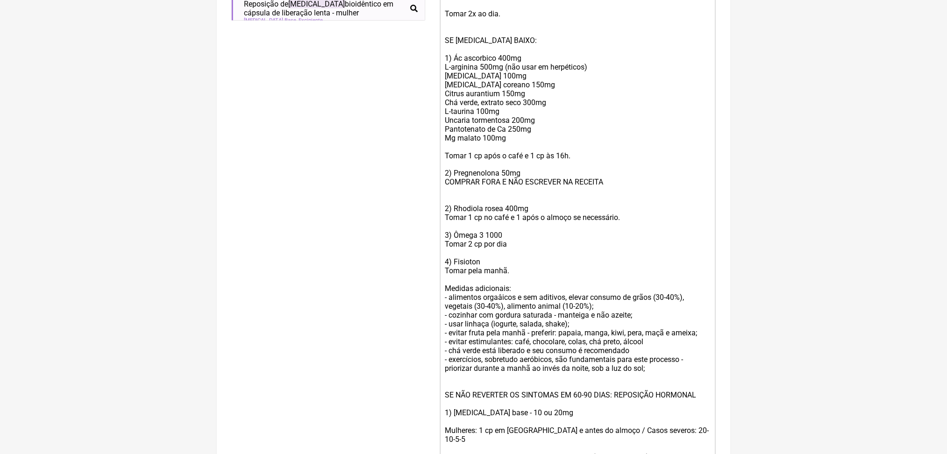
drag, startPoint x: 549, startPoint y: 34, endPoint x: 446, endPoint y: 12, distance: 105.1
click at [446, 12] on trix-editor "Uso Oral: 1) Avaliar necessidade de aminoácidos precursores (depressão? ansieda…" at bounding box center [578, 342] width 276 height 992
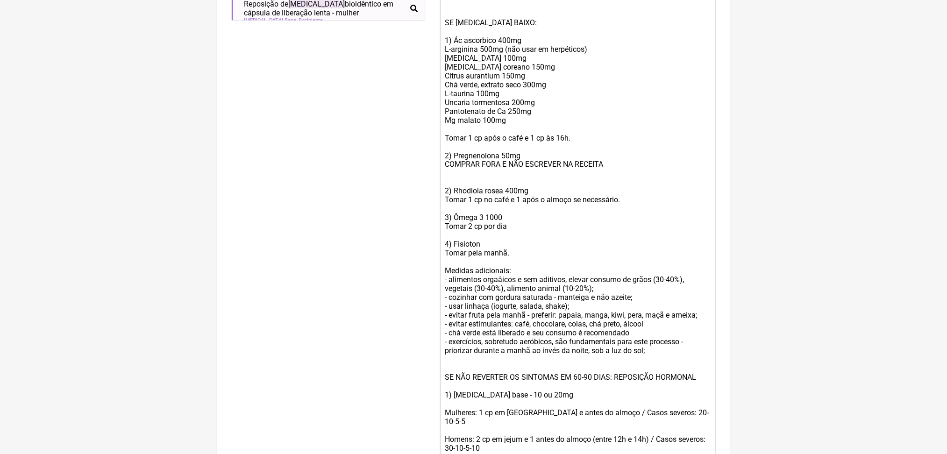
click at [505, 158] on div "Uso Oral: 1) Avaliar necessidade de aminoácidos precursores (depressão? ansieda…" at bounding box center [577, 156] width 265 height 613
click at [521, 258] on div "Uso Oral: 1) Avaliar necessidade de aminoácidos precursores (depressão? ansieda…" at bounding box center [577, 156] width 265 height 613
drag, startPoint x: 530, startPoint y: 195, endPoint x: 639, endPoint y: 193, distance: 109.4
click at [639, 193] on div "Uso Oral: 1) Avaliar necessidade de aminoácidos precursores (depressão? ansieda…" at bounding box center [577, 156] width 265 height 613
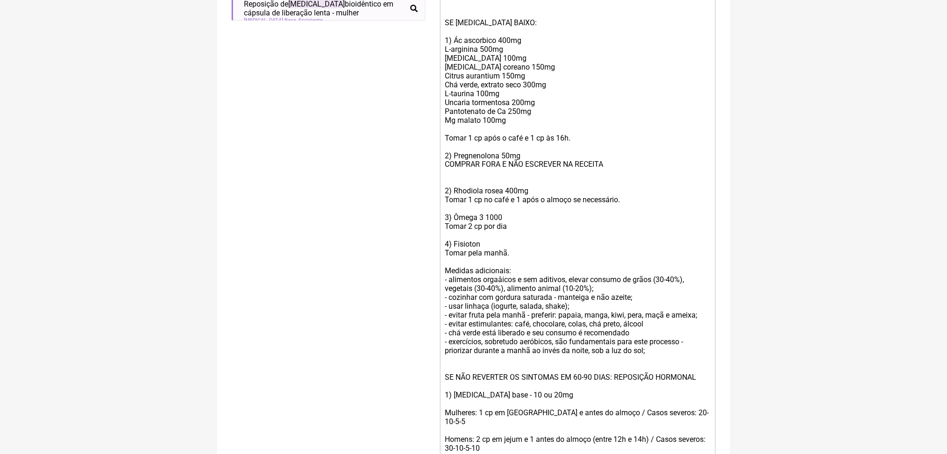
click at [535, 179] on div "Uso Oral: 1) Avaliar necessidade de aminoácidos precursores (depressão? ansieda…" at bounding box center [577, 156] width 265 height 613
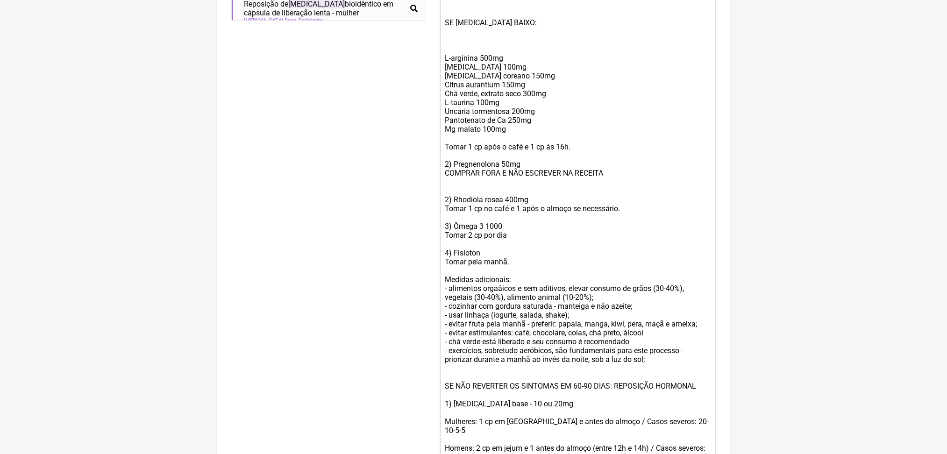
paste trix-editor "<br>&nbsp;<br>&nbsp;<br>SE [MEDICAL_DATA] BAIXO:<br>&nbsp;<br>&nbsp;Magnolia of…"
click at [523, 179] on div "Uso Oral: 1) Avaliar necessidade de aminoácidos precursores (depressão? ansieda…" at bounding box center [577, 160] width 265 height 621
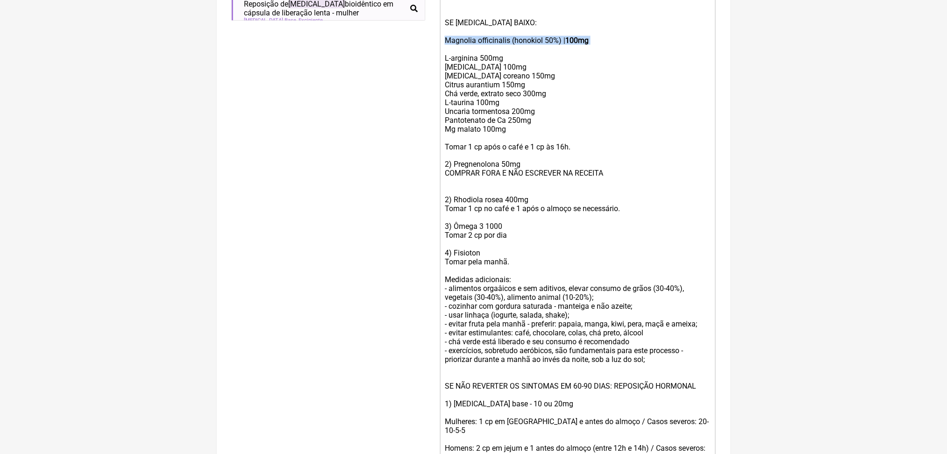
paste trix-editor "<lor>Ips Dolo:<si>&amet;<co>3) Adipisc elitseddoei te incididuntu laboreetdol (…"
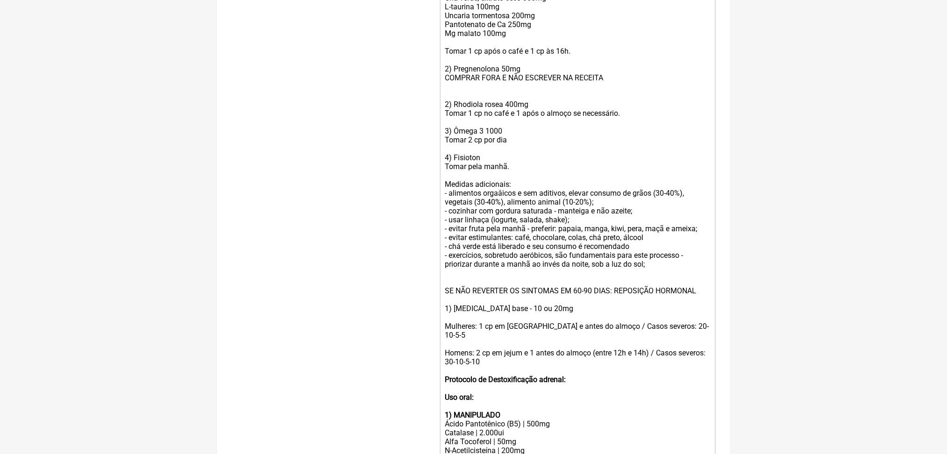
scroll to position [696, 0]
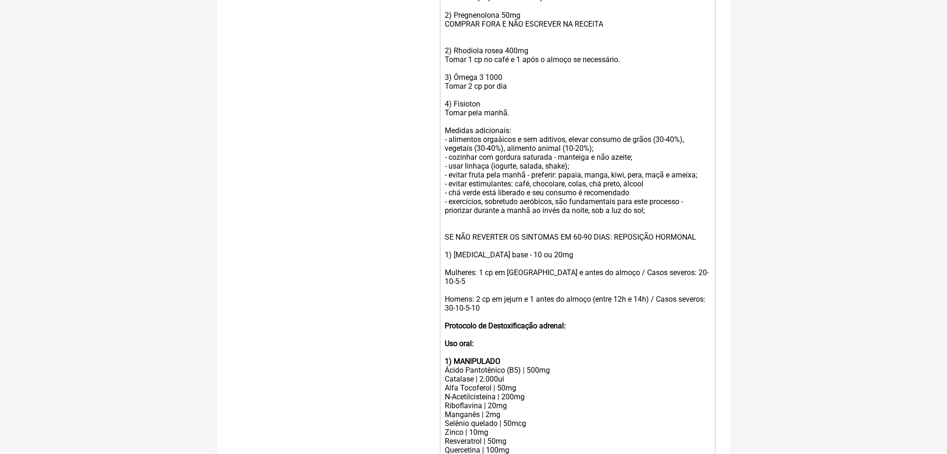
scroll to position [727, 0]
click at [562, 272] on div "L-arginina 500mg [MEDICAL_DATA] 100mg [MEDICAL_DATA] coreano 150mg Citrus auran…" at bounding box center [577, 109] width 265 height 426
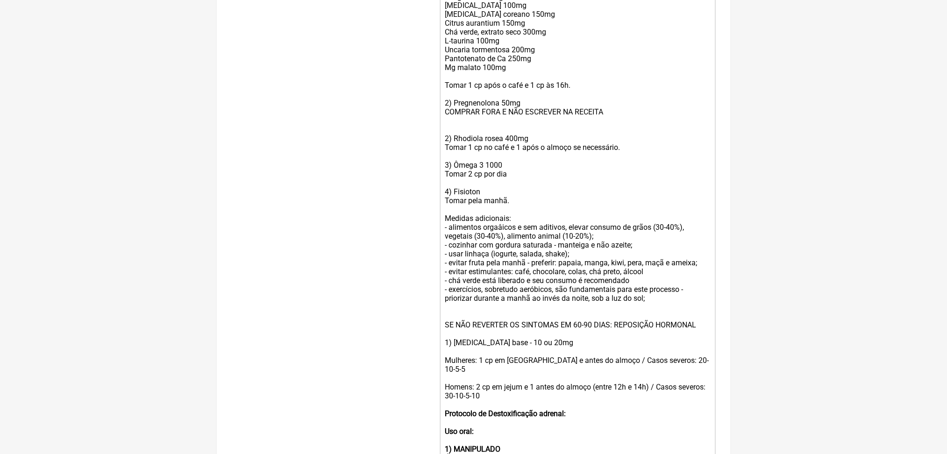
scroll to position [640, 0]
drag, startPoint x: 451, startPoint y: 33, endPoint x: 542, endPoint y: 135, distance: 136.7
click at [542, 135] on trix-editor "Uso Oral: 1) Avaliar necessidade de aminoácidos precursores (depressão? ansieda…" at bounding box center [578, 227] width 276 height 1081
copy trix-editor "Ashwagandha extrato seco 300mg Rhodiola extrato seco 200mg Magnésio glicina 250…"
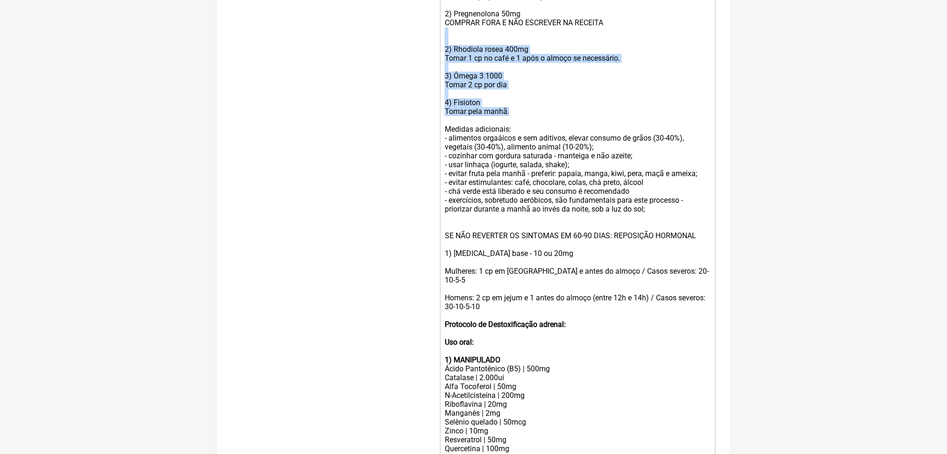
drag, startPoint x: 541, startPoint y: 322, endPoint x: 446, endPoint y: 223, distance: 137.5
click at [446, 223] on trix-editor "Uso Oral: 1) Avaliar necessidade de aminoácidos precursores (depressão? ansieda…" at bounding box center [578, 183] width 276 height 992
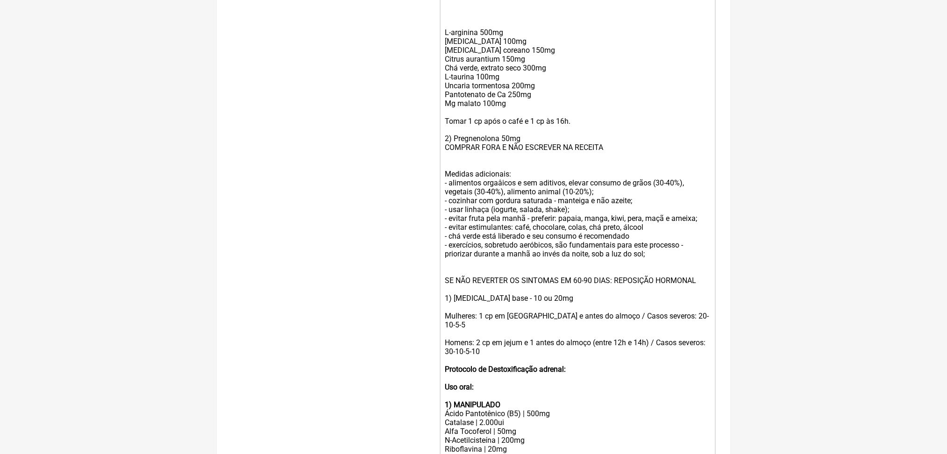
scroll to position [490, 0]
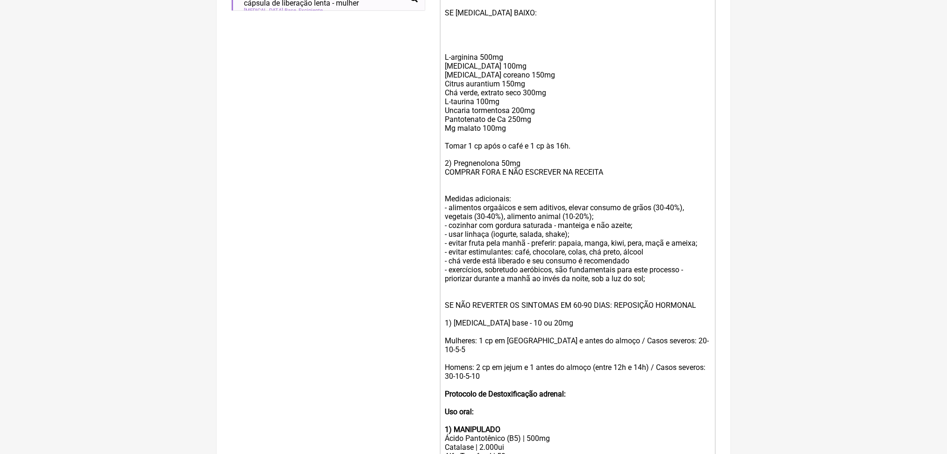
click at [475, 223] on div "L-arginina 500mg CoQ10 100mg Ginseng coreano 150mg Citrus aurantium 150mg Chá v…" at bounding box center [577, 217] width 265 height 346
click at [522, 251] on div "L-arginina 500mg CoQ10 100mg Ginseng coreano 150mg Citrus aurantium 150mg Chá v…" at bounding box center [577, 217] width 265 height 346
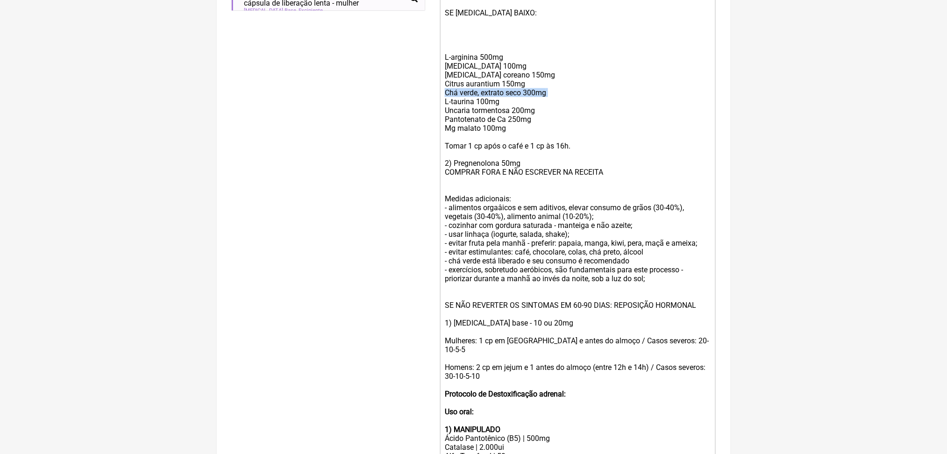
click at [522, 251] on div "L-arginina 500mg CoQ10 100mg Ginseng coreano 150mg Citrus aurantium 150mg Chá v…" at bounding box center [577, 217] width 265 height 346
click at [509, 314] on div "L-arginina 500mg CoQ10 100mg Ginseng coreano 150mg Citrus aurantium 150mg Chá v…" at bounding box center [577, 217] width 265 height 346
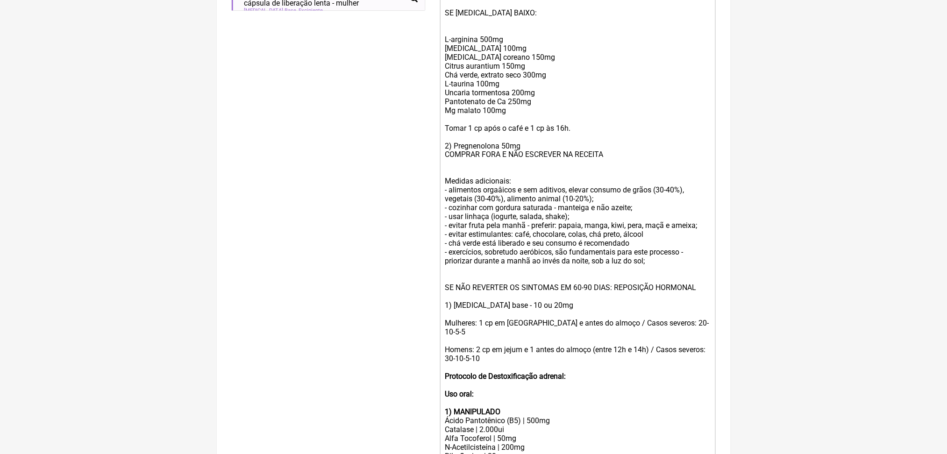
click at [535, 263] on div "L-arginina 500mg CoQ10 100mg Ginseng coreano 150mg Citrus aurantium 150mg Chá v…" at bounding box center [577, 199] width 265 height 346
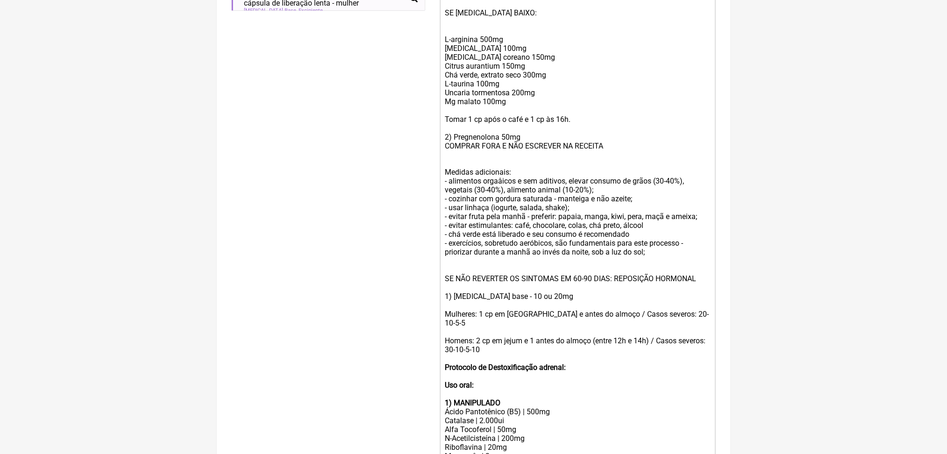
click at [497, 260] on div "L-arginina 500mg CoQ10 100mg Ginseng coreano 150mg Citrus aurantium 150mg Chá v…" at bounding box center [577, 194] width 265 height 337
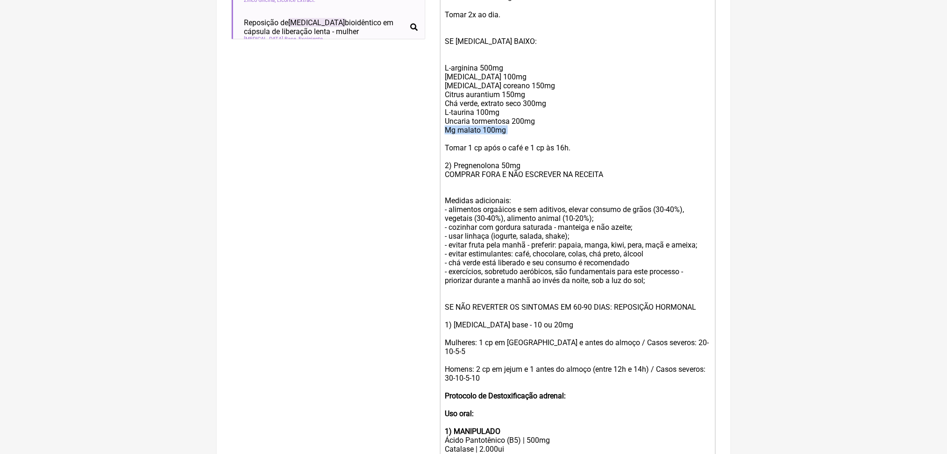
scroll to position [462, 0]
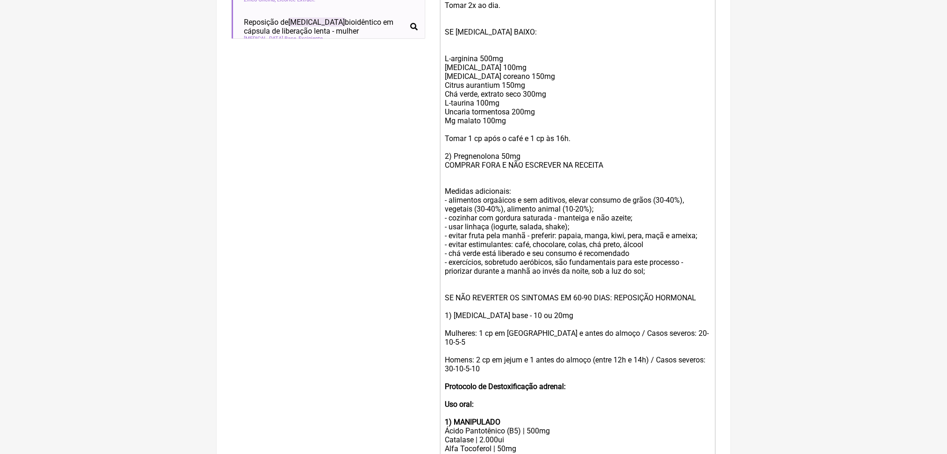
scroll to position [257, 0]
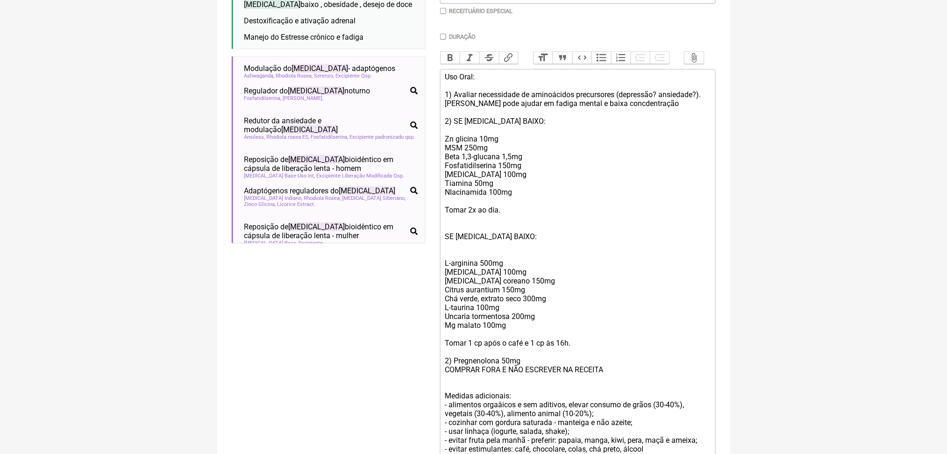
click at [384, 354] on div "Buscar cortisol Protocolos Formulas Medicamentos Industrializados Suplementos /…" at bounding box center [328, 426] width 193 height 1141
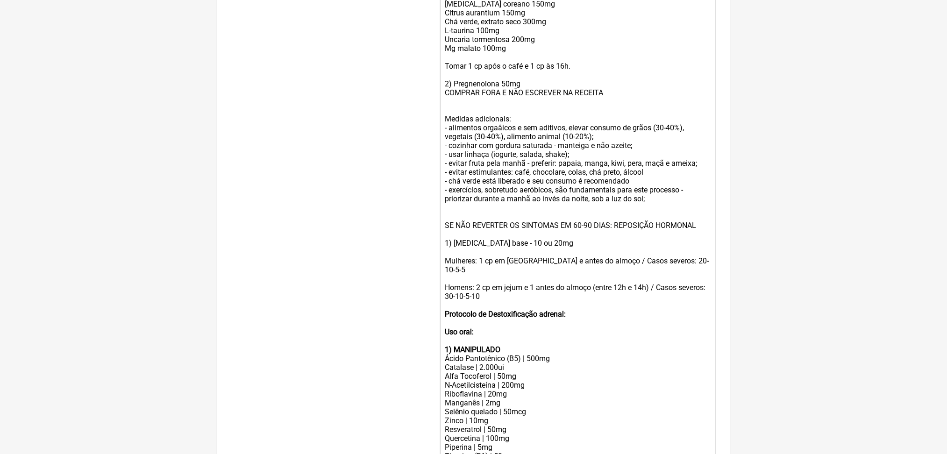
scroll to position [536, 0]
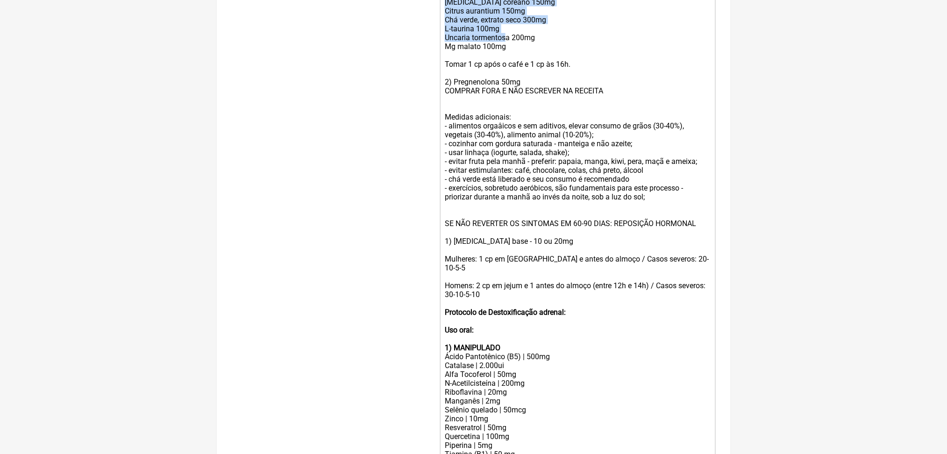
drag, startPoint x: 526, startPoint y: 201, endPoint x: 453, endPoint y: 151, distance: 88.5
click at [453, 151] on div "L-arginina 500mg CoQ10 100mg Ginseng coreano 150mg Citrus aurantium 150mg Chá v…" at bounding box center [577, 139] width 265 height 337
drag, startPoint x: 569, startPoint y: 197, endPoint x: 444, endPoint y: 143, distance: 136.0
click at [444, 143] on trix-editor "Uso Oral: 1) Avaliar necessidade de aminoácidos precursores (depressão? ansieda…" at bounding box center [578, 228] width 276 height 877
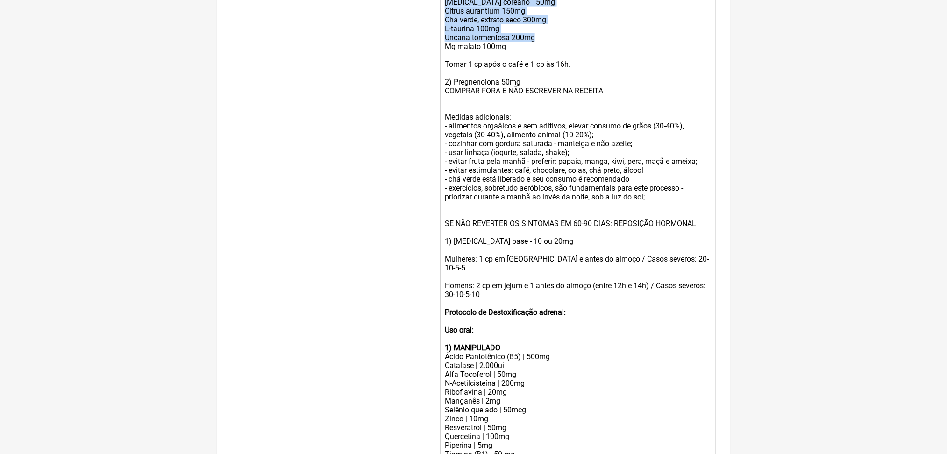
copy div "CoQ10 100mg Ginseng coreano 150mg Citrus aurantium 150mg Chá verde, extrato sec…"
click at [524, 232] on div "L-arginina 500mg CoQ10 100mg Ginseng coreano 150mg Citrus aurantium 150mg Chá v…" at bounding box center [577, 139] width 265 height 337
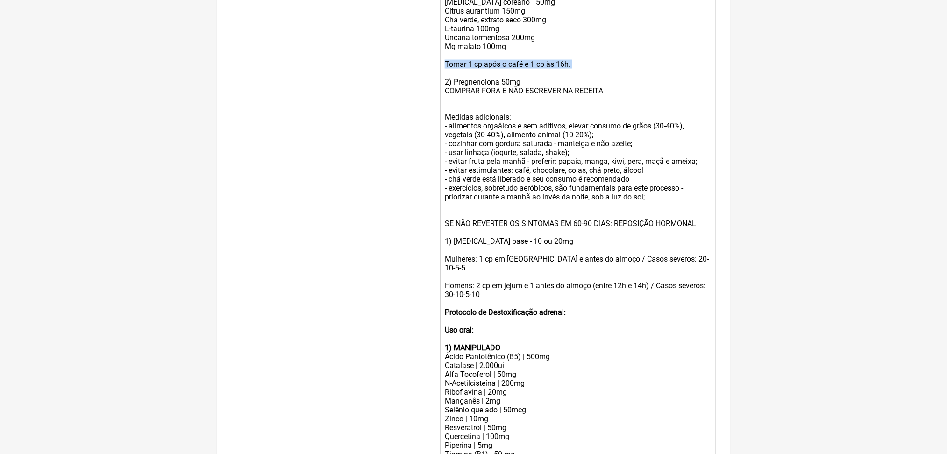
copy div "Tomar 1 cp após o café e 1 cp às 16h."
click at [510, 210] on div "L-arginina 500mg CoQ10 100mg Ginseng coreano 150mg Citrus aurantium 150mg Chá v…" at bounding box center [577, 139] width 265 height 337
drag, startPoint x: 617, startPoint y: 238, endPoint x: 454, endPoint y: 86, distance: 223.2
click at [454, 86] on trix-editor "Uso Oral: 1) Avaliar necessidade de aminoácidos precursores (depressão? ansieda…" at bounding box center [578, 228] width 276 height 877
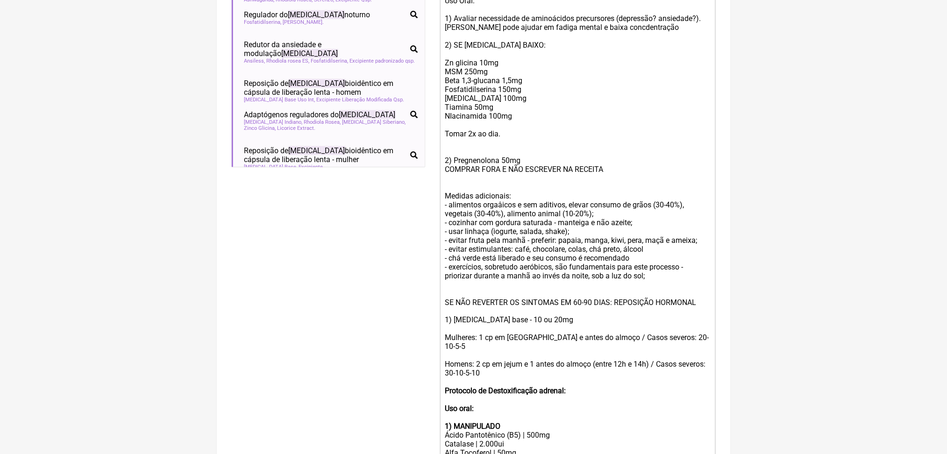
scroll to position [328, 0]
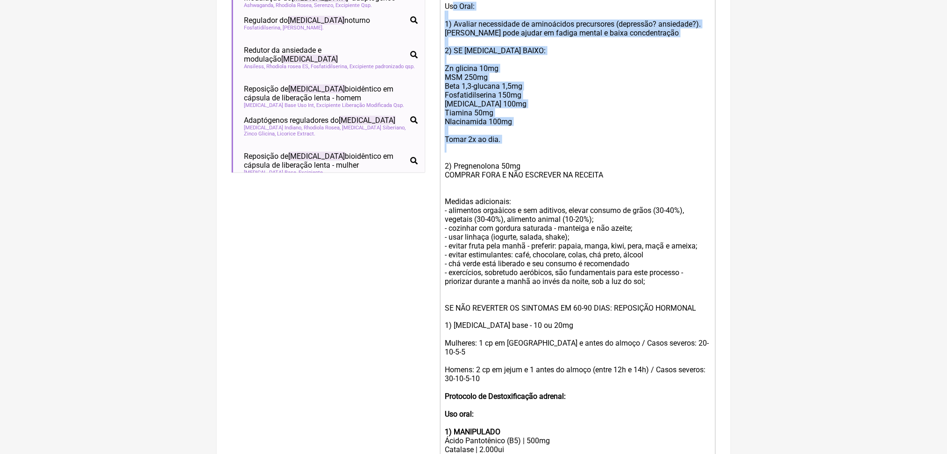
drag, startPoint x: 534, startPoint y: 283, endPoint x: 462, endPoint y: 76, distance: 219.6
click at [462, 76] on trix-editor "Uso Oral: 1) Avaliar necessidade de aminoácidos precursores (depressão? ansieda…" at bounding box center [578, 375] width 276 height 753
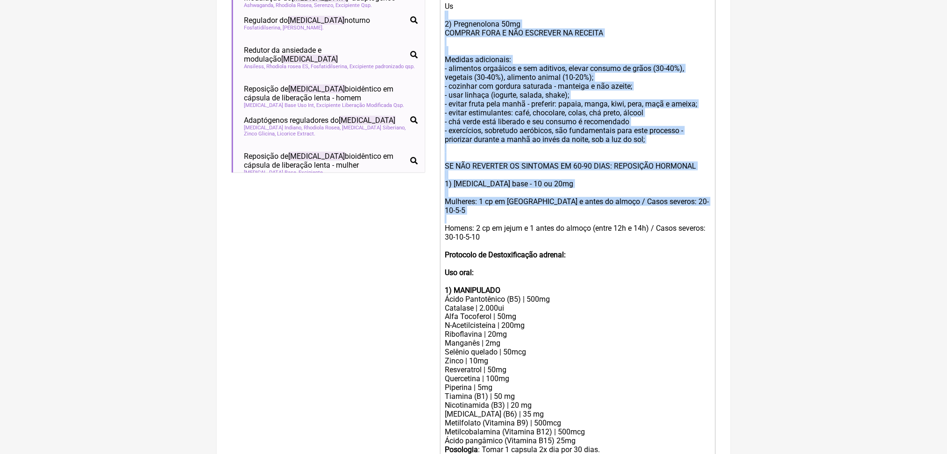
drag, startPoint x: 554, startPoint y: 395, endPoint x: 451, endPoint y: 99, distance: 313.6
click at [451, 99] on div "Us 2) Pregnenolona 50mg COMPRAR FORA E NÃO ESCREVER NA RECEITA Medidas adiciona…" at bounding box center [577, 126] width 265 height 249
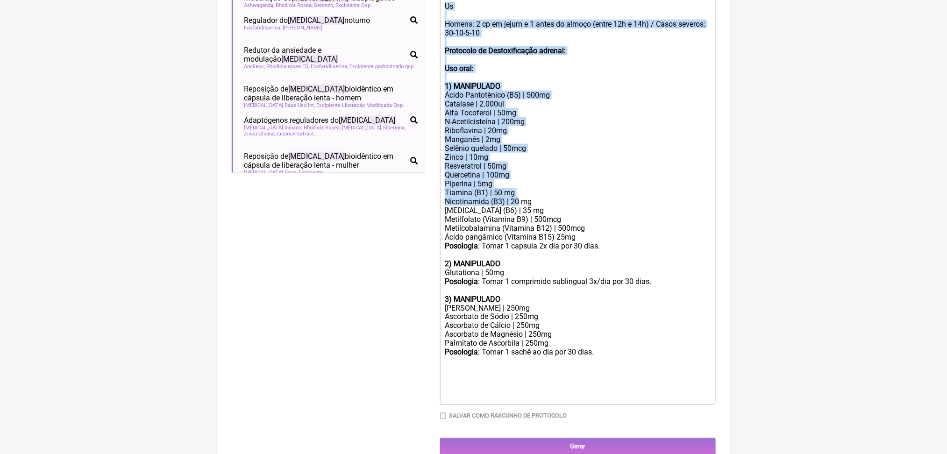
drag, startPoint x: 544, startPoint y: 336, endPoint x: 446, endPoint y: 88, distance: 267.4
click at [446, 88] on trix-editor "Us Homens: 2 cp em jejum e 1 antes do almoço (entre 12h e 14h) / Casos severos:…" at bounding box center [578, 202] width 276 height 406
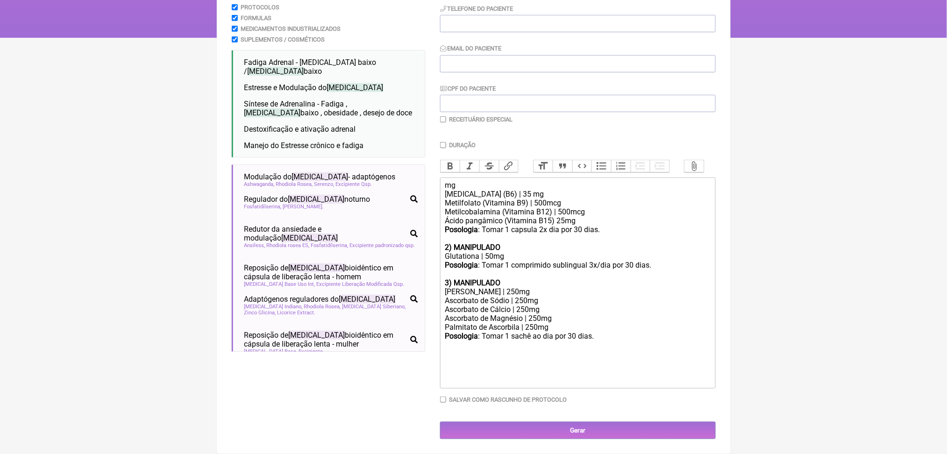
scroll to position [312, 0]
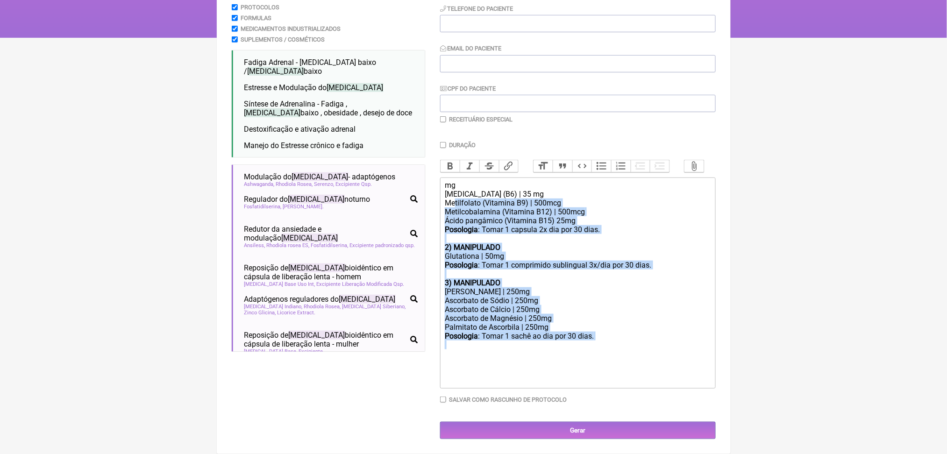
drag, startPoint x: 654, startPoint y: 327, endPoint x: 460, endPoint y: 121, distance: 282.6
click at [460, 178] on trix-editor "mg Piridoxina (B6) | 35 mg Metilfolato (Vitamina B9) | 500mcg Metilcobalamina (…" at bounding box center [578, 283] width 276 height 211
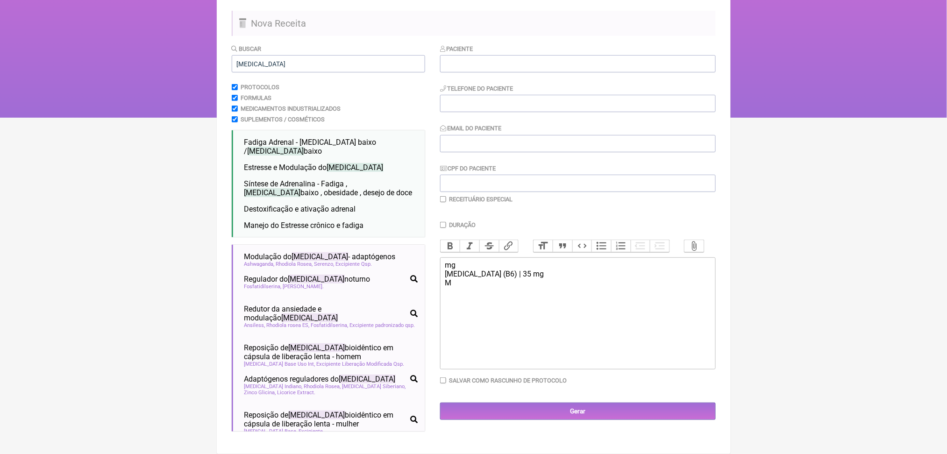
scroll to position [169, 0]
drag, startPoint x: 490, startPoint y: 293, endPoint x: 415, endPoint y: 230, distance: 97.5
click at [415, 230] on form "Buscar cortisol Protocolos Formulas Medicamentos Industrializados Suplementos /…" at bounding box center [474, 241] width 484 height 395
type trix-editor "<div><br><br></div>"
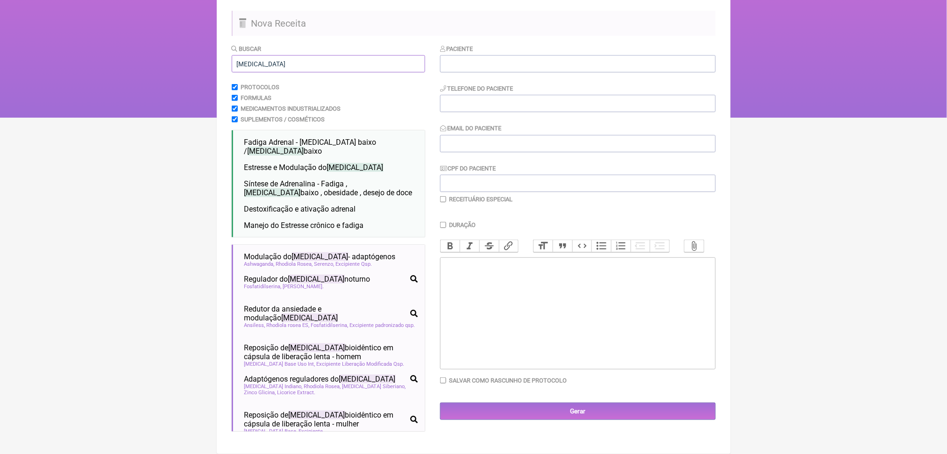
click at [266, 72] on input "cortisol" at bounding box center [328, 63] width 193 height 17
click at [259, 72] on input "cortisol" at bounding box center [328, 63] width 193 height 17
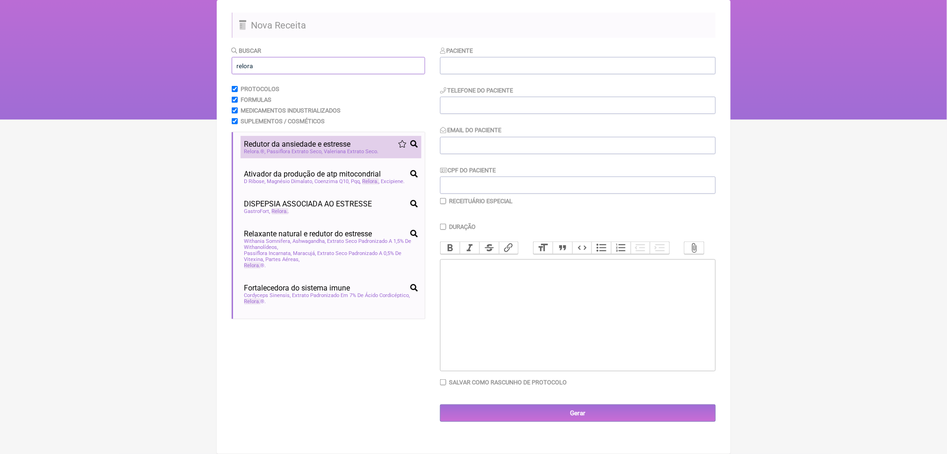
type input "relora"
click at [333, 149] on span "Redutor da ansiedade e estresse" at bounding box center [297, 144] width 107 height 9
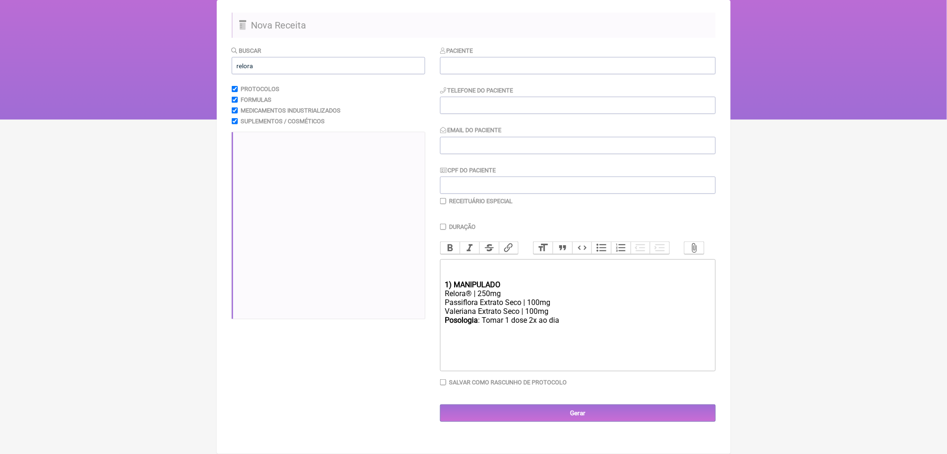
scroll to position [337, 0]
click at [349, 65] on span "Relaxante natural e redutor da compulsão alimentar" at bounding box center [326, 56] width 165 height 18
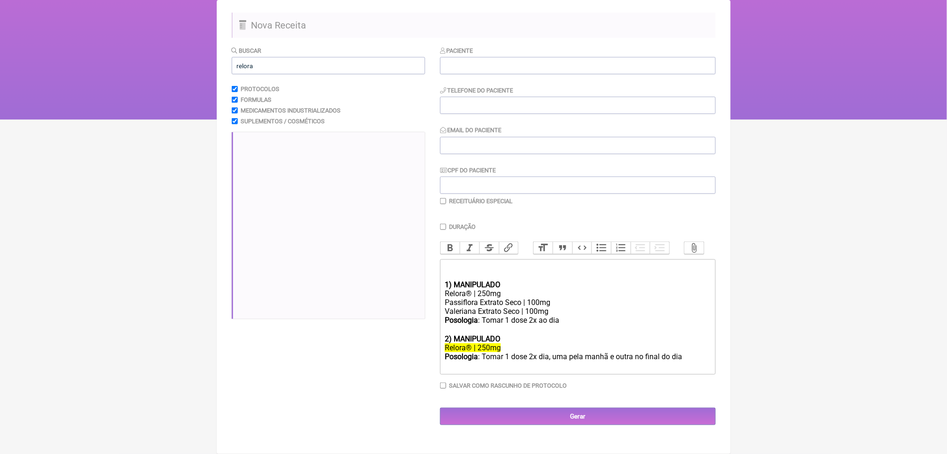
scroll to position [111, 0]
click at [332, 78] on span "Modulador do humor e ativador cognitivo" at bounding box center [312, 74] width 136 height 9
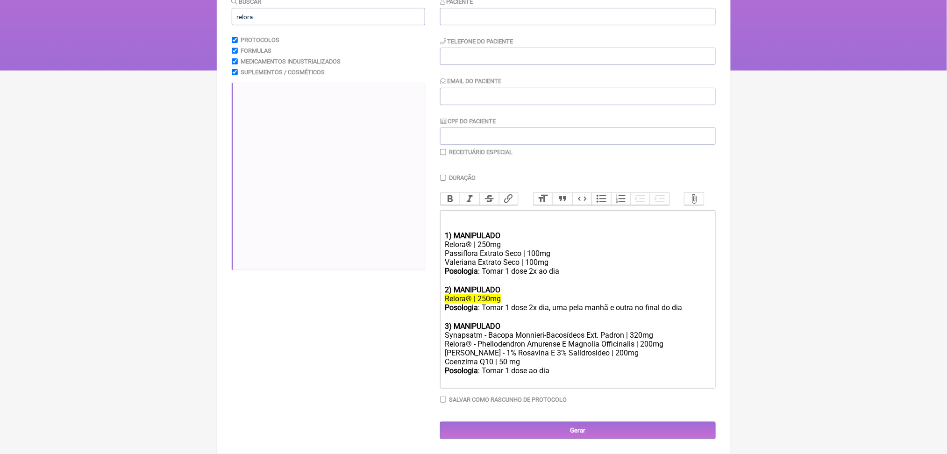
scroll to position [289, 0]
click at [598, 366] on div "Posologia : Tomar 1 dose ao dia ㅤ" at bounding box center [577, 375] width 265 height 19
click at [586, 349] on div "Rodiola Rosea - 1% Rosavina E 3% Salidrosideo | 200mg" at bounding box center [577, 353] width 265 height 9
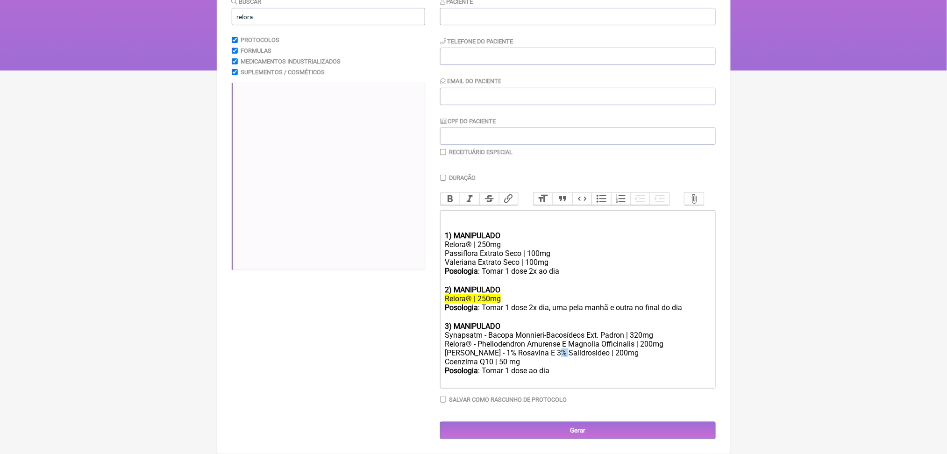
click at [586, 349] on div "Rodiola Rosea - 1% Rosavina E 3% Salidrosideo | 200mg" at bounding box center [577, 353] width 265 height 9
click at [544, 357] on div "Coenzima Q10 | 50 mg" at bounding box center [577, 361] width 265 height 9
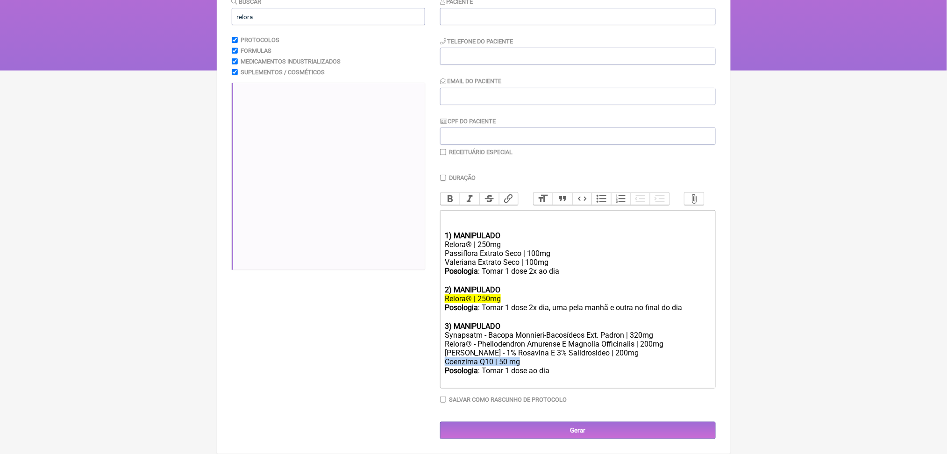
click at [544, 357] on div "Coenzima Q10 | 50 mg" at bounding box center [577, 361] width 265 height 9
click at [564, 349] on div "Rodiola Rosea - 1% Rosavina E 3% Salidrosideo | 200mg" at bounding box center [577, 353] width 265 height 9
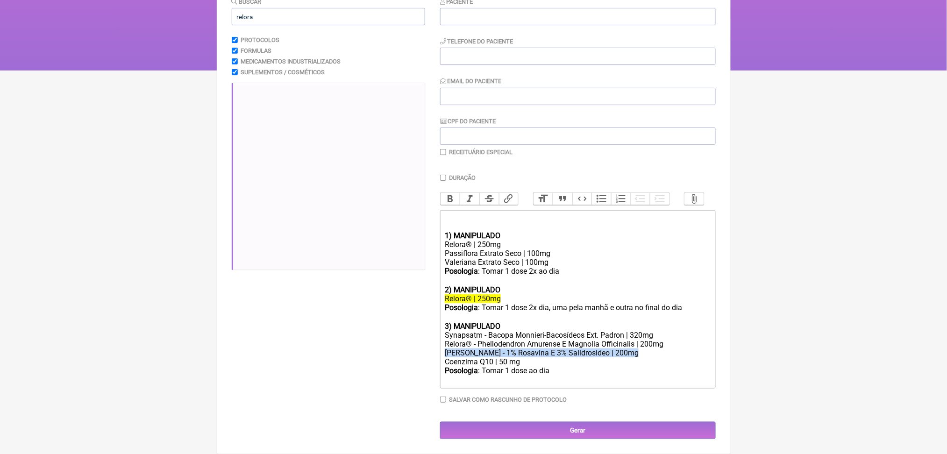
click at [564, 349] on div "Rodiola Rosea - 1% Rosavina E 3% Salidrosideo | 200mg" at bounding box center [577, 353] width 265 height 9
click at [569, 331] on div "Synapsatm - Bacopa Monnieri-Bacosídeos Ext. Padron | 320mg" at bounding box center [577, 335] width 265 height 9
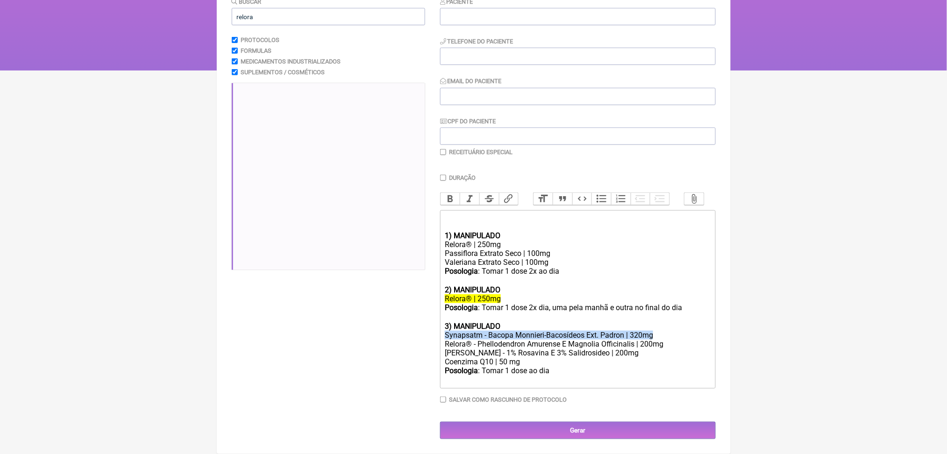
click at [569, 331] on div "Synapsatm - Bacopa Monnieri-Bacosídeos Ext. Padron | 320mg" at bounding box center [577, 335] width 265 height 9
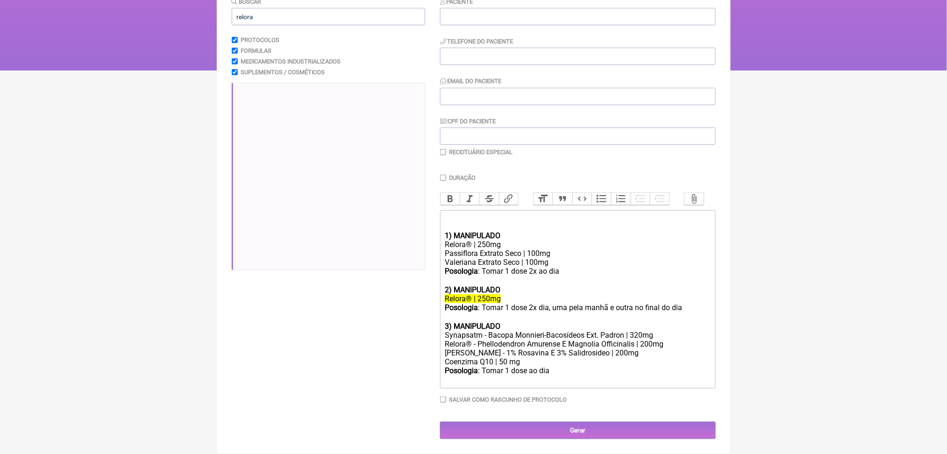
click at [563, 340] on div "Relora® - Phellodendron Amurense E Magnolia Officinalis | 200mg" at bounding box center [577, 344] width 265 height 9
click at [551, 340] on div "Relora® - Phellodendron Amurense E Magnolia Officinalis | 200mg" at bounding box center [577, 344] width 265 height 9
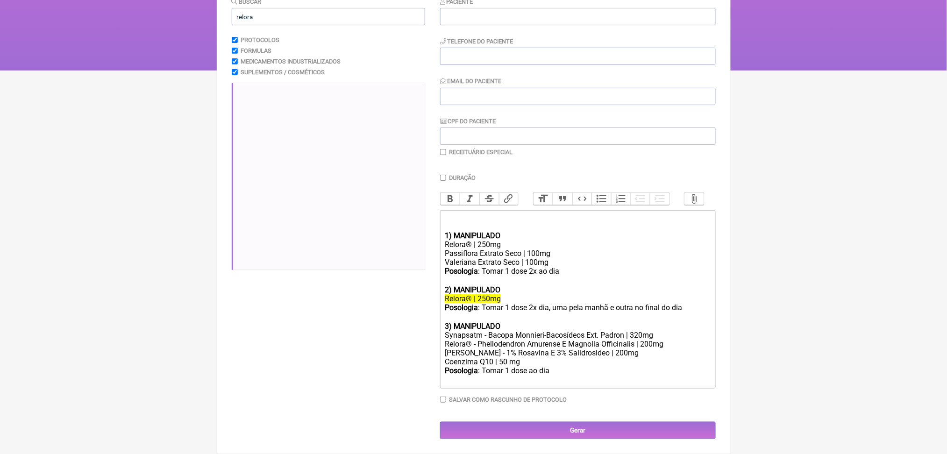
click at [551, 340] on div "Relora® - Phellodendron Amurense E Magnolia Officinalis | 200mg" at bounding box center [577, 344] width 265 height 9
click at [554, 349] on div "Rodiola Rosea - 1% Rosavina E 3% Salidrosideo | 200mg" at bounding box center [577, 353] width 265 height 9
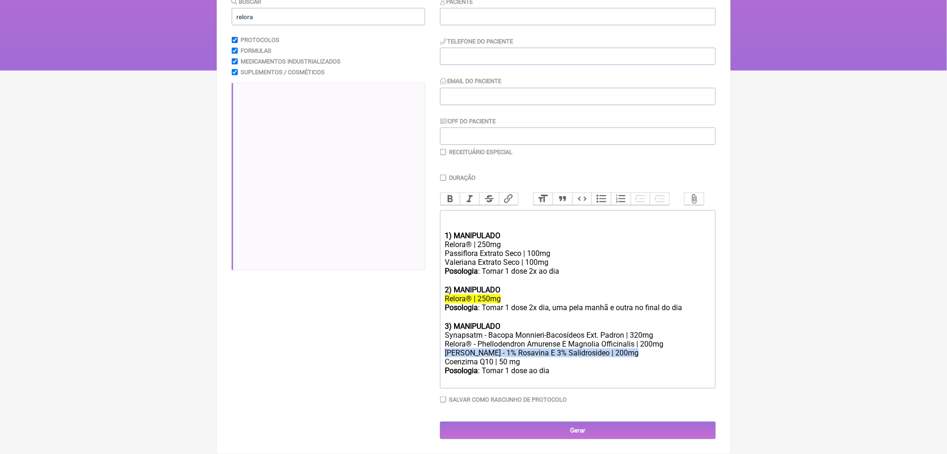
click at [554, 349] on div "Rodiola Rosea - 1% Rosavina E 3% Salidrosideo | 200mg" at bounding box center [577, 353] width 265 height 9
click at [538, 366] on div "Posologia : Tomar 1 dose ao dia ㅤ" at bounding box center [577, 375] width 265 height 19
click at [482, 331] on div "Synapsatm - Bacopa Monnieri-Bacosídeos Ext. Padron | 320mg" at bounding box center [577, 335] width 265 height 9
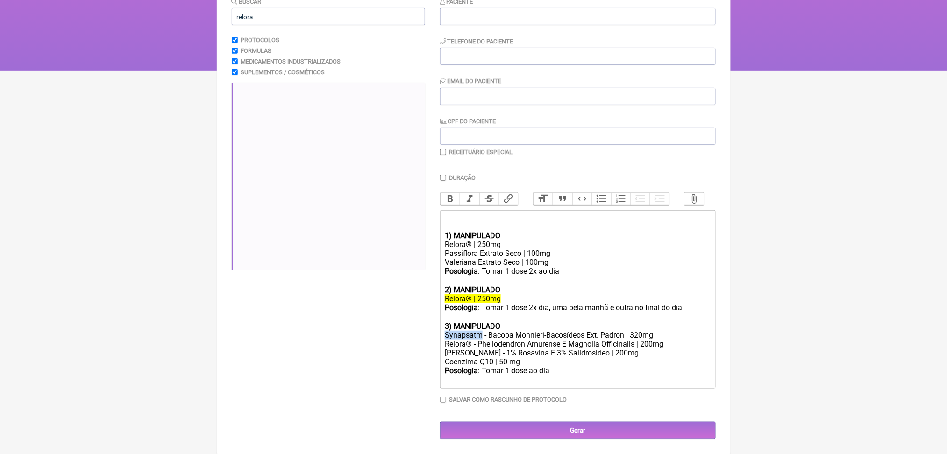
click at [482, 331] on div "Synapsatm - Bacopa Monnieri-Bacosídeos Ext. Padron | 320mg" at bounding box center [577, 335] width 265 height 9
drag, startPoint x: 487, startPoint y: 307, endPoint x: 697, endPoint y: 305, distance: 209.8
click at [697, 340] on div "Relora® - Phellodendron Amurense E Magnolia Officinalis | 200mg" at bounding box center [577, 344] width 265 height 9
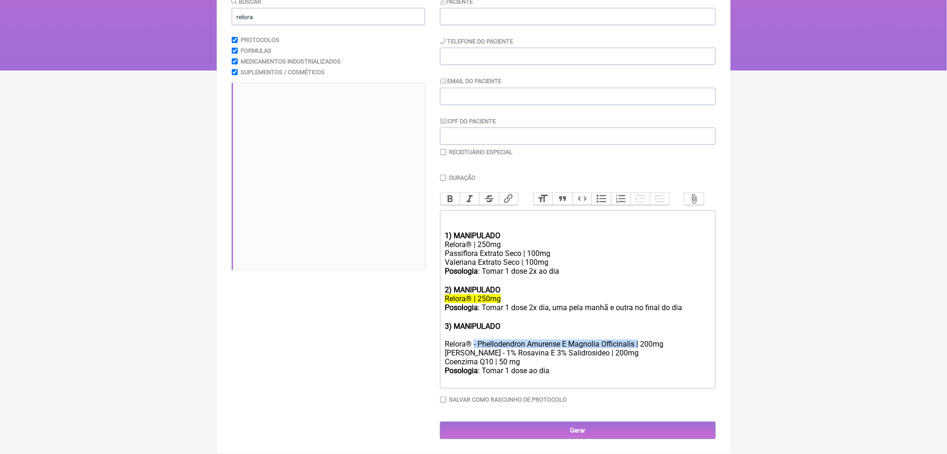
scroll to position [270, 0]
click at [482, 349] on div "Rodiola Rosea - 1% Rosavina E 3% Salidrosideo | 200mg" at bounding box center [577, 353] width 265 height 9
click at [506, 357] on div "Coenzima Q10 | 50 mg" at bounding box center [577, 361] width 265 height 9
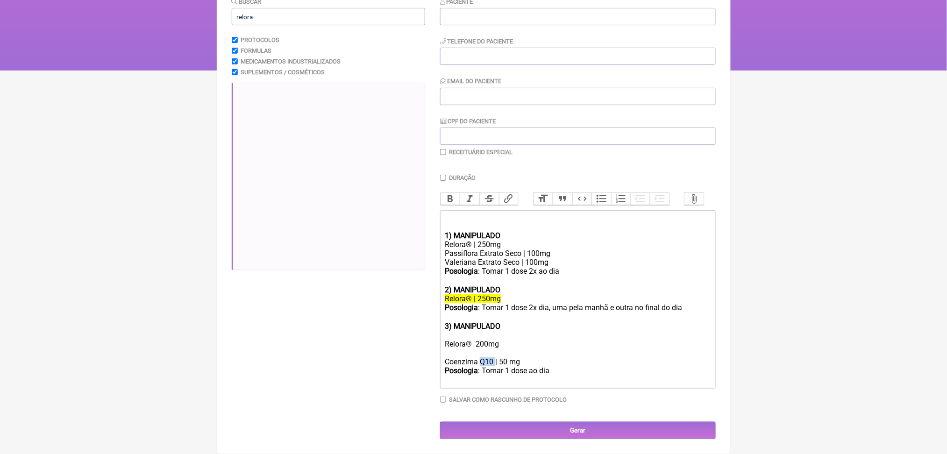
click at [506, 357] on div "Coenzima Q10 | 50 mg" at bounding box center [577, 361] width 265 height 9
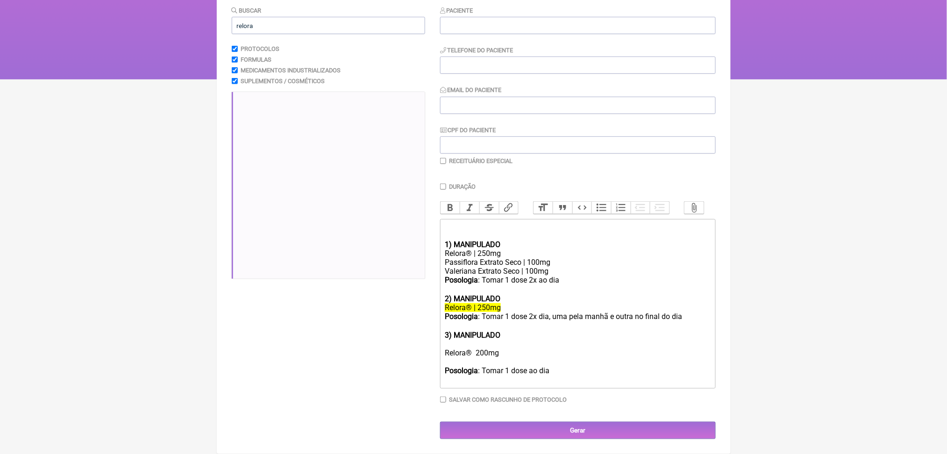
click at [307, 217] on div "Buscar relora Protocolos Formulas Medicamentos Industrializados Suplementos / C…" at bounding box center [328, 223] width 193 height 434
click at [471, 349] on div "Relora® 200mg" at bounding box center [577, 353] width 265 height 9
click at [478, 366] on strong "Posologia" at bounding box center [461, 370] width 33 height 9
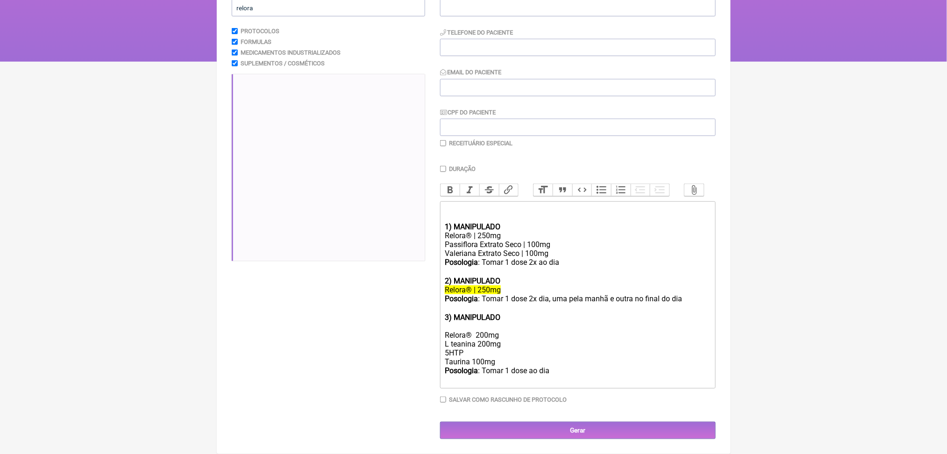
click at [460, 347] on div "L teanina 200mg 5HTP Taurina 100mg" at bounding box center [577, 353] width 265 height 27
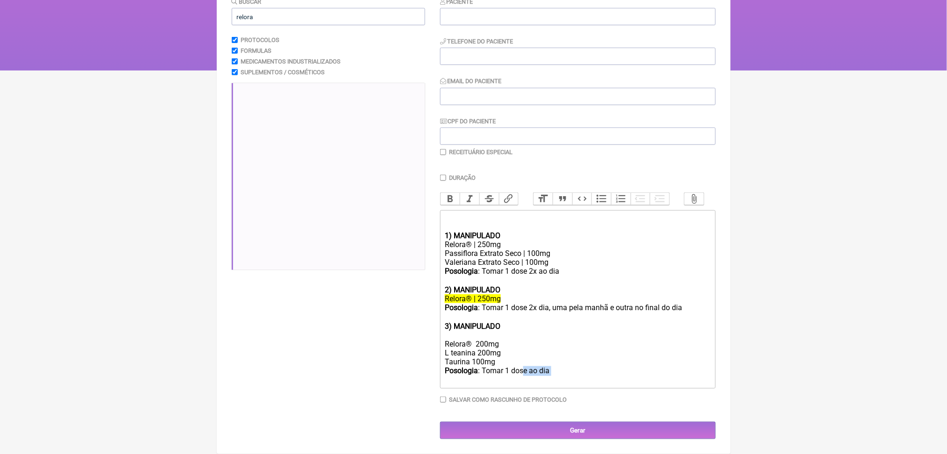
drag, startPoint x: 593, startPoint y: 363, endPoint x: 551, endPoint y: 365, distance: 42.1
click at [551, 366] on div "Posologia : Tomar 1 dose ao dia ㅤ" at bounding box center [577, 375] width 265 height 19
type trix-editor "<div><br><br></div><div><strong>1) MANIPULADO</strong></div><div>Relora® | 250m…"
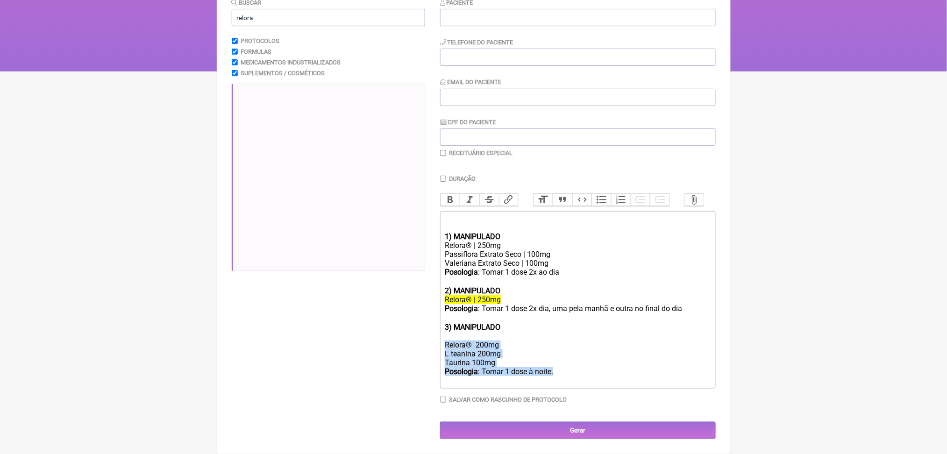
drag, startPoint x: 549, startPoint y: 359, endPoint x: 442, endPoint y: 330, distance: 110.3
click at [442, 330] on form "Buscar relora Protocolos Formulas Medicamentos Industrializados Suplementos / C…" at bounding box center [474, 219] width 484 height 442
copy trix-editor "Relora® 200mg L teanina 200mg Taurina 100mg Posologia : Tomar 1 dose à noite."
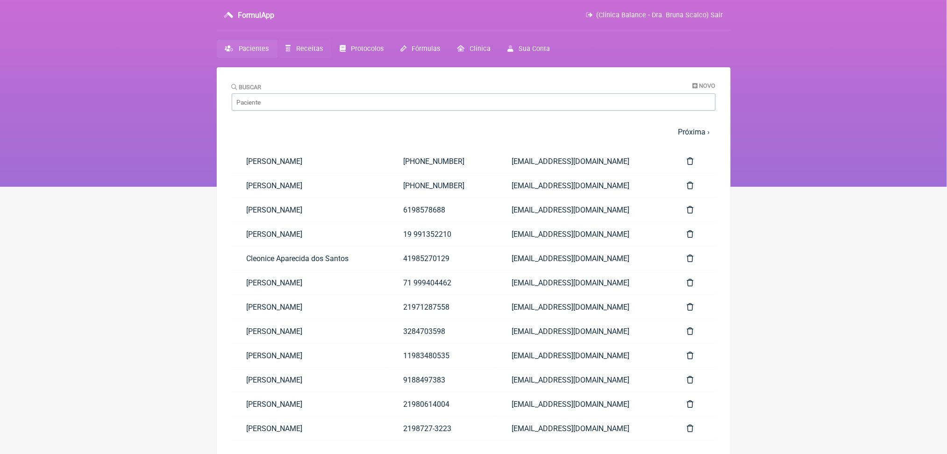
click at [316, 53] on span "Receitas" at bounding box center [309, 49] width 27 height 8
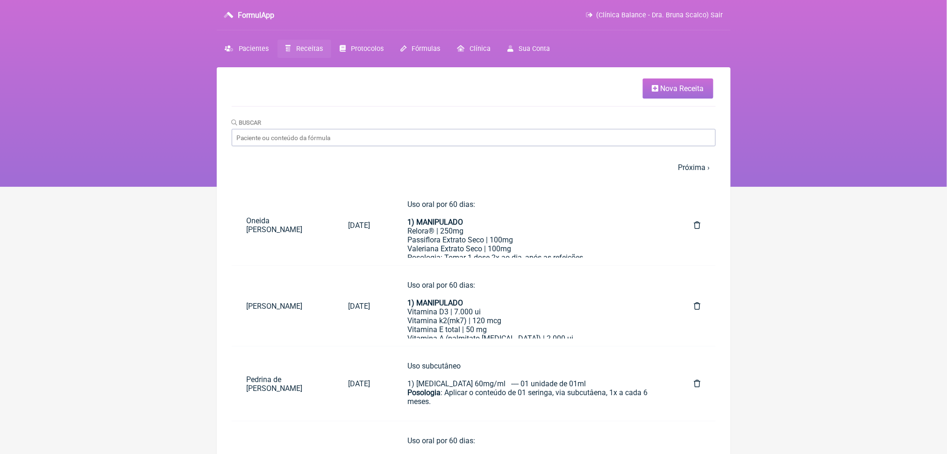
scroll to position [0, 0]
click at [688, 171] on link "Próxima ›" at bounding box center [694, 167] width 32 height 9
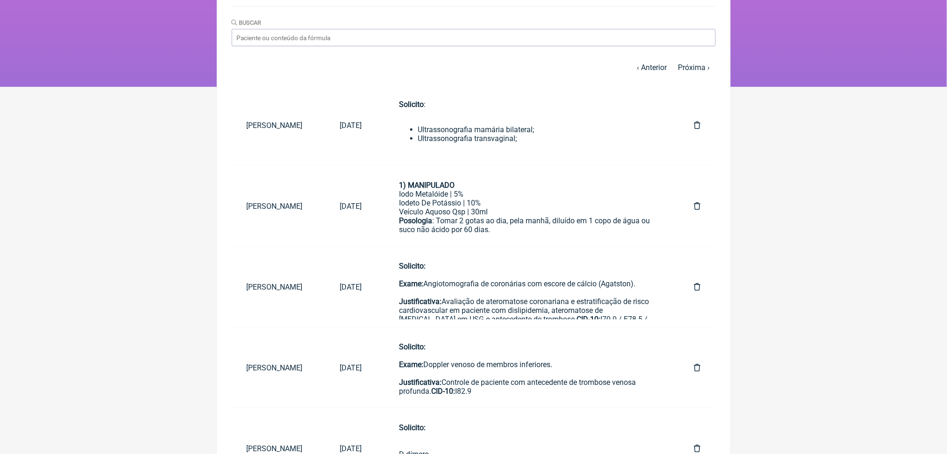
scroll to position [87, 0]
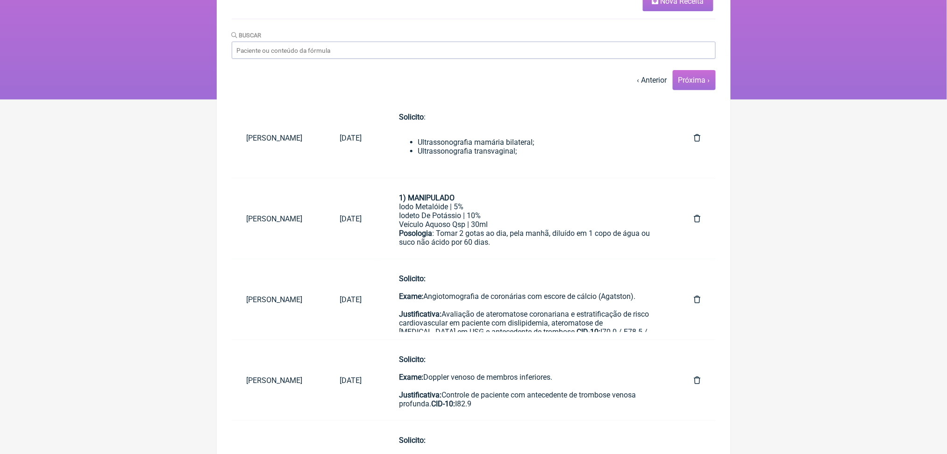
click at [685, 85] on link "Próxima ›" at bounding box center [694, 80] width 32 height 9
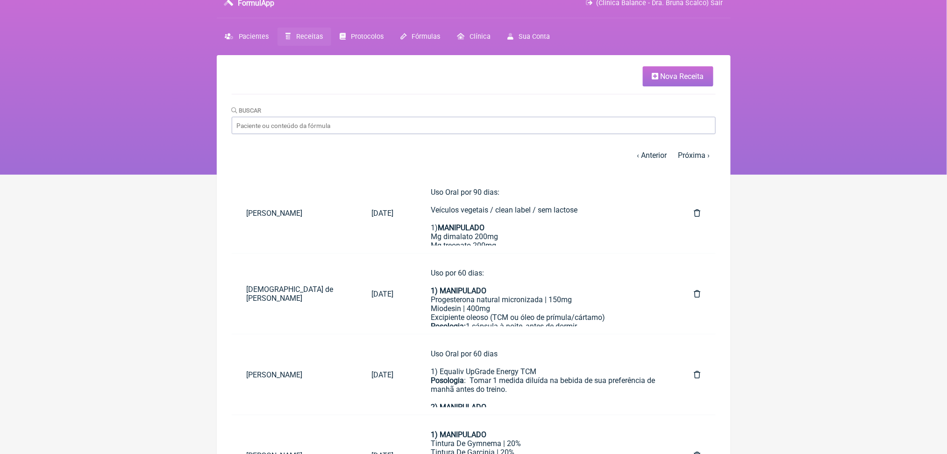
scroll to position [13, 0]
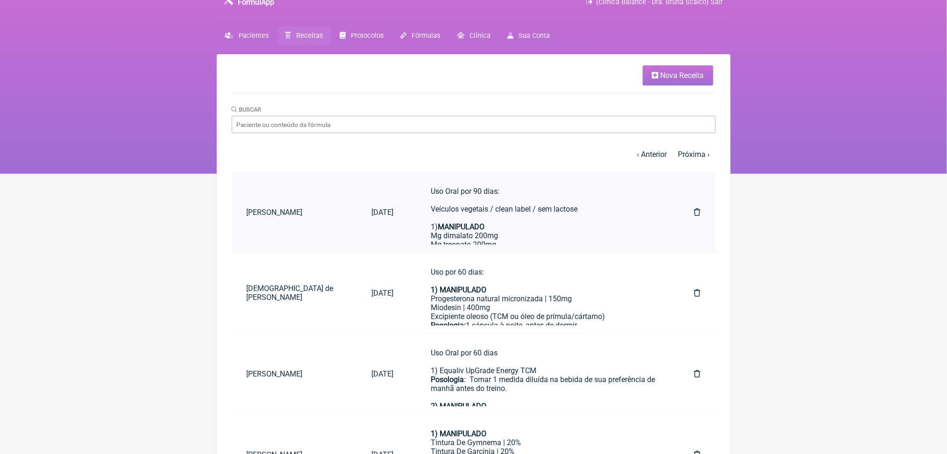
click at [539, 265] on div "Uso Oral por 90 dias: Veículos vegetais / clean label / sem lactose 1) MANIPULA…" at bounding box center [544, 236] width 226 height 99
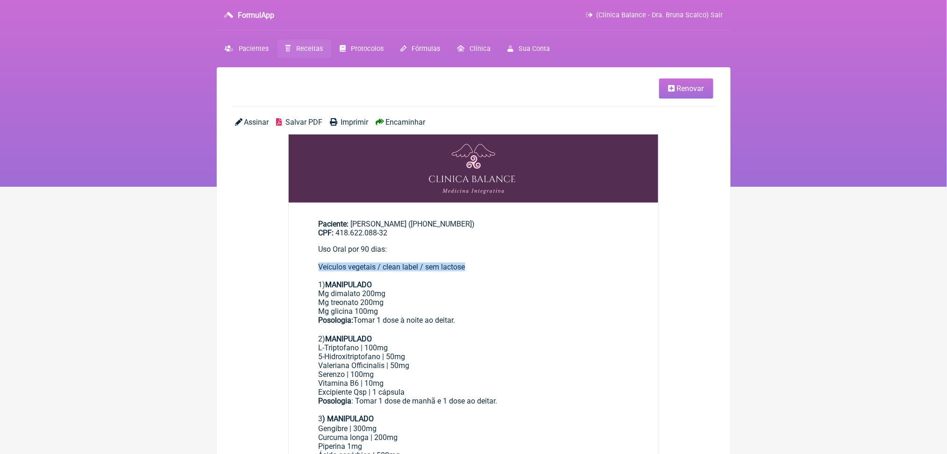
drag, startPoint x: 510, startPoint y: 302, endPoint x: 326, endPoint y: 298, distance: 183.7
click at [326, 298] on div "Uso Oral por 90 dias: Veículos vegetais / clean label / sem lactose 1) MANIPULA…" at bounding box center [474, 294] width 310 height 99
copy div "Veículos vegetais / clean label / sem lactose"
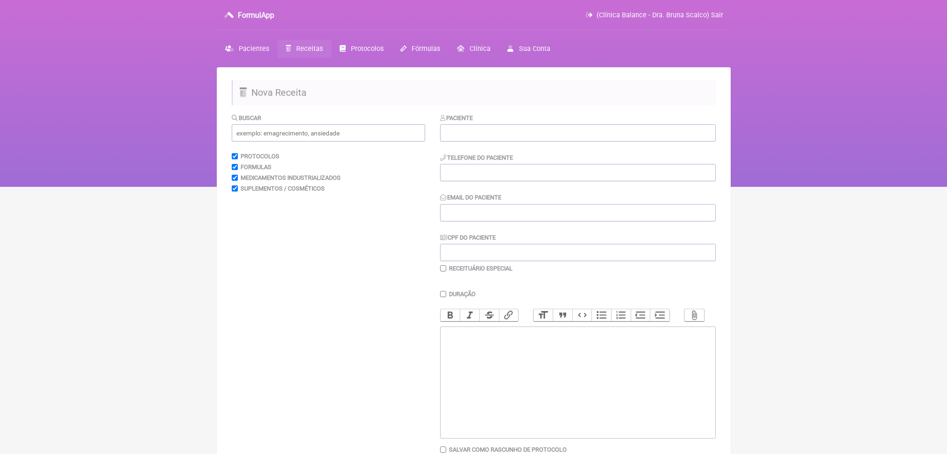
scroll to position [169, 0]
